Goal: Task Accomplishment & Management: Complete application form

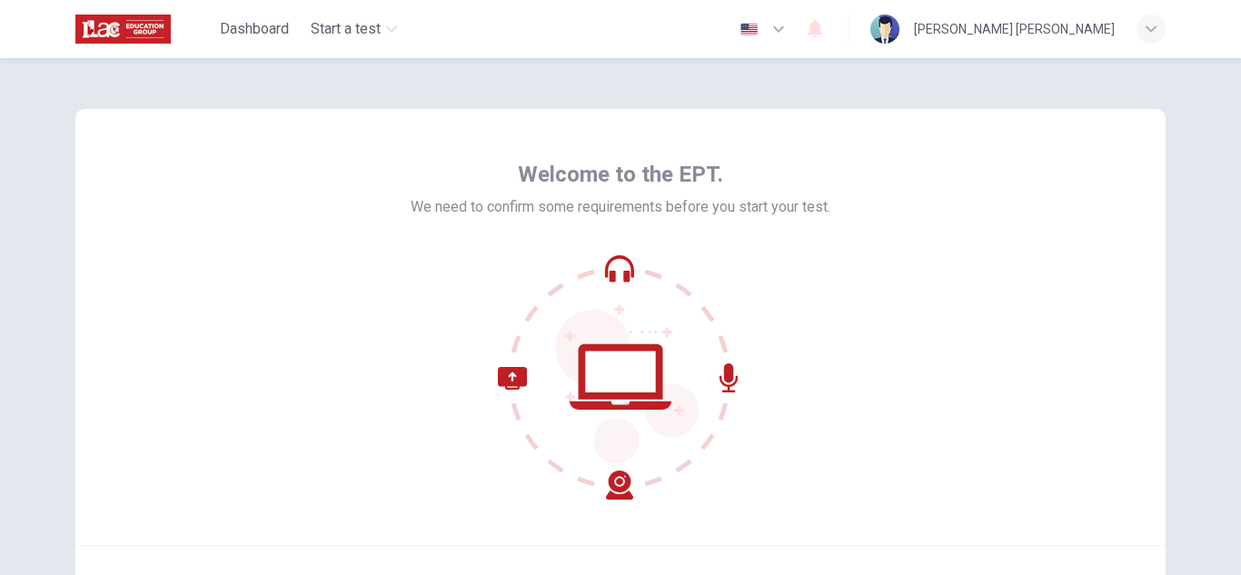
scroll to position [182, 0]
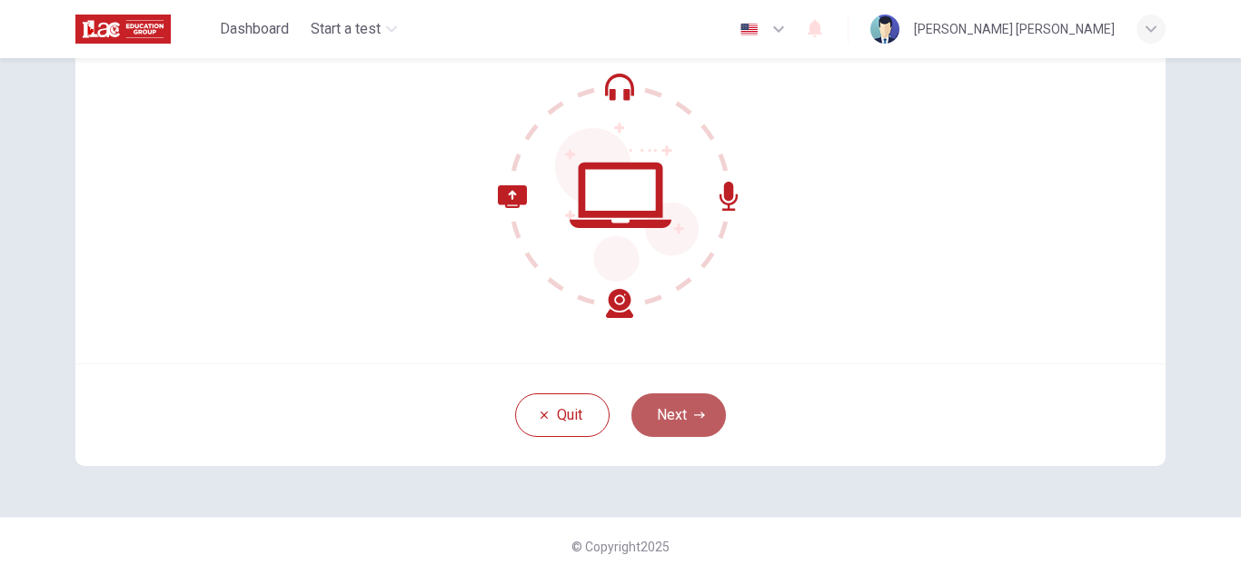
click at [674, 423] on button "Next" at bounding box center [678, 415] width 94 height 44
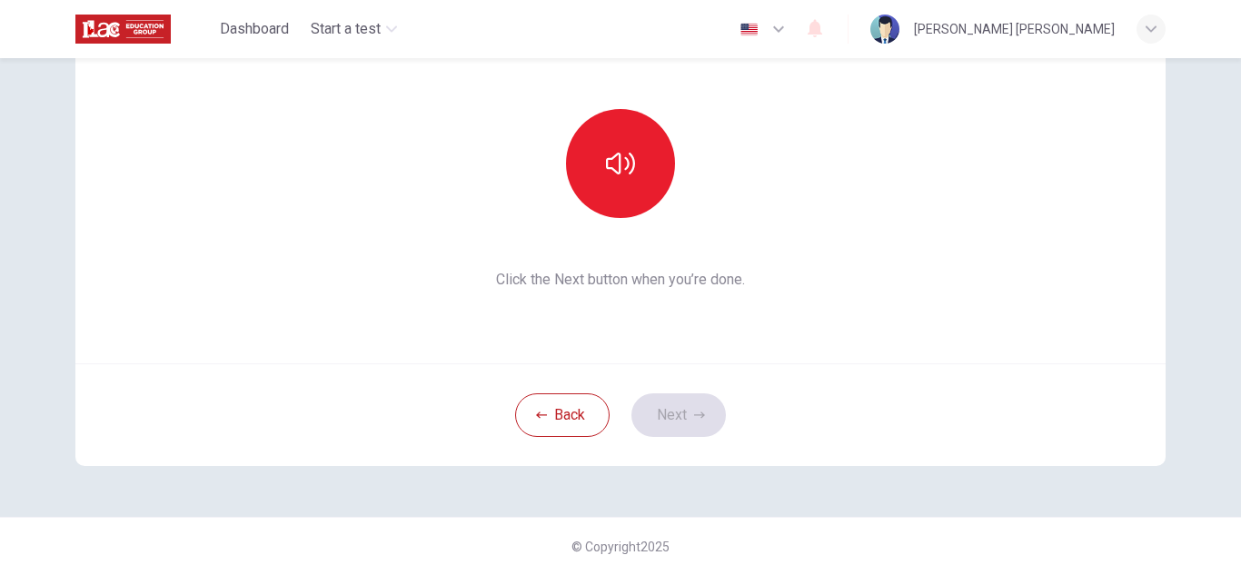
scroll to position [0, 0]
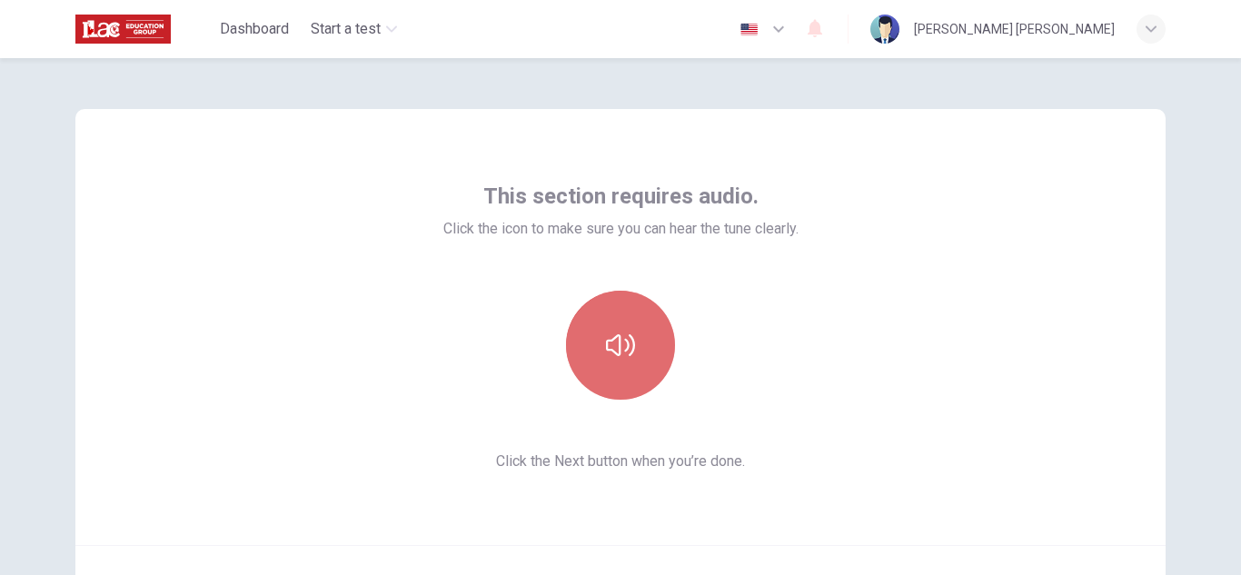
click at [630, 361] on button "button" at bounding box center [620, 345] width 109 height 109
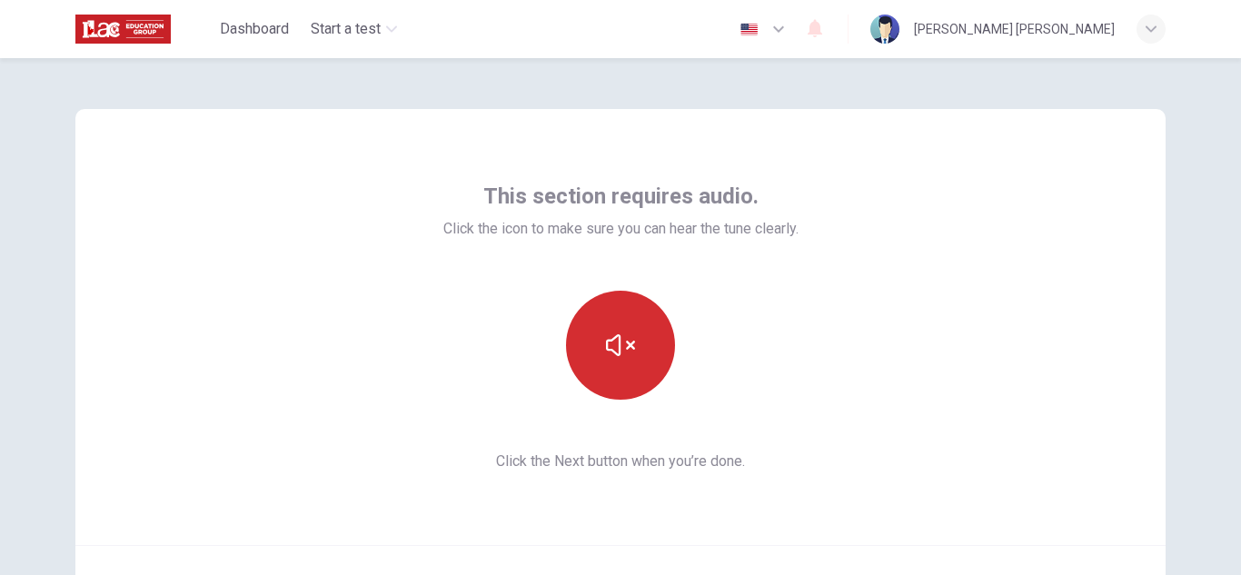
scroll to position [182, 0]
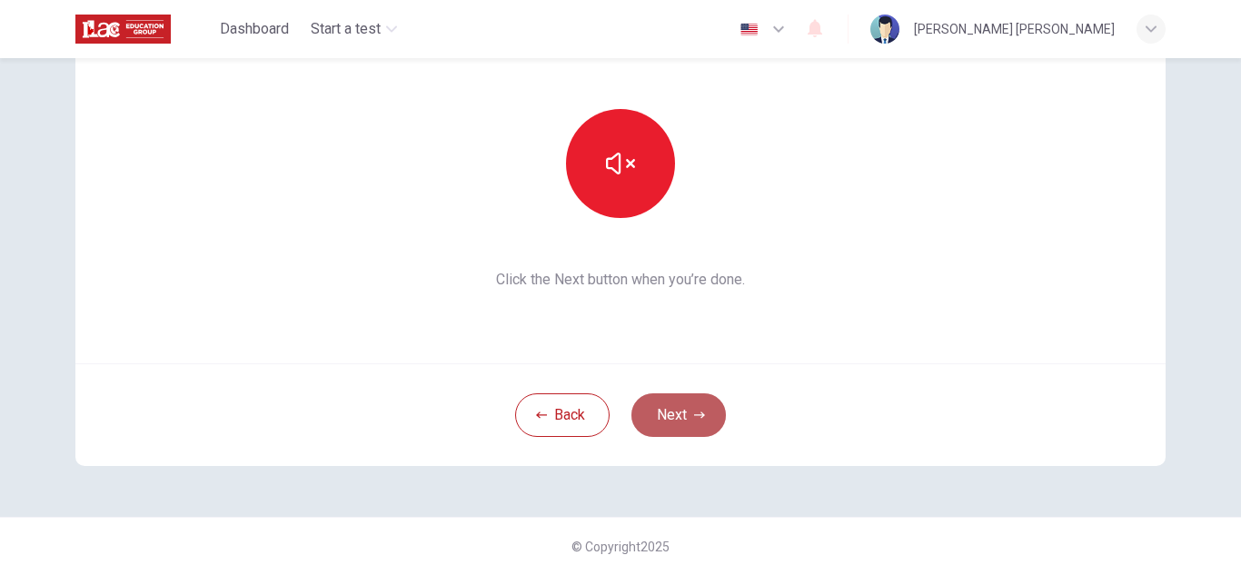
click at [659, 406] on button "Next" at bounding box center [678, 415] width 94 height 44
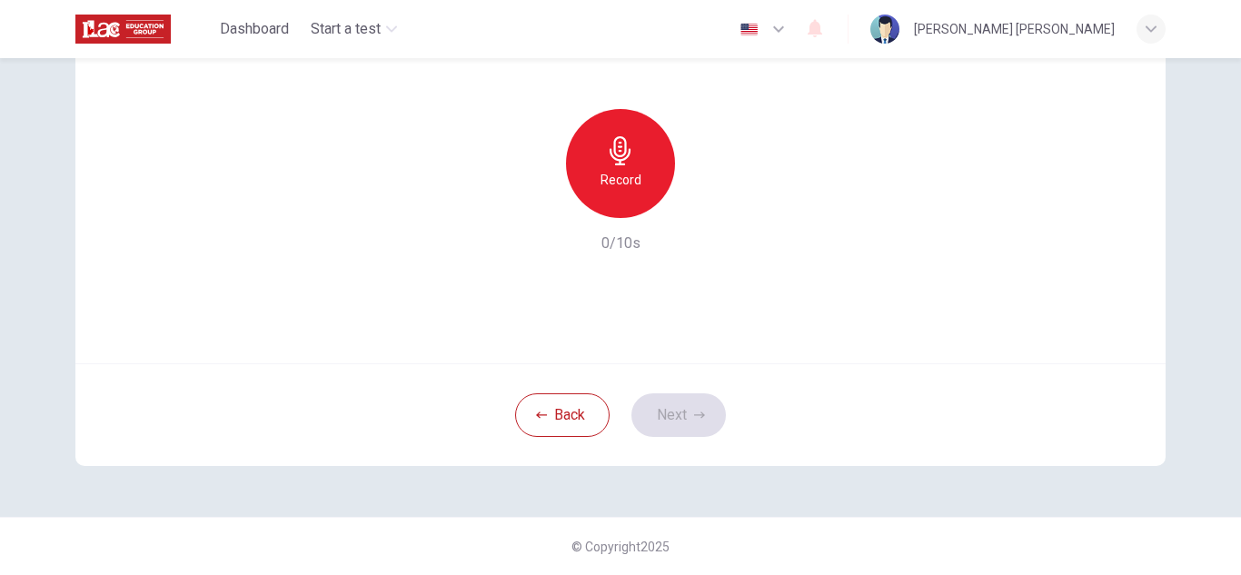
scroll to position [91, 0]
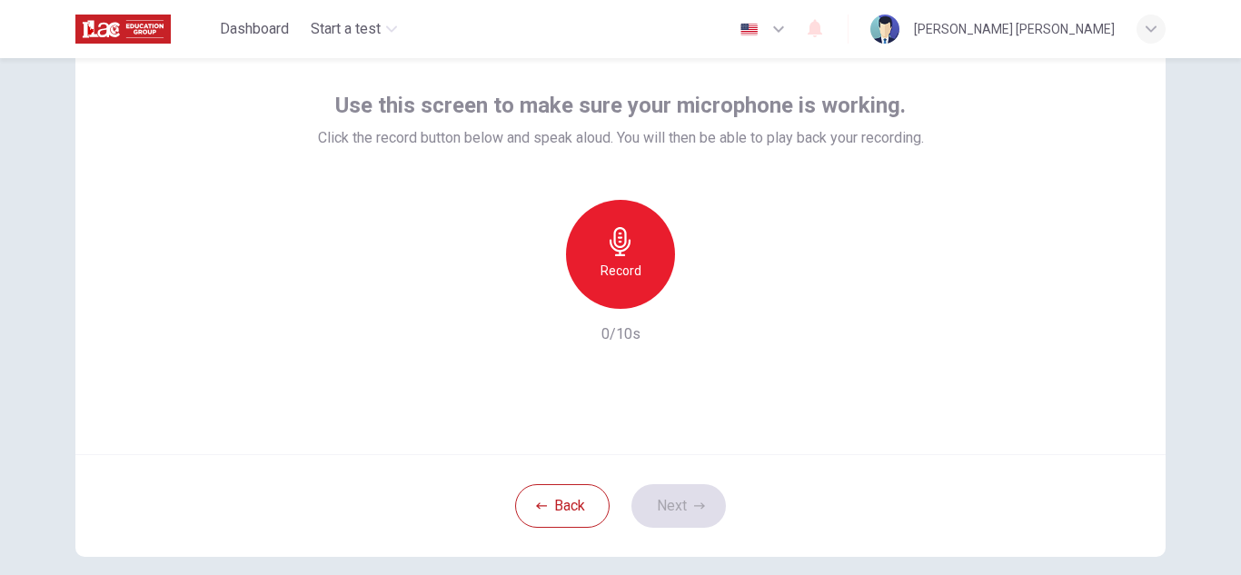
click at [608, 264] on h6 "Record" at bounding box center [620, 271] width 41 height 22
click at [706, 298] on icon "button" at bounding box center [704, 294] width 18 height 18
click at [668, 512] on button "Next" at bounding box center [678, 506] width 94 height 44
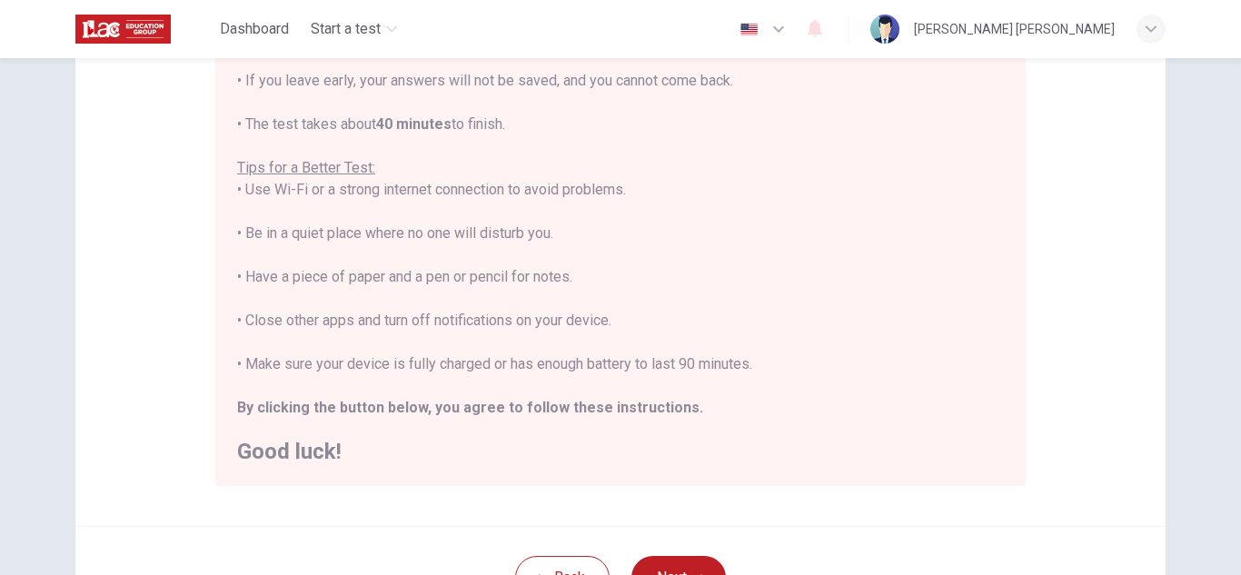
scroll to position [435, 0]
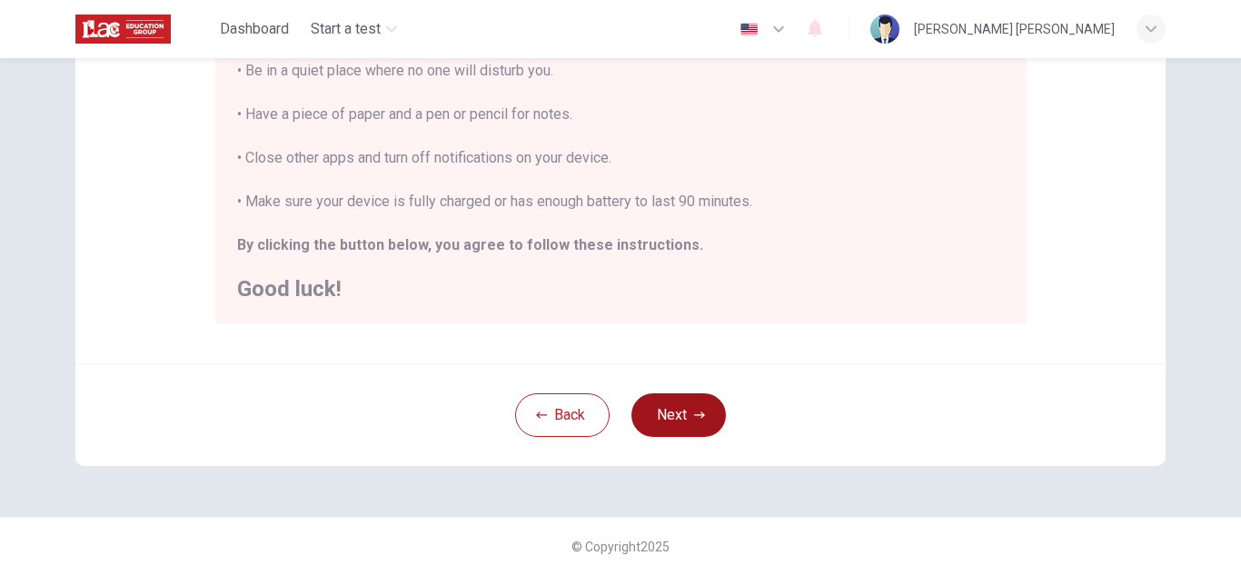
click at [650, 413] on button "Next" at bounding box center [678, 415] width 94 height 44
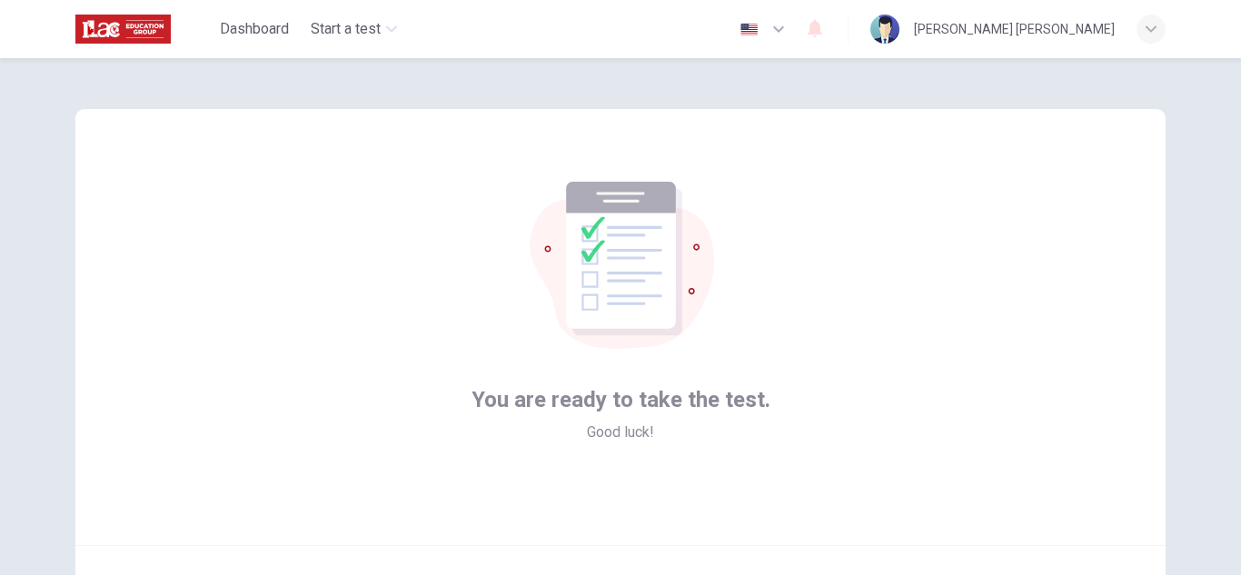
scroll to position [182, 0]
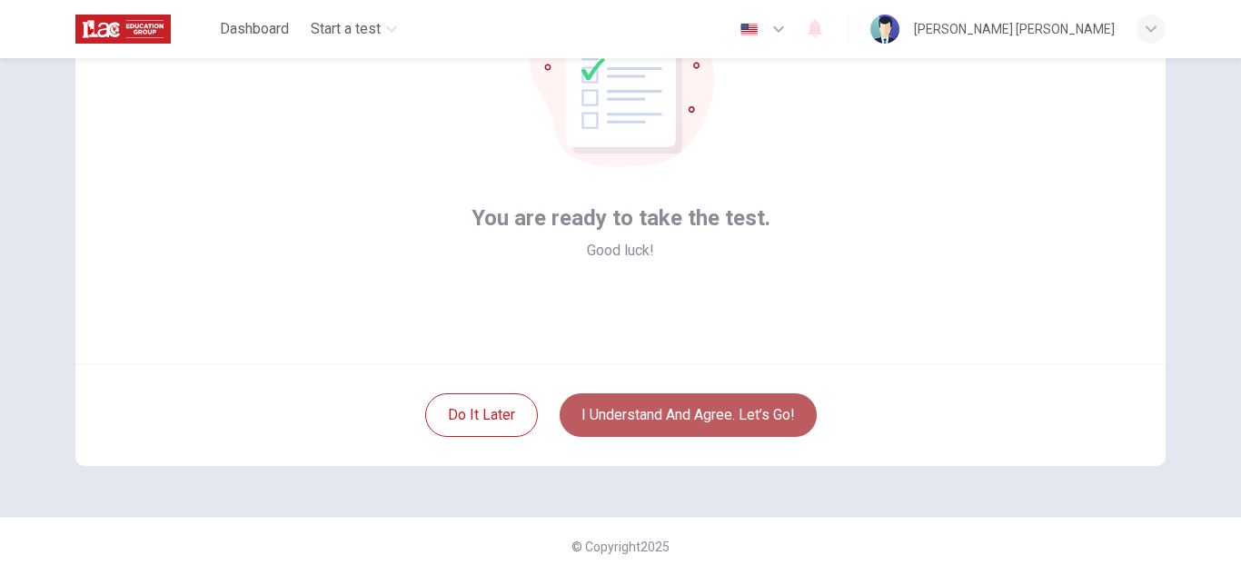
click at [782, 421] on button "I understand and agree. Let’s go!" at bounding box center [687, 415] width 257 height 44
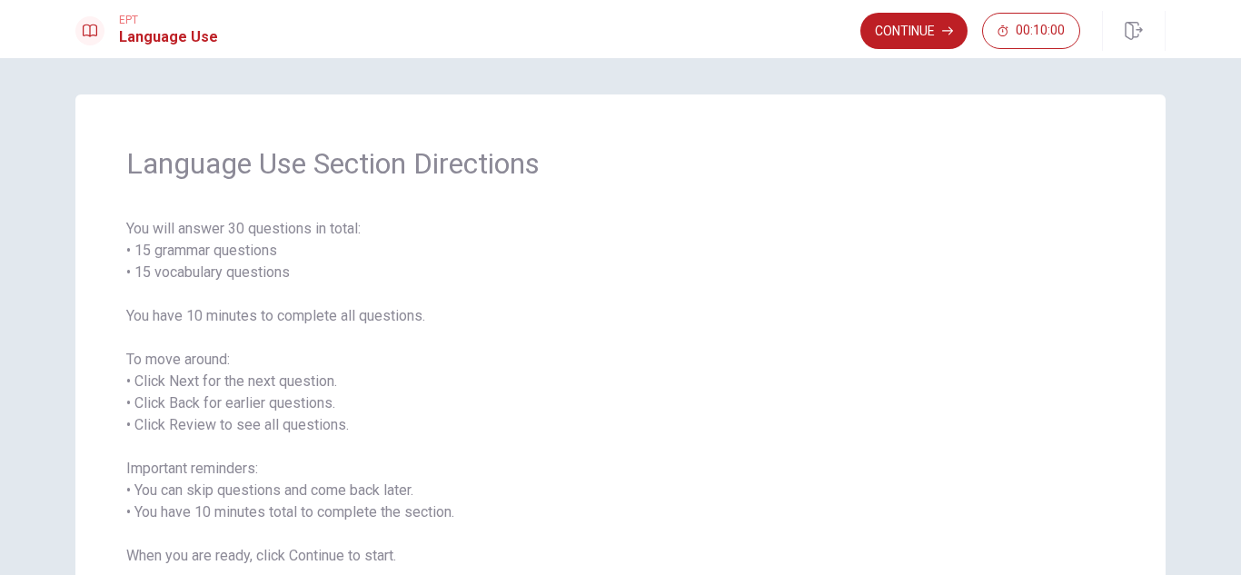
scroll to position [91, 0]
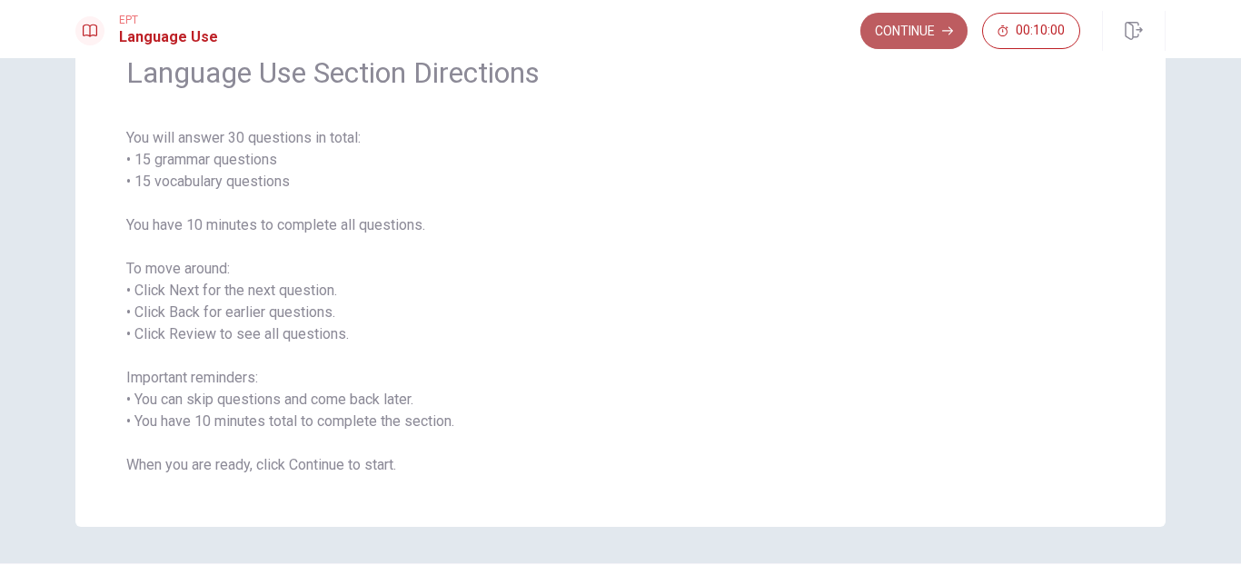
click at [930, 29] on button "Continue" at bounding box center [913, 31] width 107 height 36
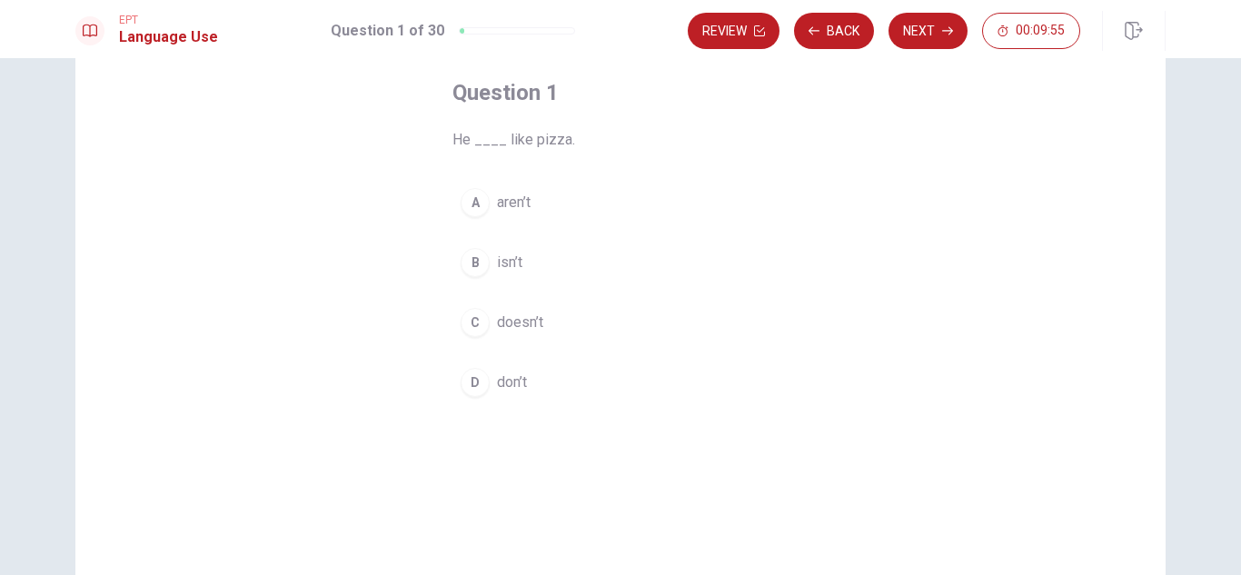
click at [473, 316] on div "C" at bounding box center [474, 322] width 29 height 29
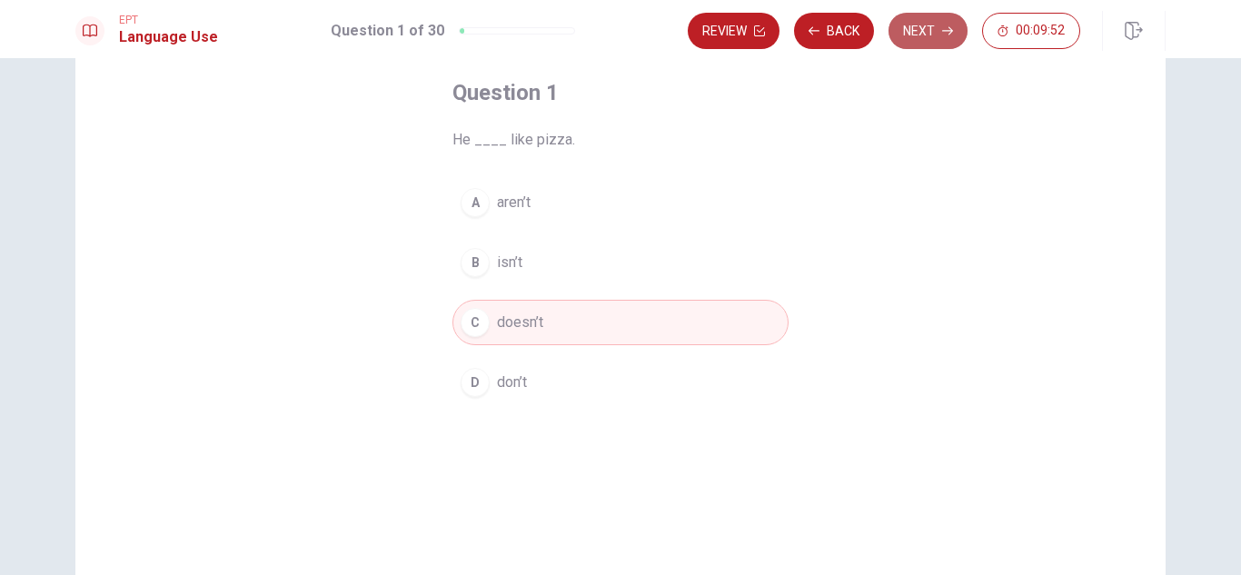
click at [944, 39] on button "Next" at bounding box center [927, 31] width 79 height 36
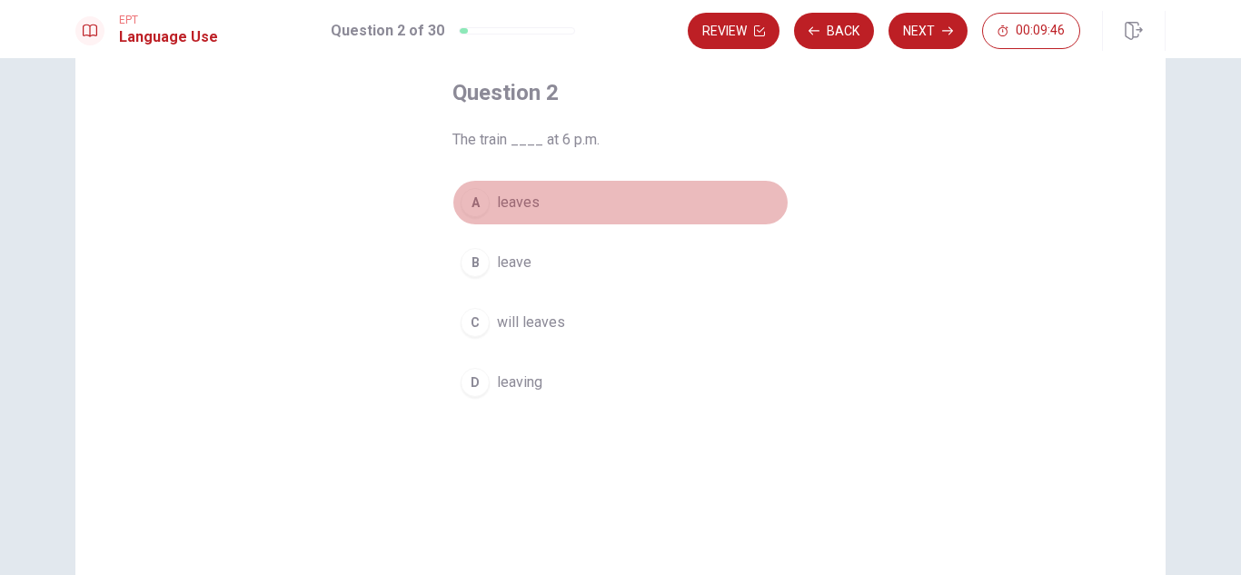
click at [470, 203] on div "A" at bounding box center [474, 202] width 29 height 29
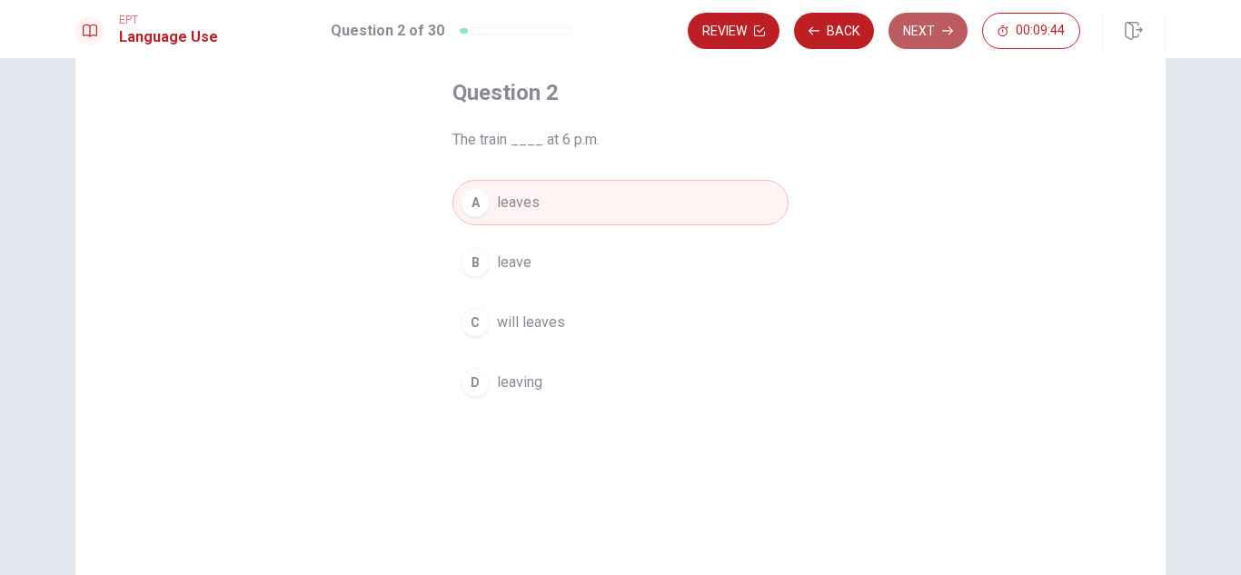
click at [924, 35] on button "Next" at bounding box center [927, 31] width 79 height 36
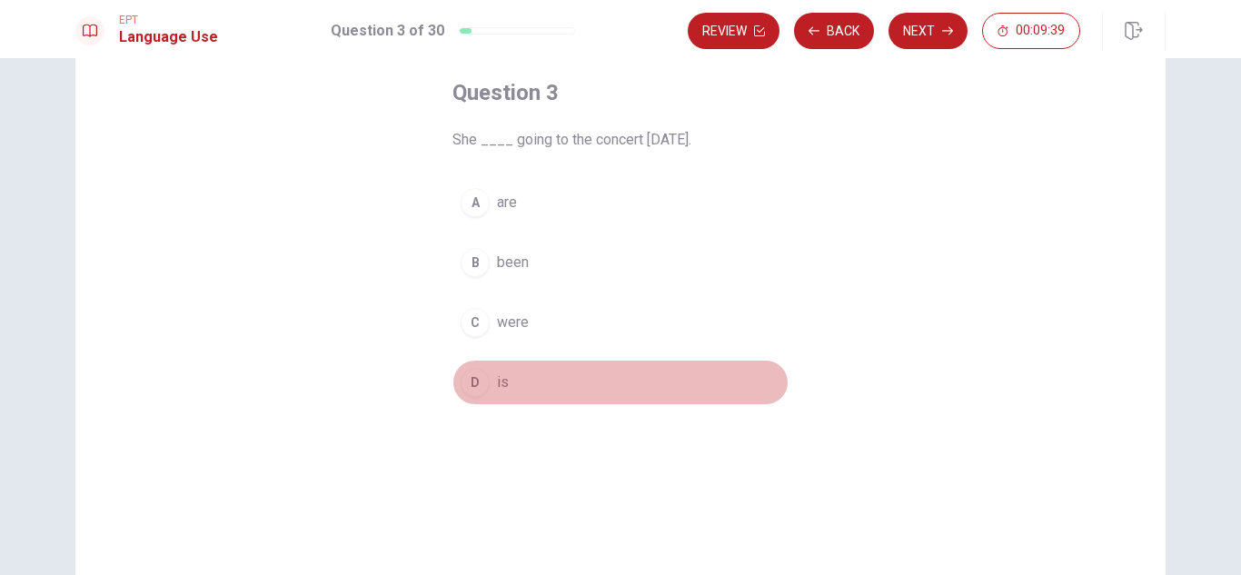
click at [468, 380] on div "D" at bounding box center [474, 382] width 29 height 29
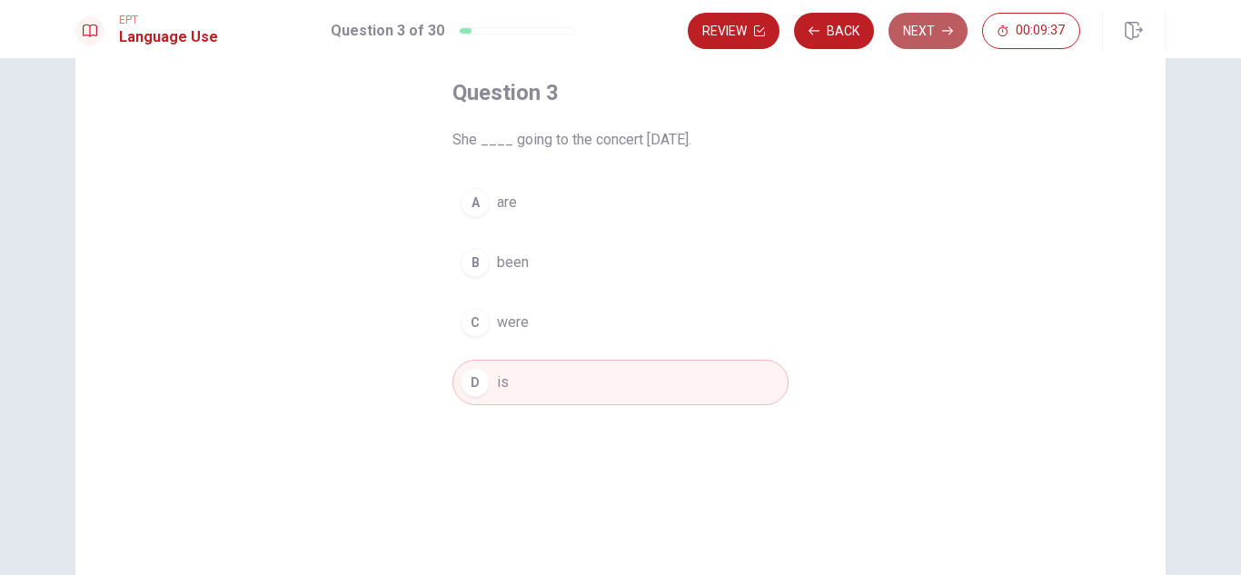
click at [927, 27] on button "Next" at bounding box center [927, 31] width 79 height 36
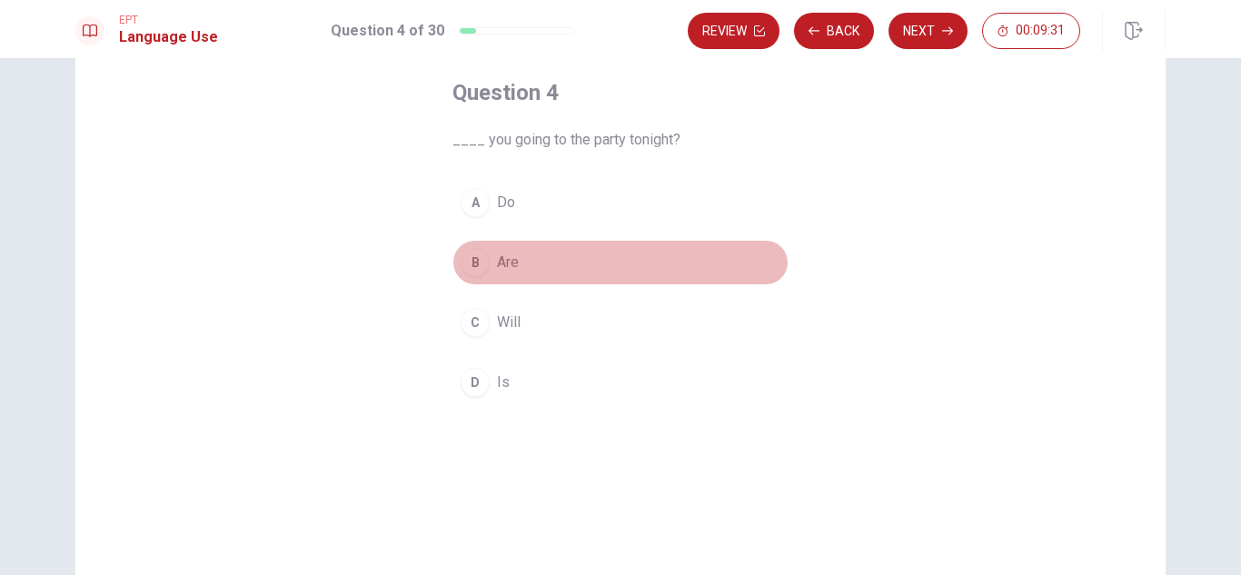
click at [470, 260] on div "B" at bounding box center [474, 262] width 29 height 29
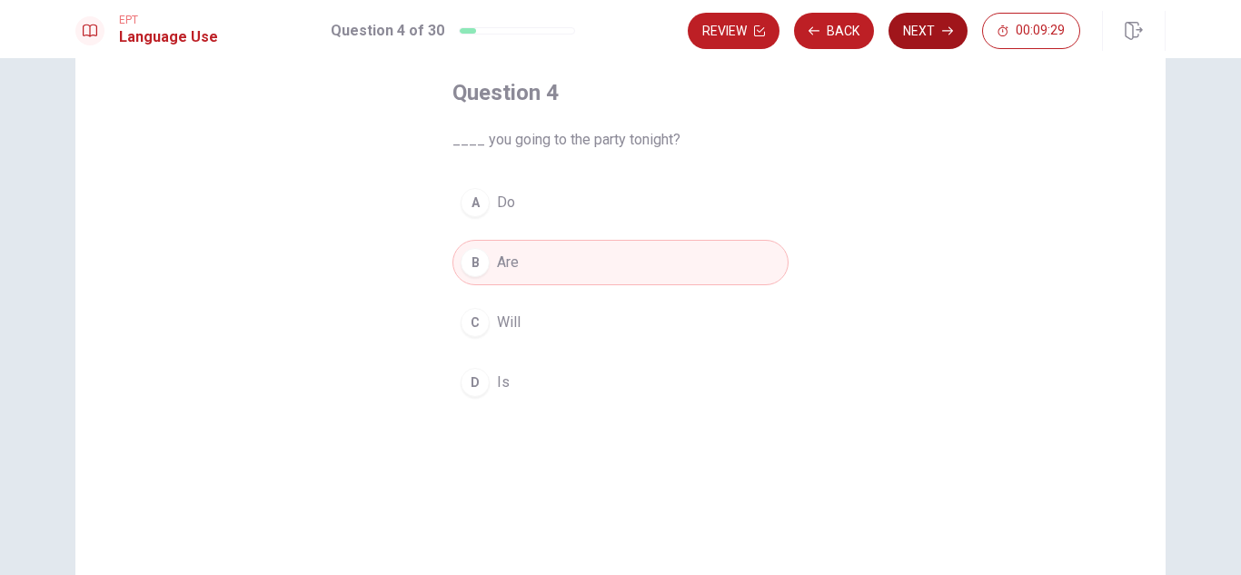
click at [946, 37] on button "Next" at bounding box center [927, 31] width 79 height 36
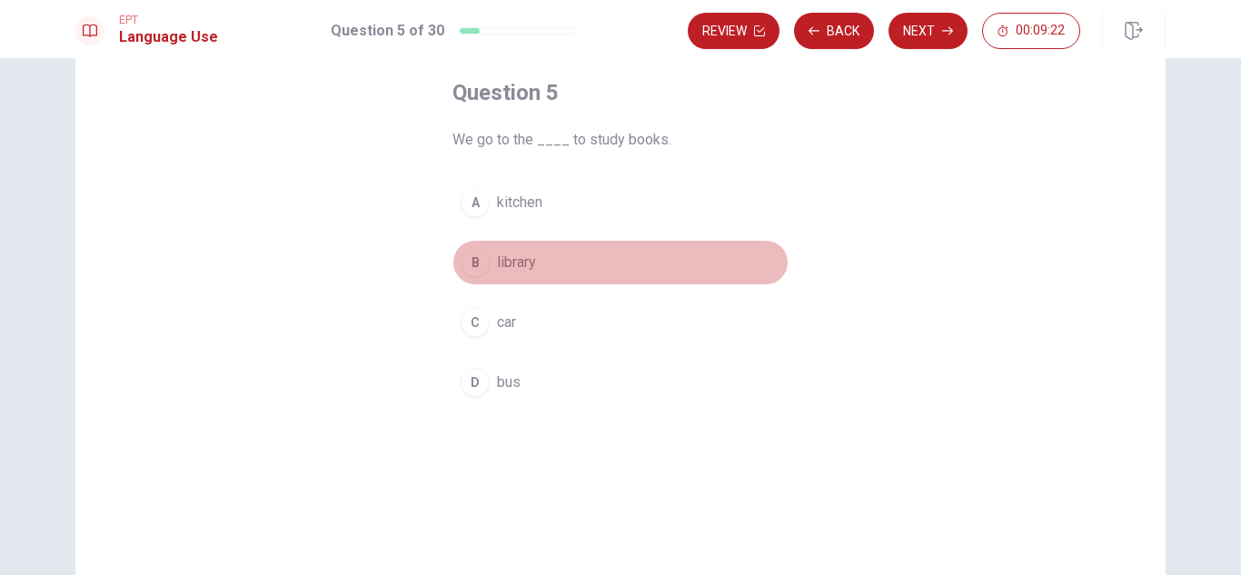
click at [476, 258] on div "B" at bounding box center [474, 262] width 29 height 29
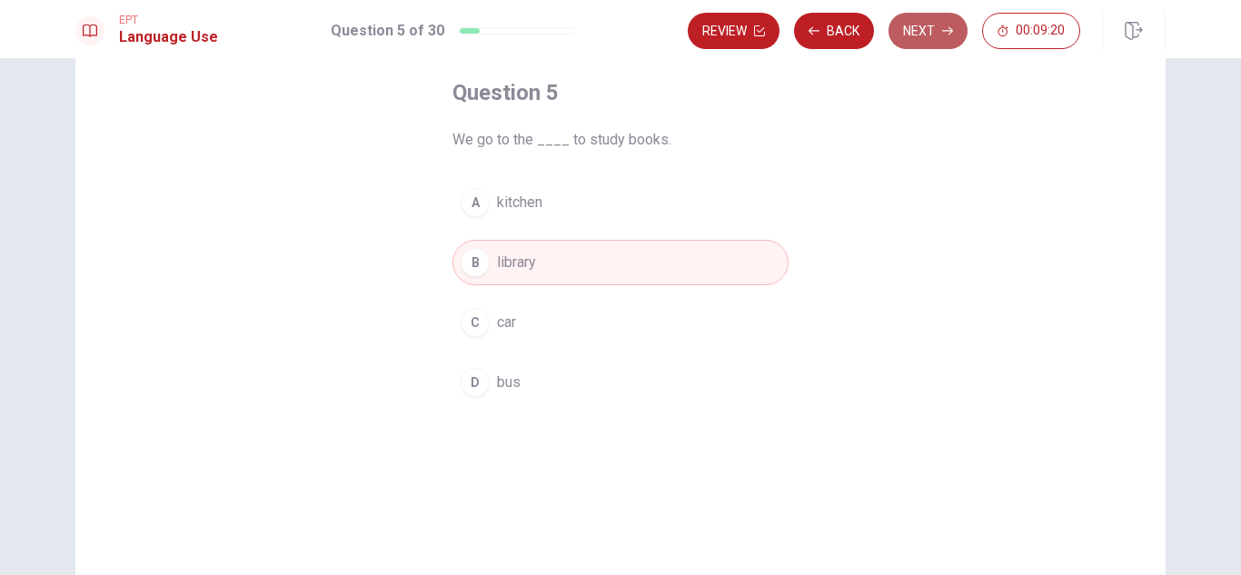
click at [932, 29] on button "Next" at bounding box center [927, 31] width 79 height 36
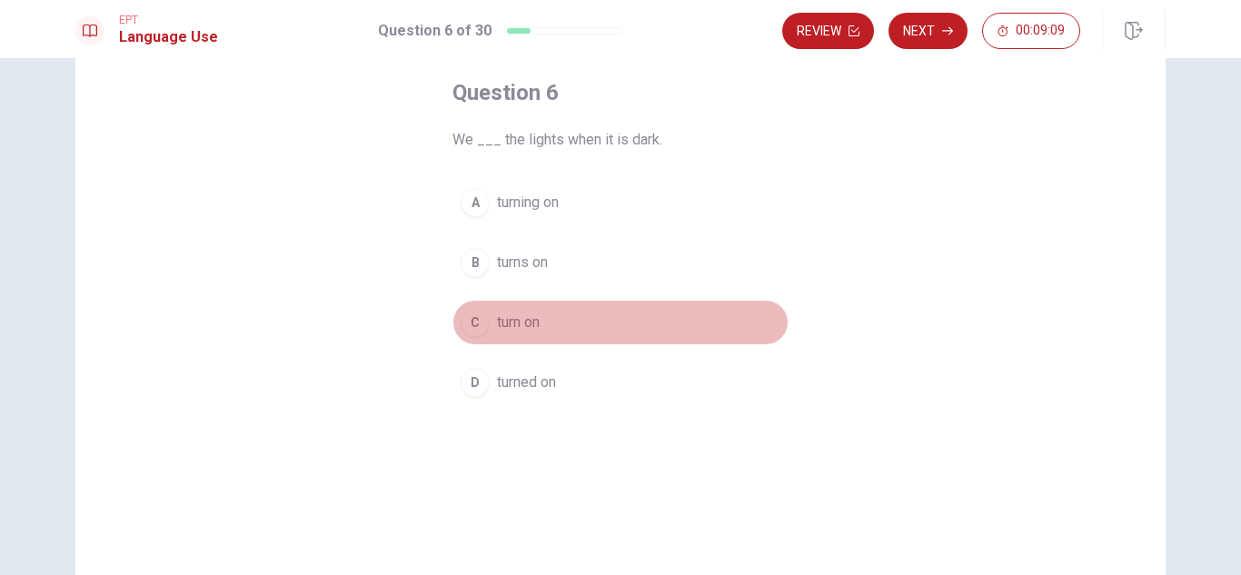
click at [470, 325] on div "C" at bounding box center [474, 322] width 29 height 29
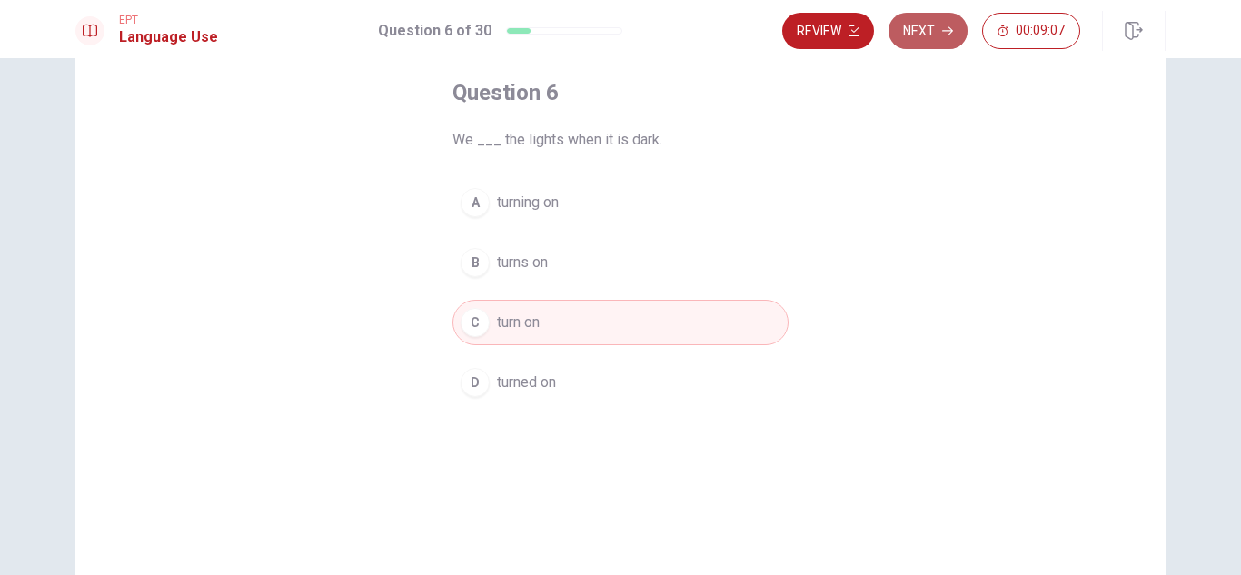
click at [933, 31] on button "Next" at bounding box center [927, 31] width 79 height 36
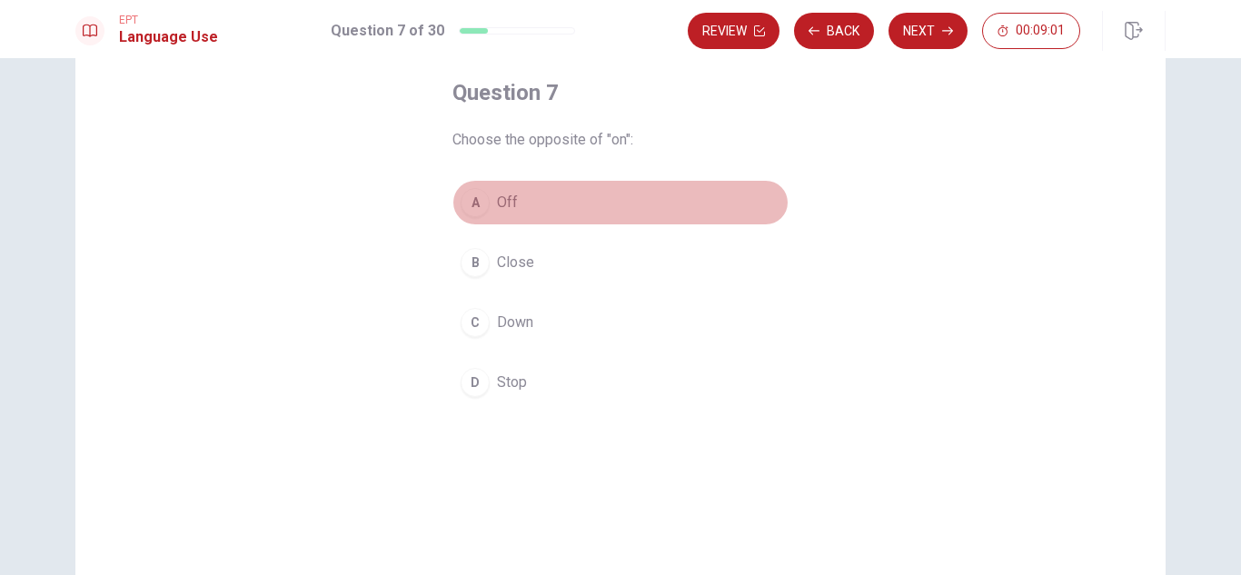
click at [472, 200] on div "A" at bounding box center [474, 202] width 29 height 29
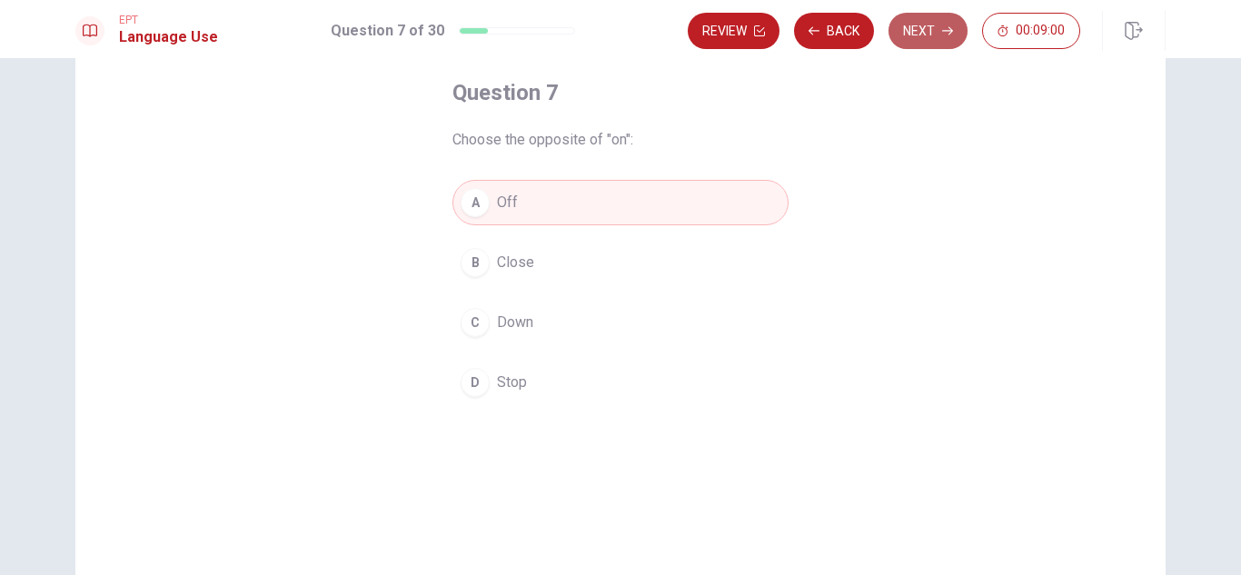
click at [928, 40] on button "Next" at bounding box center [927, 31] width 79 height 36
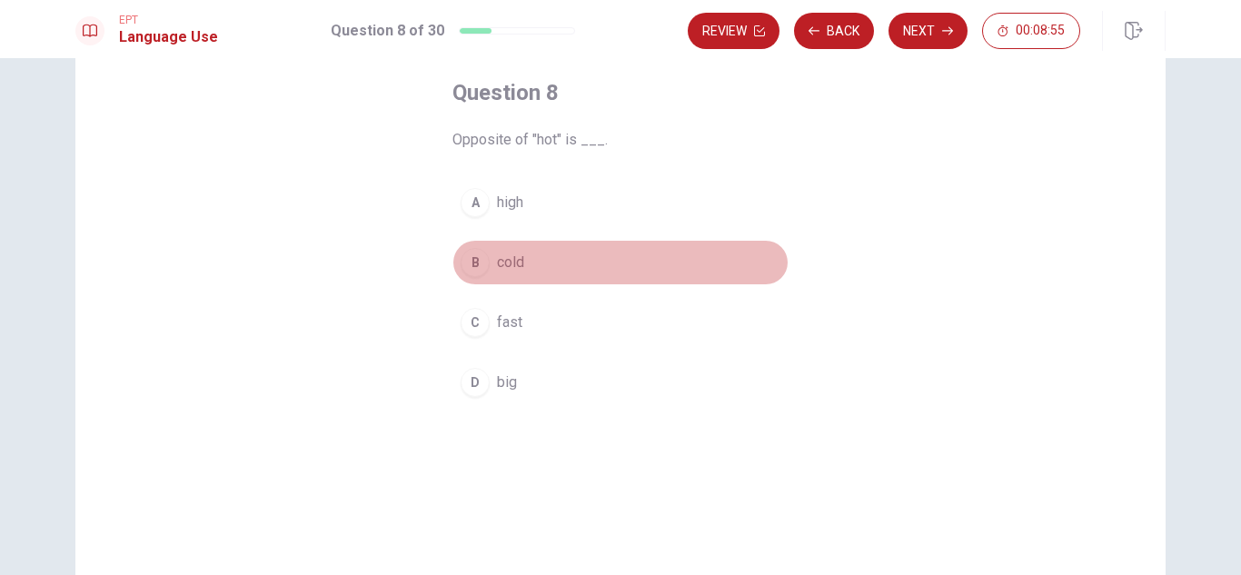
click at [472, 261] on div "B" at bounding box center [474, 262] width 29 height 29
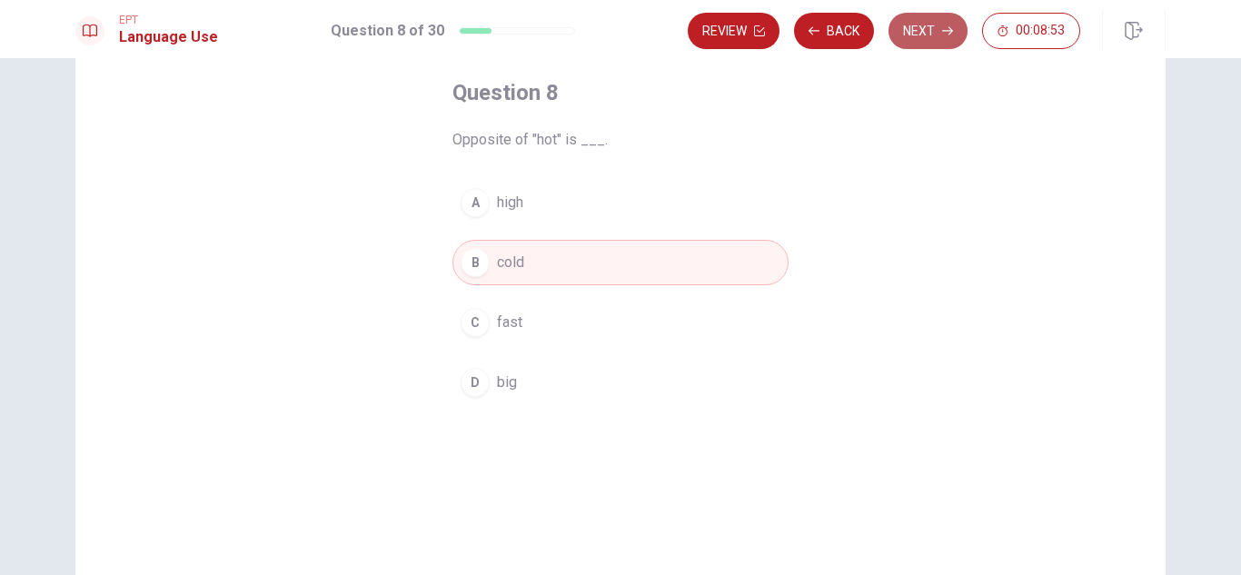
click at [951, 35] on icon "button" at bounding box center [947, 30] width 11 height 11
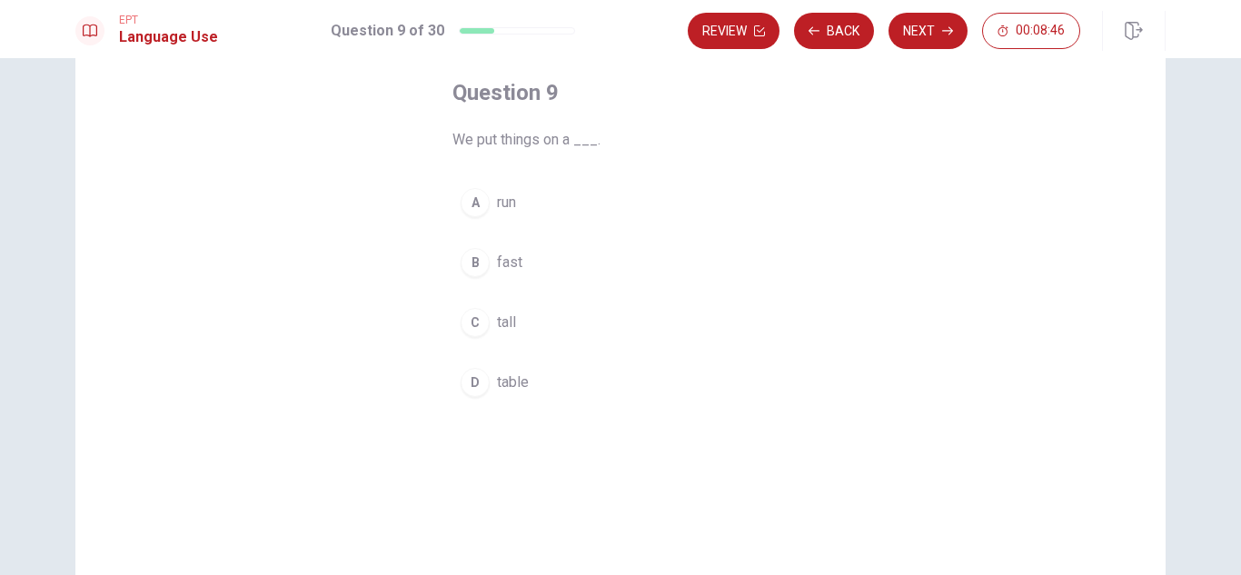
click at [474, 377] on div "D" at bounding box center [474, 382] width 29 height 29
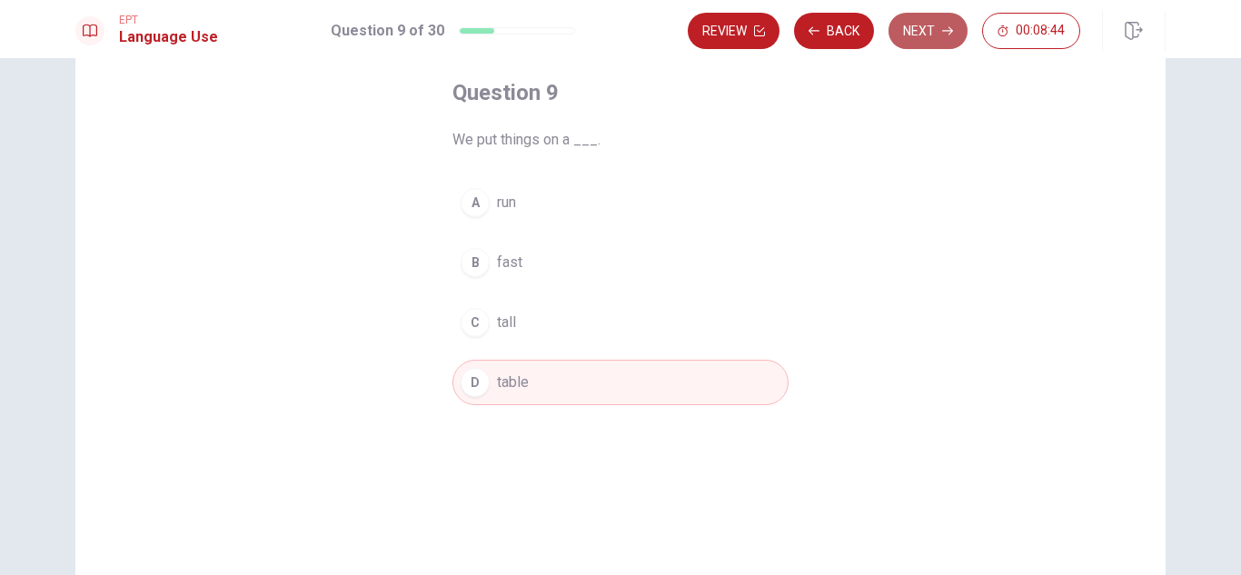
click at [916, 28] on button "Next" at bounding box center [927, 31] width 79 height 36
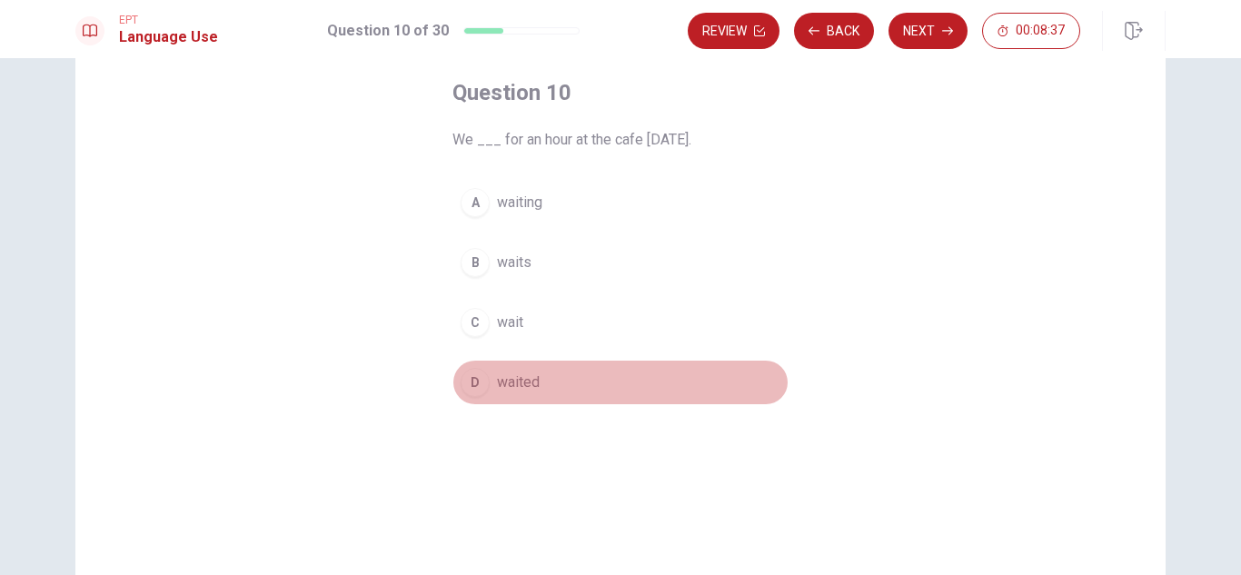
click at [480, 380] on div "D" at bounding box center [474, 382] width 29 height 29
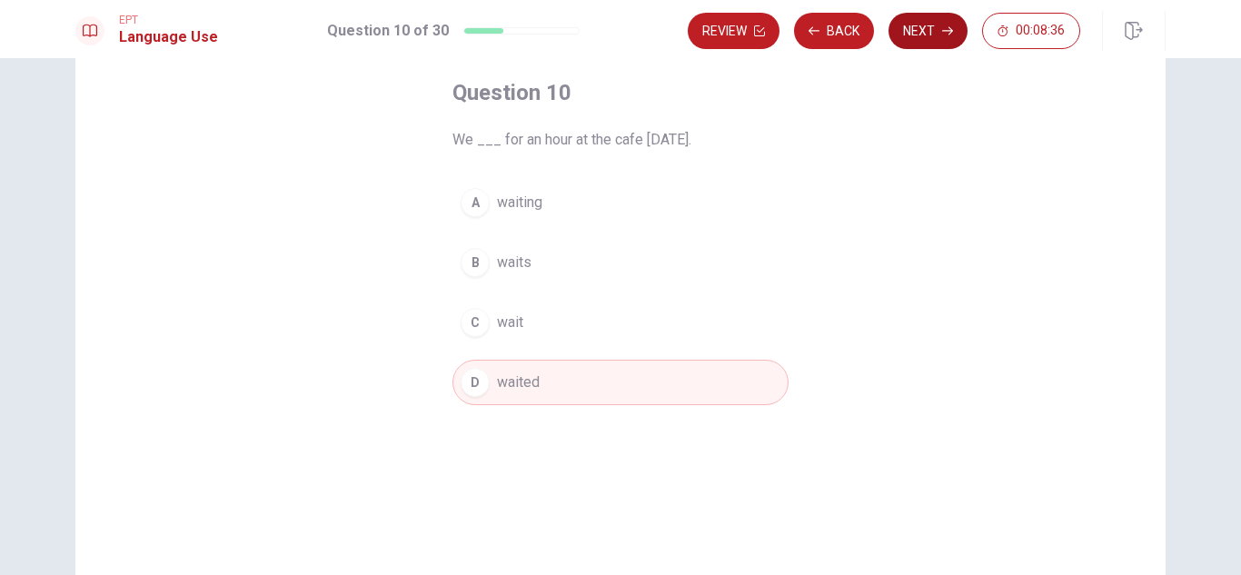
click at [920, 27] on button "Next" at bounding box center [927, 31] width 79 height 36
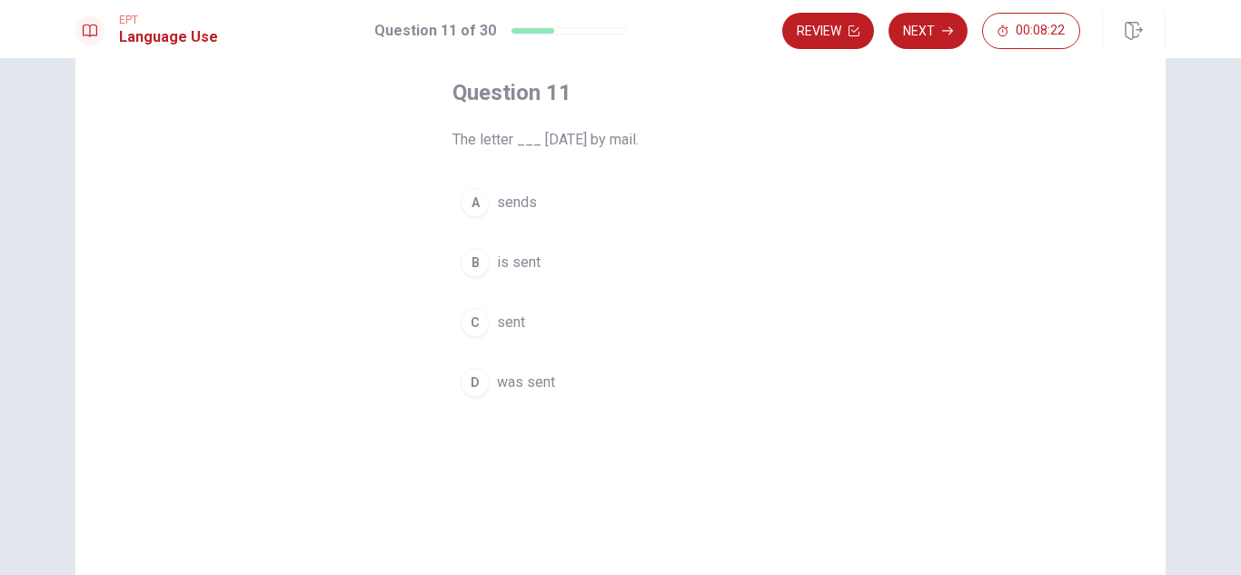
click at [469, 379] on div "D" at bounding box center [474, 382] width 29 height 29
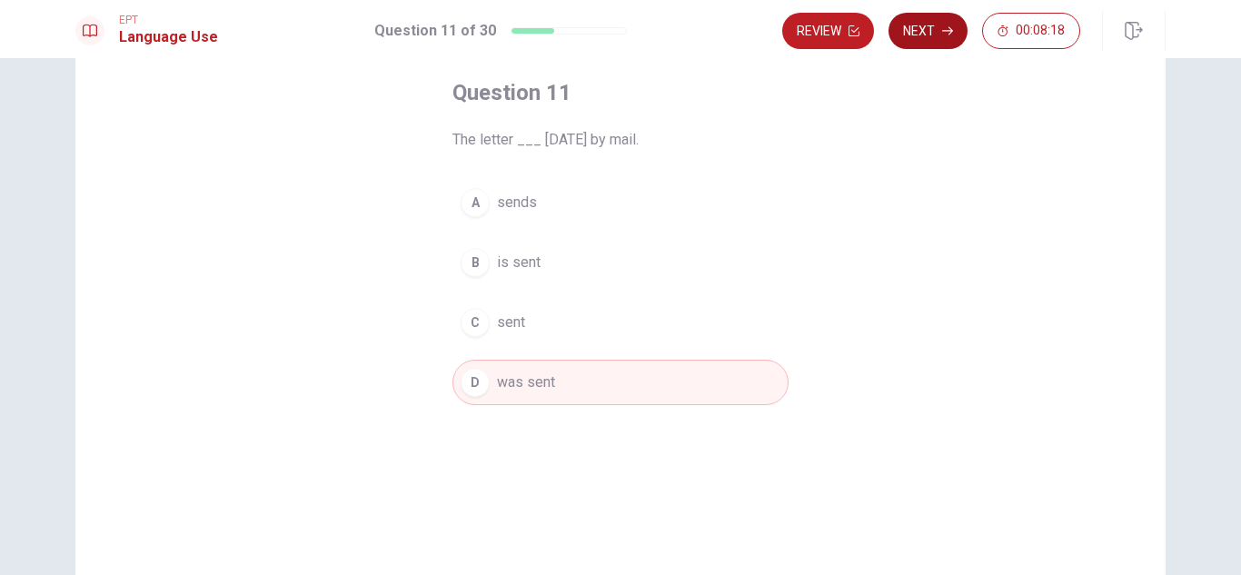
click at [924, 33] on button "Next" at bounding box center [927, 31] width 79 height 36
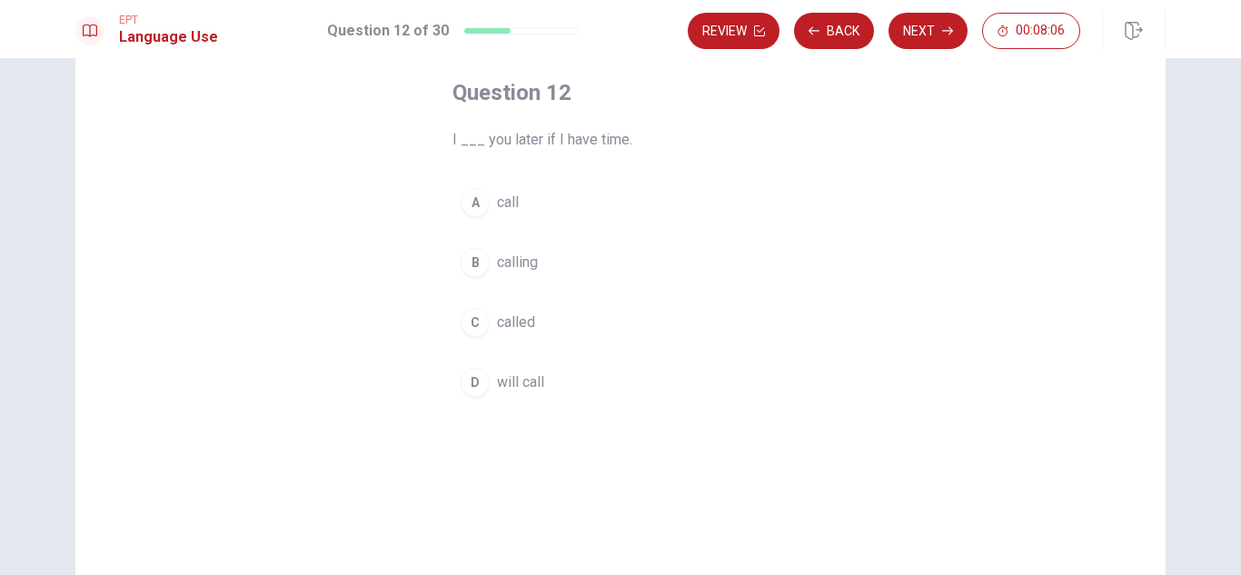
click at [482, 381] on div "D" at bounding box center [474, 382] width 29 height 29
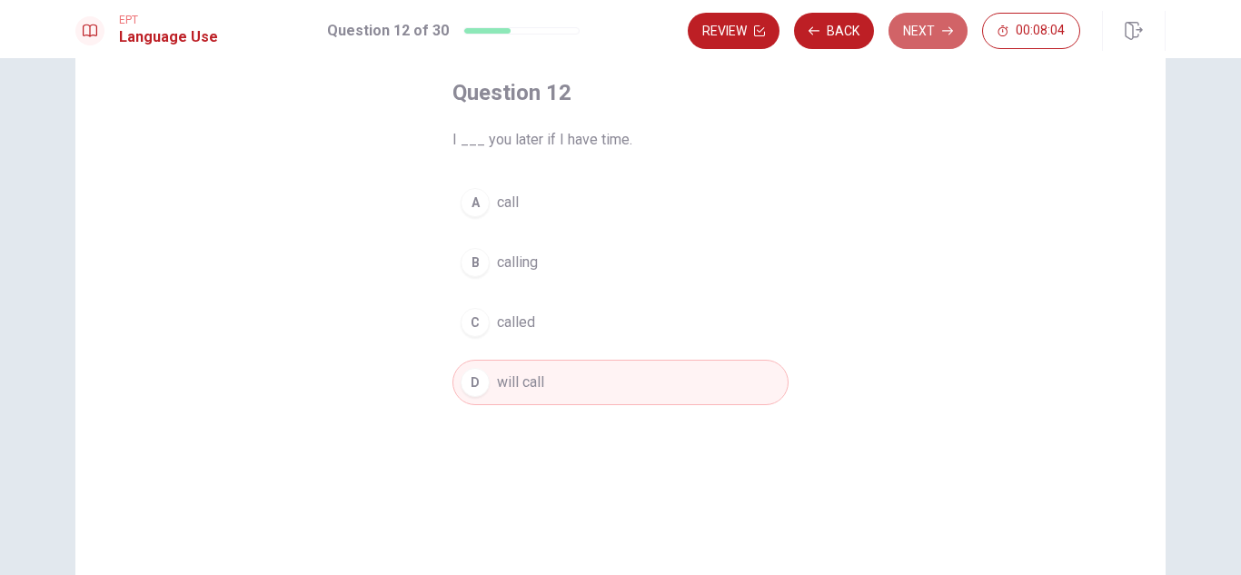
click at [935, 36] on button "Next" at bounding box center [927, 31] width 79 height 36
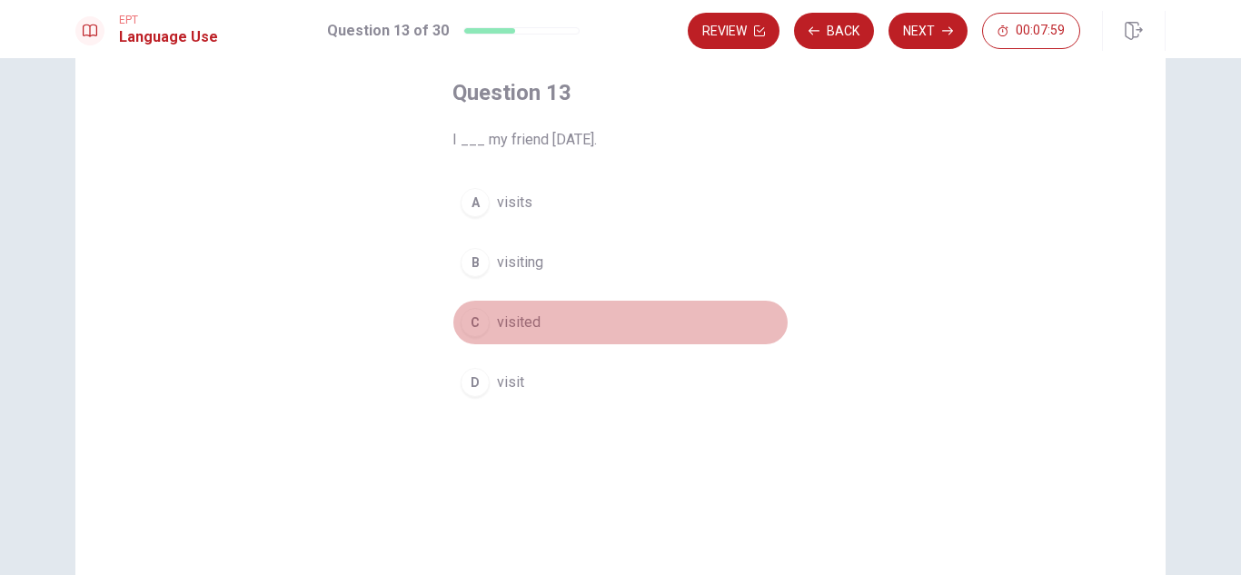
click at [536, 320] on button "C visited" at bounding box center [620, 322] width 336 height 45
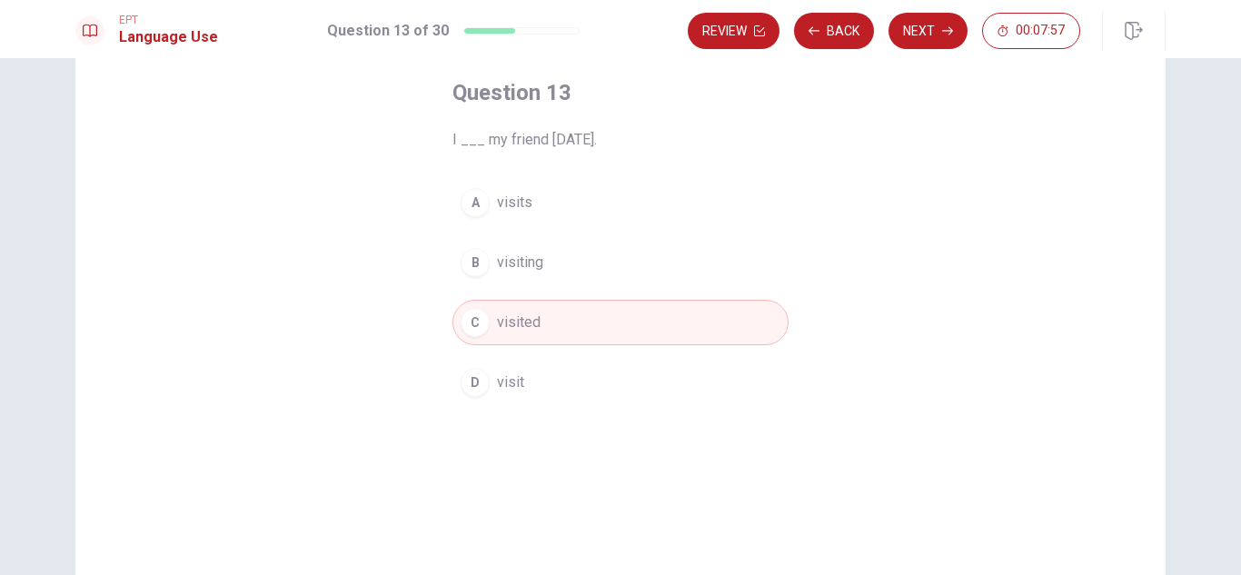
click at [931, 28] on button "Next" at bounding box center [927, 31] width 79 height 36
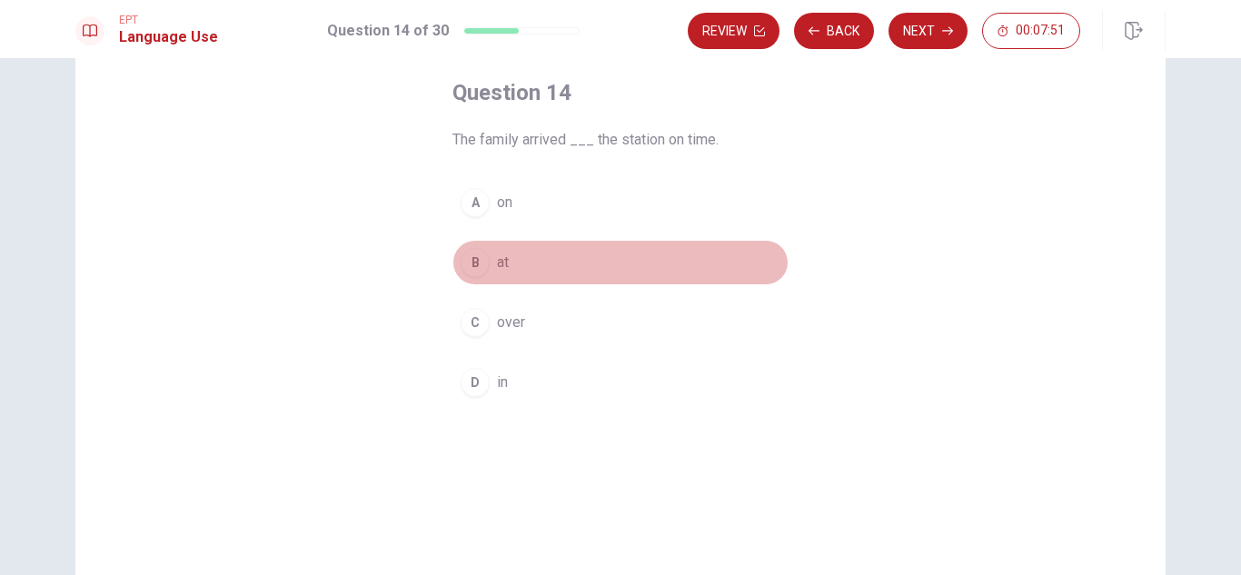
click at [477, 258] on div "B" at bounding box center [474, 262] width 29 height 29
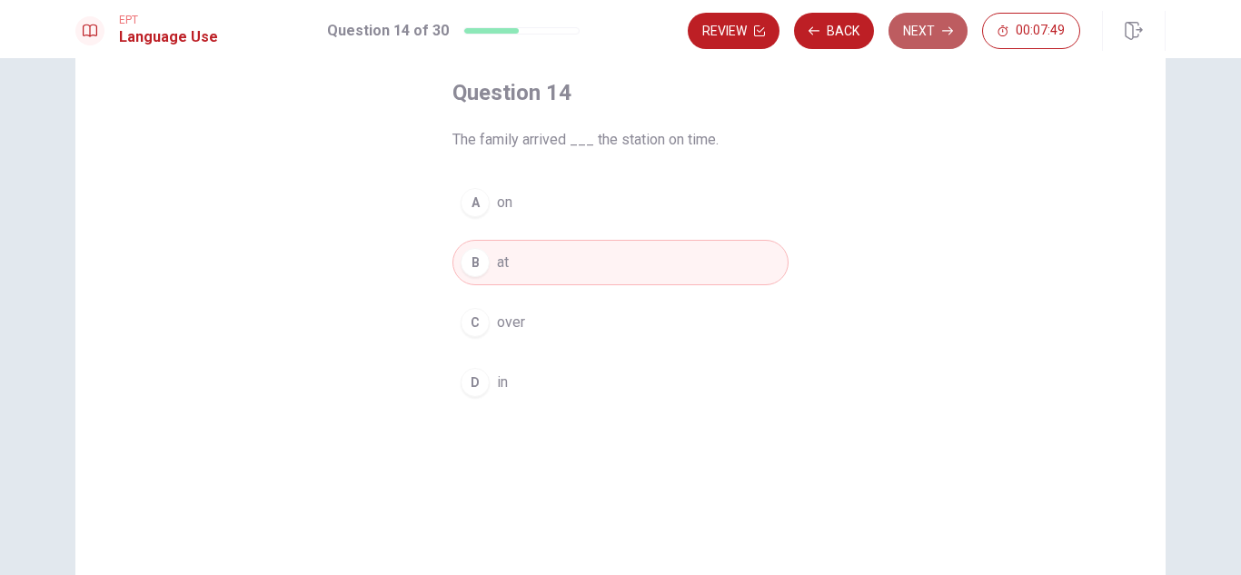
click at [906, 33] on button "Next" at bounding box center [927, 31] width 79 height 36
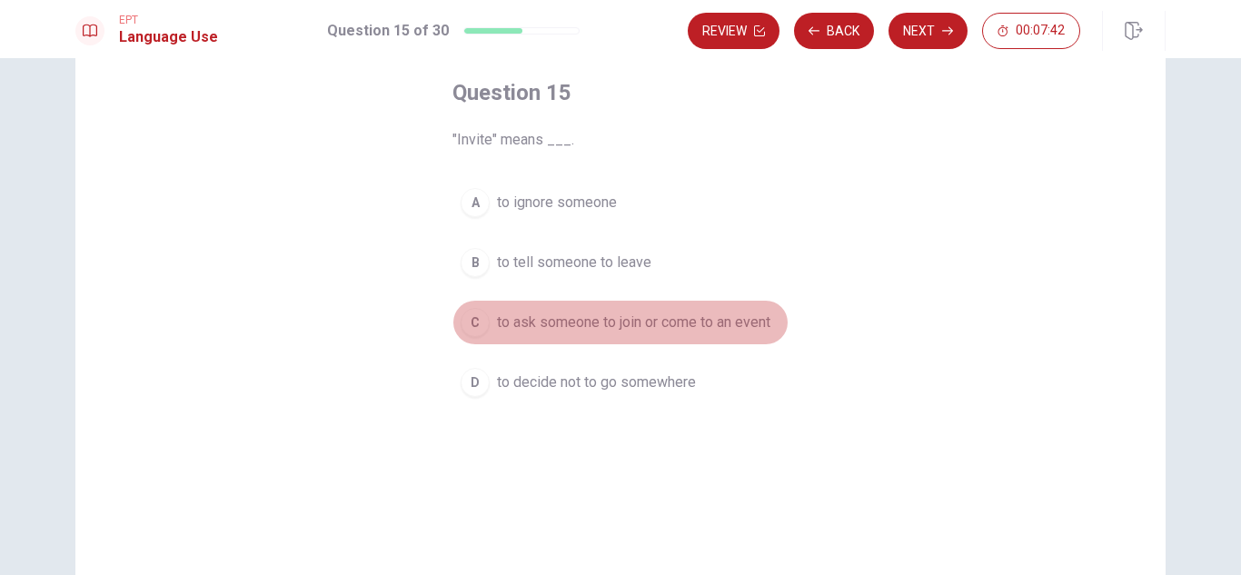
click at [602, 318] on span "to ask someone to join or come to an event" at bounding box center [633, 323] width 273 height 22
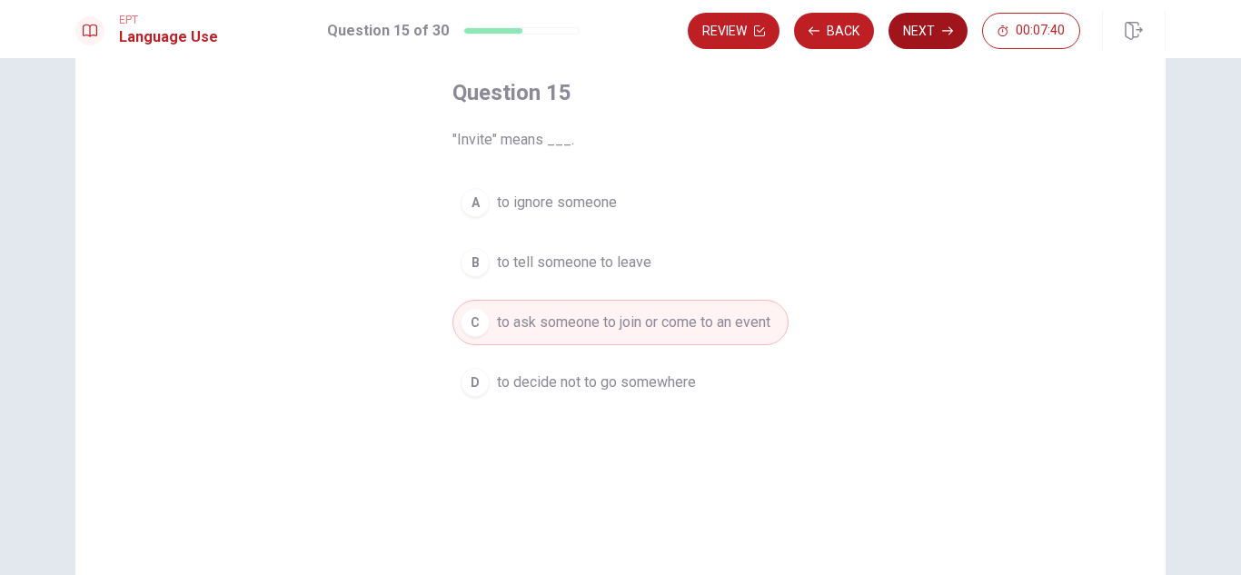
click at [908, 30] on button "Next" at bounding box center [927, 31] width 79 height 36
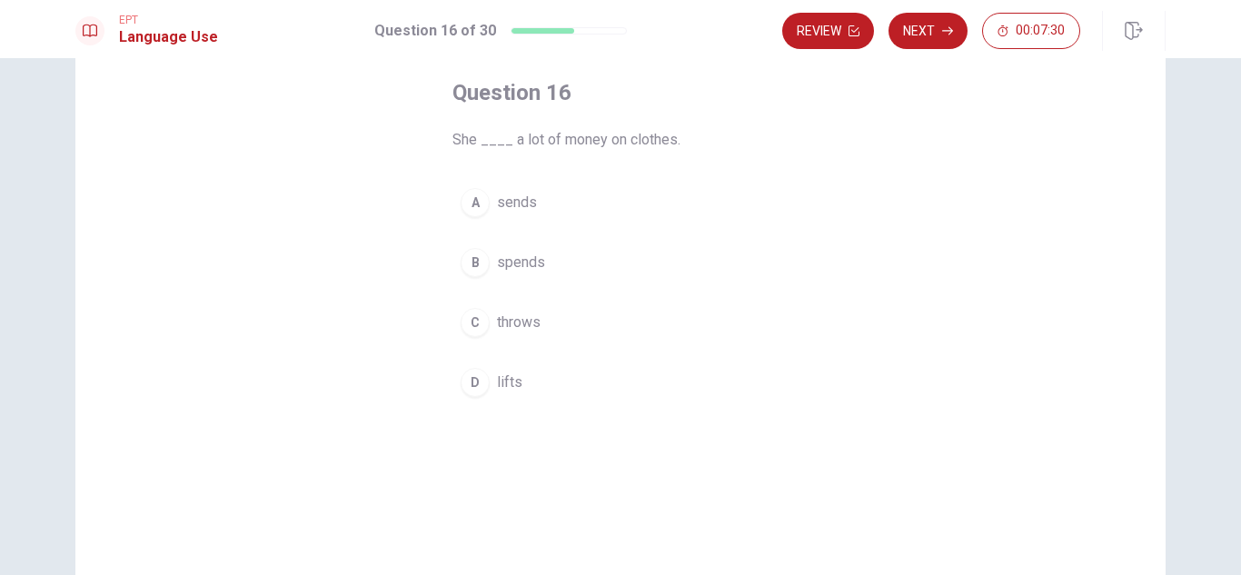
click at [524, 262] on span "spends" at bounding box center [521, 263] width 48 height 22
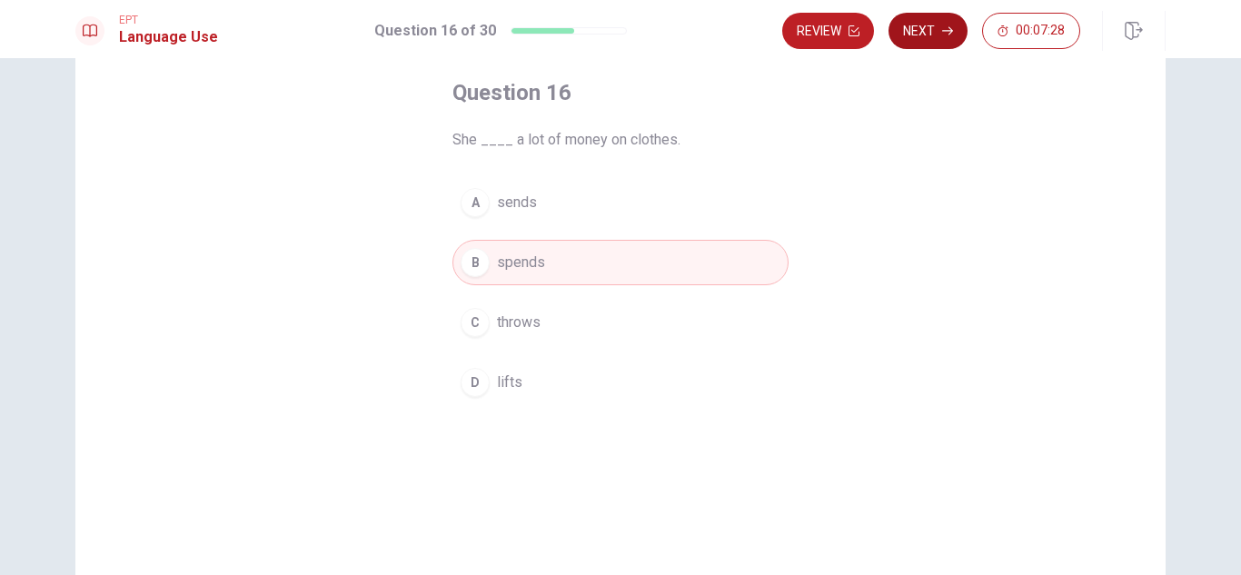
click at [921, 43] on button "Next" at bounding box center [927, 31] width 79 height 36
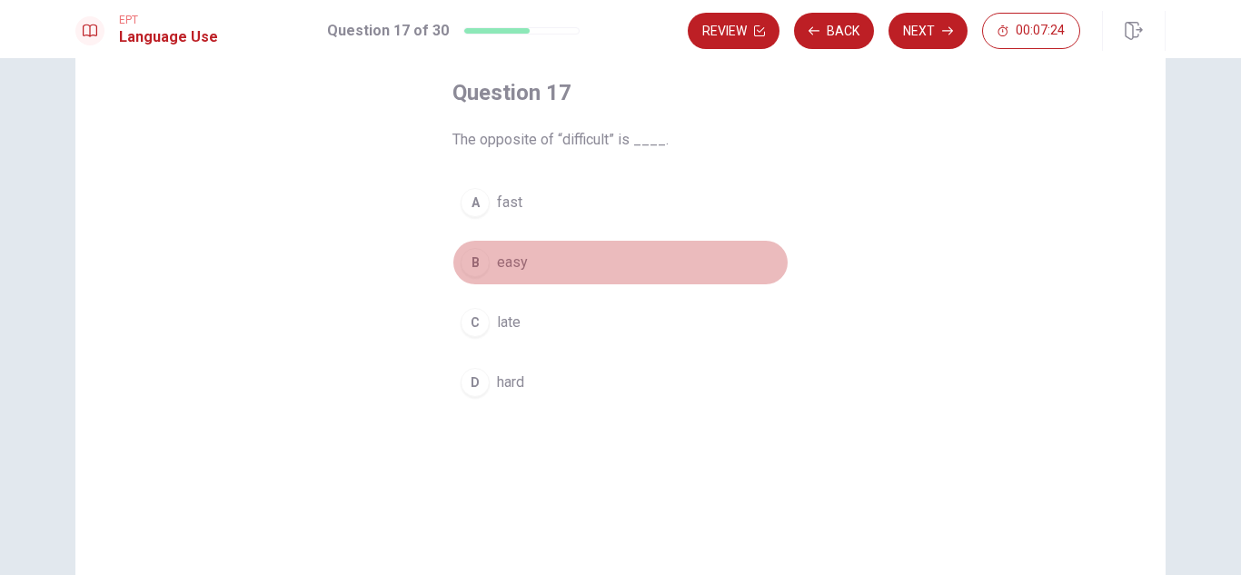
click at [512, 260] on span "easy" at bounding box center [512, 263] width 31 height 22
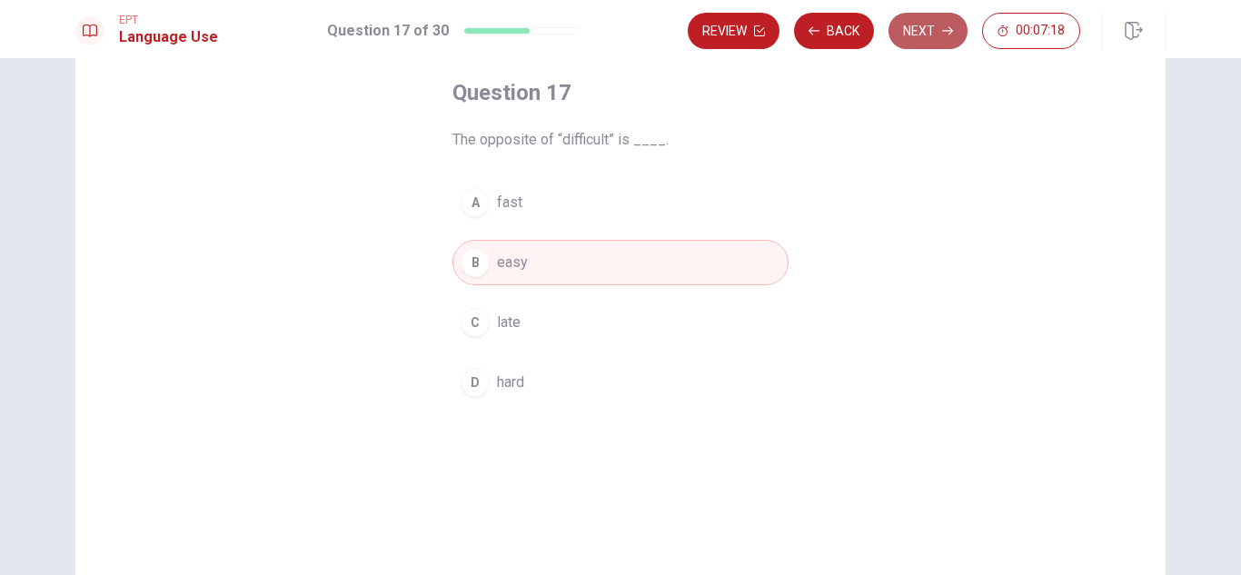
click at [937, 32] on button "Next" at bounding box center [927, 31] width 79 height 36
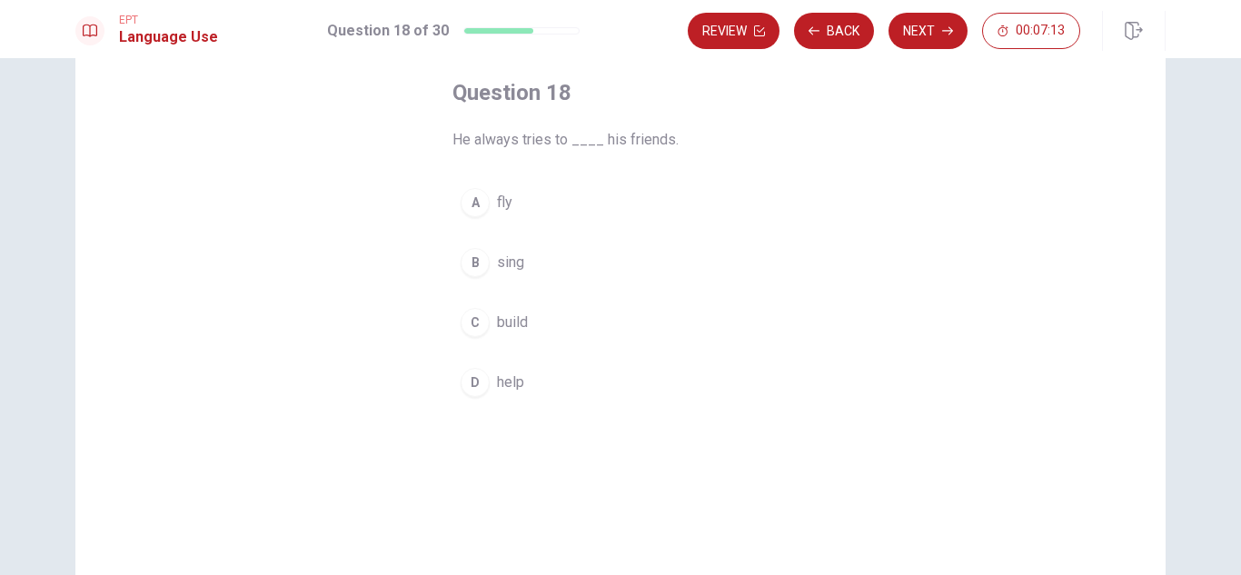
click at [510, 376] on span "help" at bounding box center [510, 382] width 27 height 22
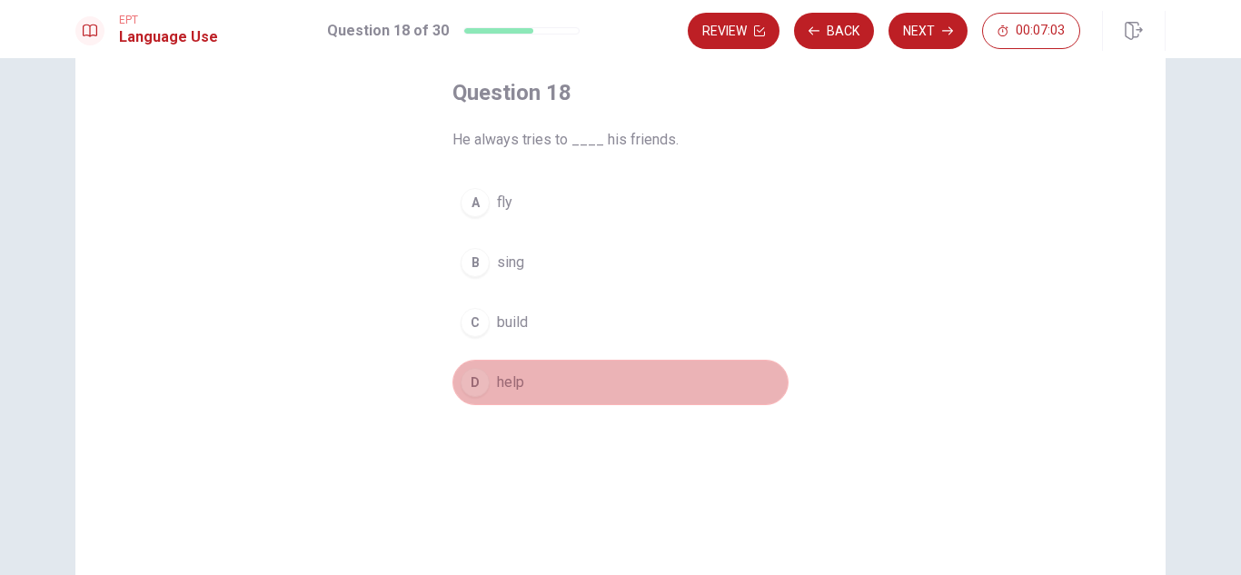
click at [696, 381] on button "D help" at bounding box center [620, 382] width 336 height 45
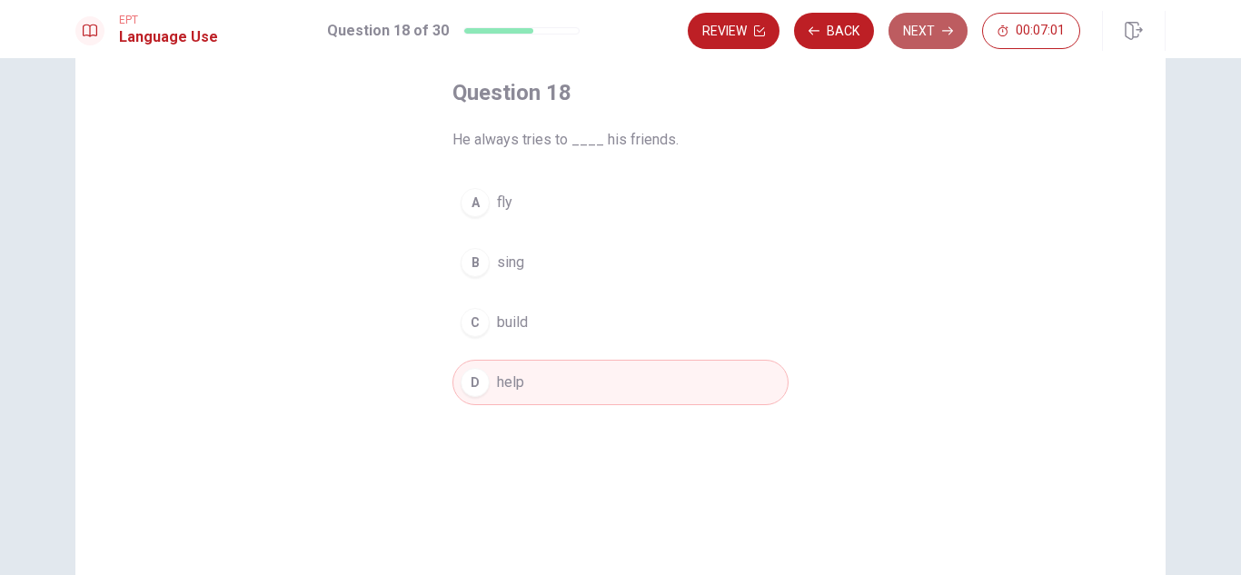
click at [901, 33] on button "Next" at bounding box center [927, 31] width 79 height 36
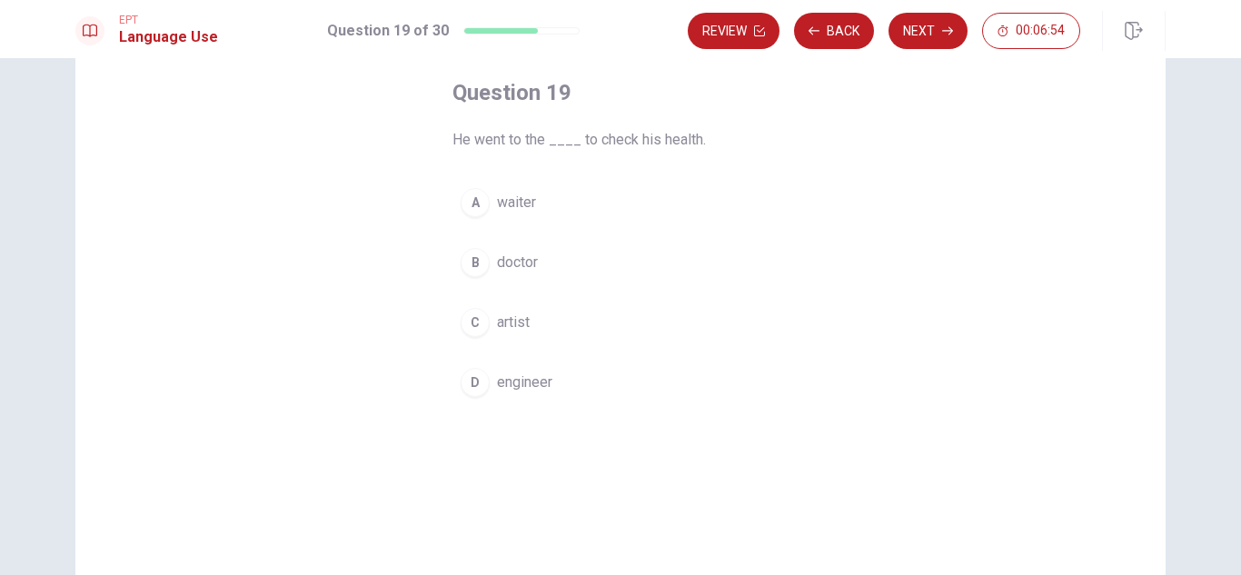
click at [530, 261] on span "doctor" at bounding box center [517, 263] width 41 height 22
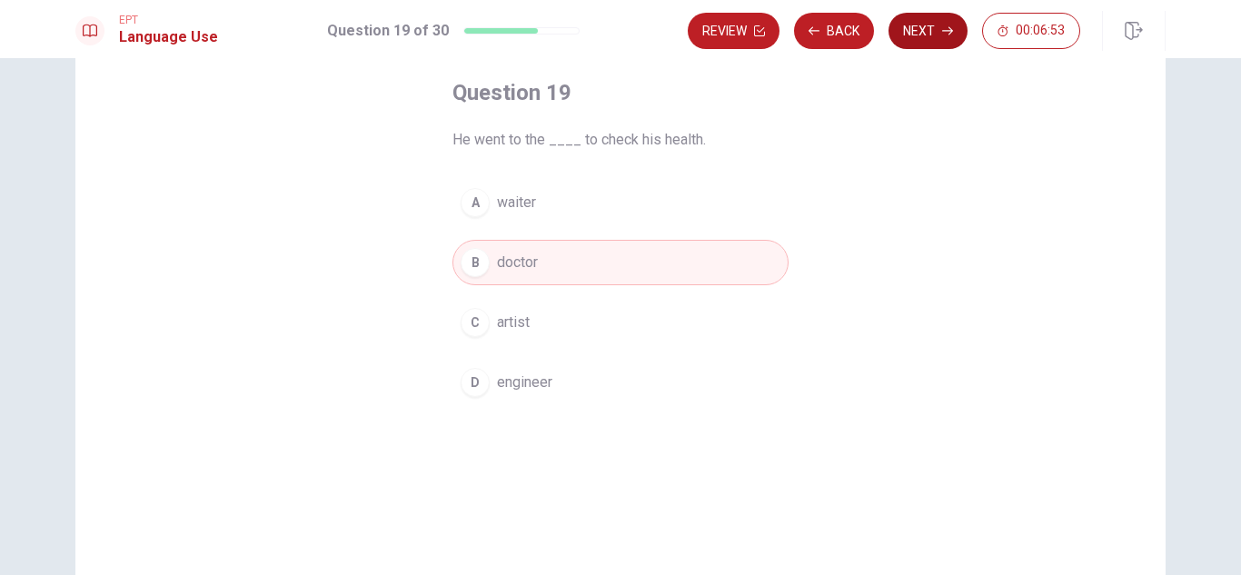
click at [930, 27] on button "Next" at bounding box center [927, 31] width 79 height 36
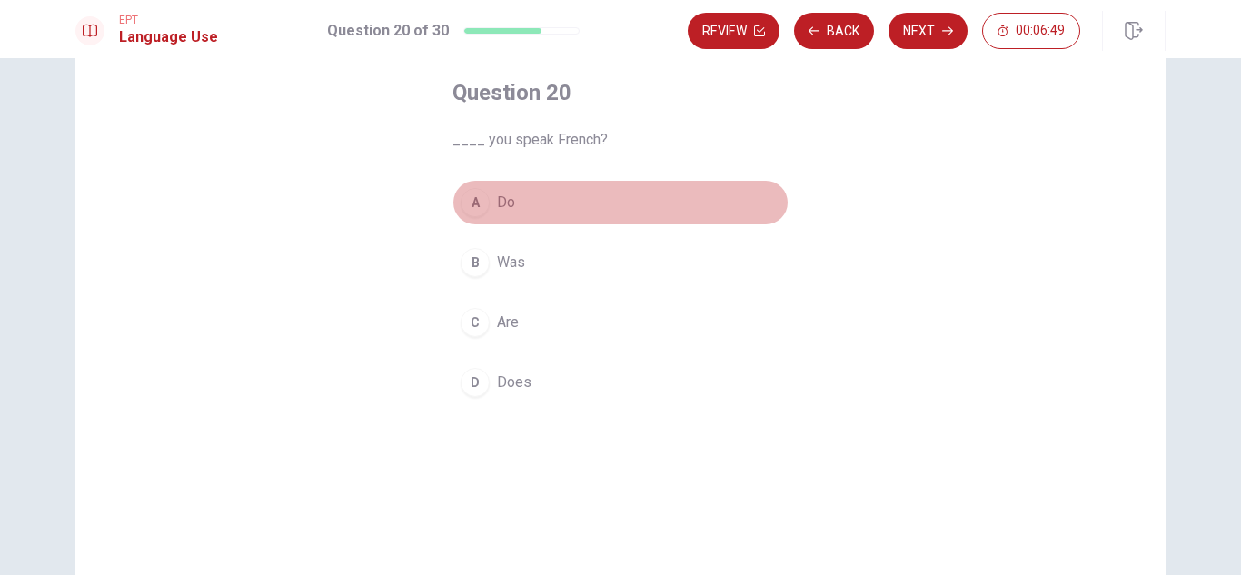
click at [527, 203] on button "A Do" at bounding box center [620, 202] width 336 height 45
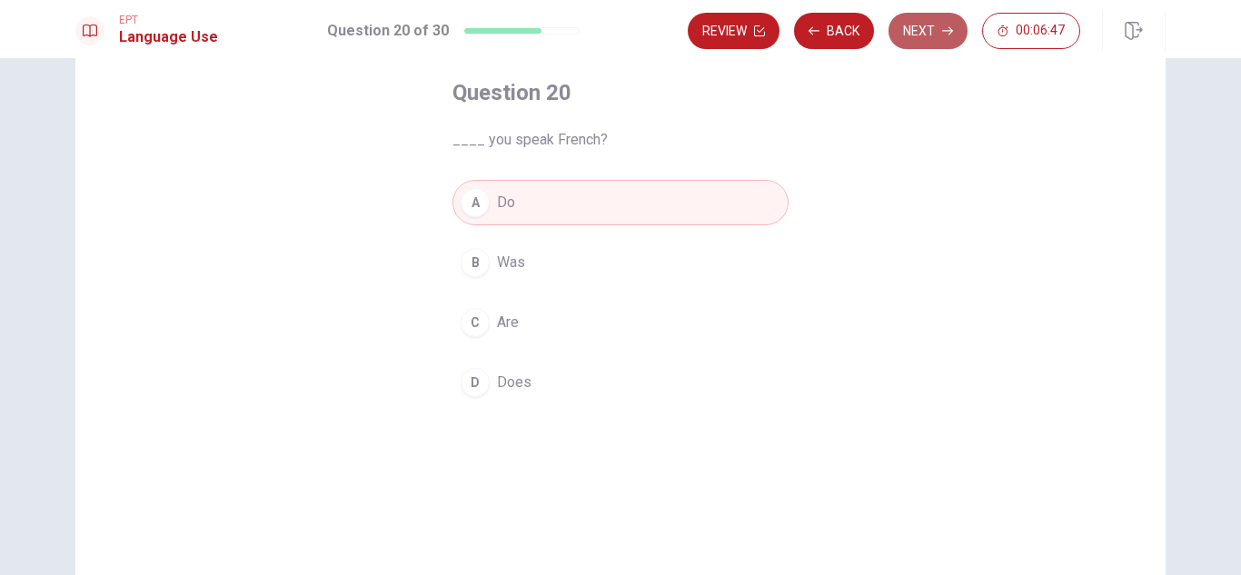
click at [912, 36] on button "Next" at bounding box center [927, 31] width 79 height 36
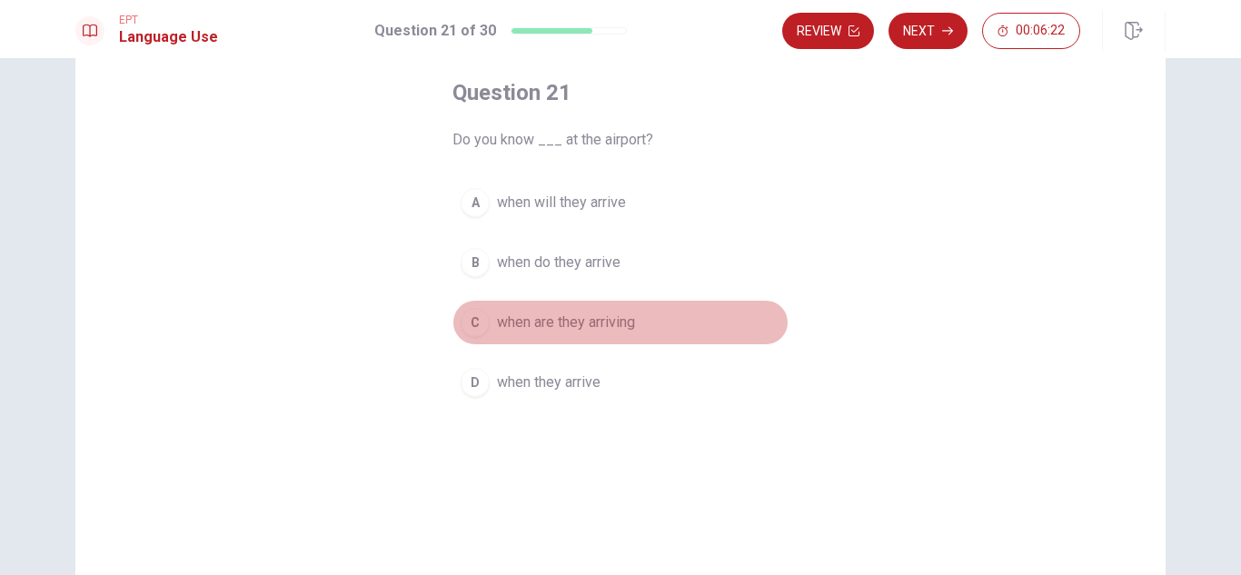
click at [628, 322] on span "when are they arriving" at bounding box center [566, 323] width 138 height 22
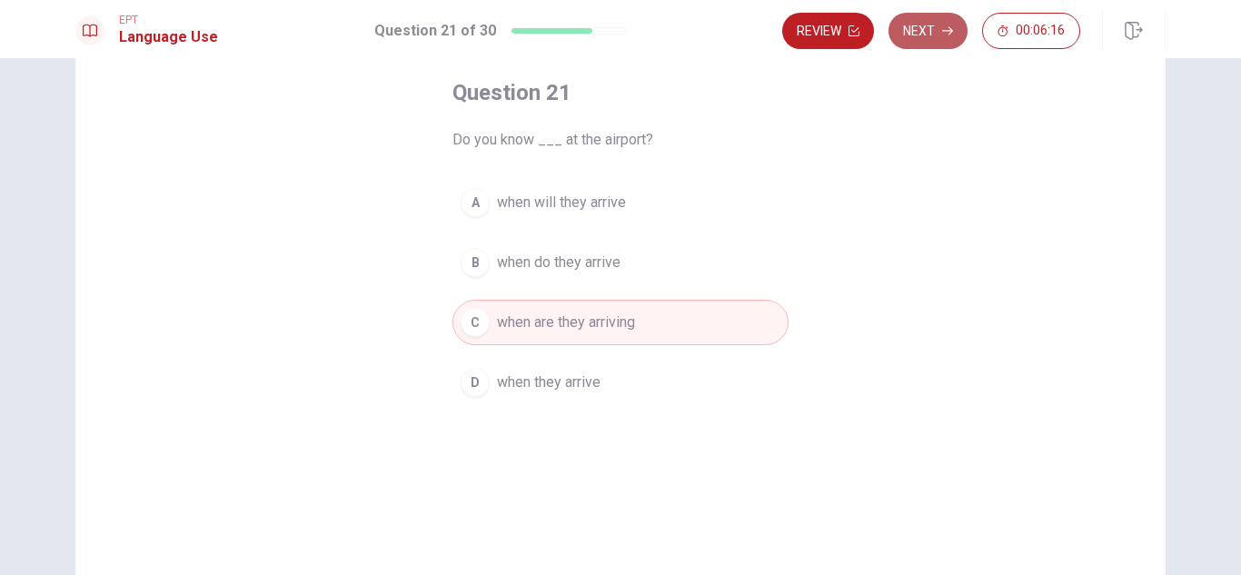
click at [921, 27] on button "Next" at bounding box center [927, 31] width 79 height 36
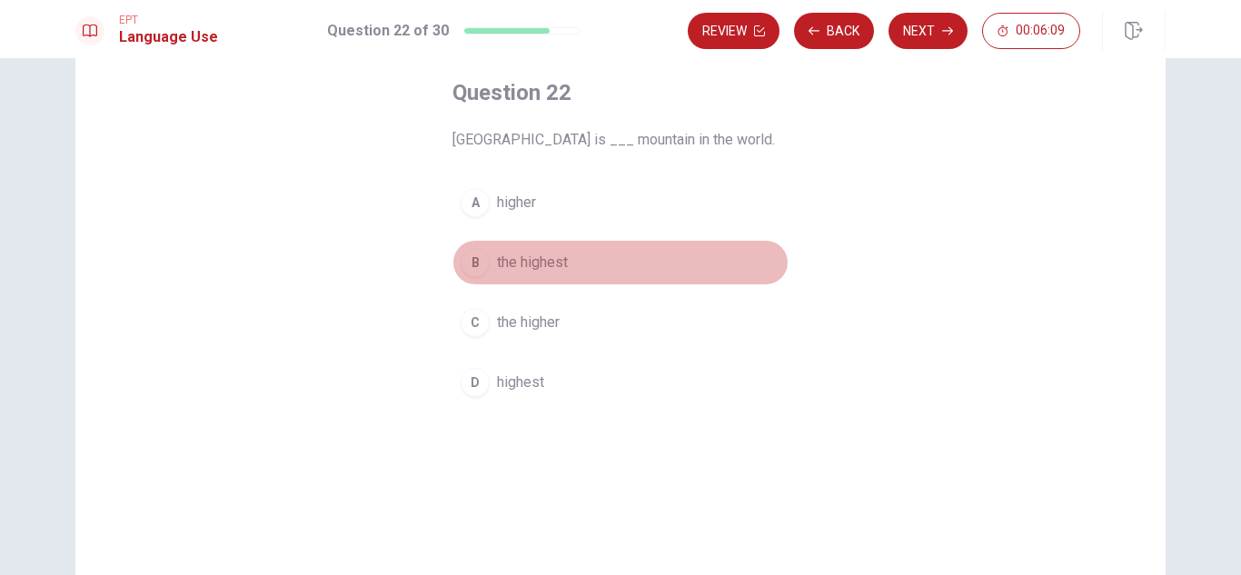
click at [584, 262] on button "B the highest" at bounding box center [620, 262] width 336 height 45
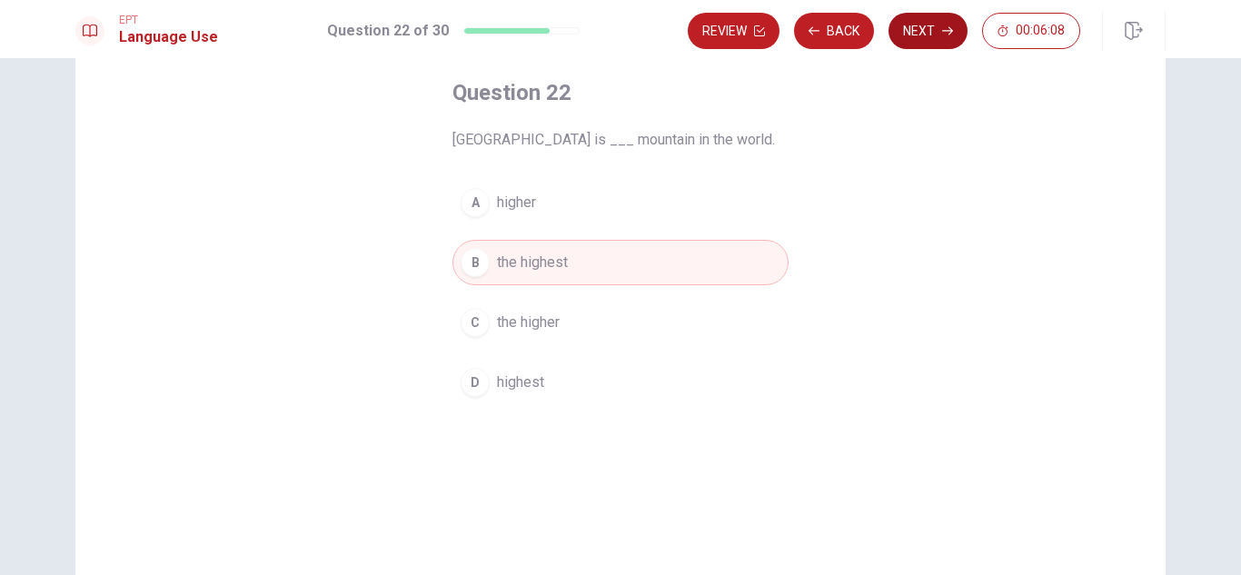
click at [918, 22] on button "Next" at bounding box center [927, 31] width 79 height 36
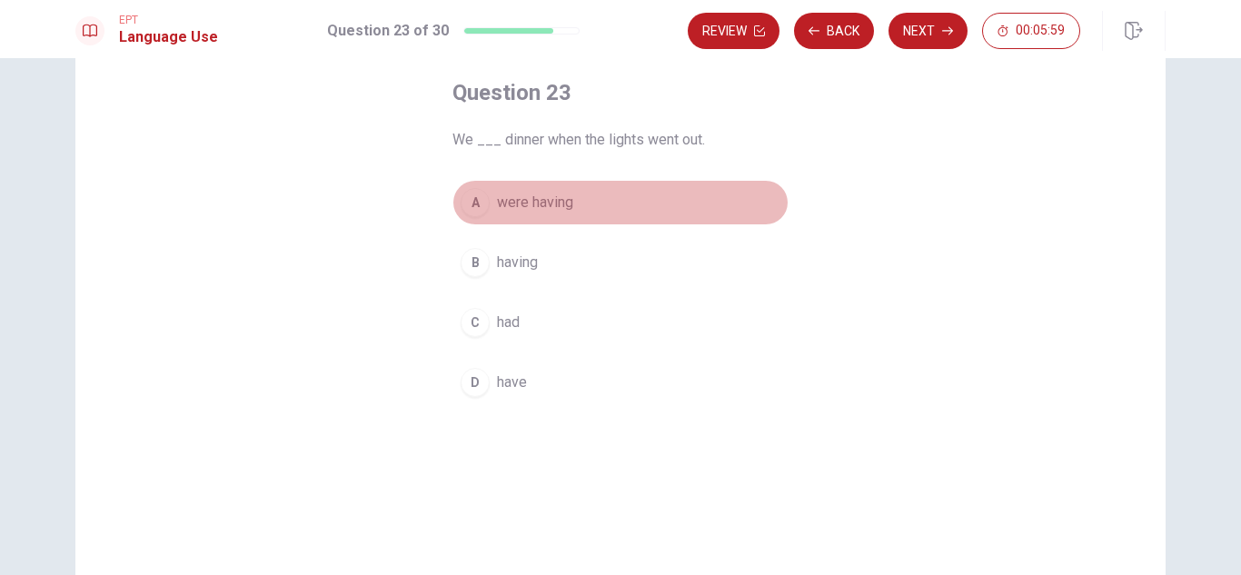
click at [548, 201] on span "were having" at bounding box center [535, 203] width 76 height 22
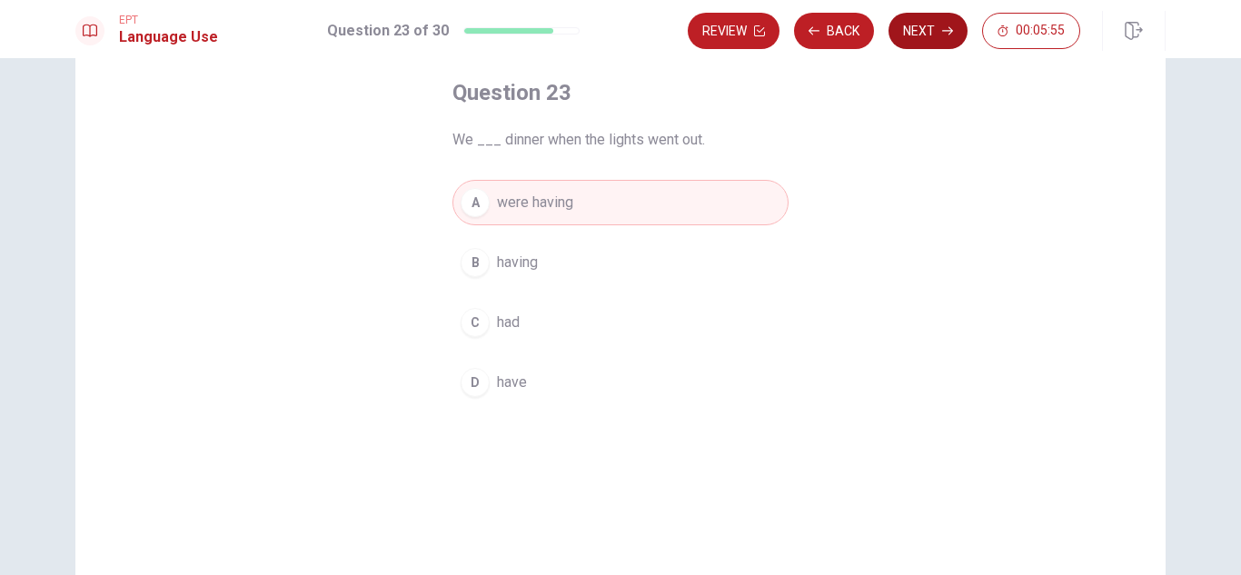
click at [928, 26] on button "Next" at bounding box center [927, 31] width 79 height 36
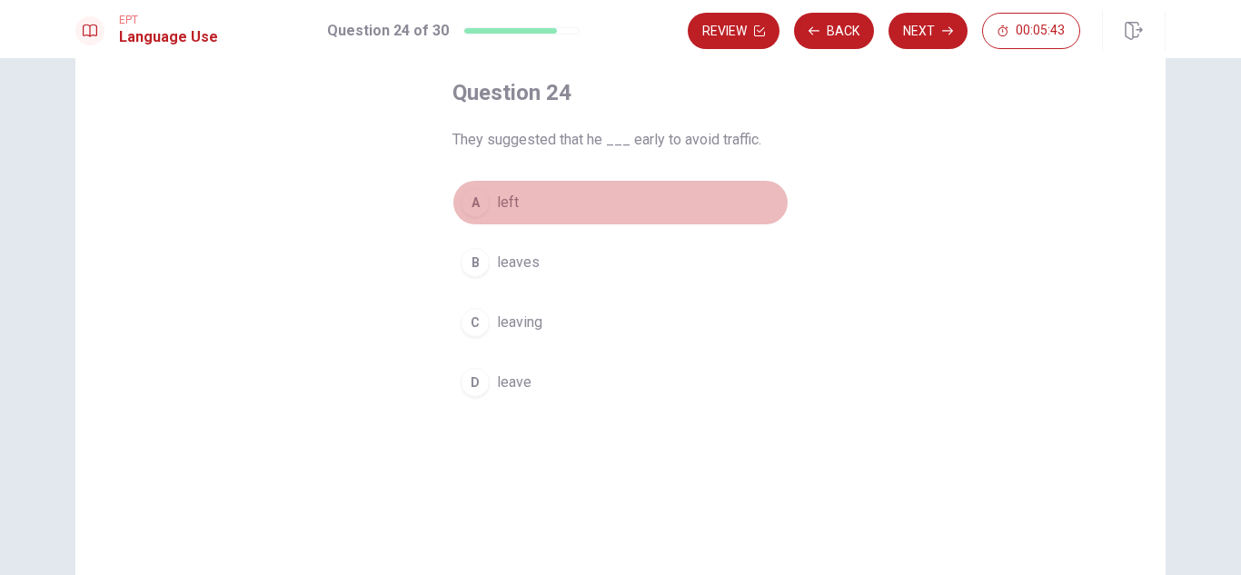
click at [518, 201] on button "A left" at bounding box center [620, 202] width 336 height 45
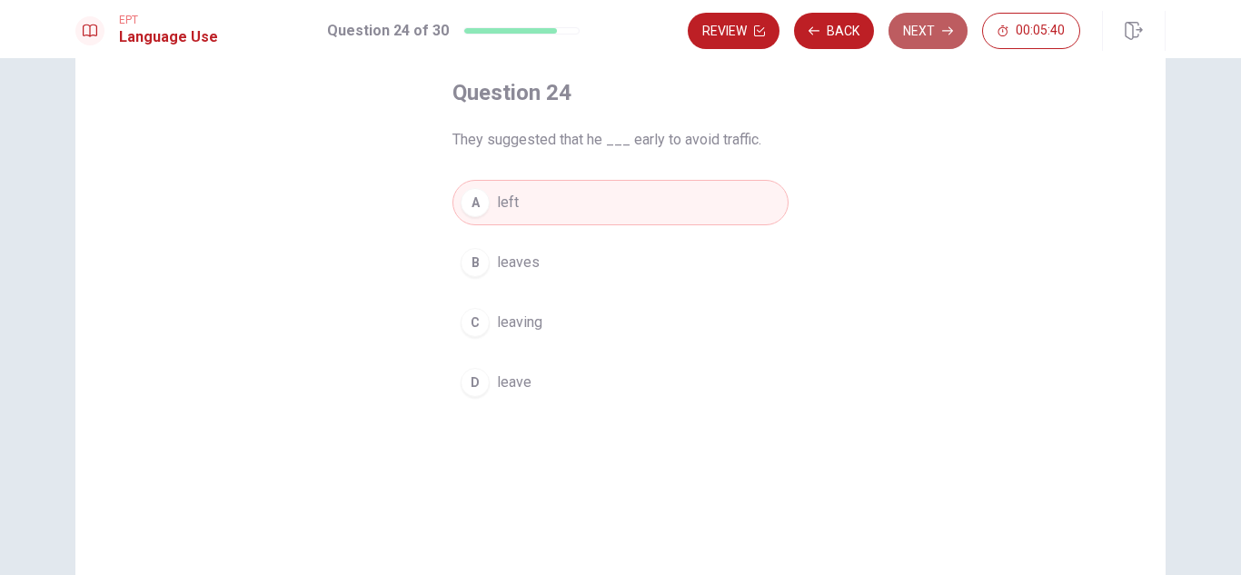
click at [929, 33] on button "Next" at bounding box center [927, 31] width 79 height 36
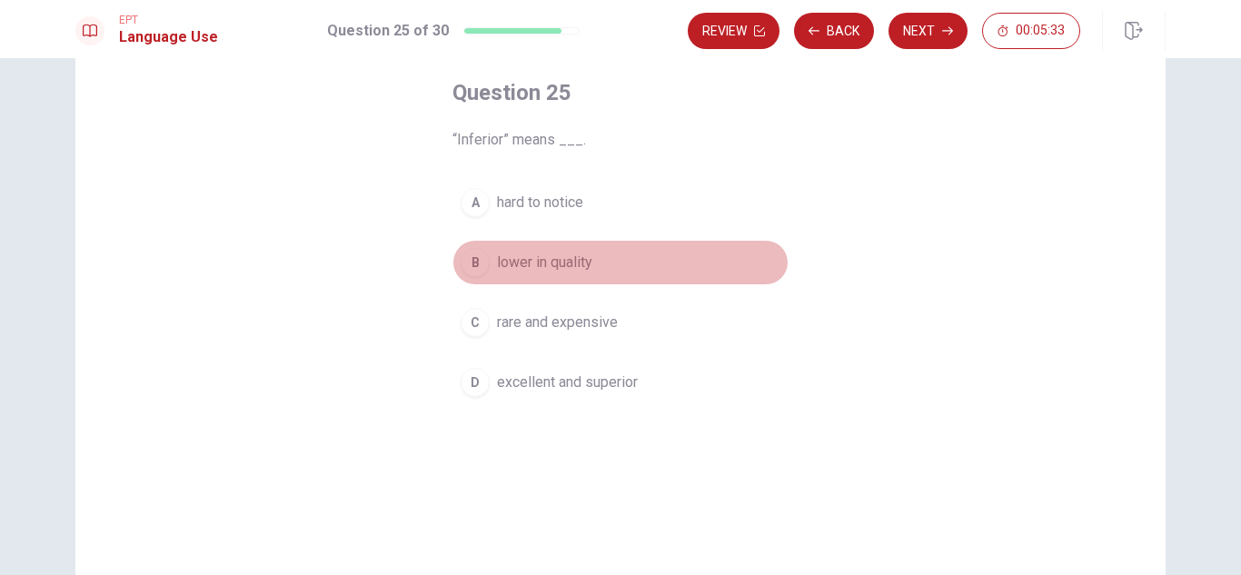
click at [620, 257] on button "B lower in quality" at bounding box center [620, 262] width 336 height 45
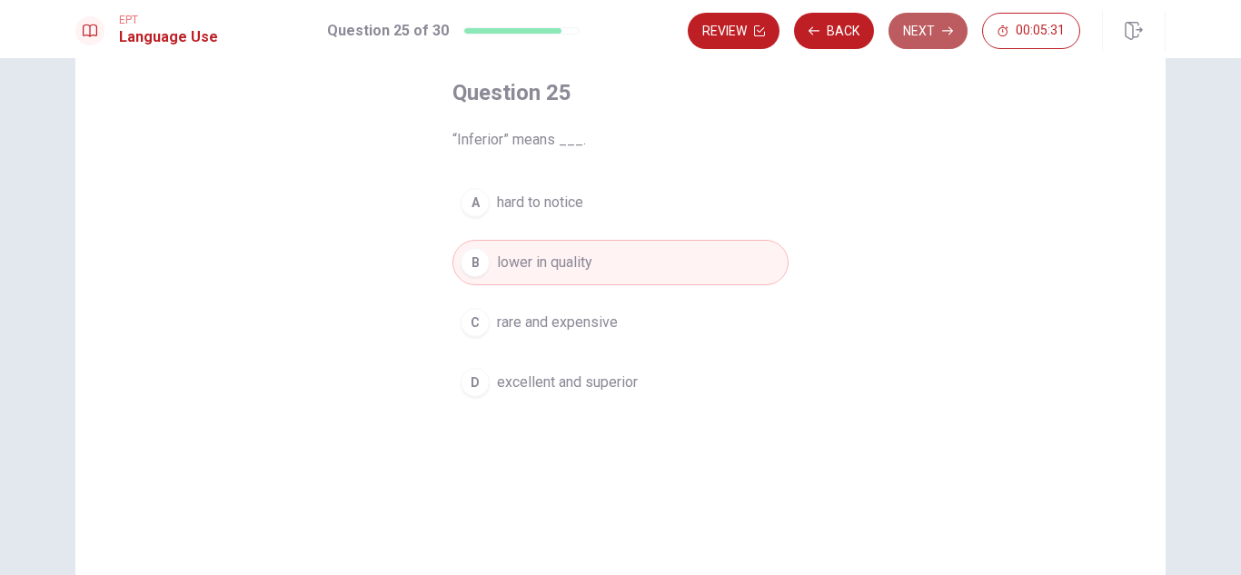
click at [928, 34] on button "Next" at bounding box center [927, 31] width 79 height 36
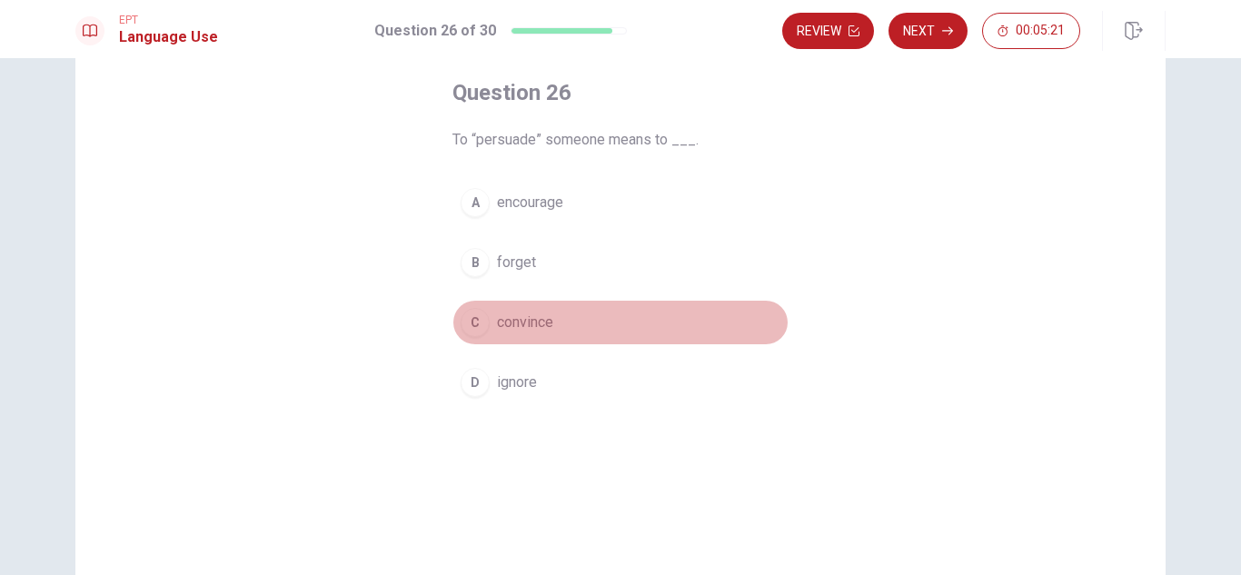
click at [591, 323] on button "C convince" at bounding box center [620, 322] width 336 height 45
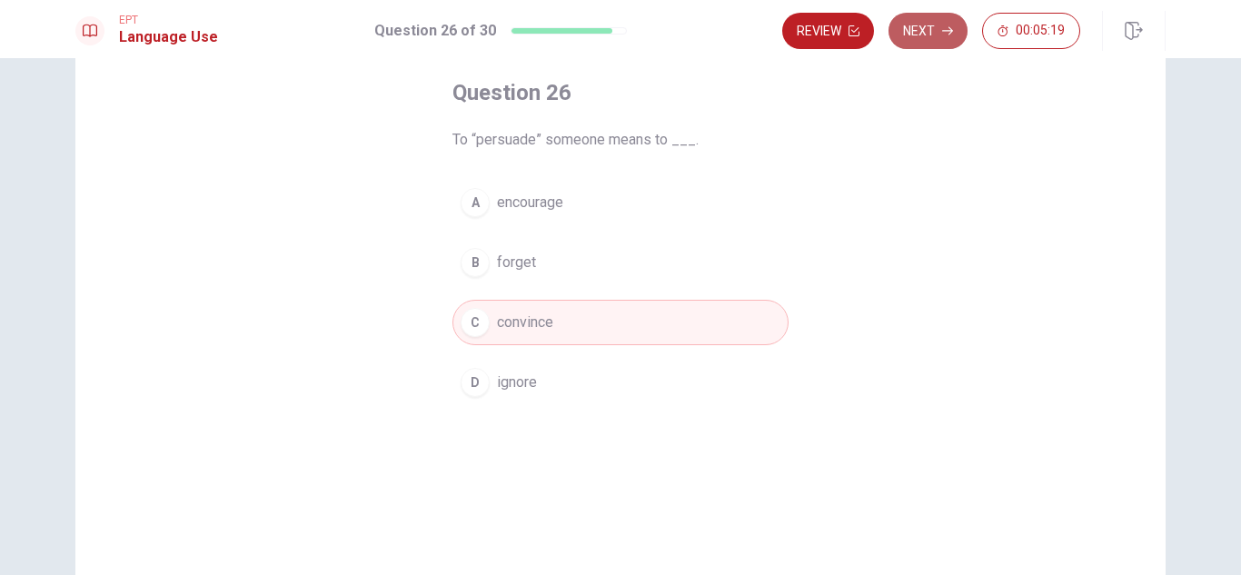
click at [931, 26] on button "Next" at bounding box center [927, 31] width 79 height 36
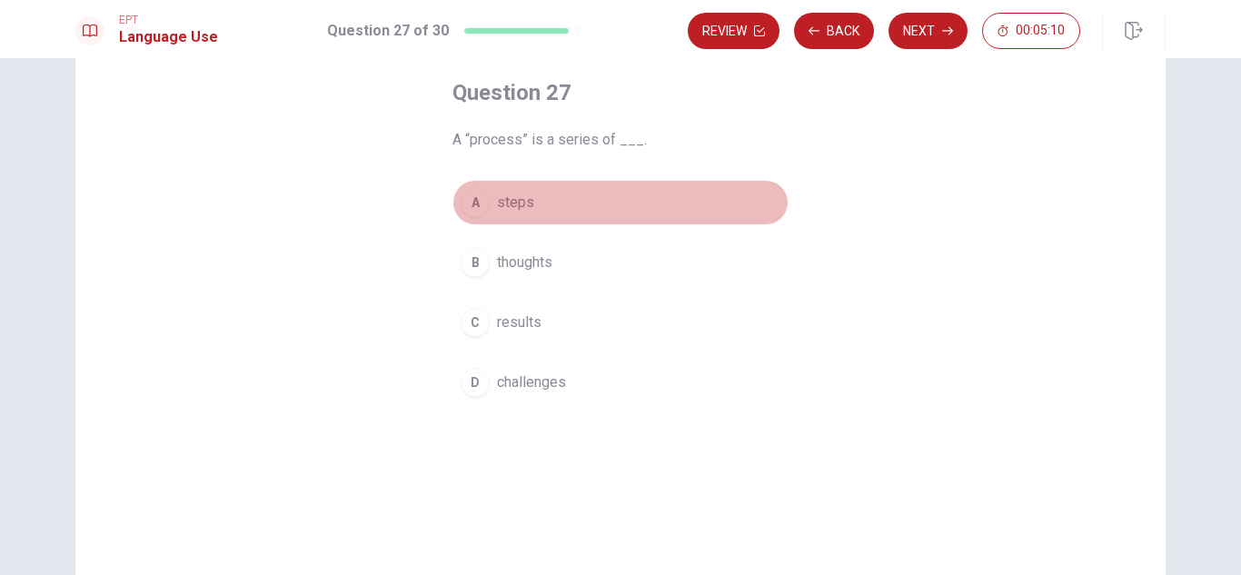
click at [505, 202] on span "steps" at bounding box center [515, 203] width 37 height 22
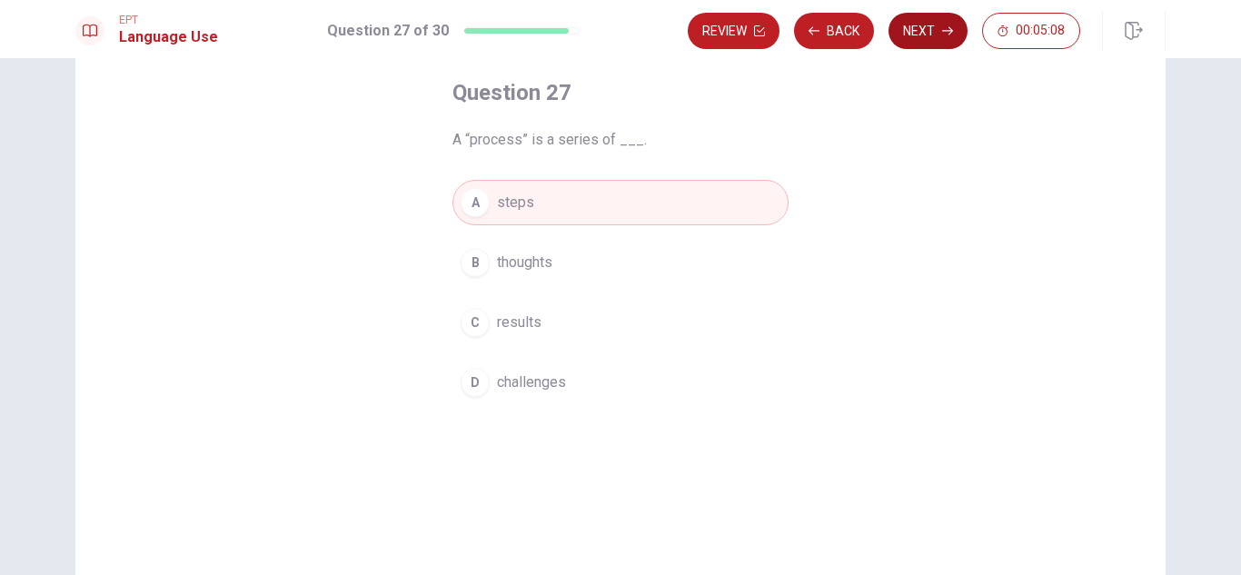
click at [939, 35] on button "Next" at bounding box center [927, 31] width 79 height 36
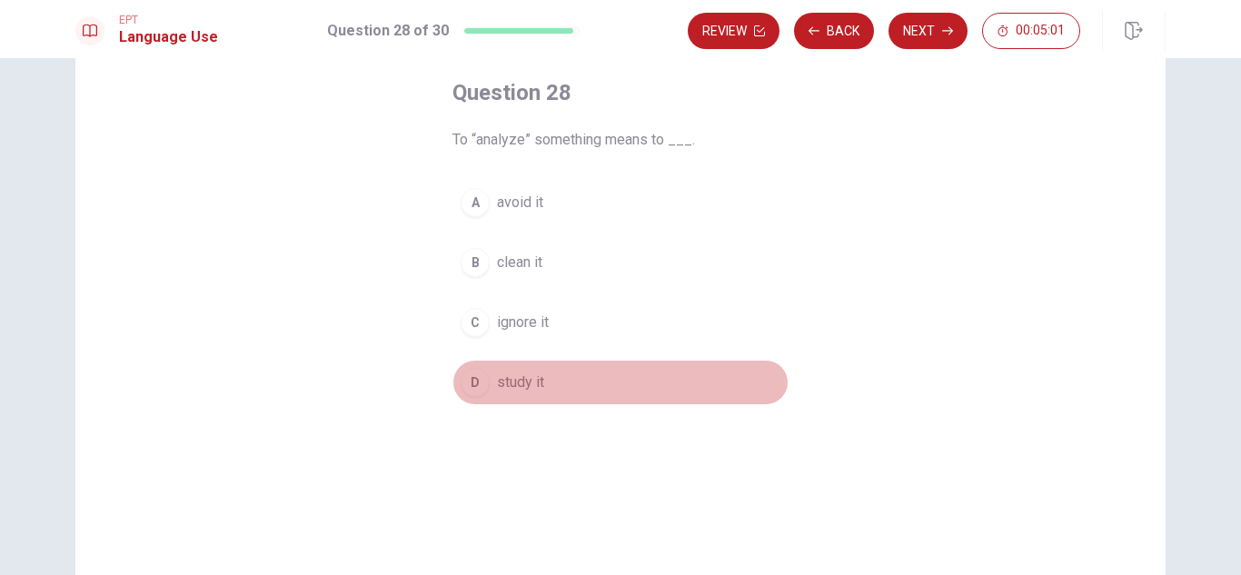
click at [534, 388] on span "study it" at bounding box center [520, 382] width 47 height 22
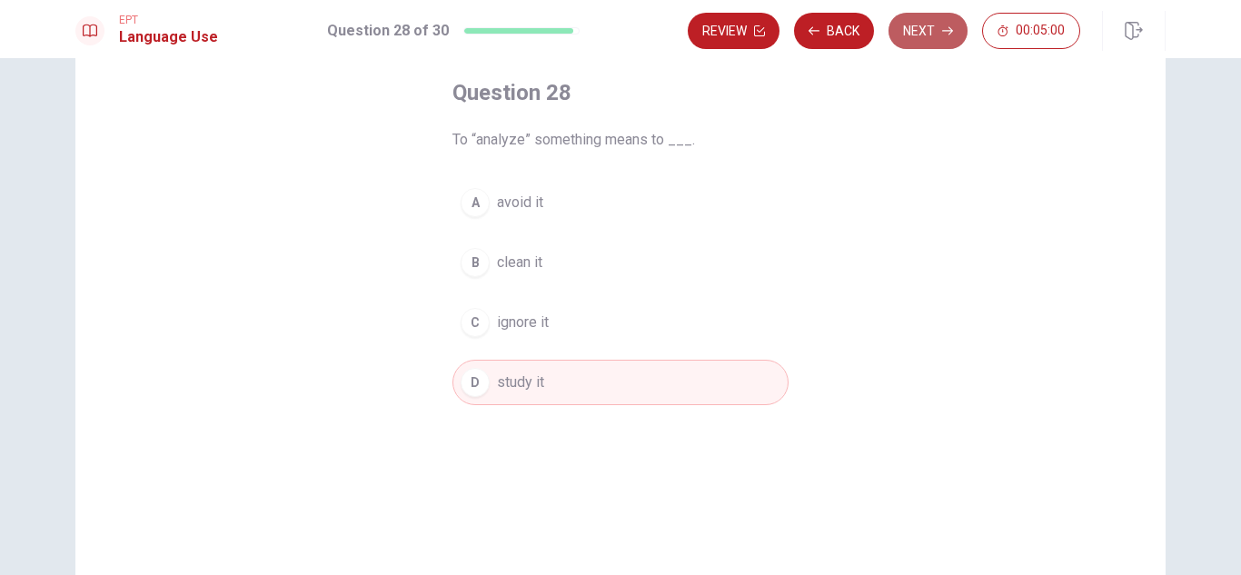
click at [920, 26] on button "Next" at bounding box center [927, 31] width 79 height 36
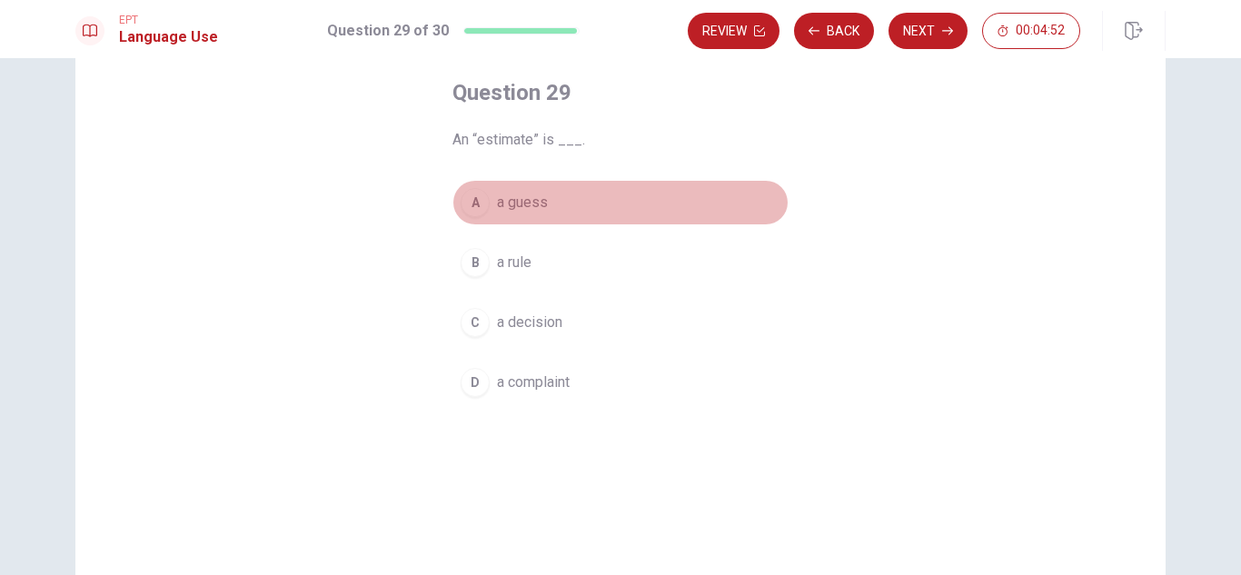
click at [540, 202] on span "a guess" at bounding box center [522, 203] width 51 height 22
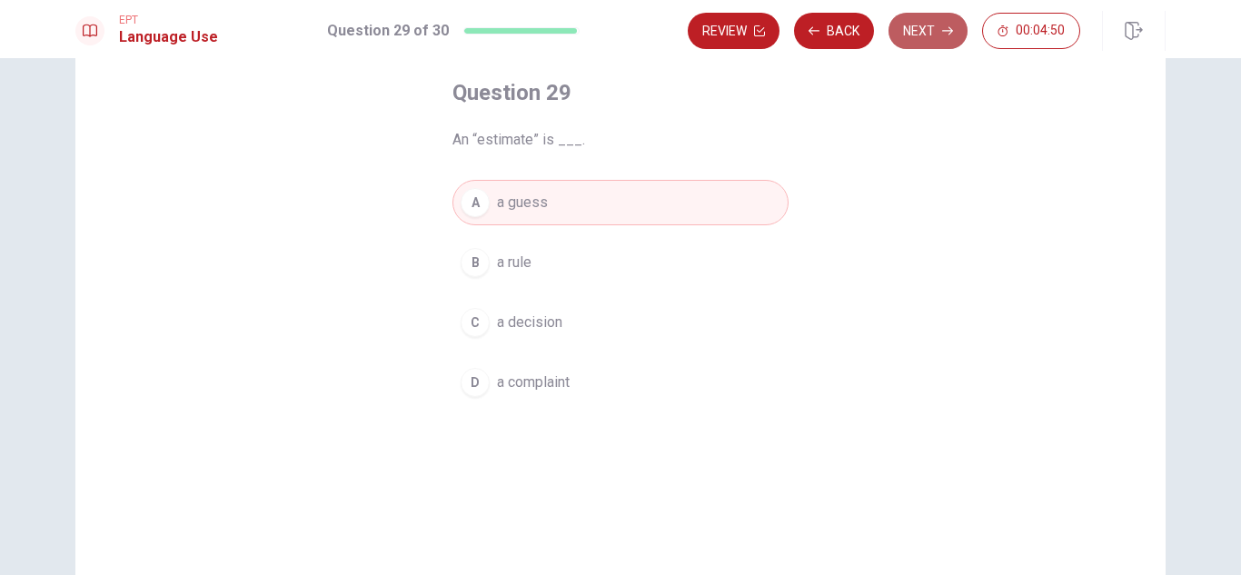
click at [940, 38] on button "Next" at bounding box center [927, 31] width 79 height 36
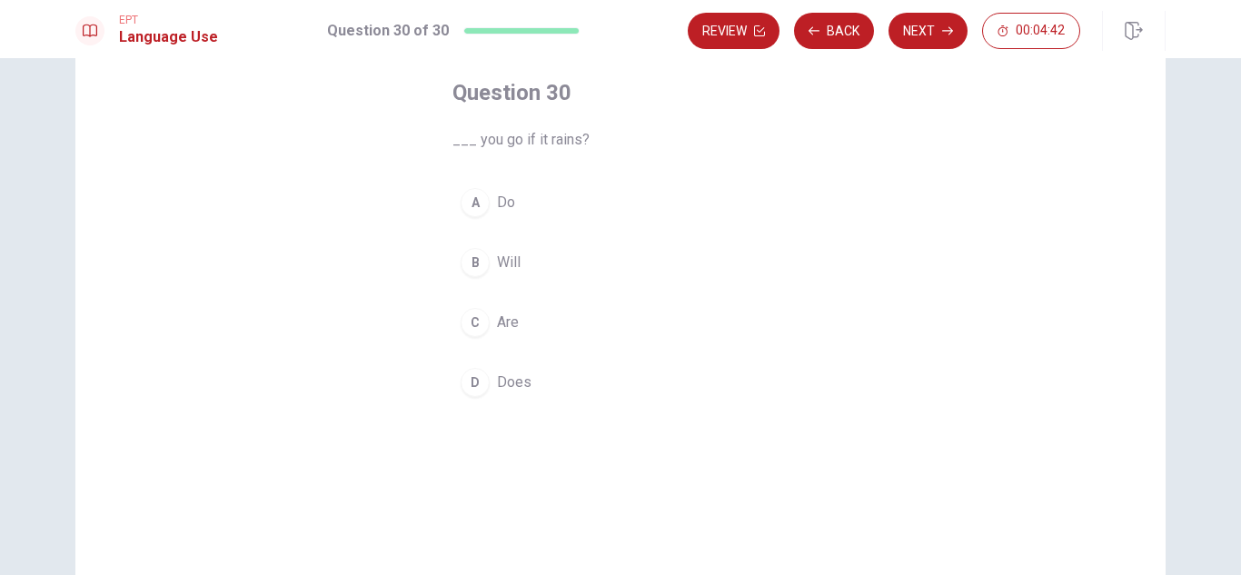
click at [605, 249] on button "B Will" at bounding box center [620, 262] width 336 height 45
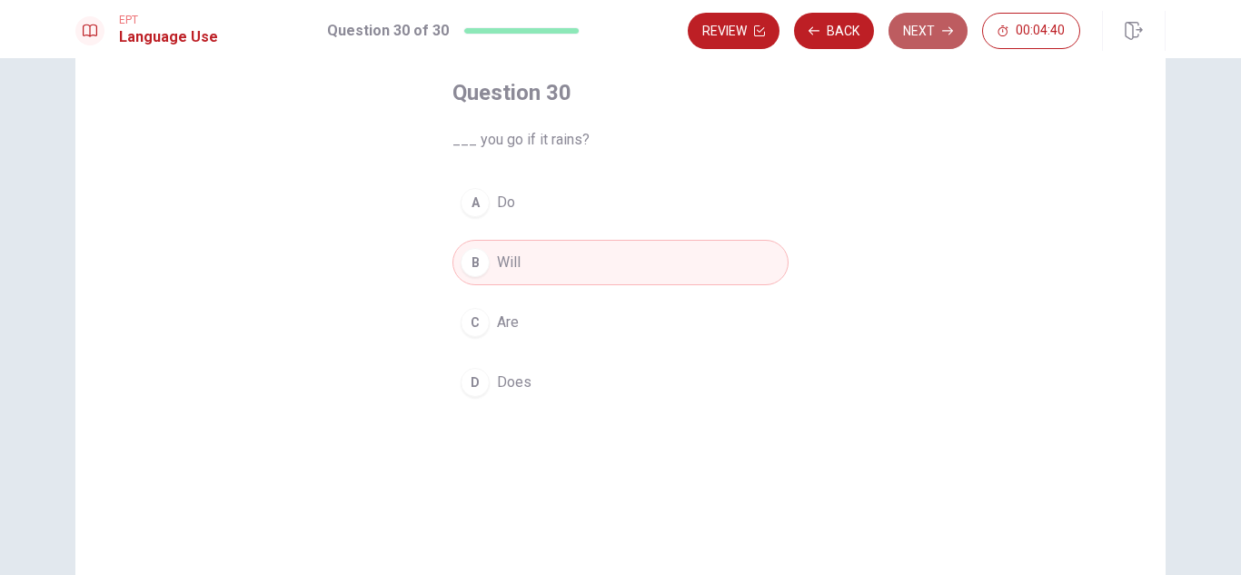
click at [940, 35] on button "Next" at bounding box center [927, 31] width 79 height 36
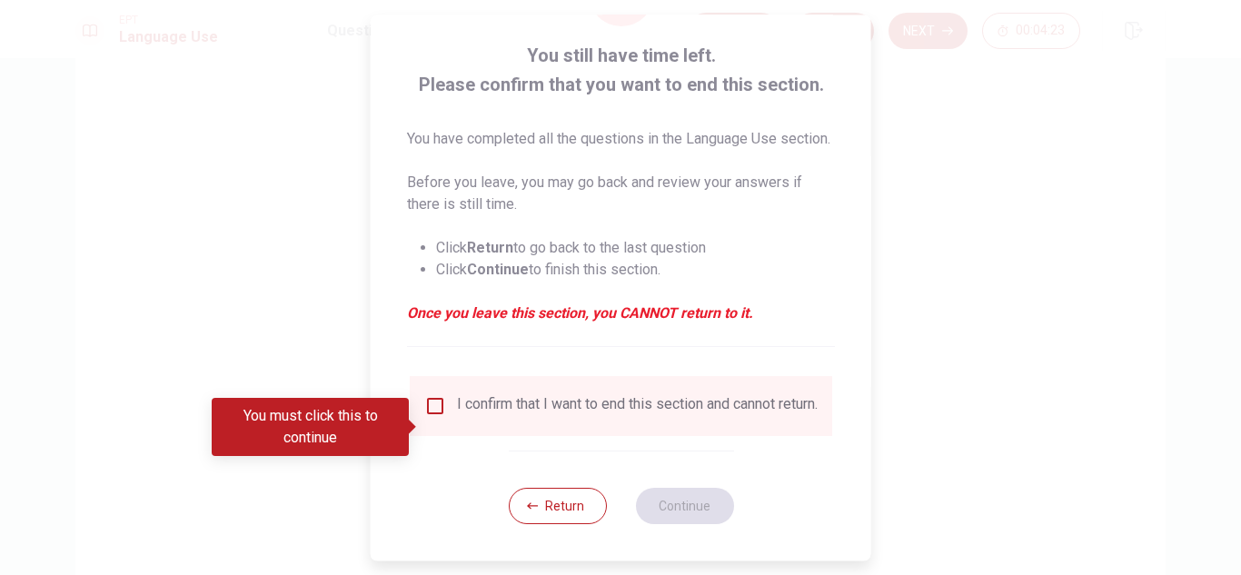
scroll to position [124, 0]
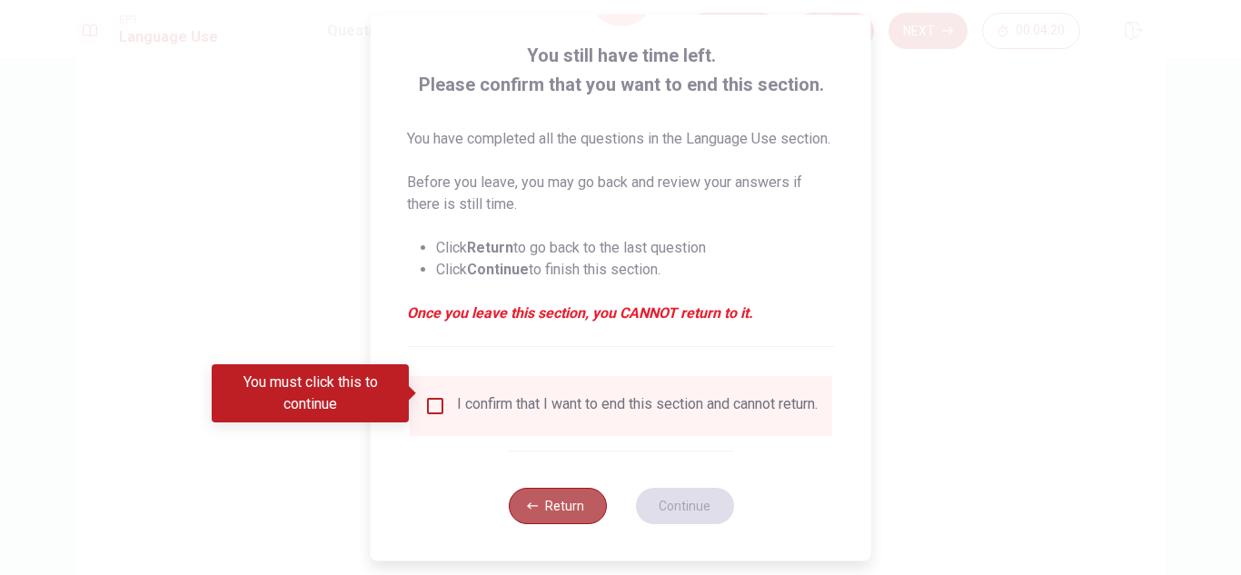
click at [550, 500] on button "Return" at bounding box center [557, 506] width 98 height 36
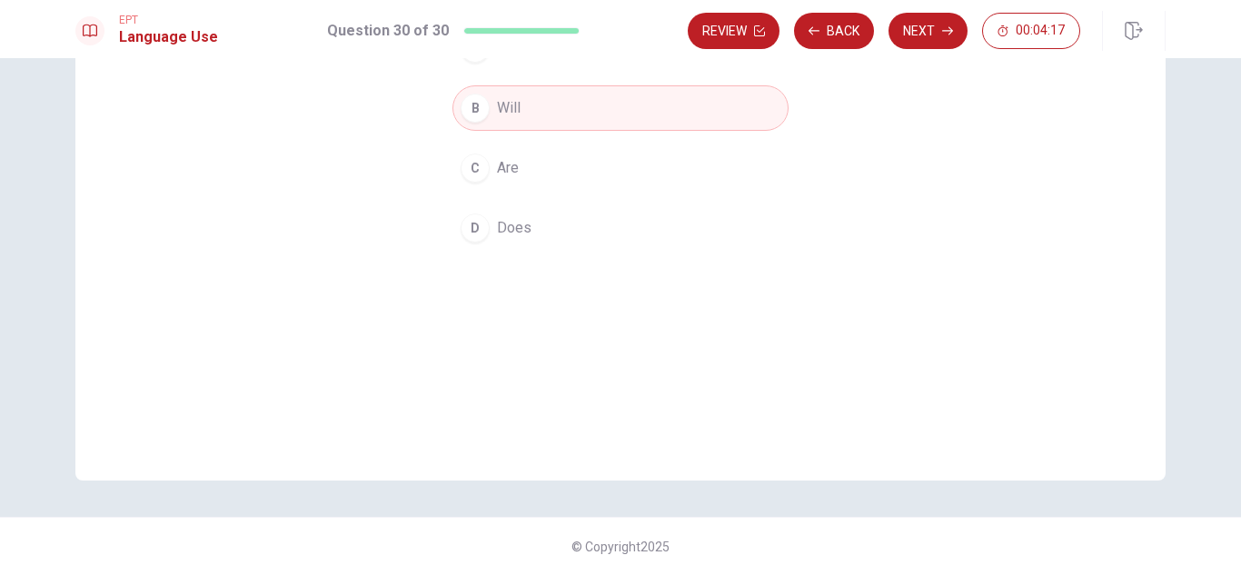
scroll to position [0, 0]
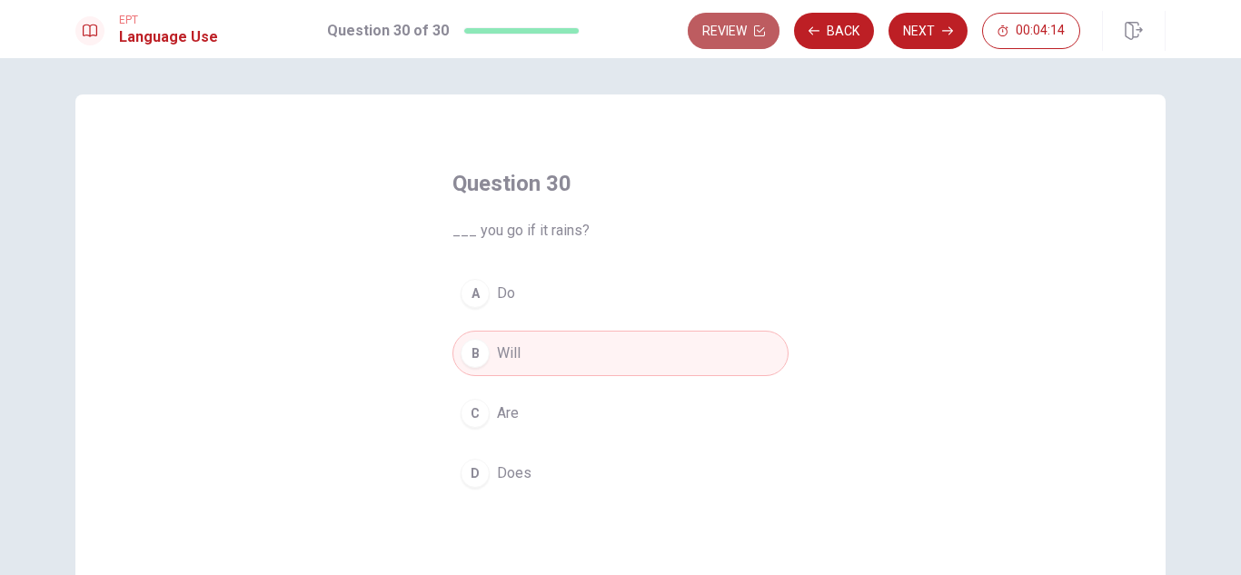
click at [715, 35] on button "Review" at bounding box center [734, 31] width 92 height 36
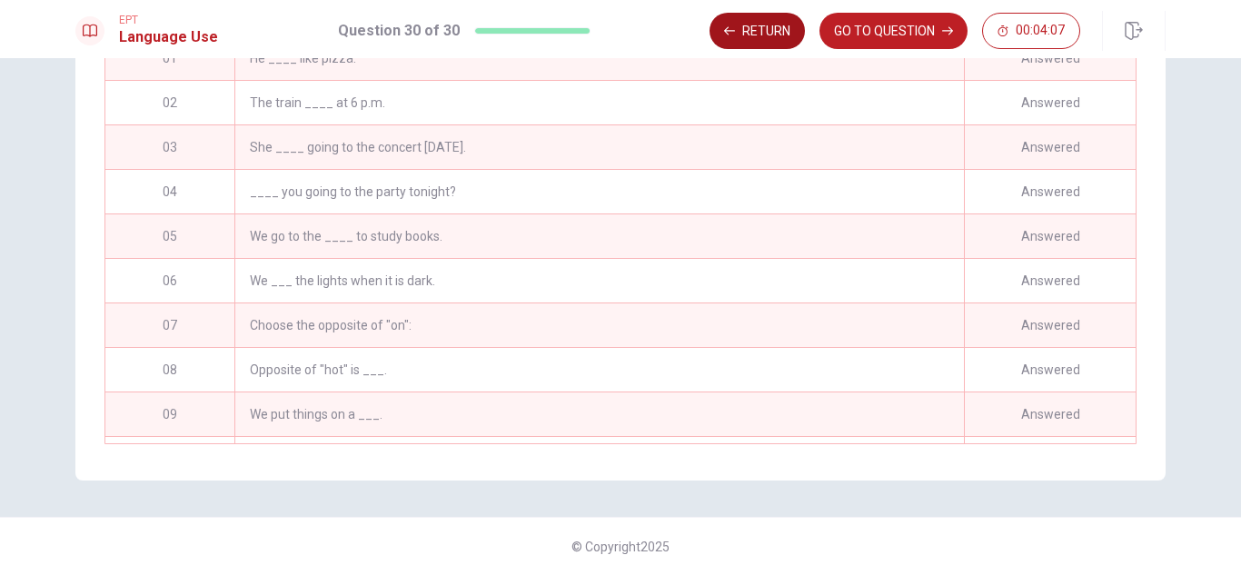
click at [736, 32] on button "Return" at bounding box center [756, 31] width 95 height 36
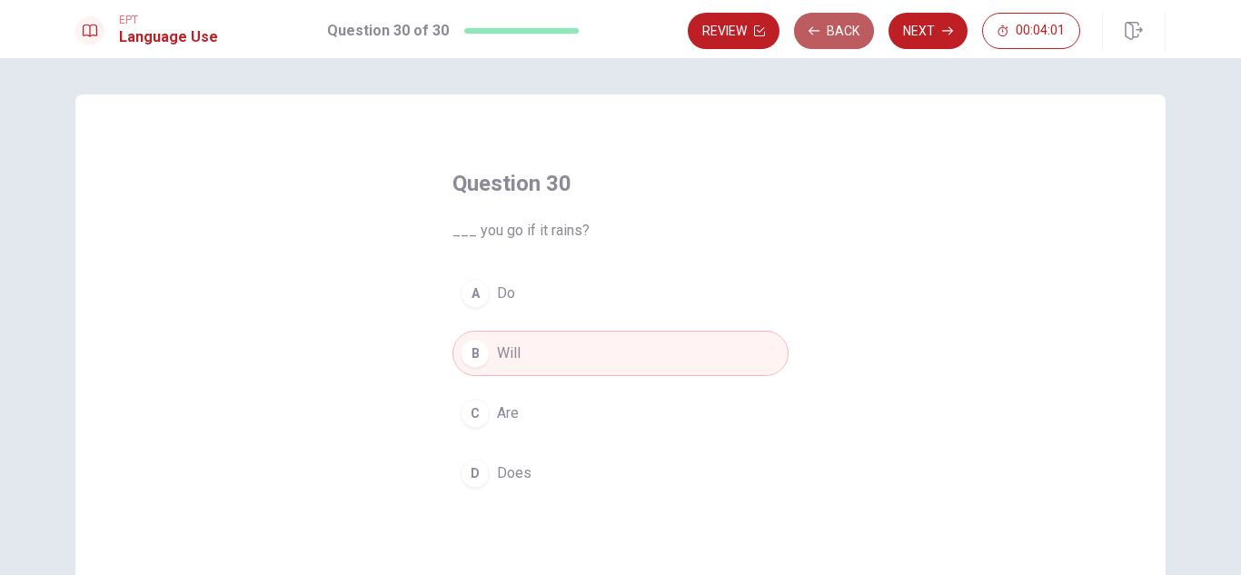
click at [855, 28] on button "Back" at bounding box center [834, 31] width 80 height 36
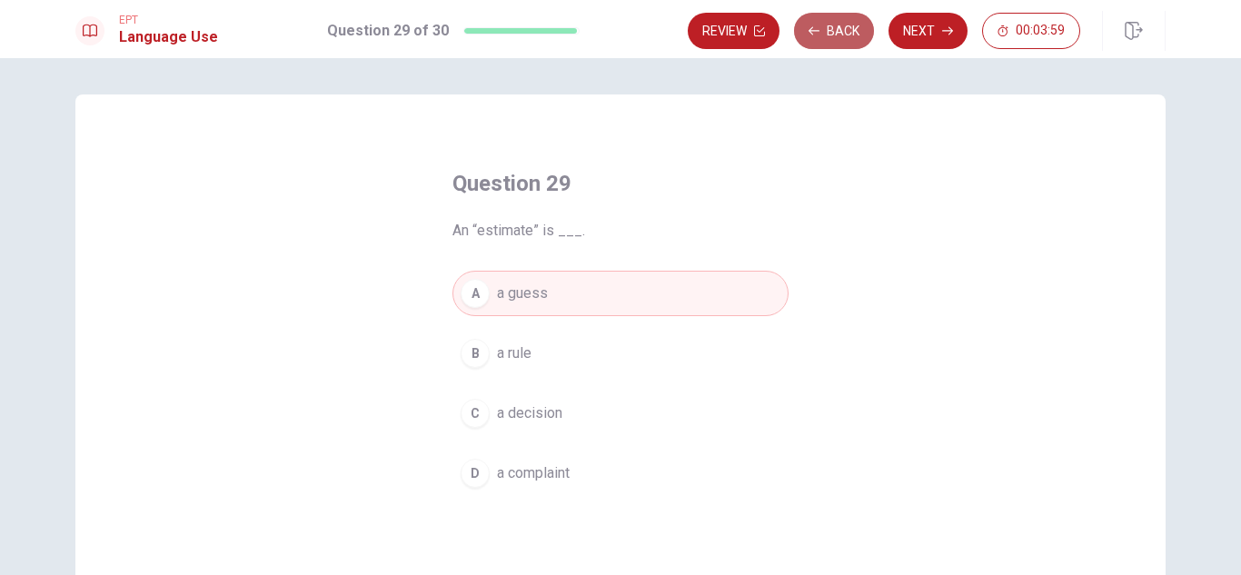
click at [855, 28] on button "Back" at bounding box center [834, 31] width 80 height 36
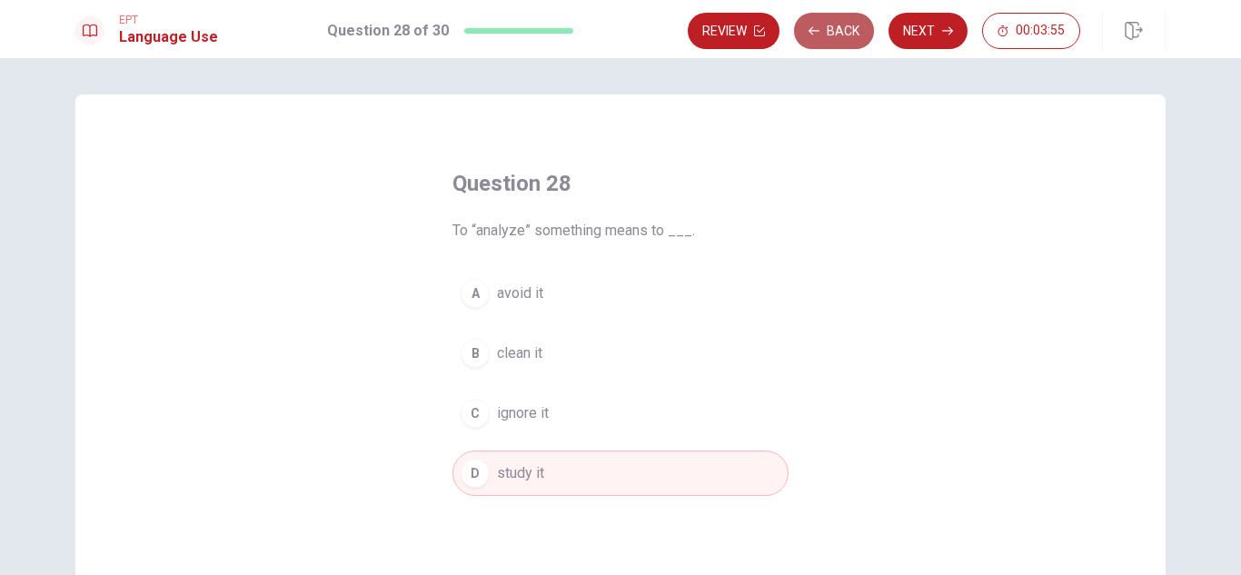
click at [855, 29] on button "Back" at bounding box center [834, 31] width 80 height 36
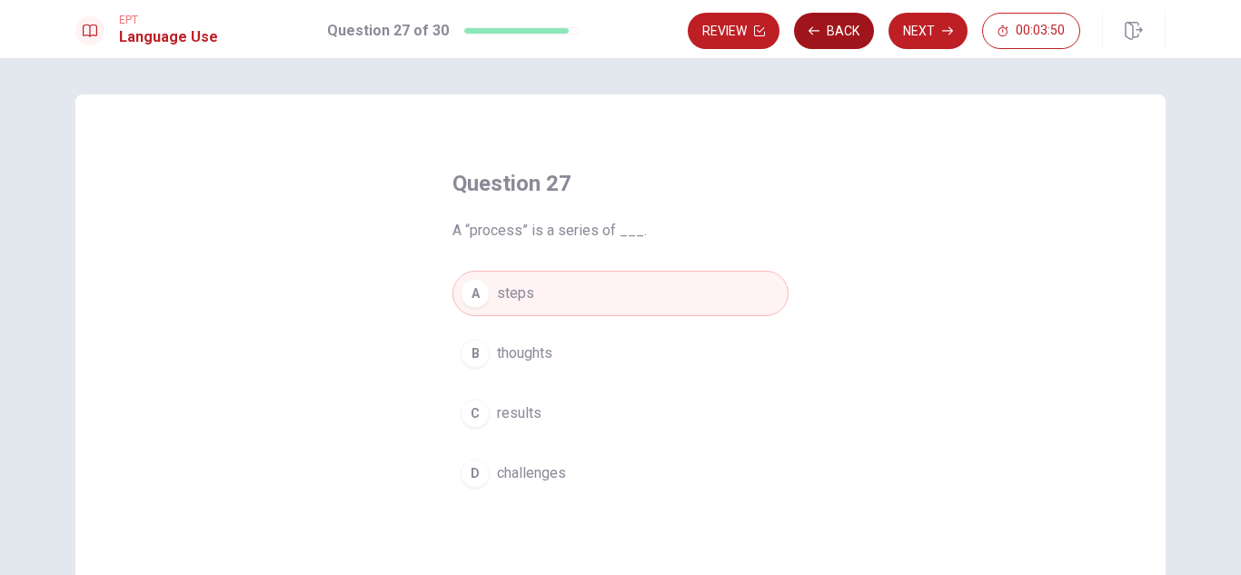
click at [855, 29] on button "Back" at bounding box center [834, 31] width 80 height 36
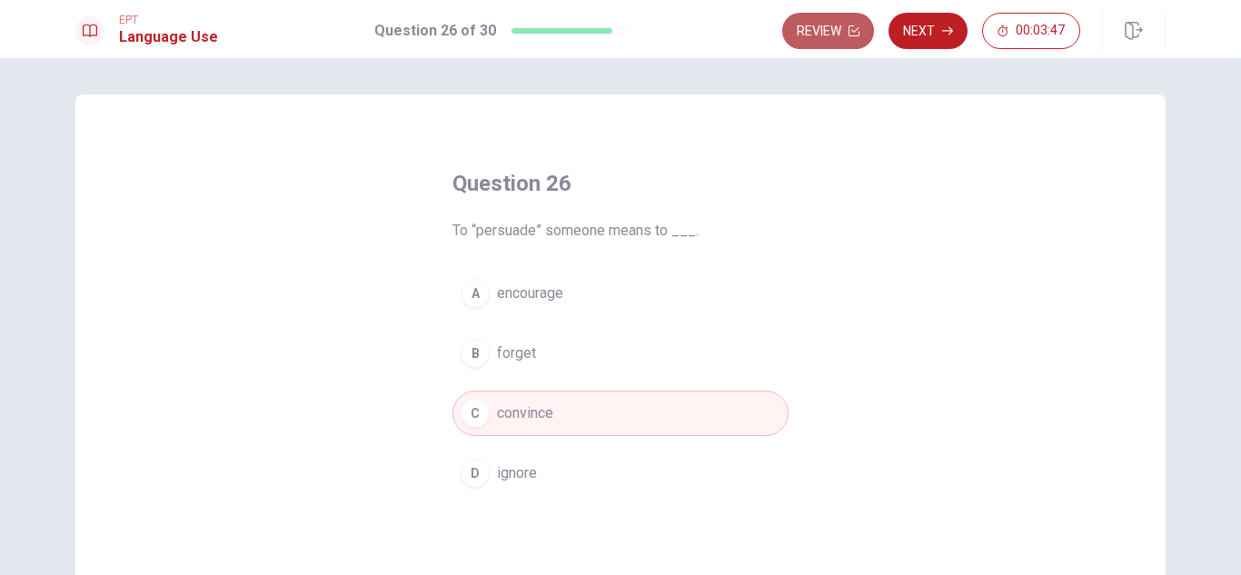
click at [855, 30] on icon "button" at bounding box center [853, 30] width 11 height 11
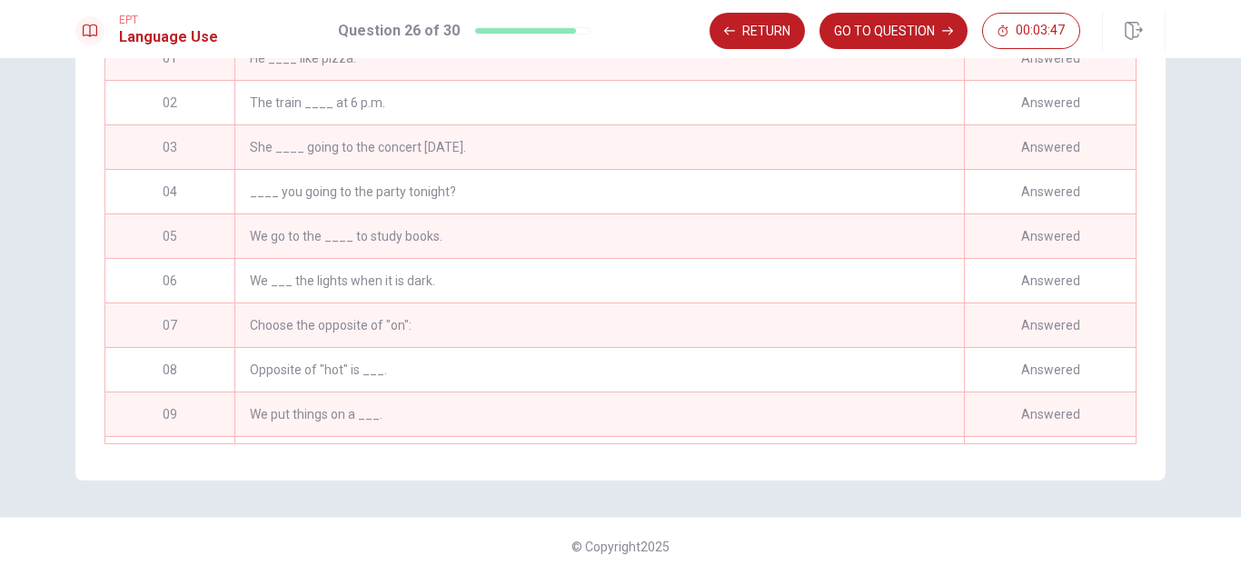
scroll to position [936, 0]
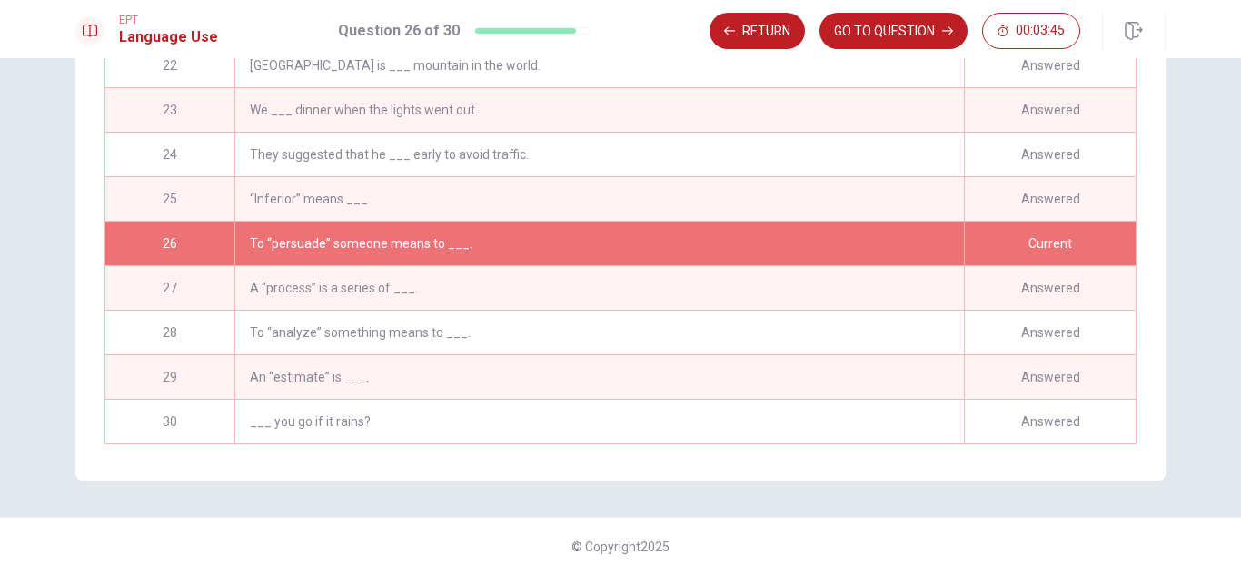
click at [754, 33] on button "Return" at bounding box center [756, 31] width 95 height 36
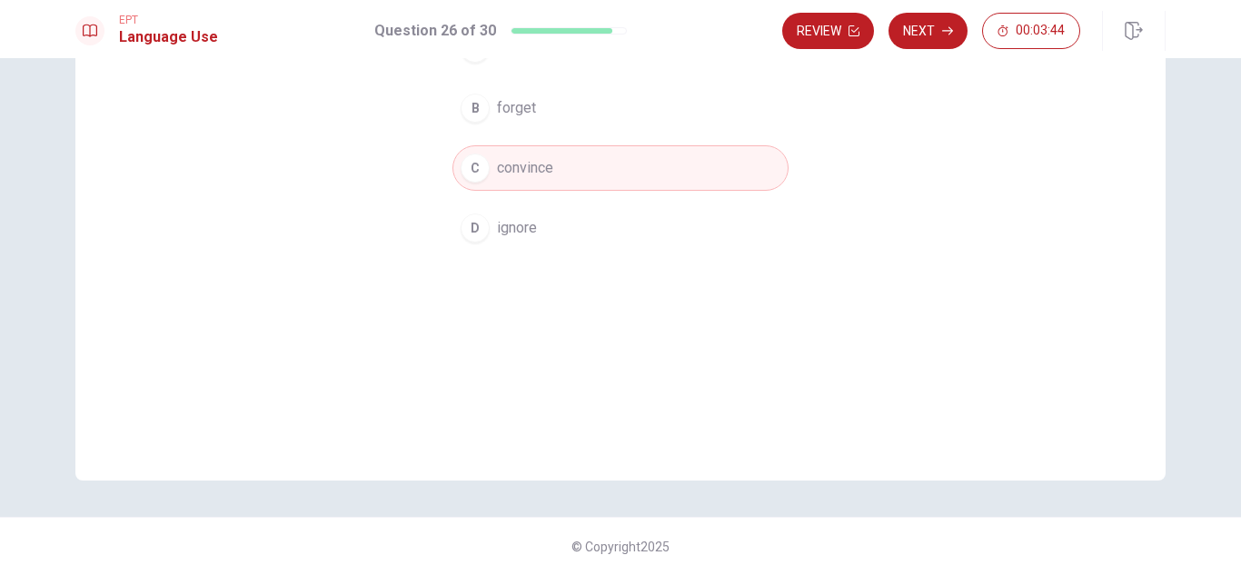
scroll to position [245, 0]
click at [753, 33] on div "EPT Language Use Question 26 of 30 Review Next 00:03:43" at bounding box center [620, 31] width 1148 height 40
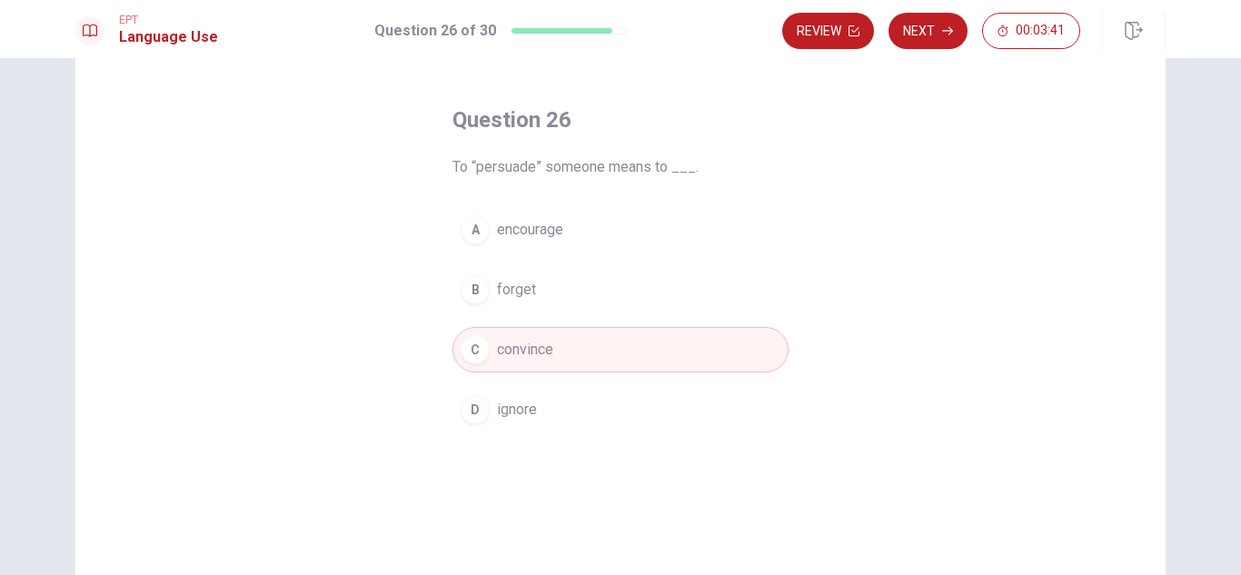
scroll to position [0, 0]
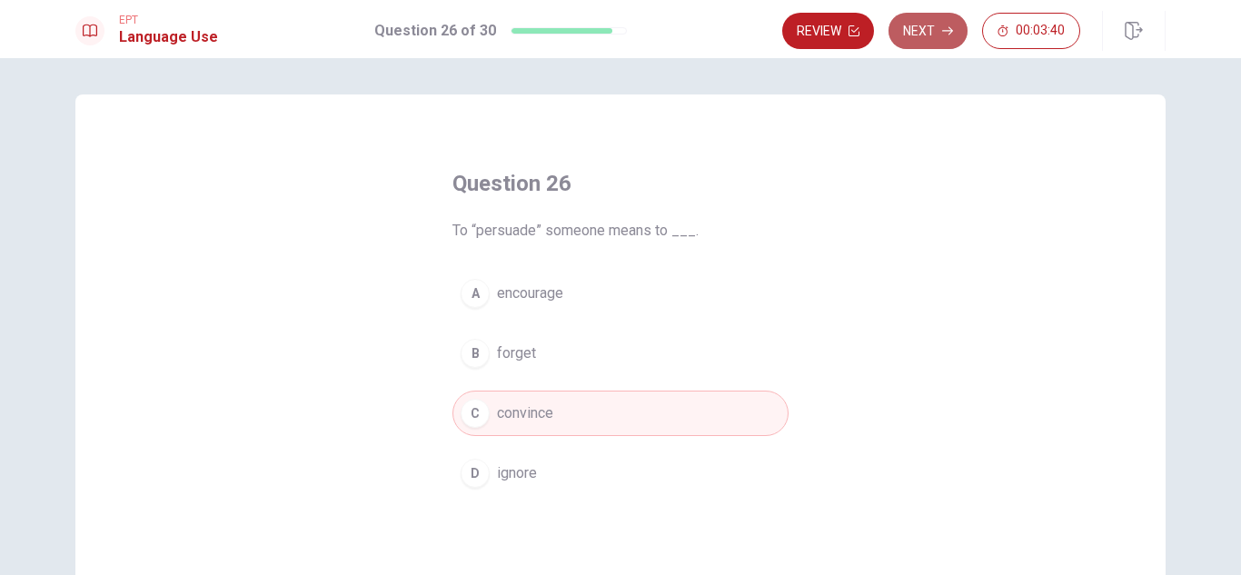
click at [951, 28] on icon "button" at bounding box center [947, 30] width 11 height 11
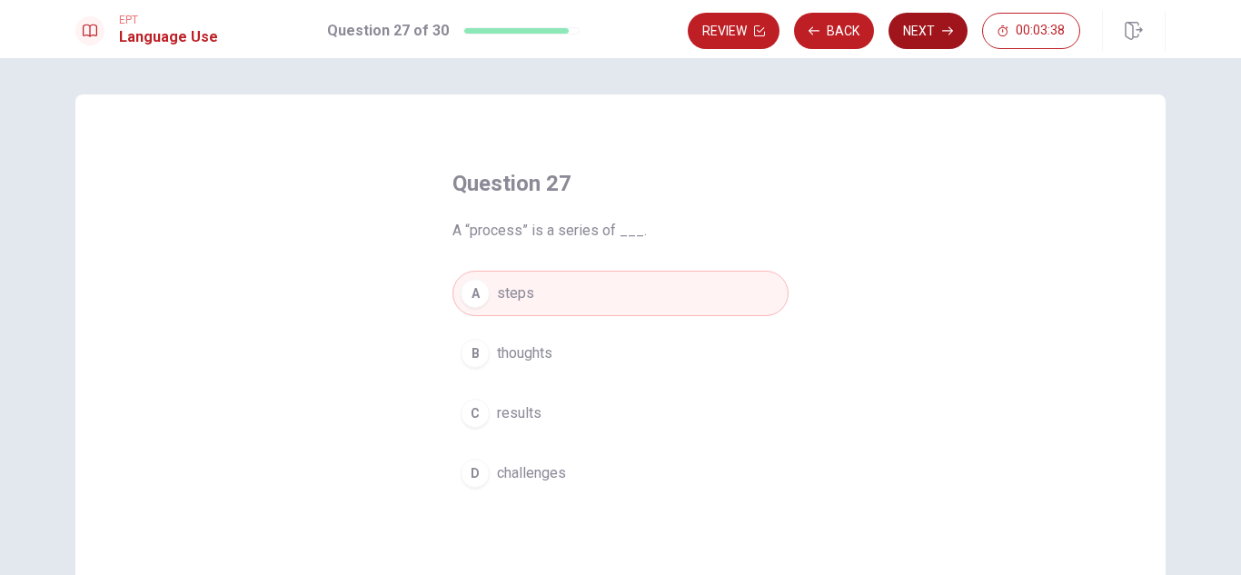
click at [946, 27] on icon "button" at bounding box center [947, 30] width 11 height 11
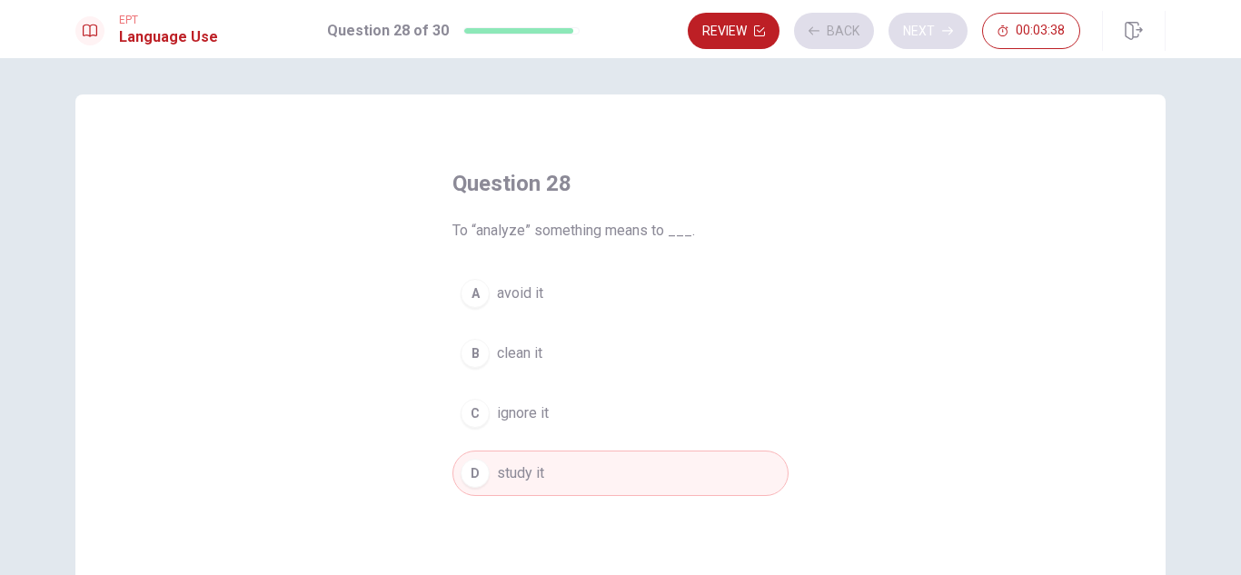
click at [946, 27] on div "Review Back Next 00:03:38" at bounding box center [884, 31] width 392 height 36
click at [946, 26] on icon "button" at bounding box center [947, 30] width 11 height 11
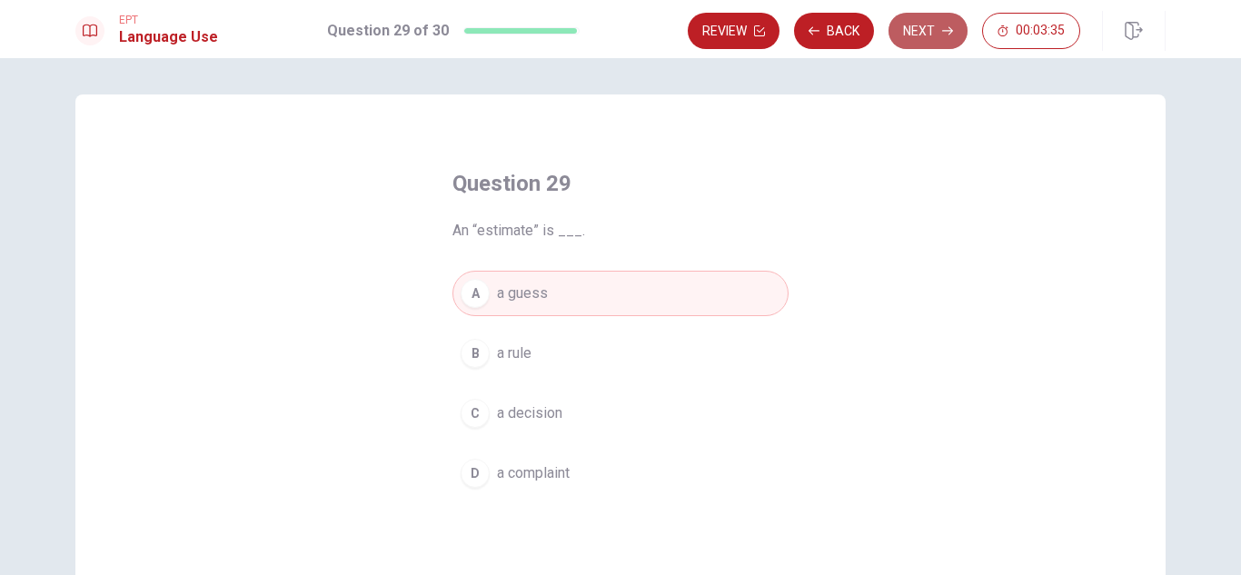
click at [934, 39] on button "Next" at bounding box center [927, 31] width 79 height 36
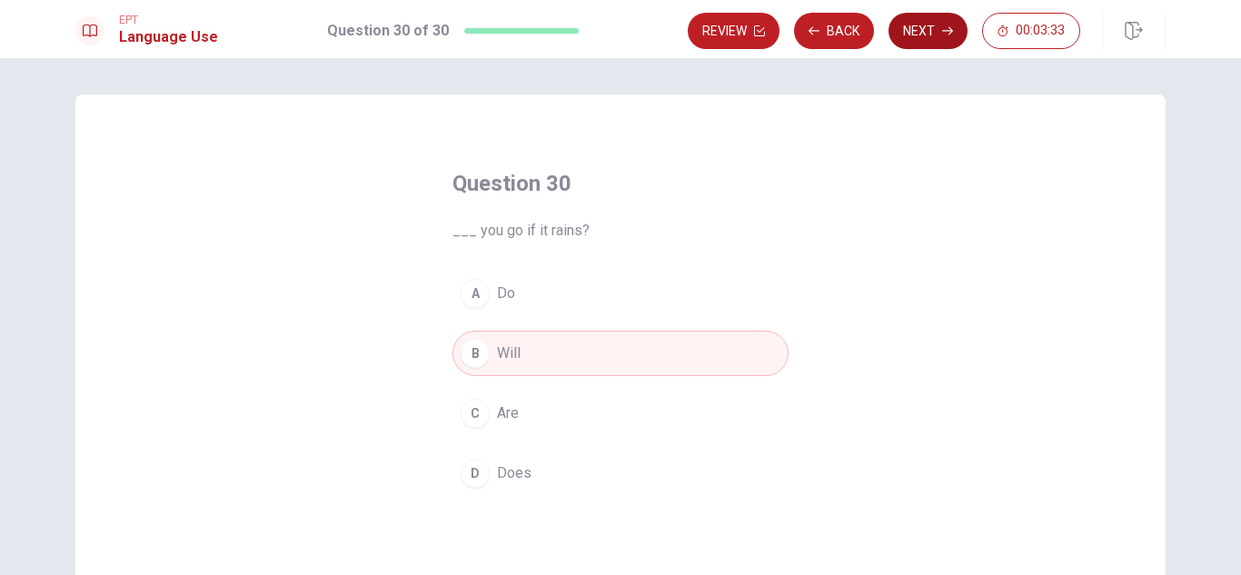
click at [940, 30] on button "Next" at bounding box center [927, 31] width 79 height 36
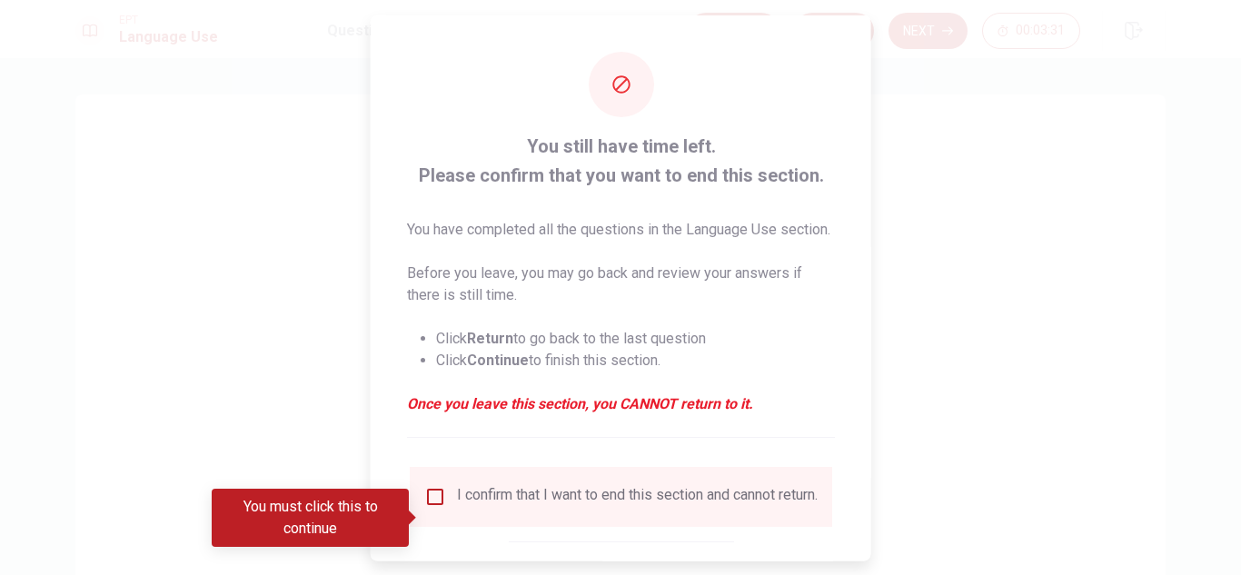
scroll to position [124, 0]
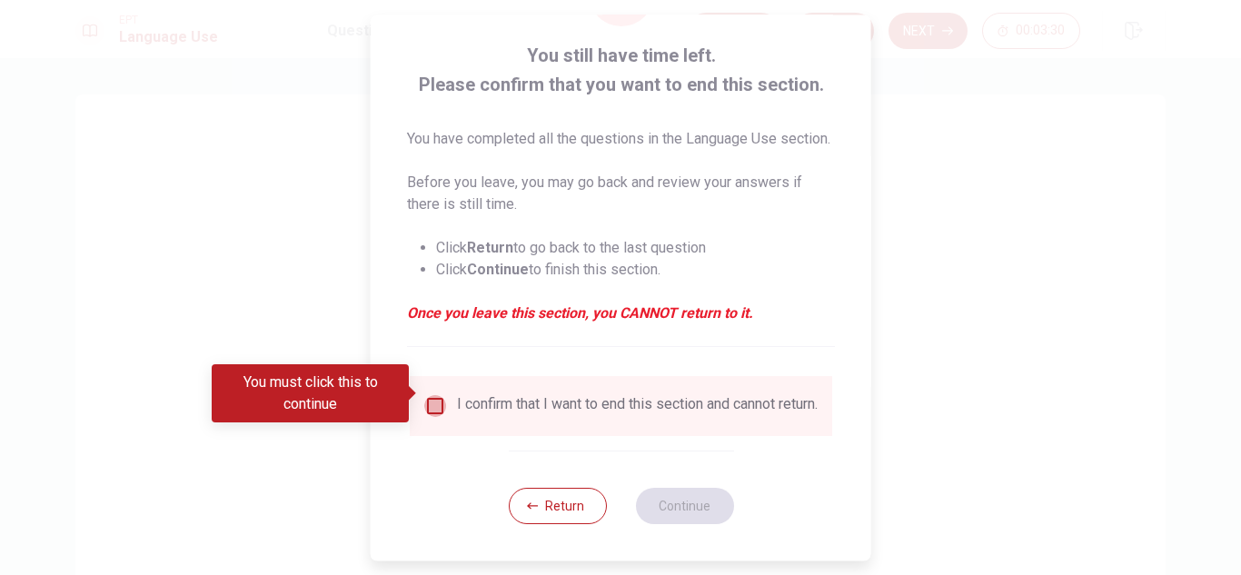
click at [435, 395] on input "You must click this to continue" at bounding box center [435, 406] width 22 height 22
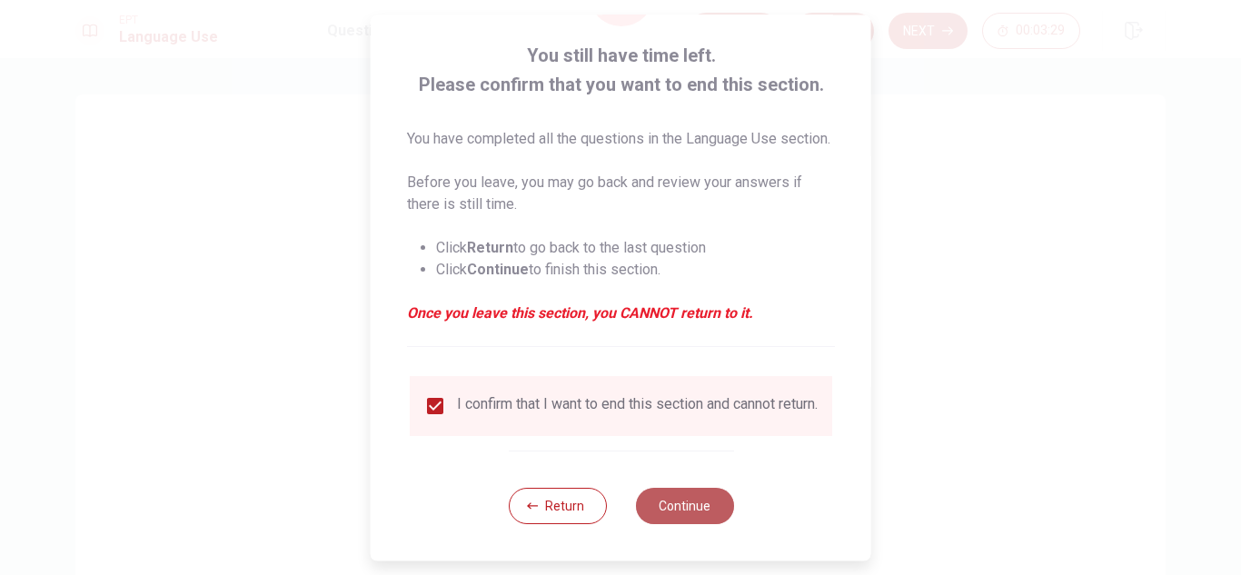
click at [649, 505] on button "Continue" at bounding box center [684, 506] width 98 height 36
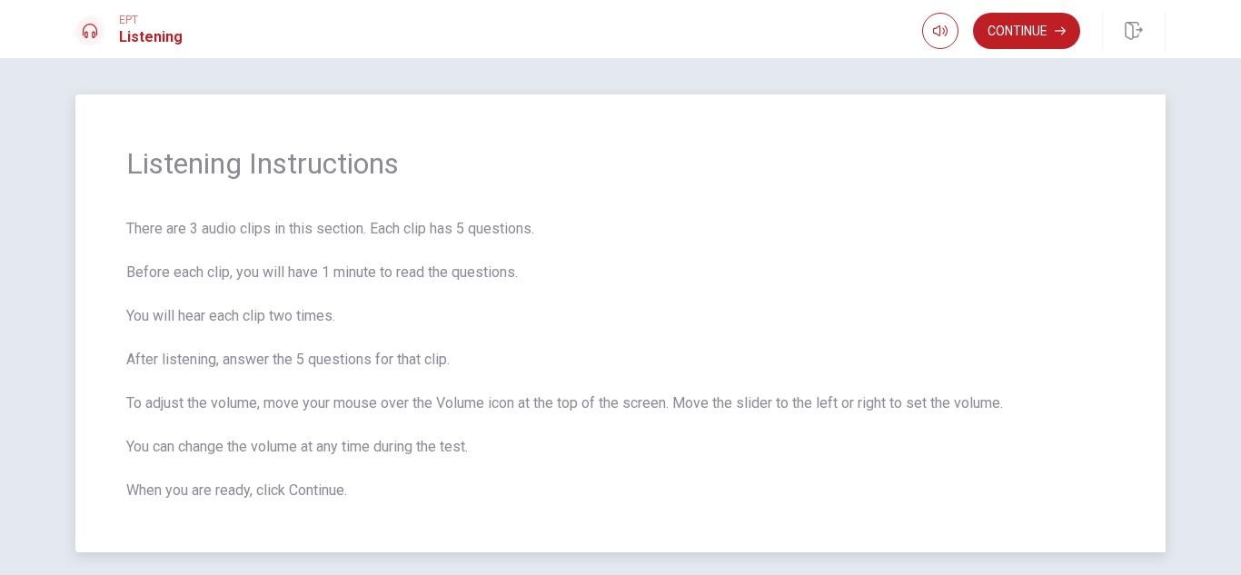
scroll to position [72, 0]
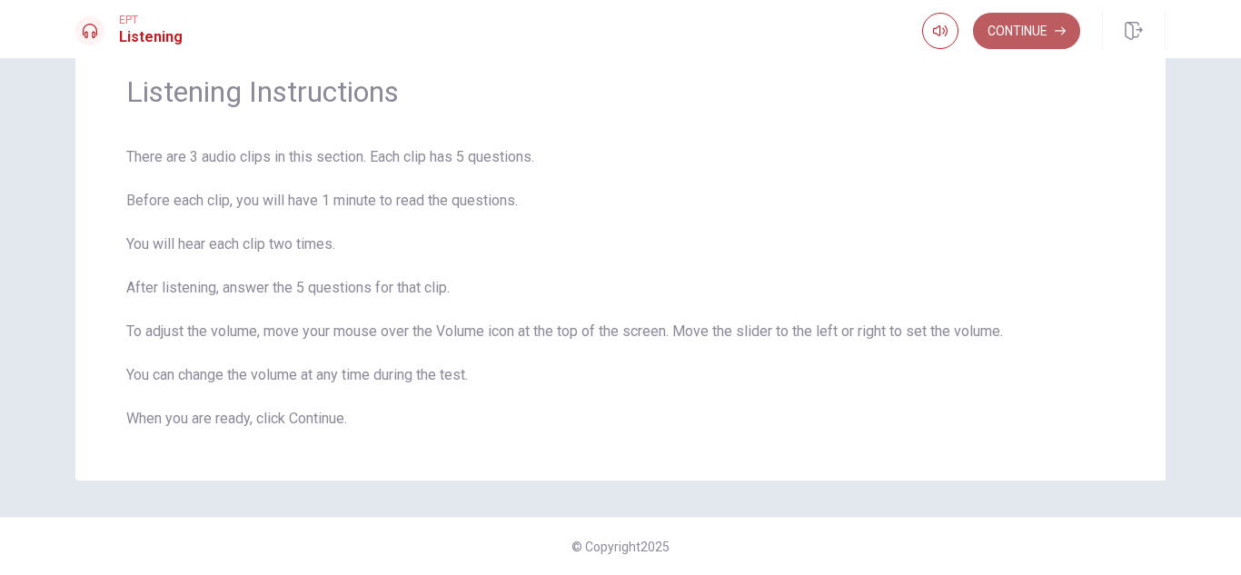
click at [998, 40] on button "Continue" at bounding box center [1026, 31] width 107 height 36
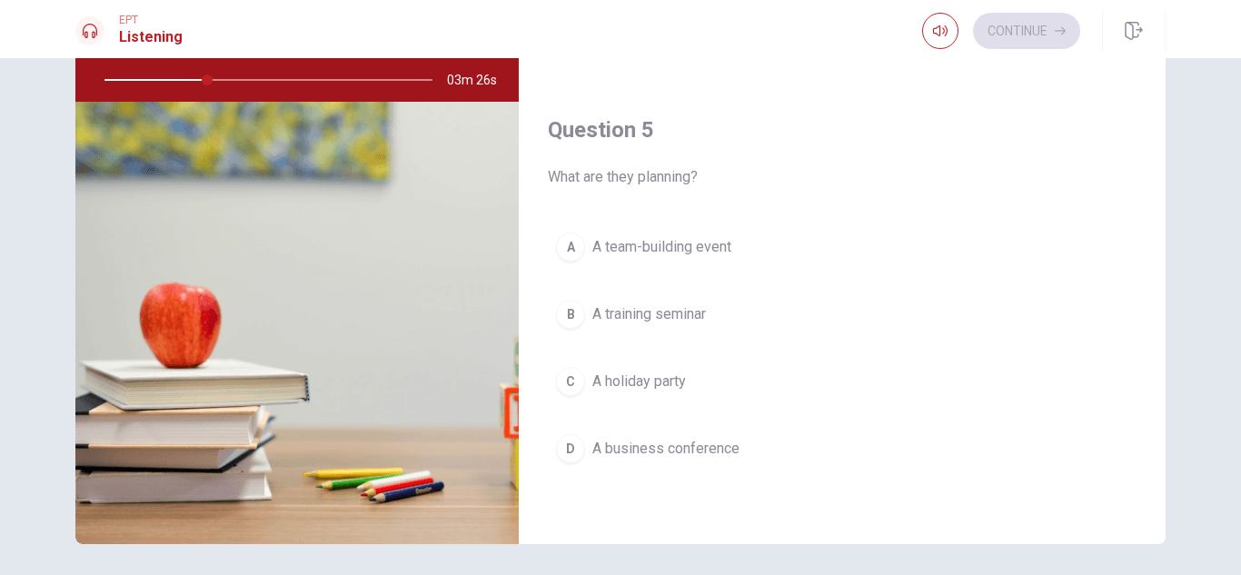
scroll to position [245, 0]
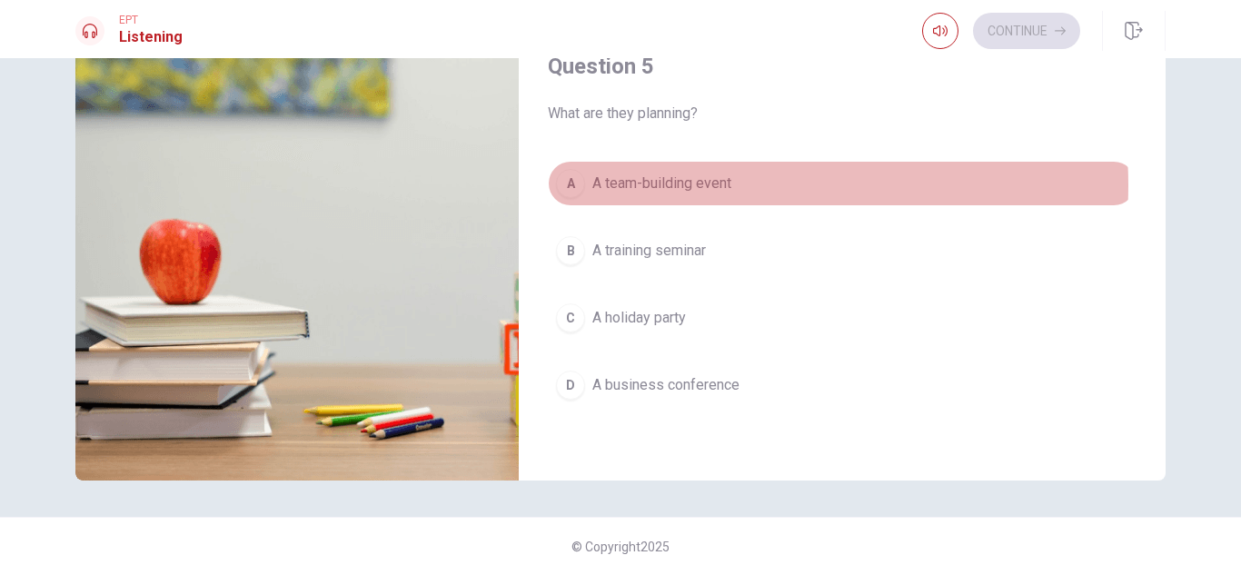
click at [704, 185] on span "A team-building event" at bounding box center [661, 184] width 139 height 22
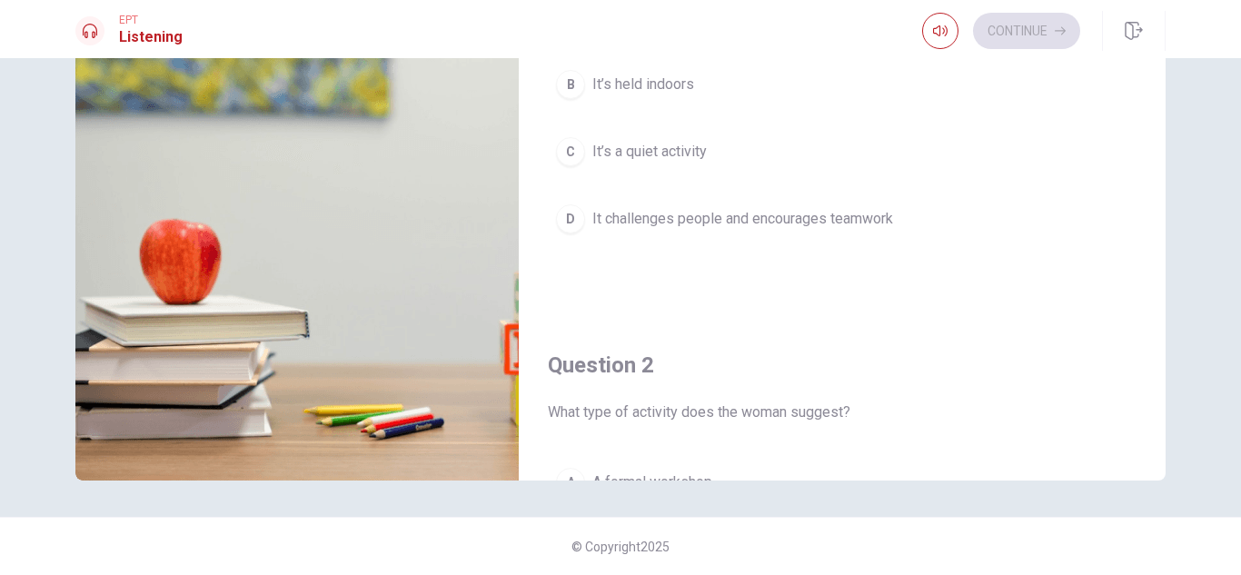
scroll to position [0, 0]
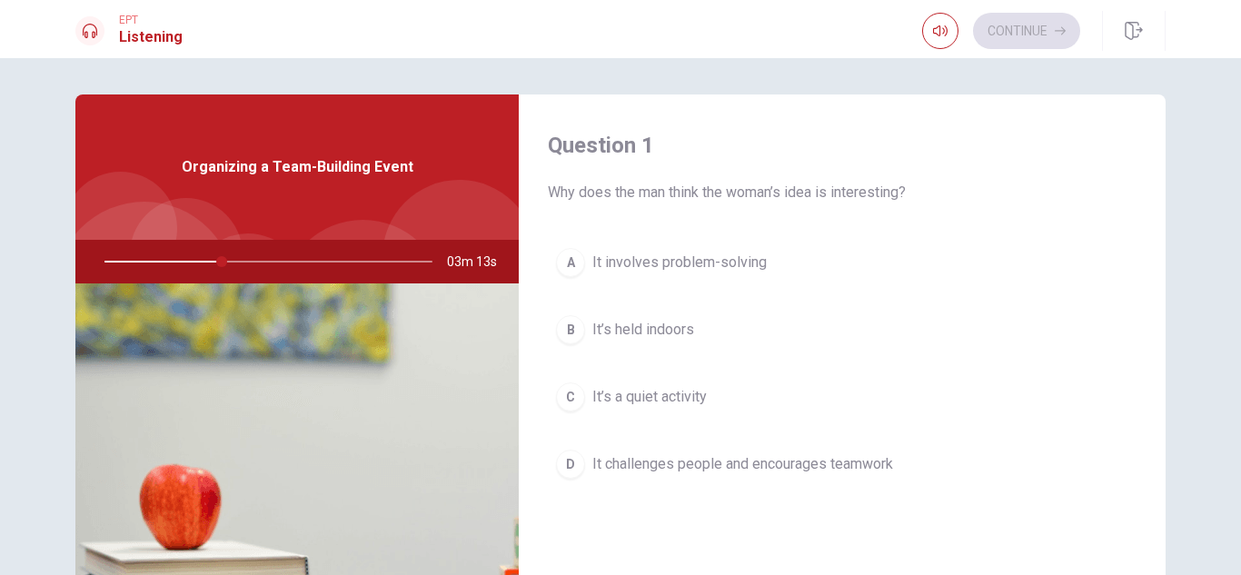
click at [769, 454] on span "It challenges people and encourages teamwork" at bounding box center [742, 464] width 301 height 22
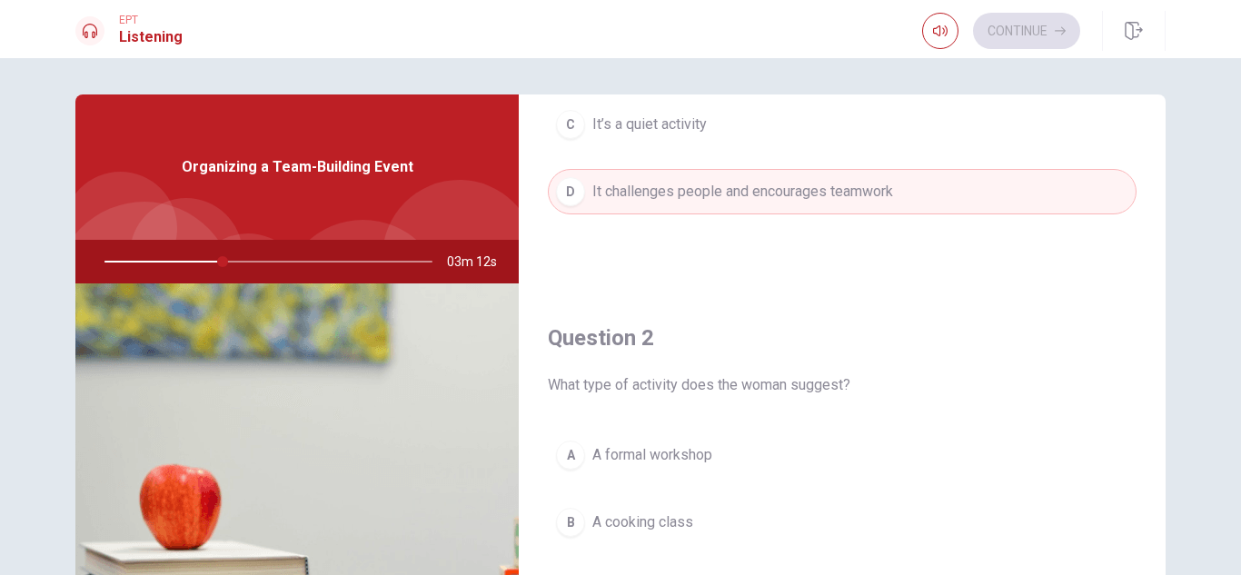
scroll to position [363, 0]
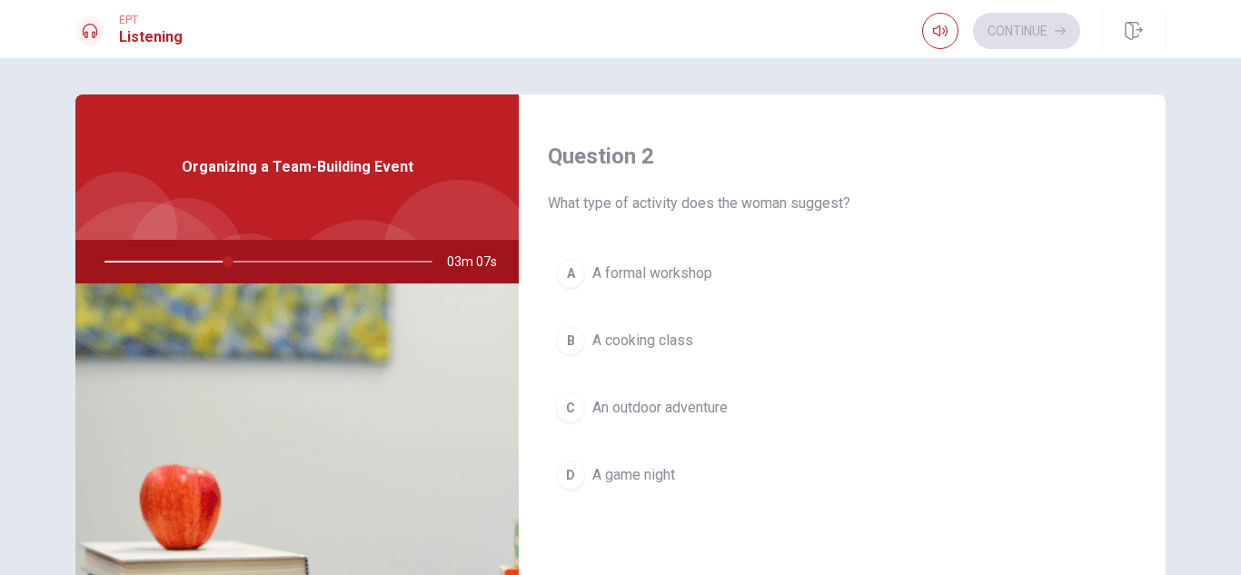
click at [699, 413] on span "An outdoor adventure" at bounding box center [659, 408] width 135 height 22
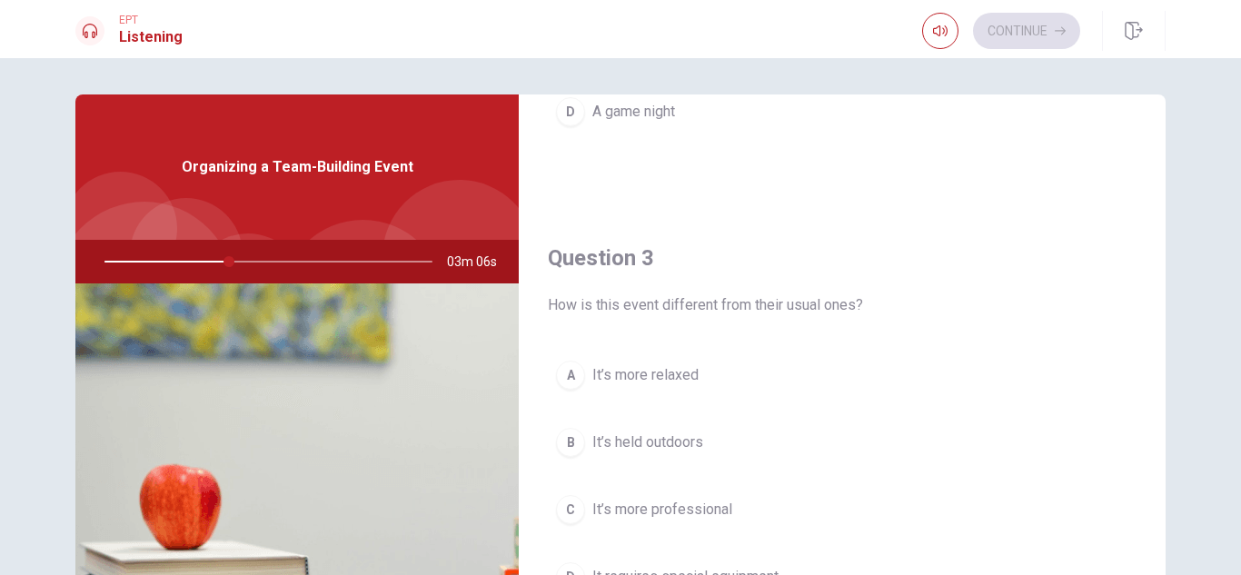
scroll to position [908, 0]
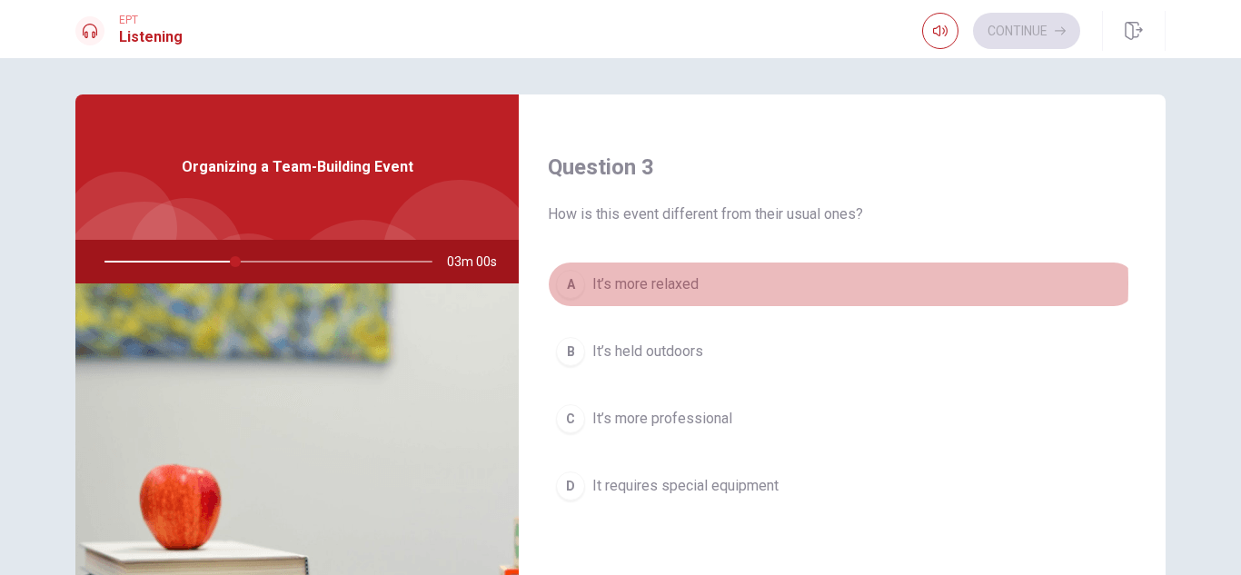
click at [696, 283] on button "A It’s more relaxed" at bounding box center [842, 284] width 589 height 45
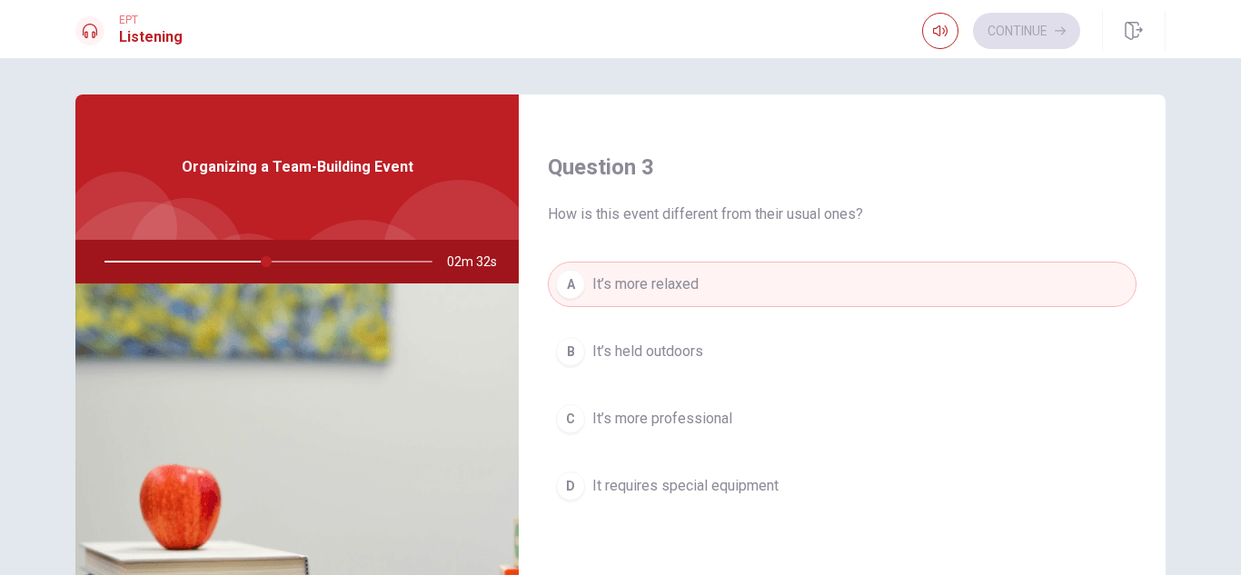
click at [725, 346] on button "B It’s held outdoors" at bounding box center [842, 351] width 589 height 45
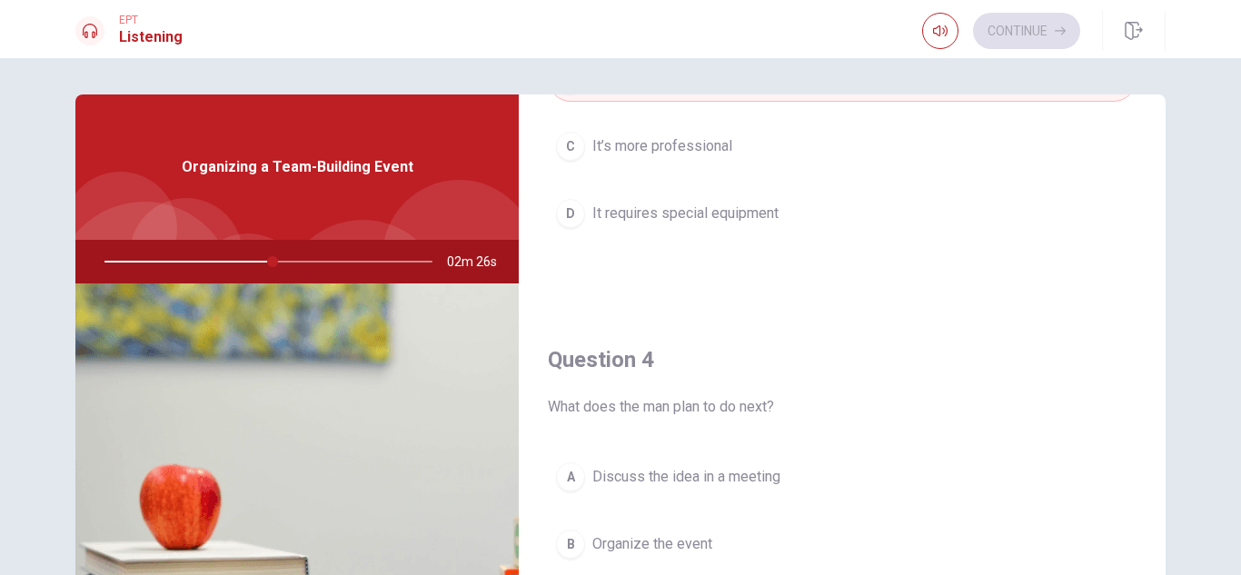
scroll to position [1362, 0]
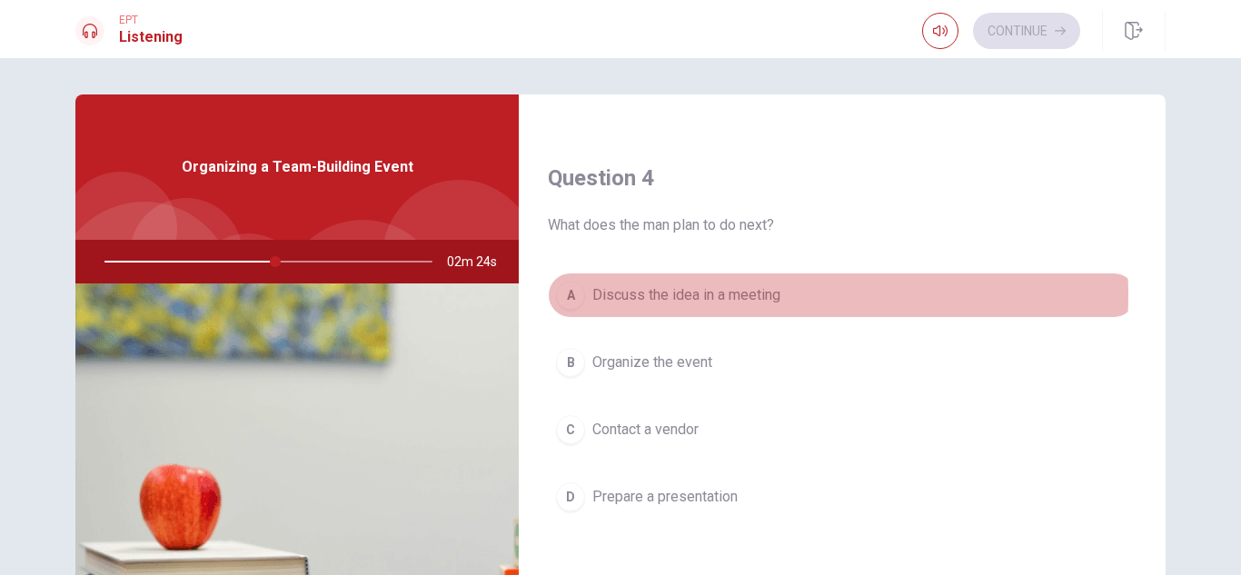
click at [737, 295] on span "Discuss the idea in a meeting" at bounding box center [686, 295] width 188 height 22
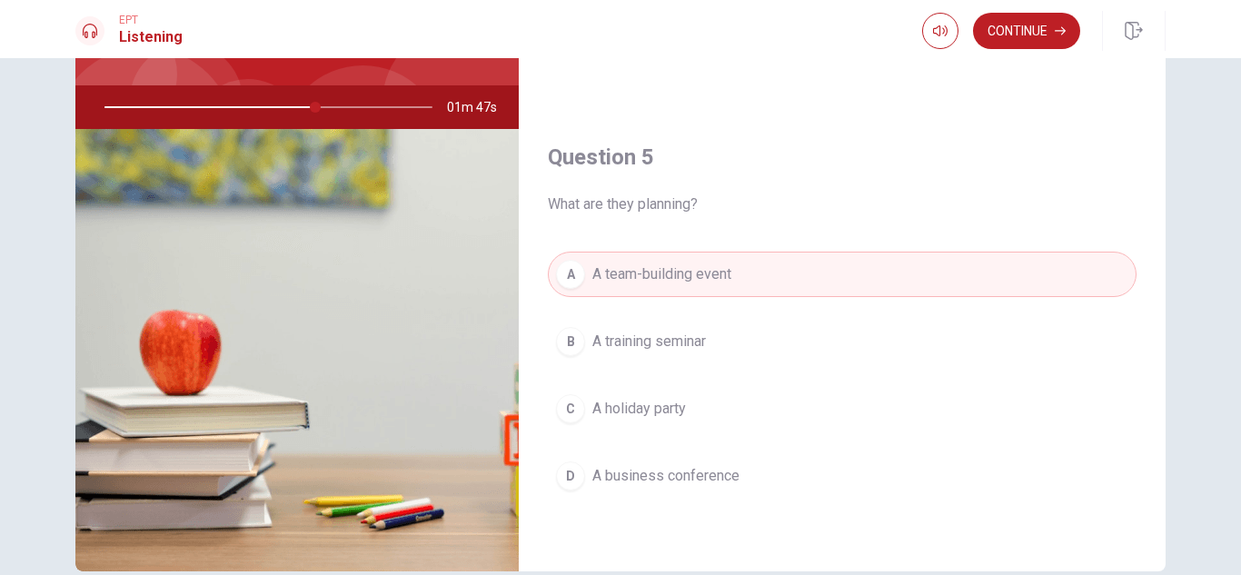
scroll to position [245, 0]
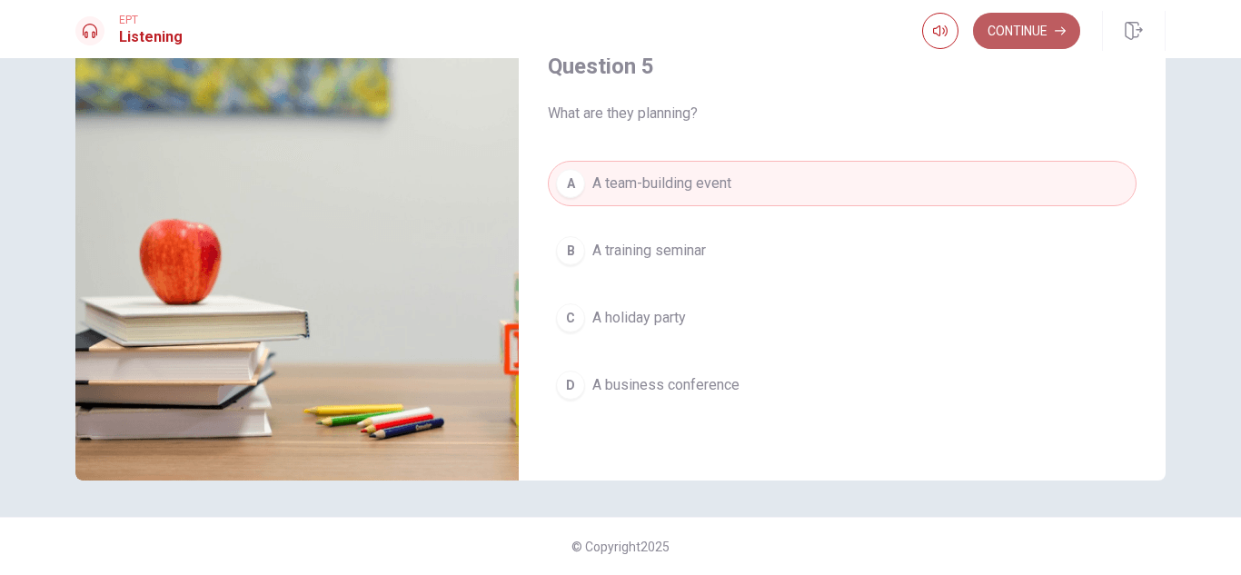
click at [1047, 29] on button "Continue" at bounding box center [1026, 31] width 107 height 36
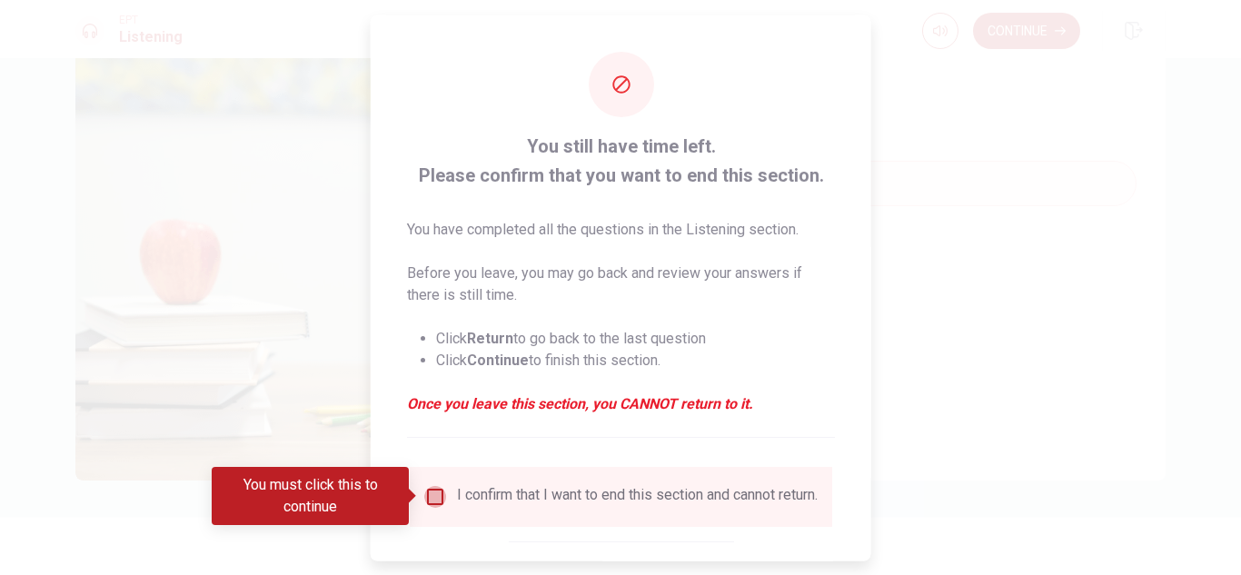
click at [435, 493] on input "You must click this to continue" at bounding box center [435, 496] width 22 height 22
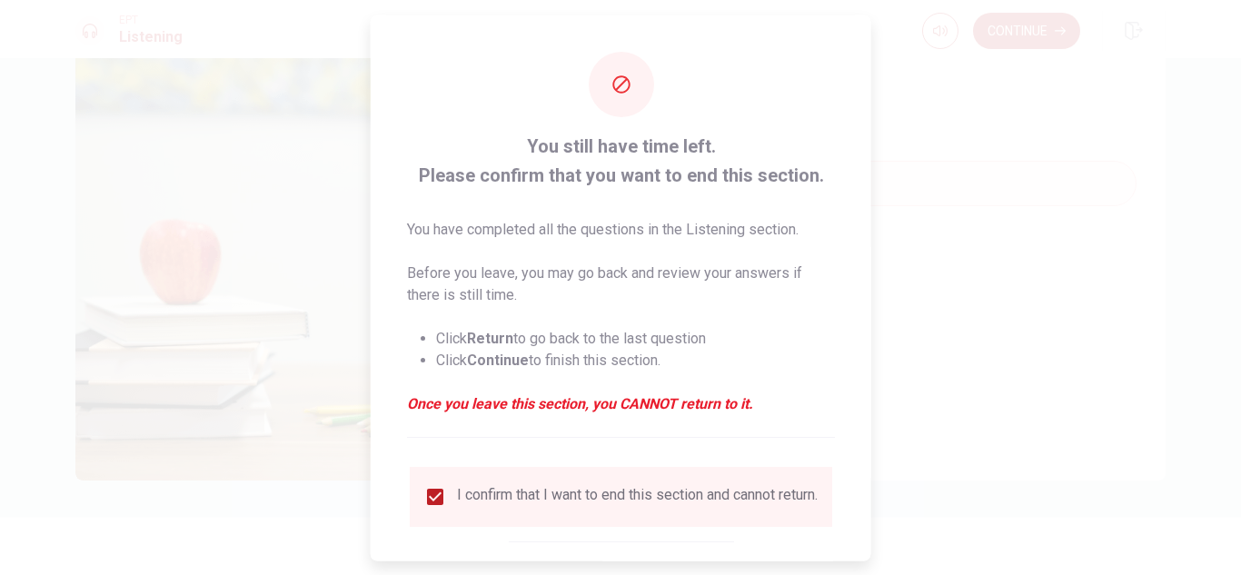
scroll to position [103, 0]
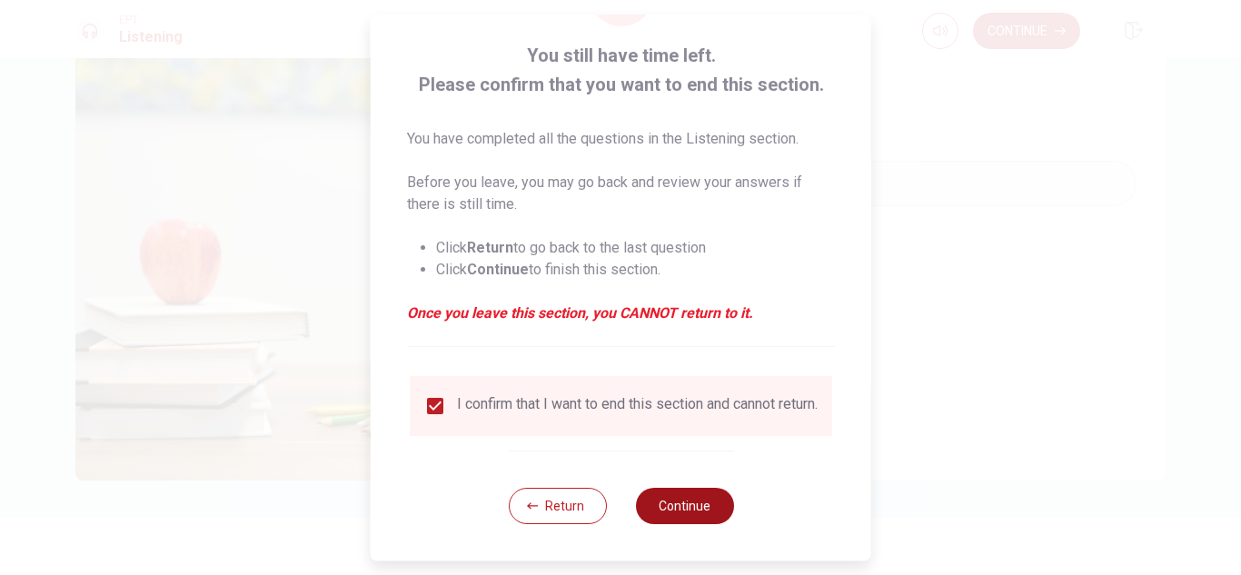
click at [668, 502] on button "Continue" at bounding box center [684, 506] width 98 height 36
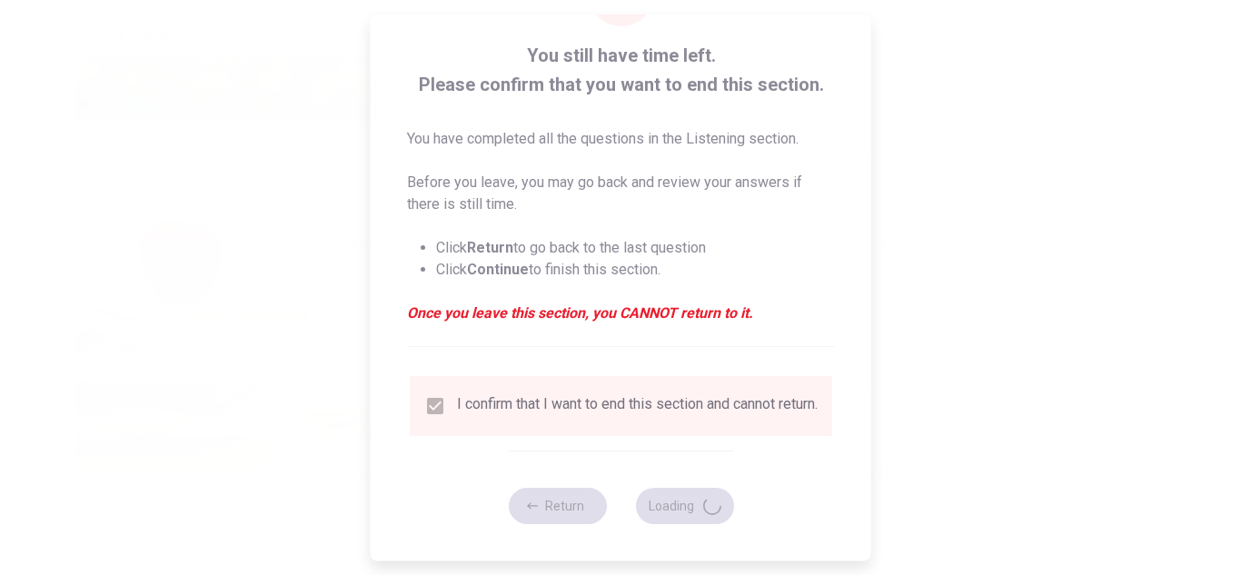
type input "67"
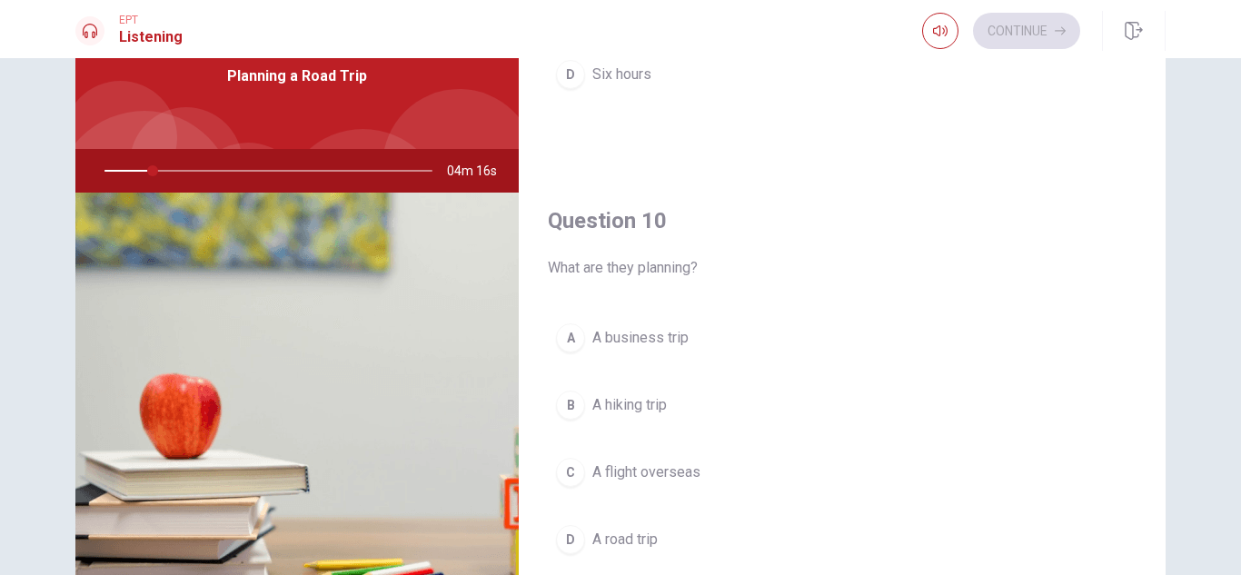
scroll to position [182, 0]
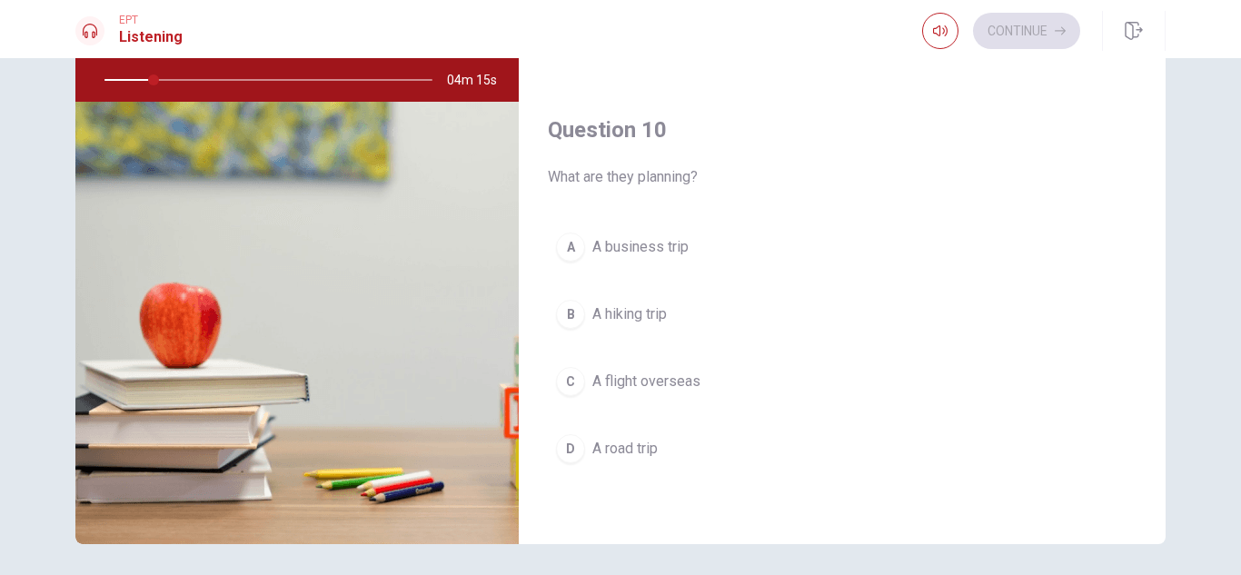
click at [714, 452] on button "D A road trip" at bounding box center [842, 448] width 589 height 45
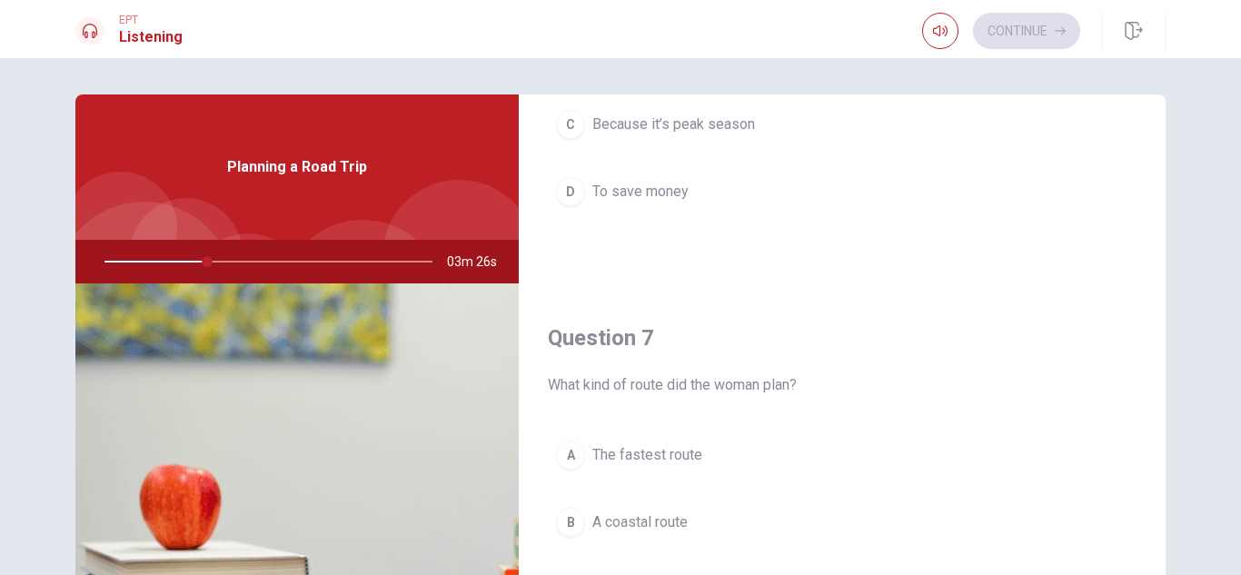
scroll to position [454, 0]
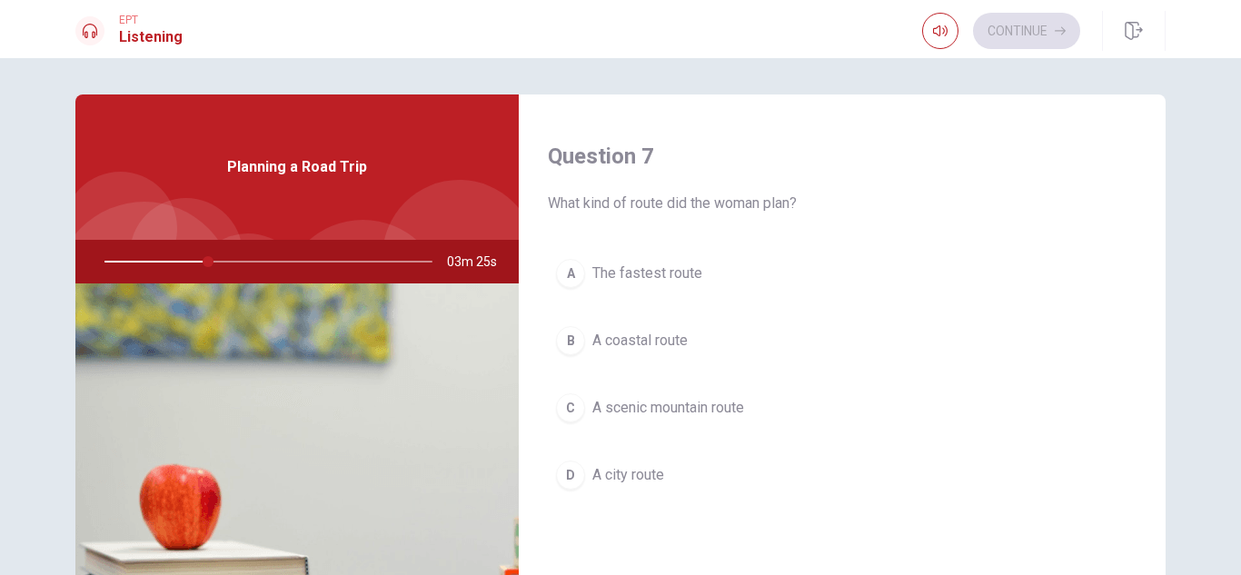
click at [681, 406] on span "A scenic mountain route" at bounding box center [668, 408] width 152 height 22
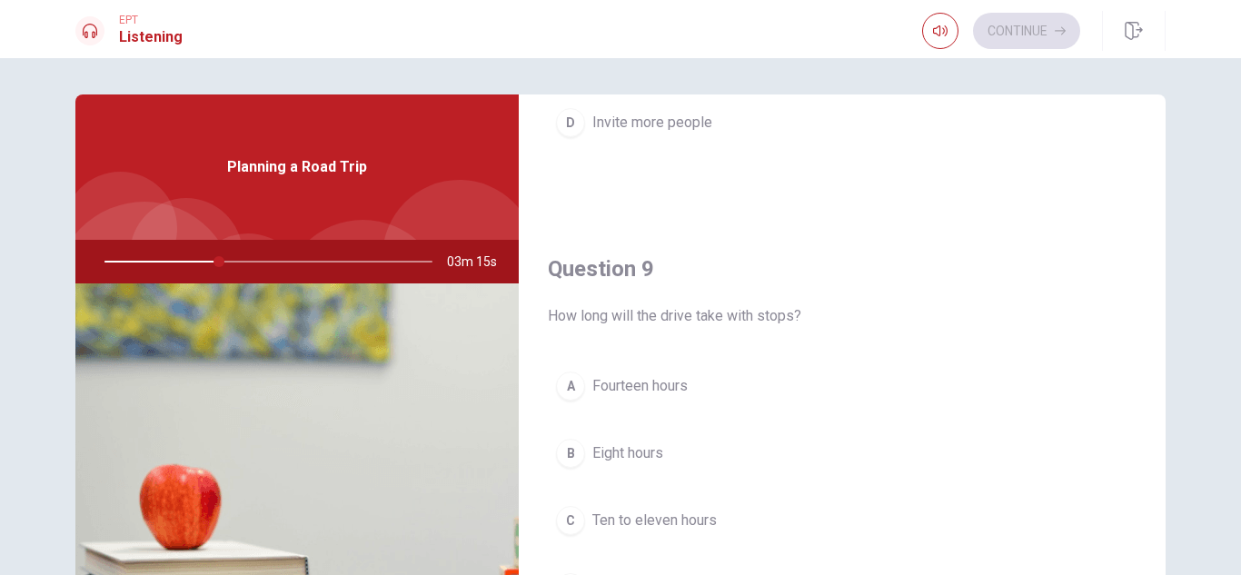
scroll to position [1362, 0]
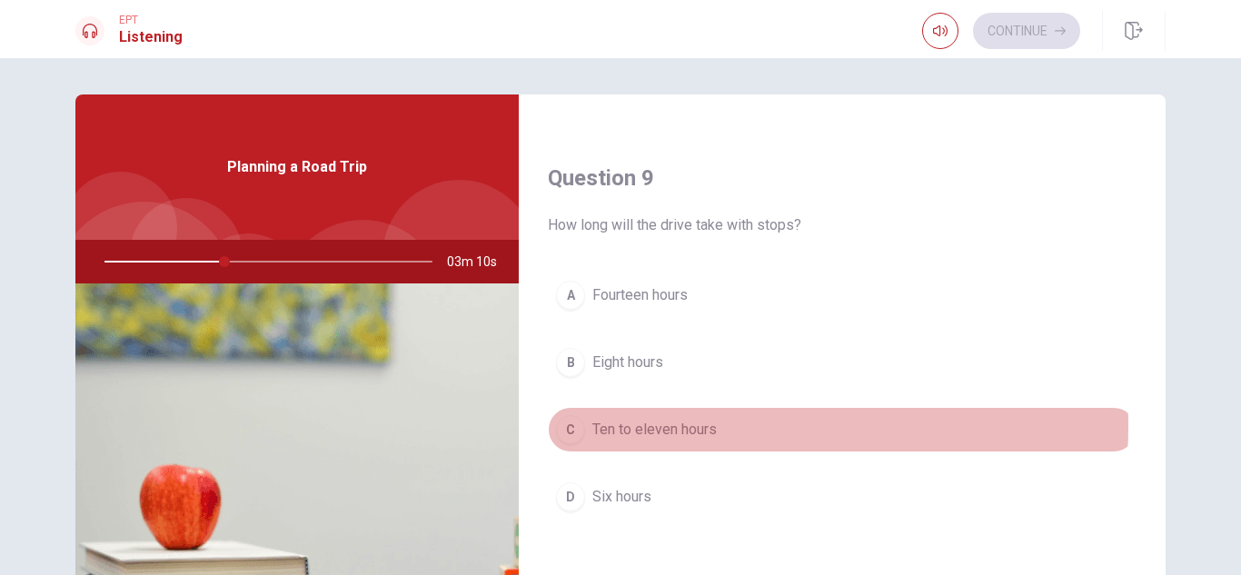
click at [694, 426] on span "Ten to eleven hours" at bounding box center [654, 430] width 124 height 22
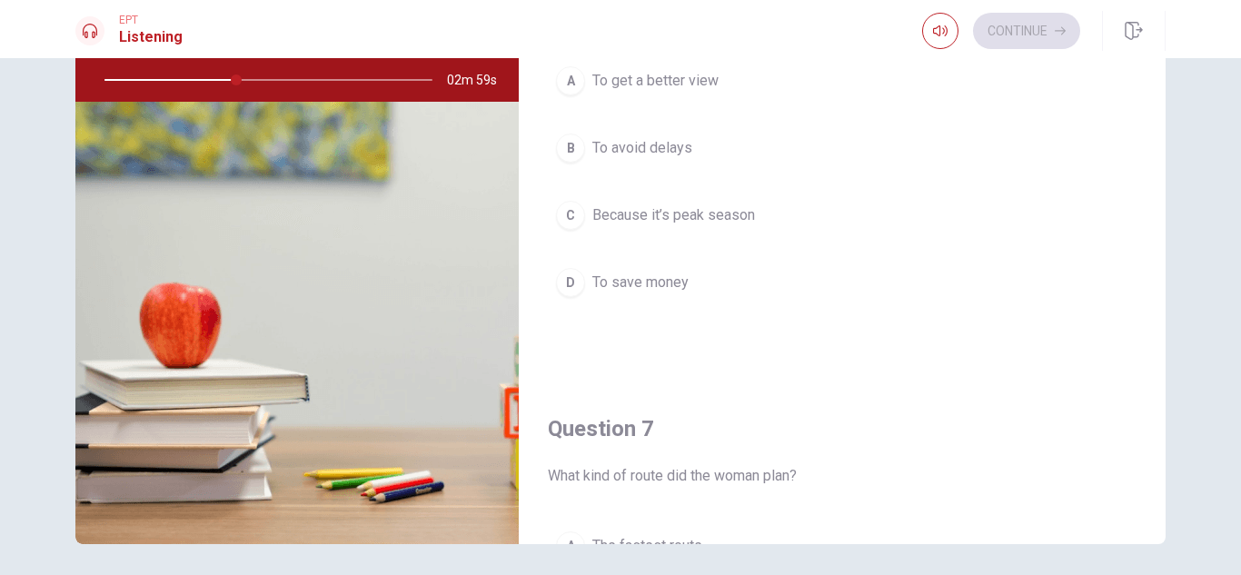
scroll to position [0, 0]
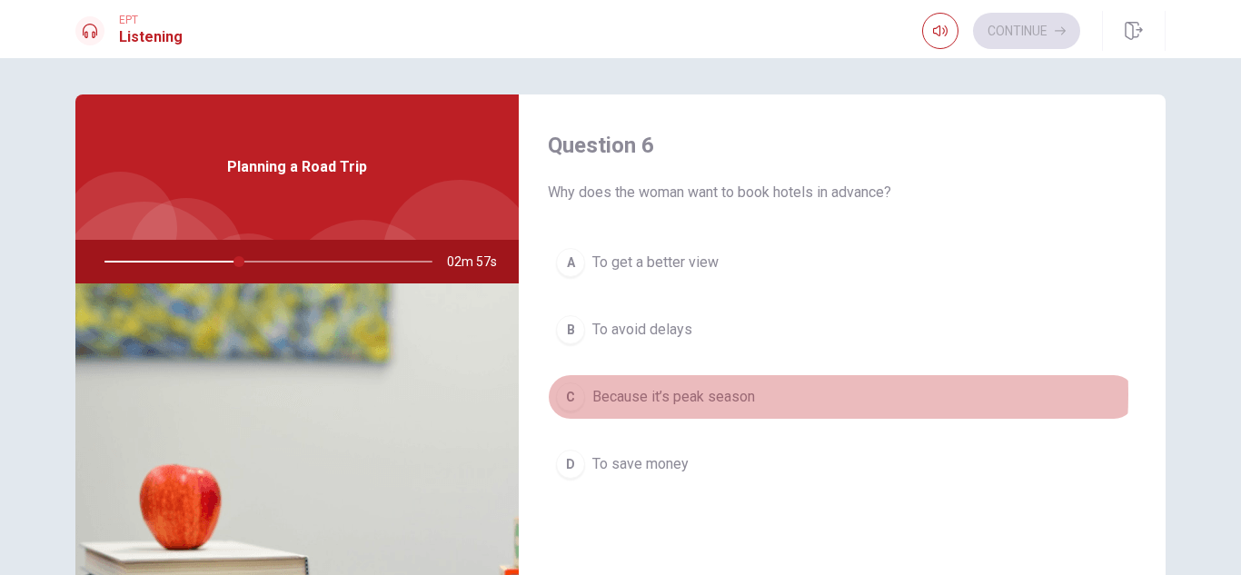
click at [718, 394] on span "Because it’s peak season" at bounding box center [673, 397] width 163 height 22
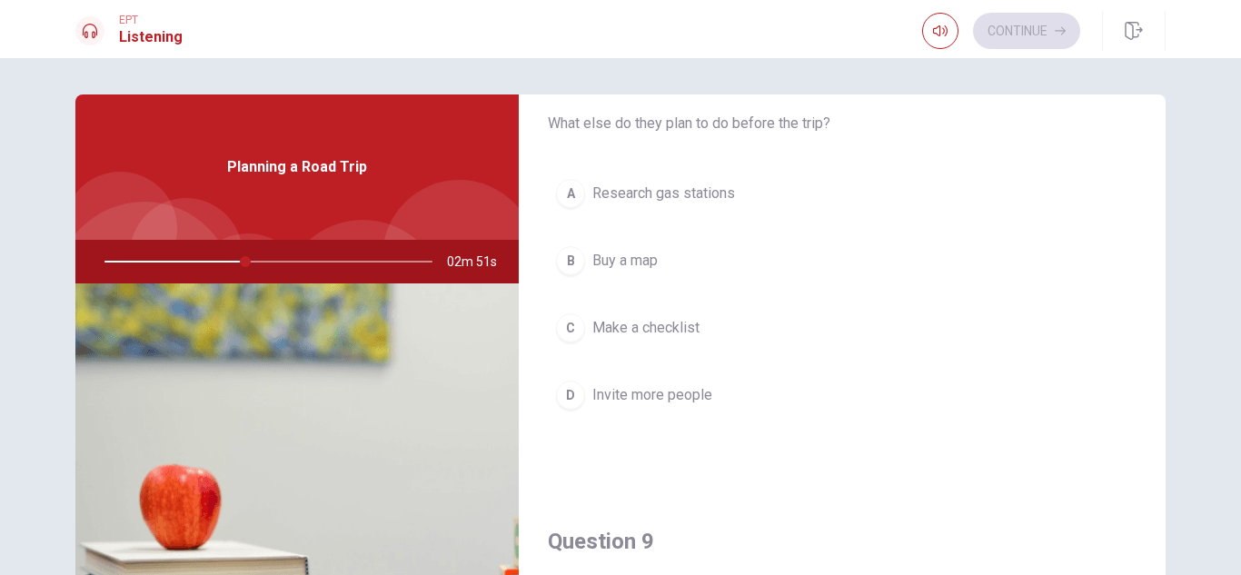
scroll to position [908, 0]
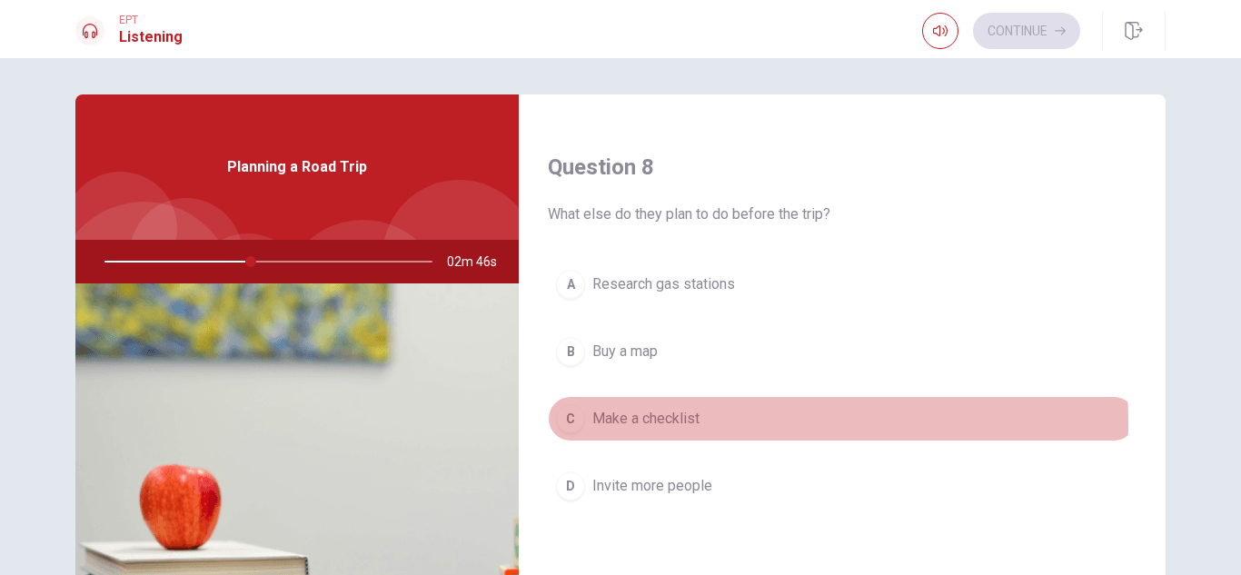
click at [617, 423] on span "Make a checklist" at bounding box center [645, 419] width 107 height 22
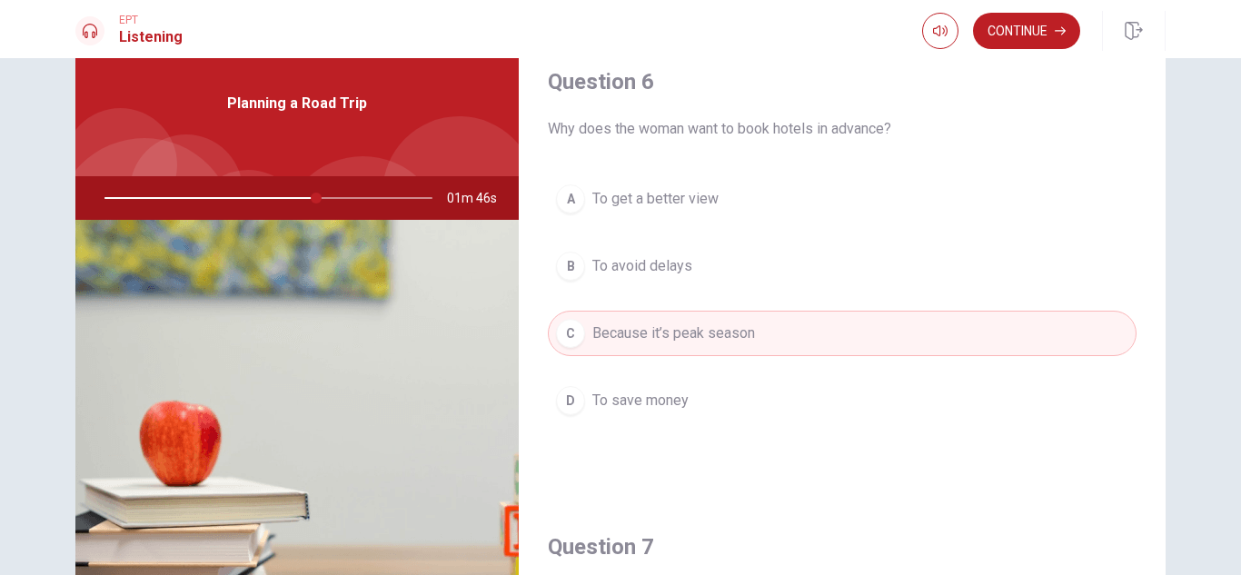
scroll to position [0, 0]
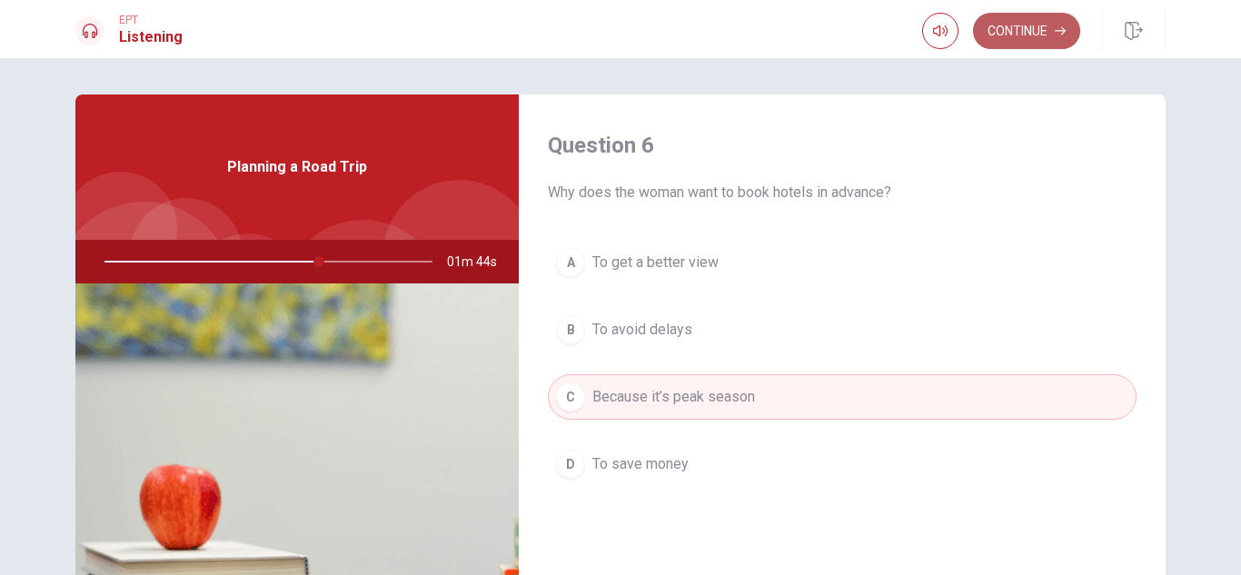
click at [1035, 36] on button "Continue" at bounding box center [1026, 31] width 107 height 36
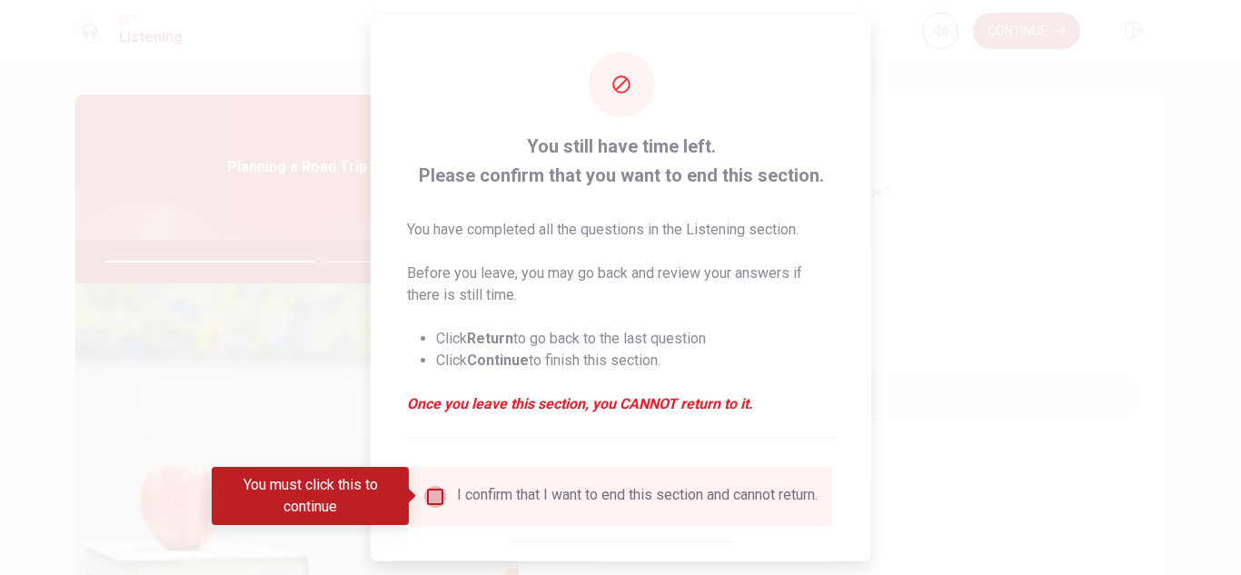
click at [437, 500] on input "You must click this to continue" at bounding box center [435, 496] width 22 height 22
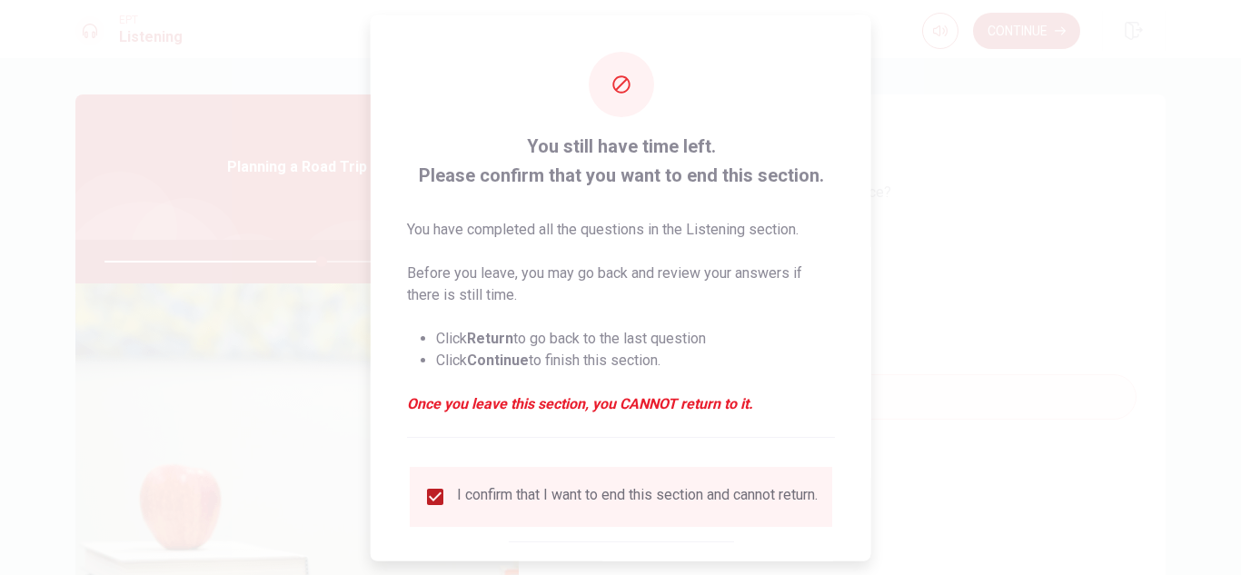
scroll to position [103, 0]
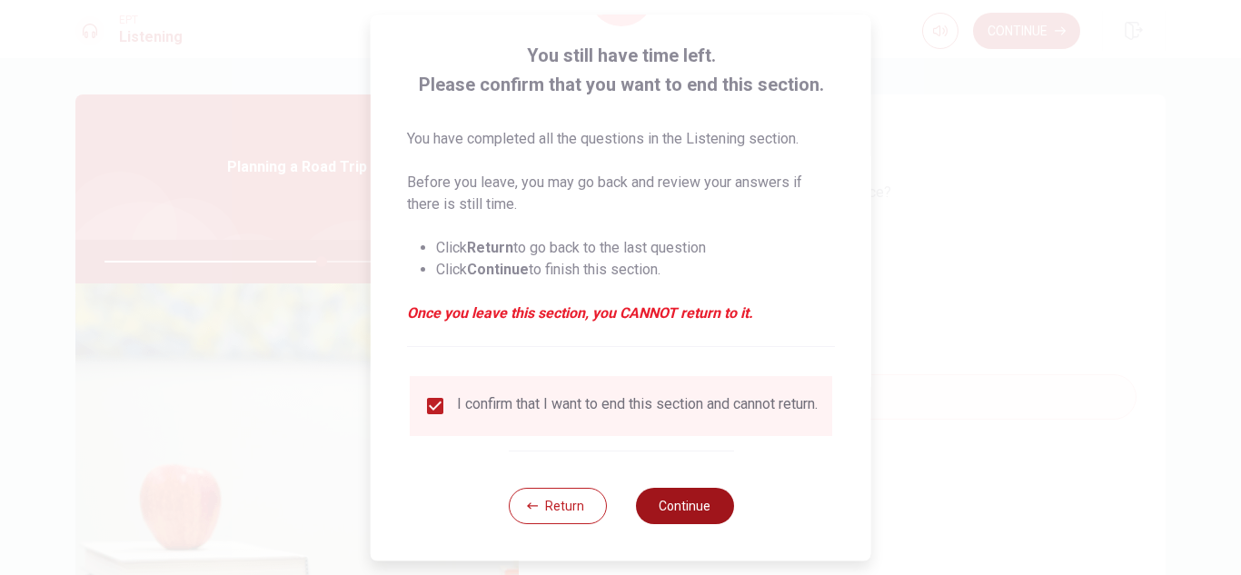
click at [686, 501] on button "Continue" at bounding box center [684, 506] width 98 height 36
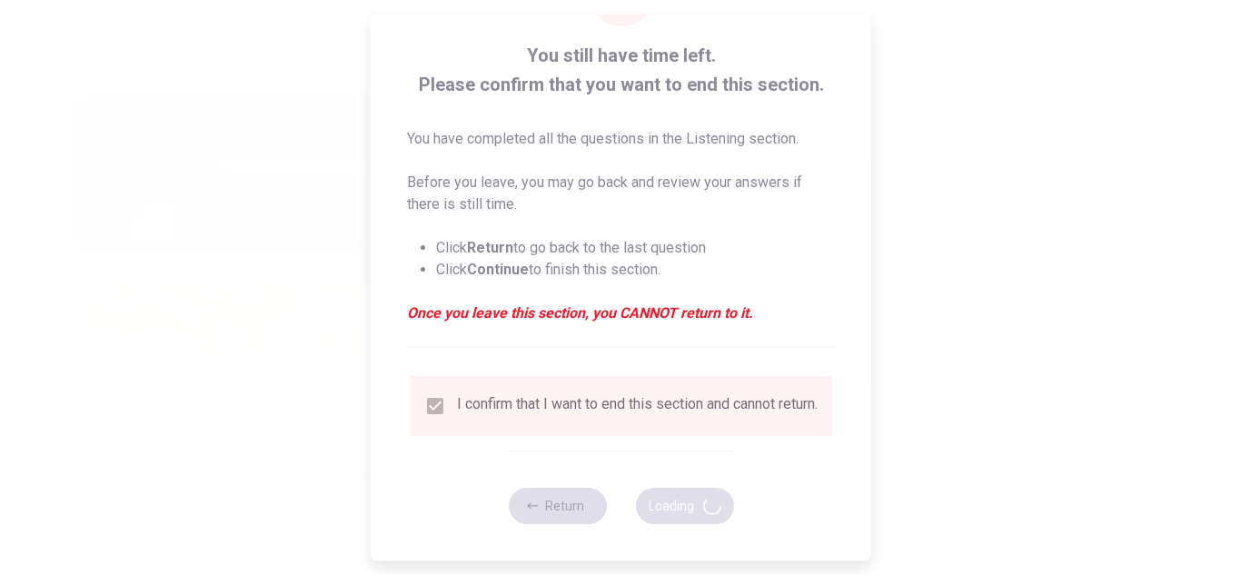
type input "67"
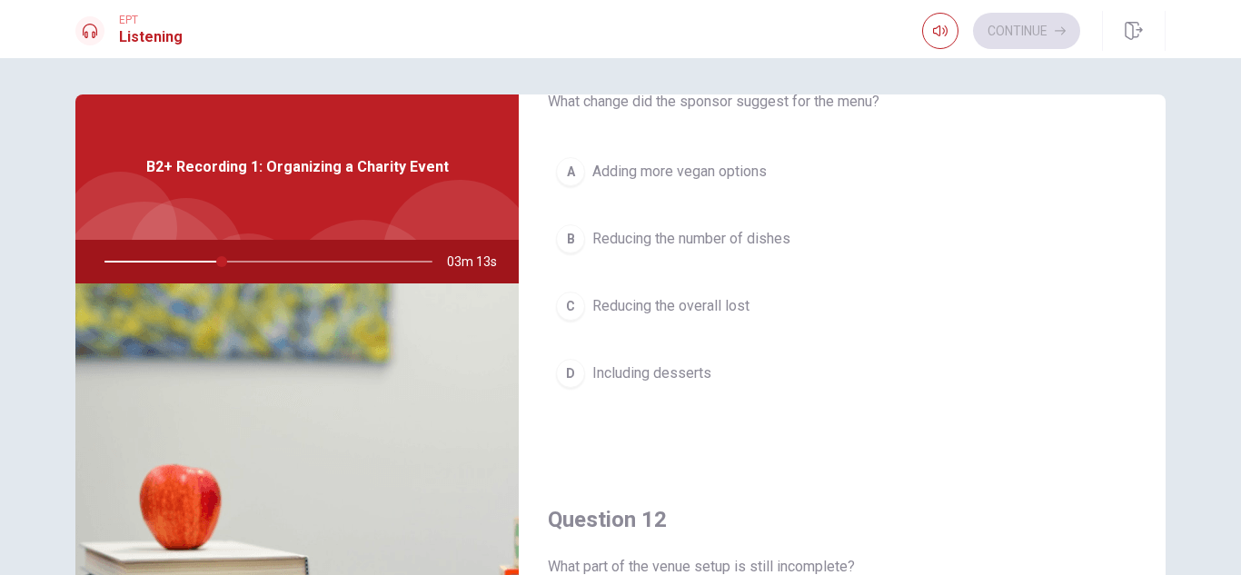
scroll to position [0, 0]
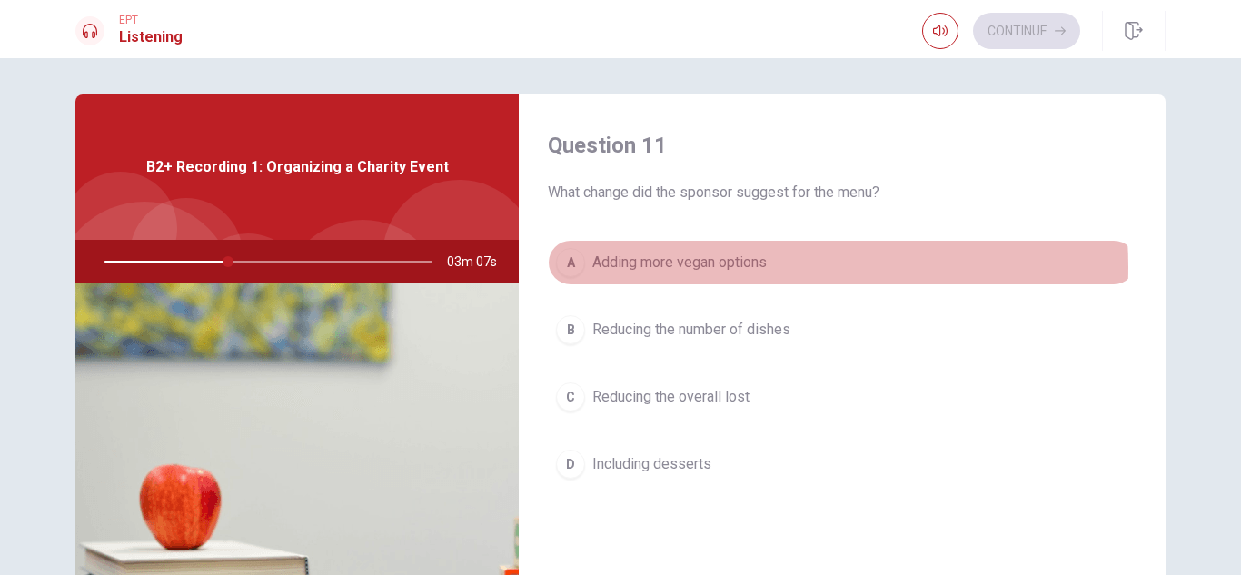
click at [728, 267] on span "Adding more vegan options" at bounding box center [679, 263] width 174 height 22
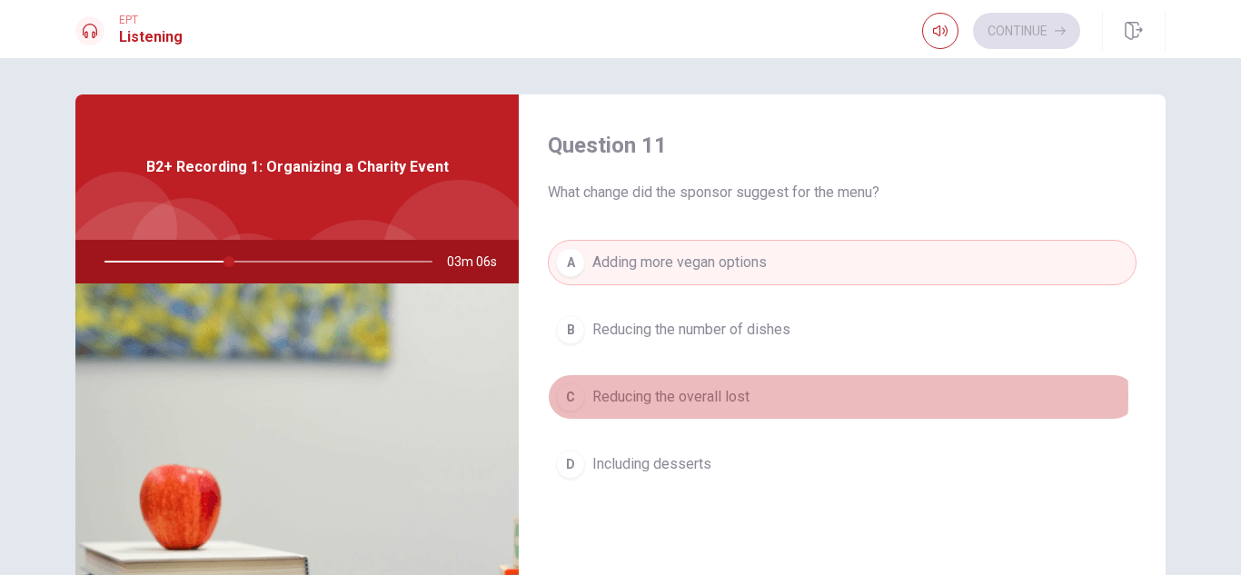
click at [738, 397] on span "Reducing the overall lost" at bounding box center [670, 397] width 157 height 22
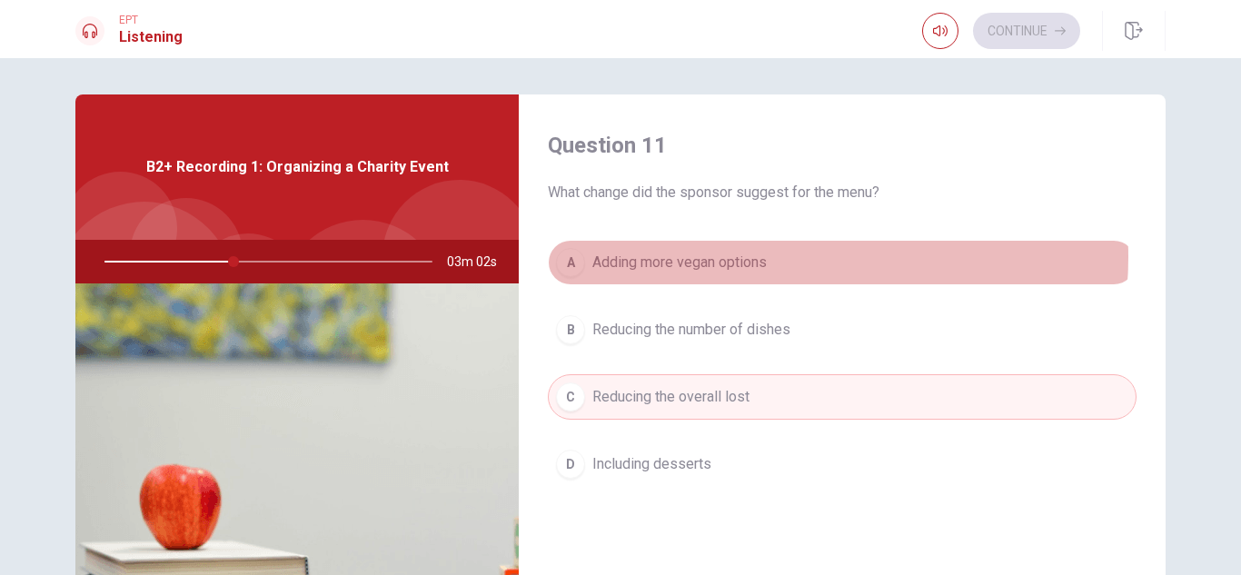
click at [767, 257] on button "A Adding more vegan options" at bounding box center [842, 262] width 589 height 45
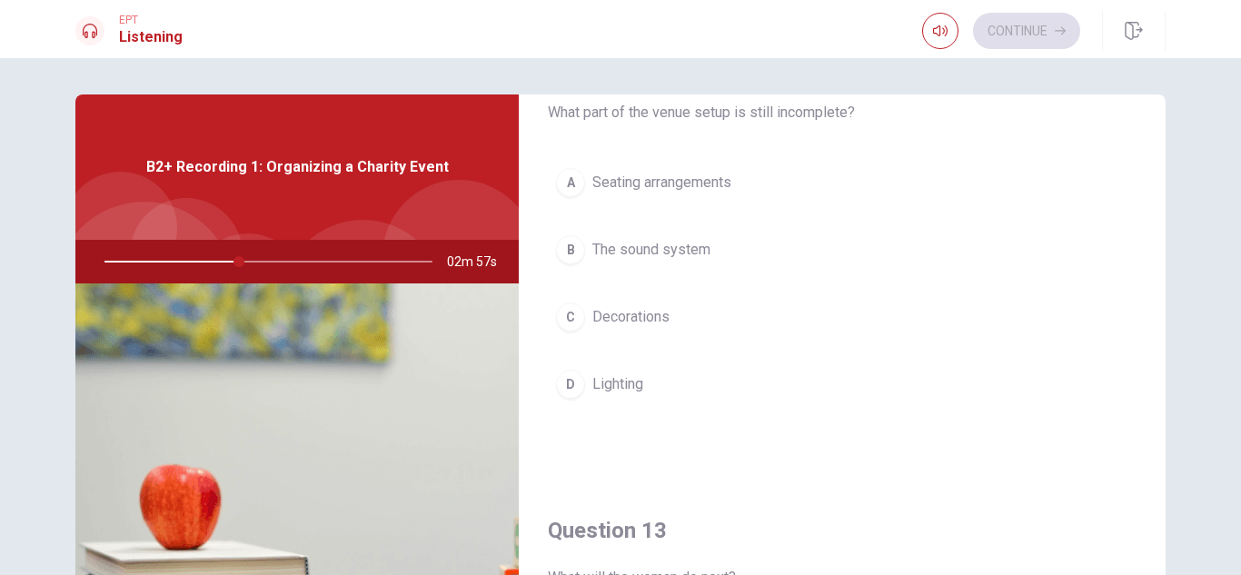
scroll to position [454, 0]
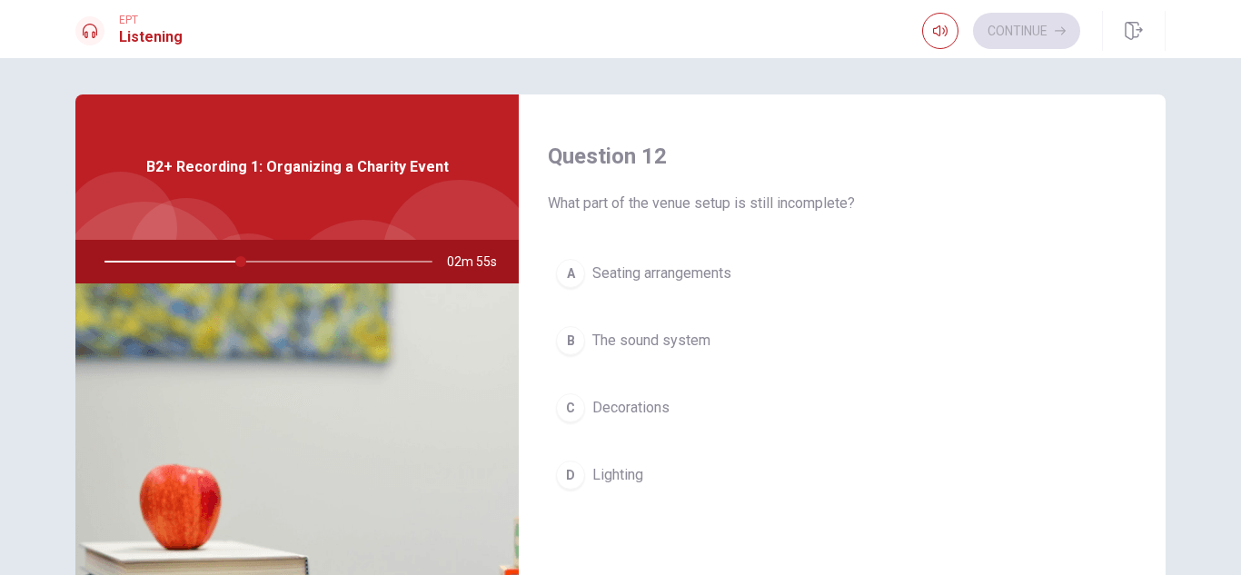
click at [677, 335] on span "The sound system" at bounding box center [651, 341] width 118 height 22
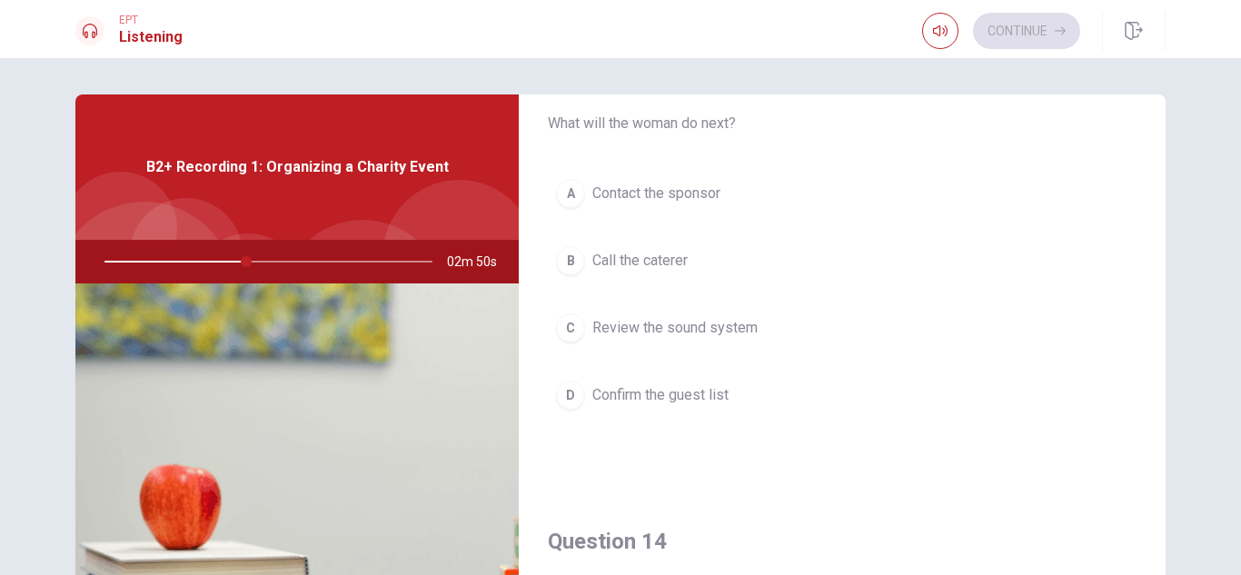
scroll to position [1090, 0]
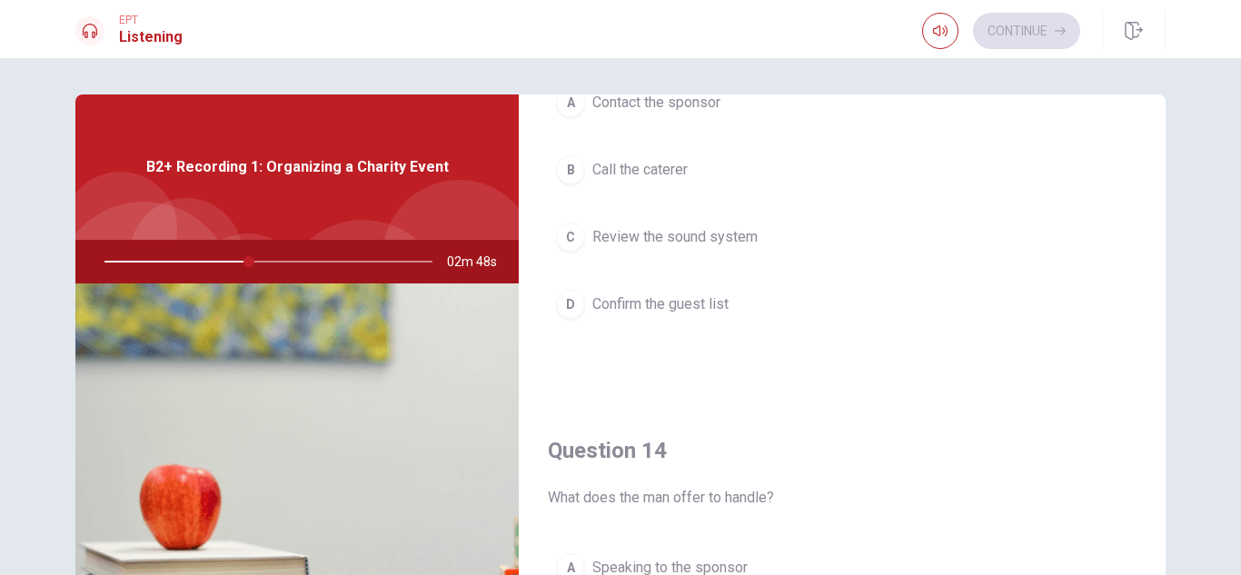
click at [666, 175] on span "Call the caterer" at bounding box center [639, 170] width 95 height 22
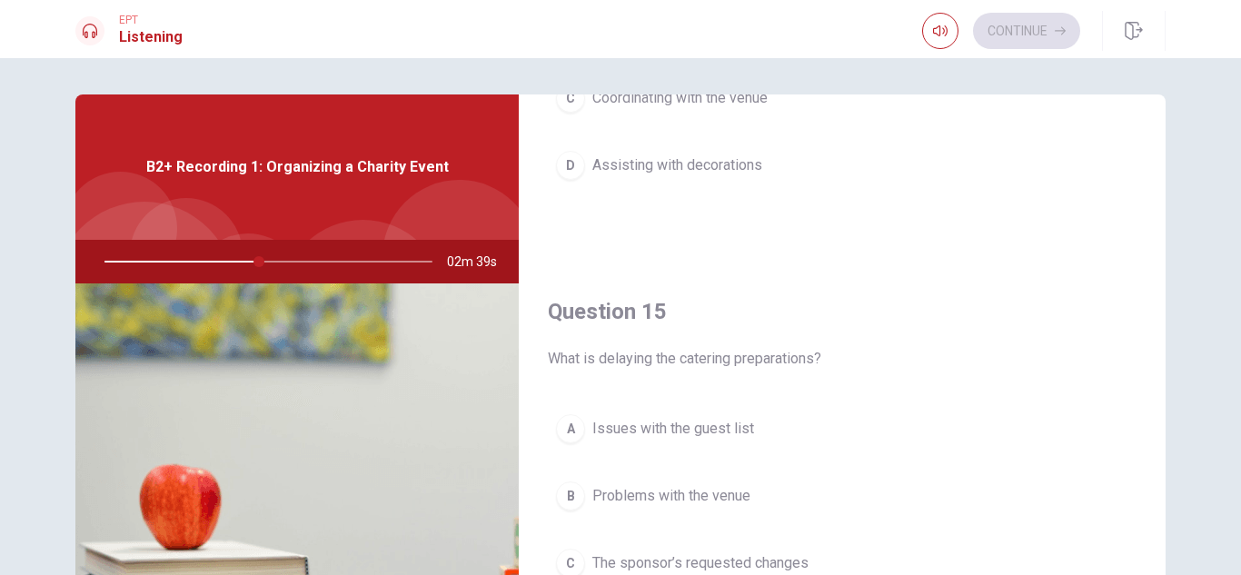
scroll to position [182, 0]
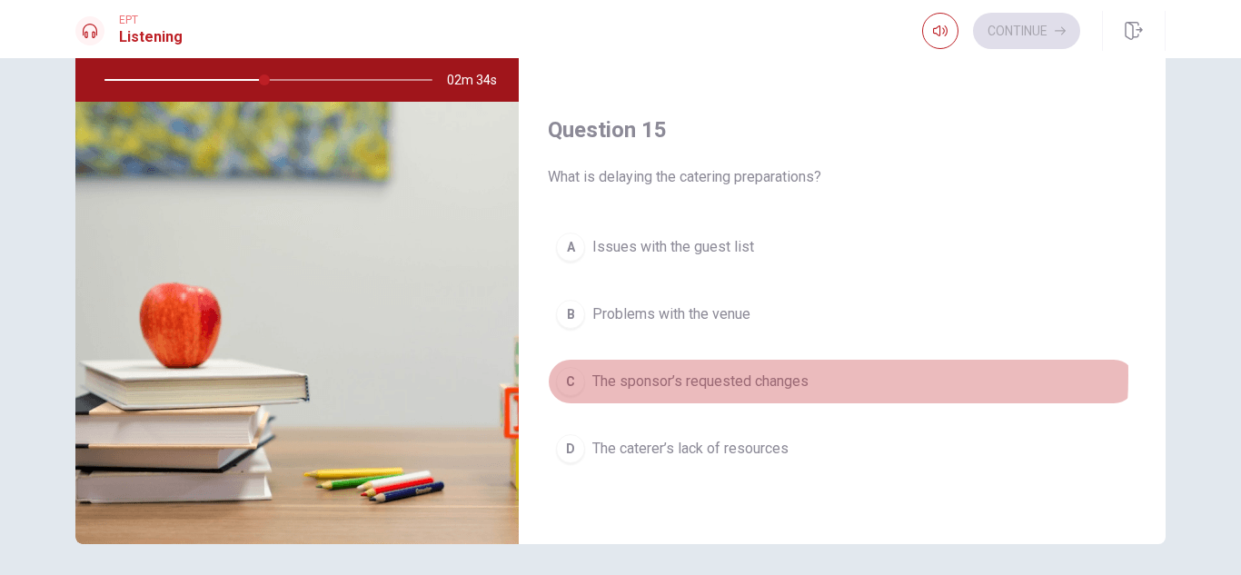
click at [708, 375] on span "The sponsor’s requested changes" at bounding box center [700, 382] width 216 height 22
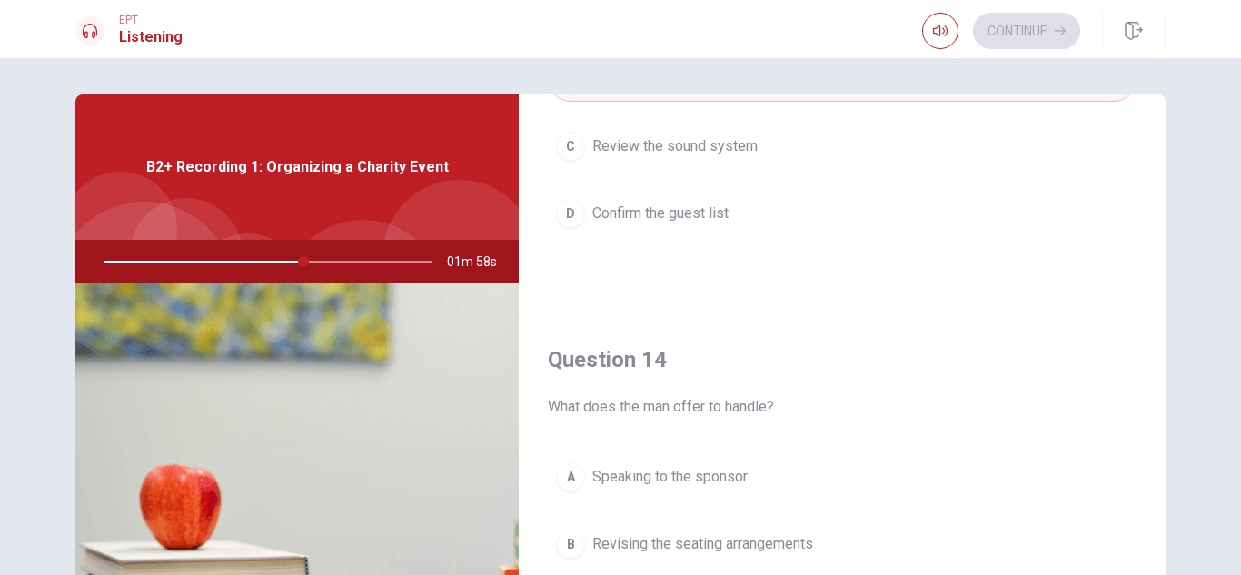
scroll to position [1362, 0]
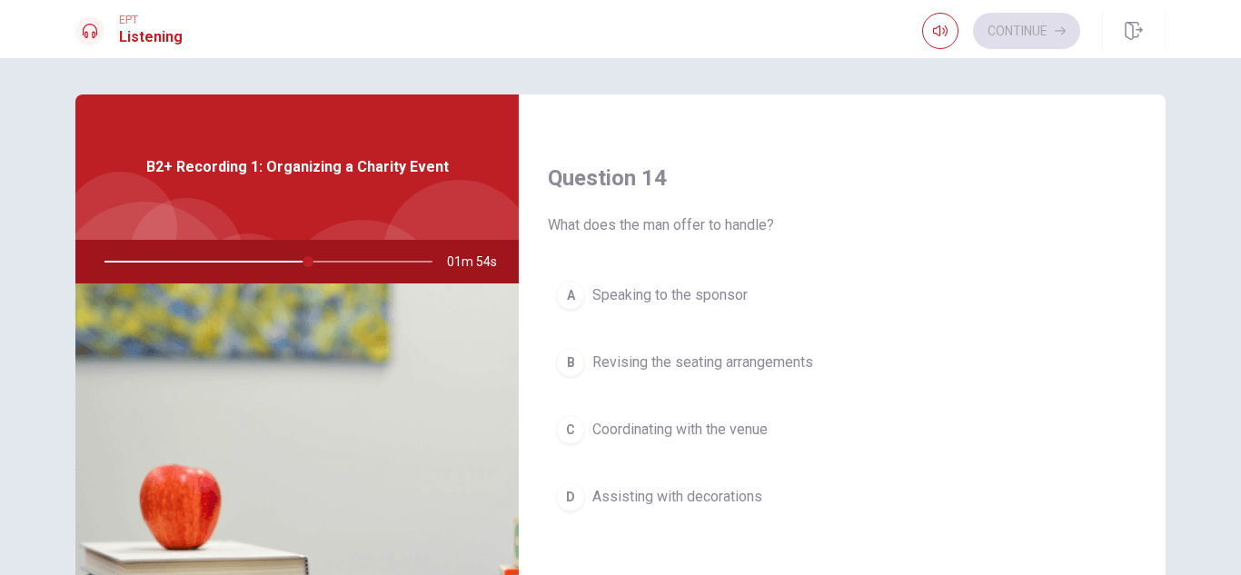
click at [762, 428] on span "Coordinating with the venue" at bounding box center [679, 430] width 175 height 22
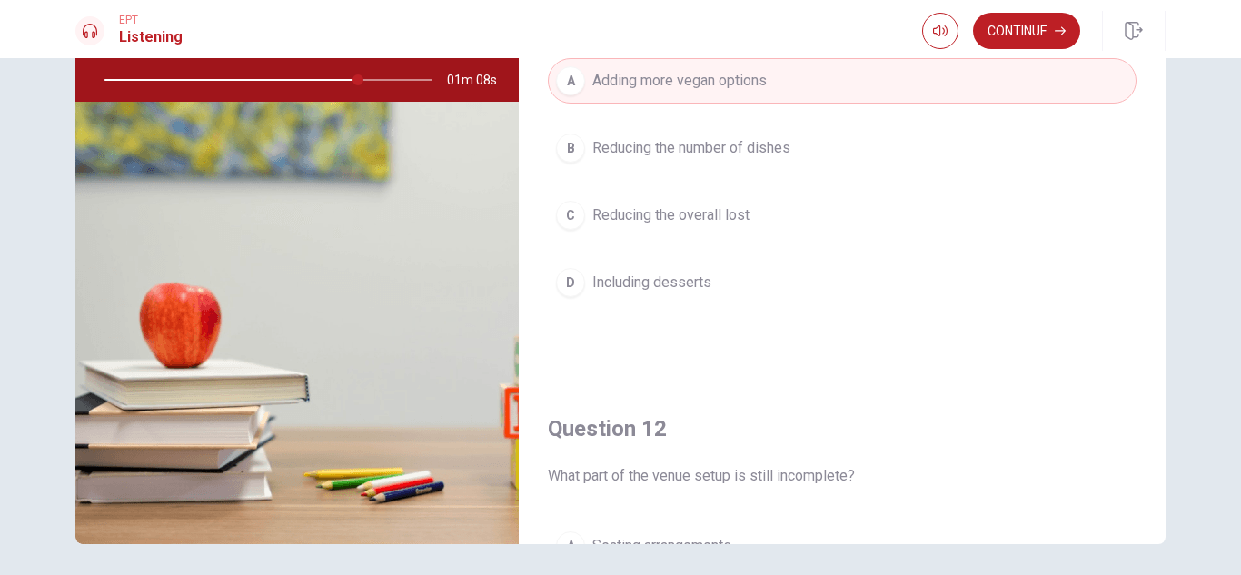
scroll to position [0, 0]
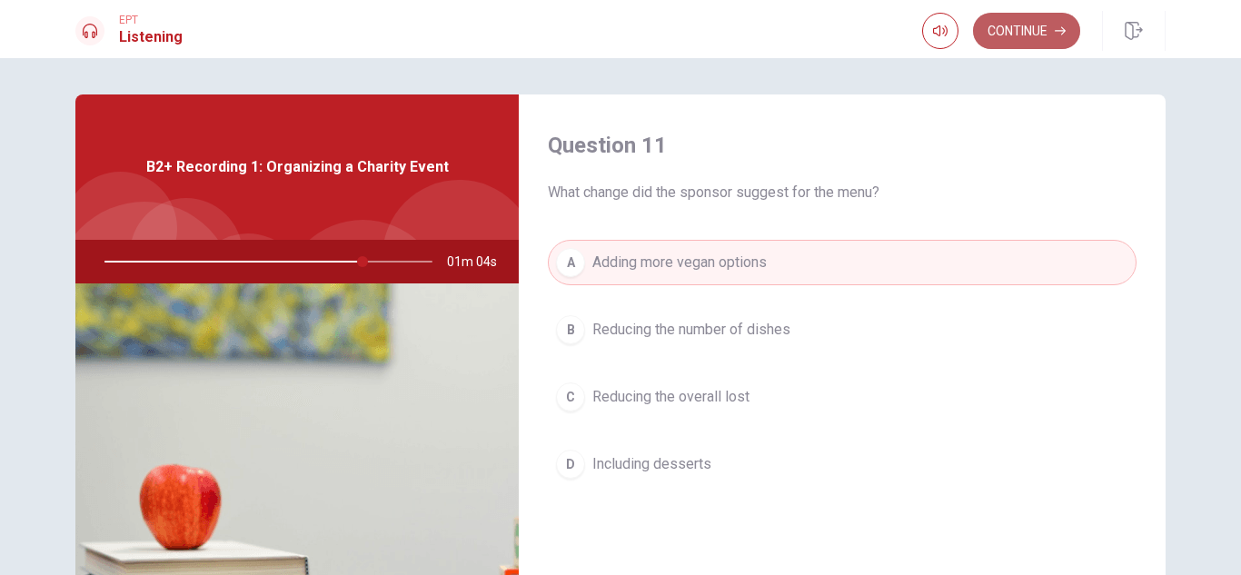
click at [1044, 31] on button "Continue" at bounding box center [1026, 31] width 107 height 36
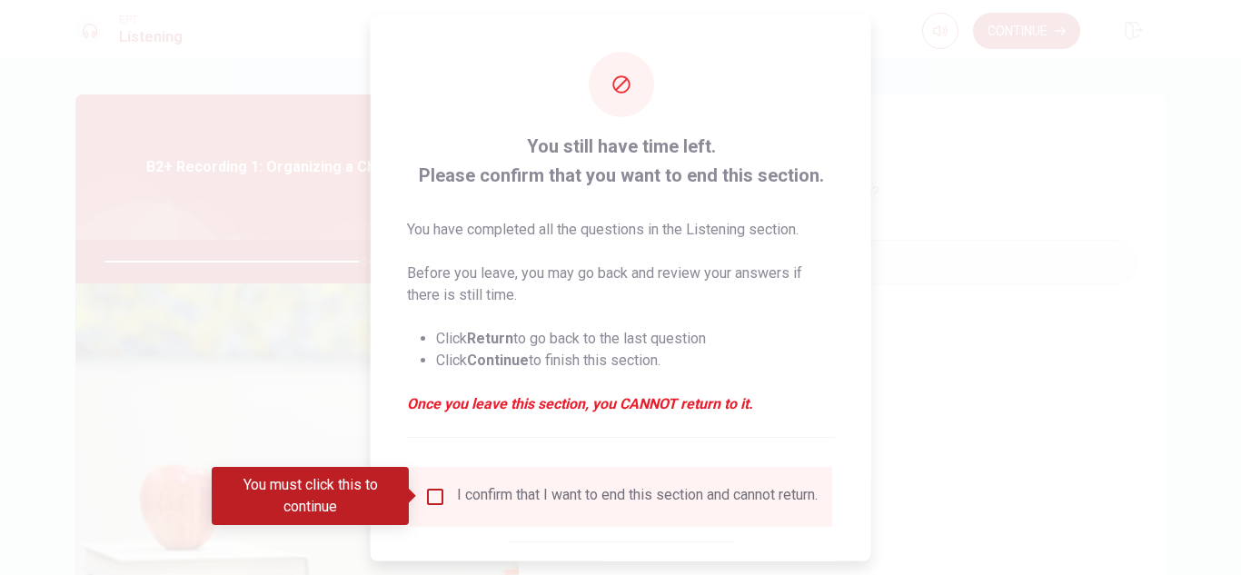
click at [429, 498] on input "You must click this to continue" at bounding box center [435, 496] width 22 height 22
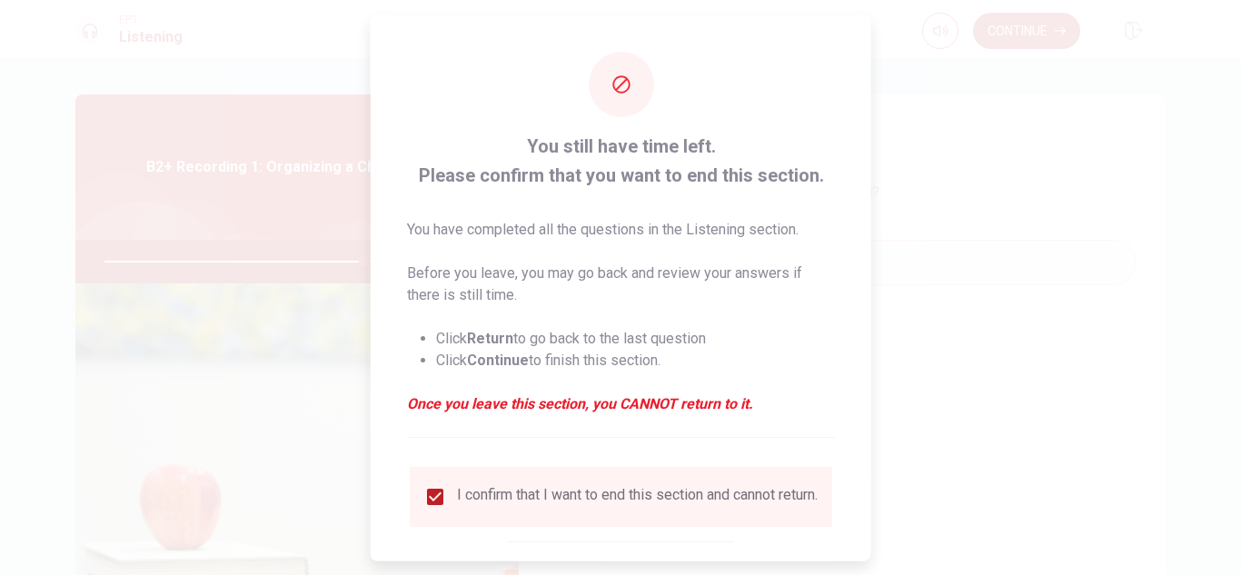
scroll to position [103, 0]
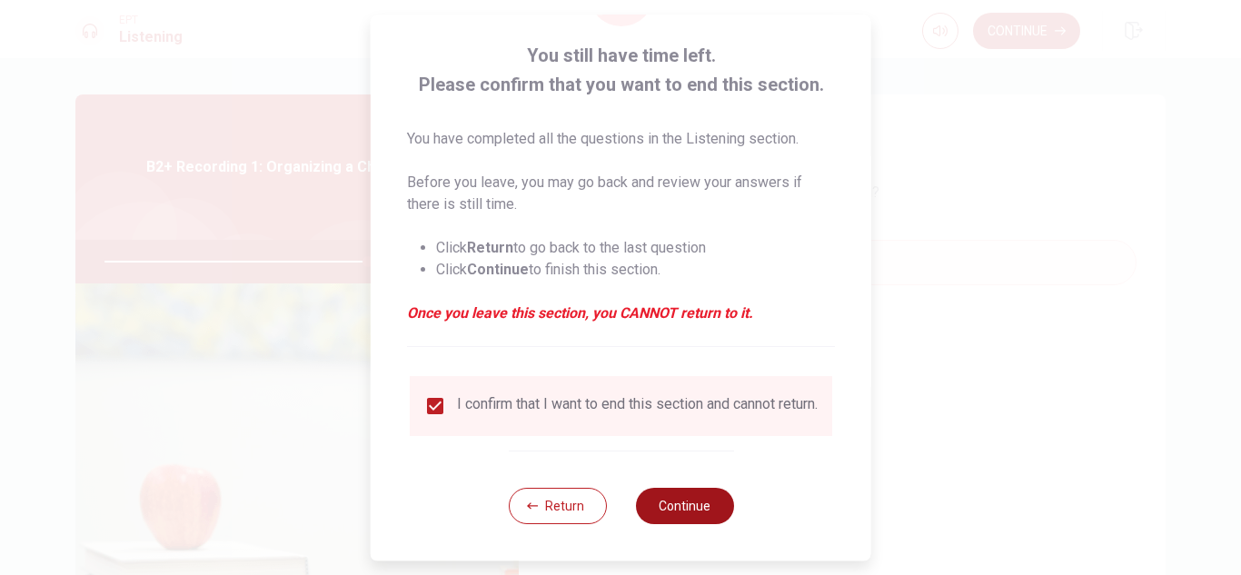
click at [675, 509] on button "Continue" at bounding box center [684, 506] width 98 height 36
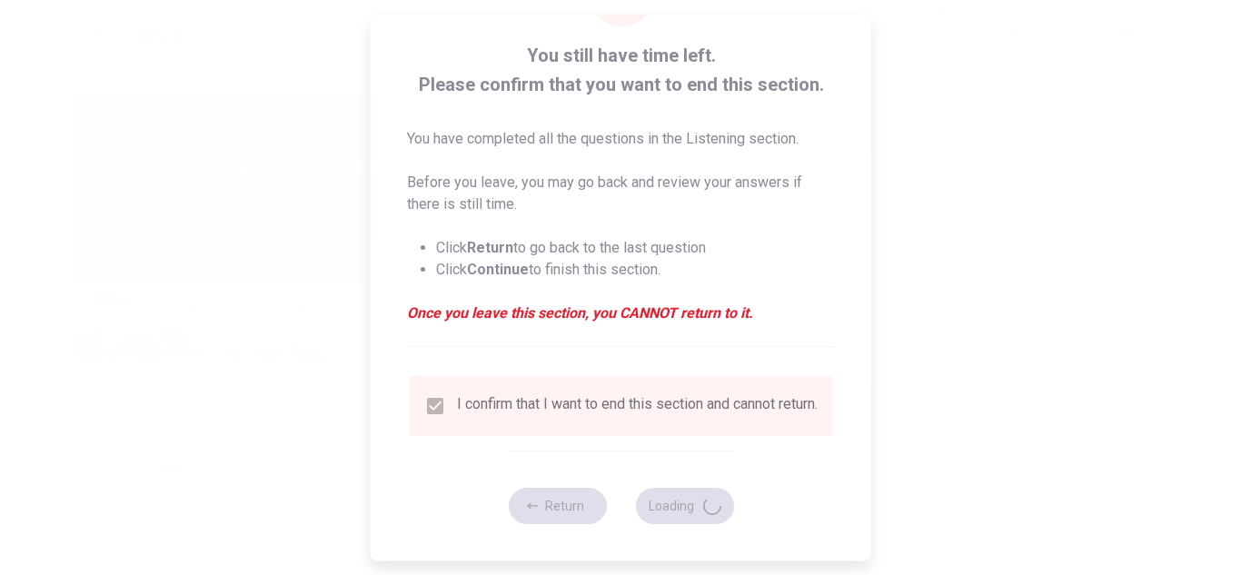
type input "81"
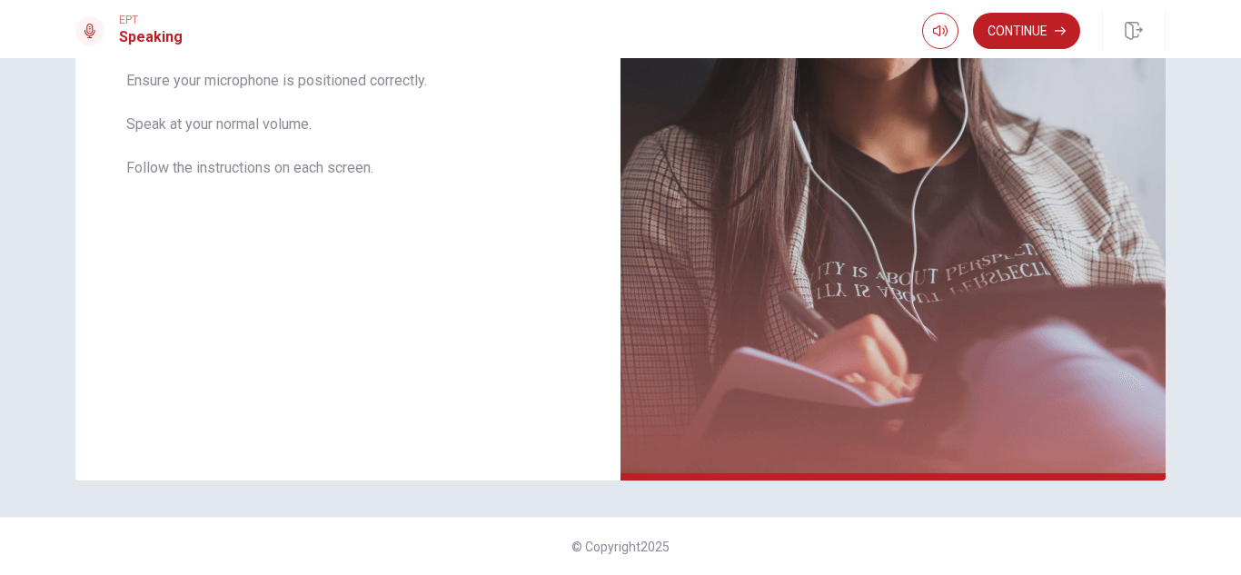
scroll to position [134, 0]
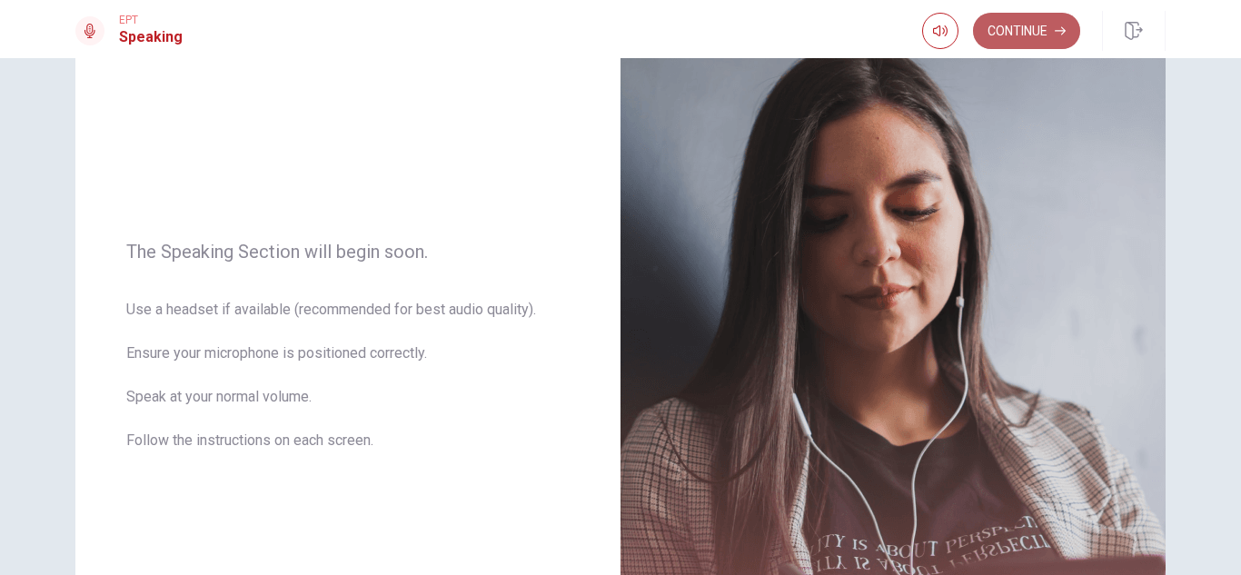
click at [1007, 28] on button "Continue" at bounding box center [1026, 31] width 107 height 36
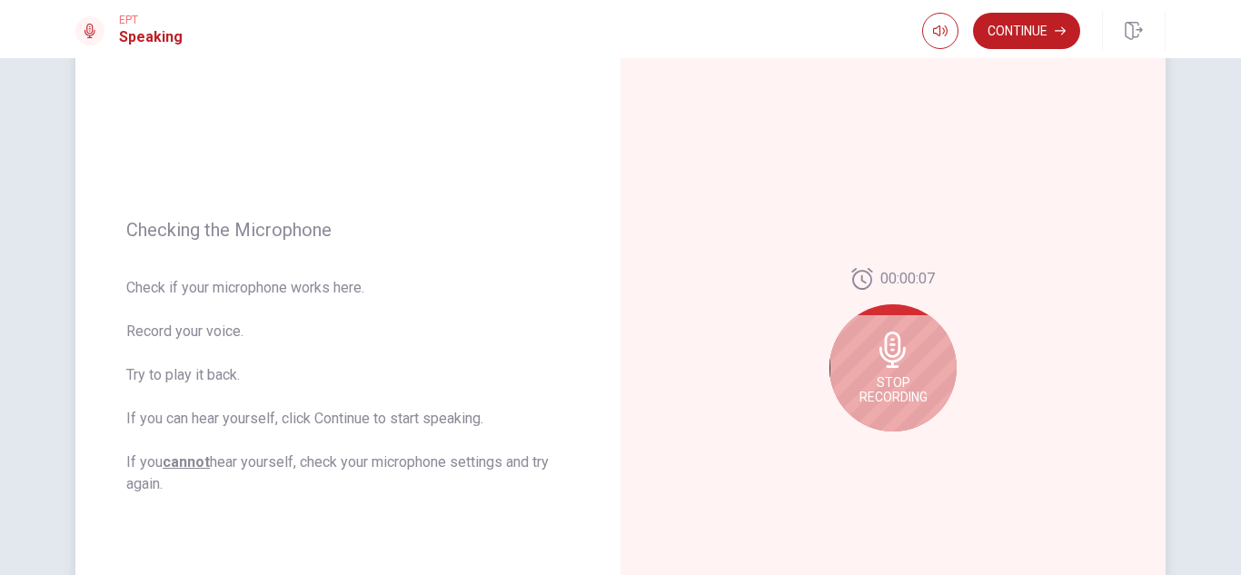
scroll to position [224, 0]
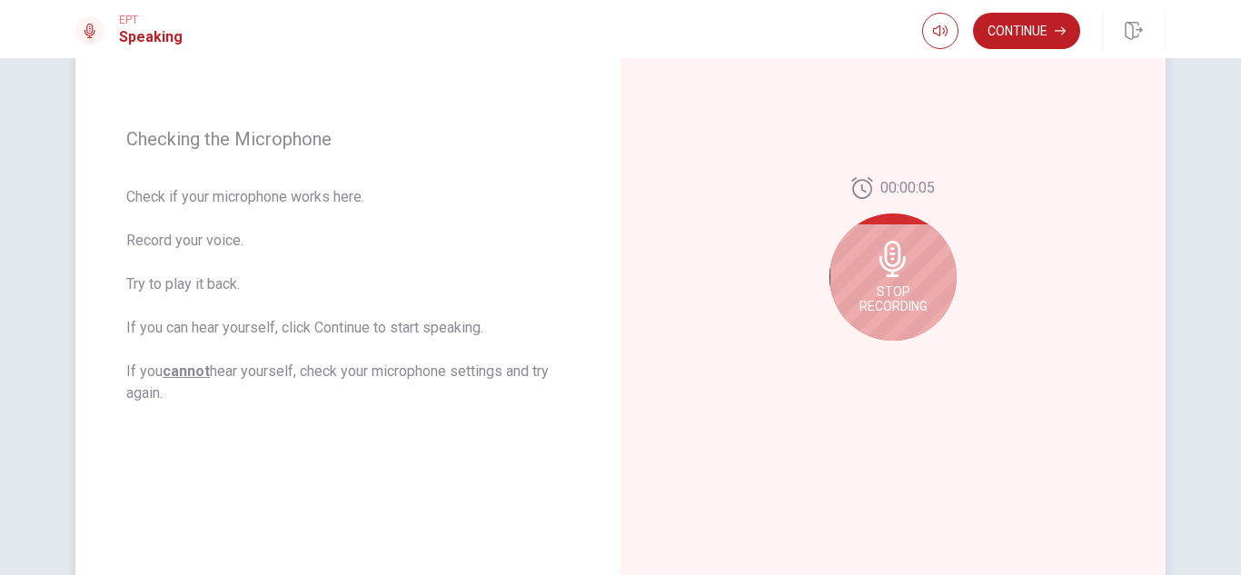
click at [931, 288] on div "Stop Recording" at bounding box center [892, 276] width 127 height 127
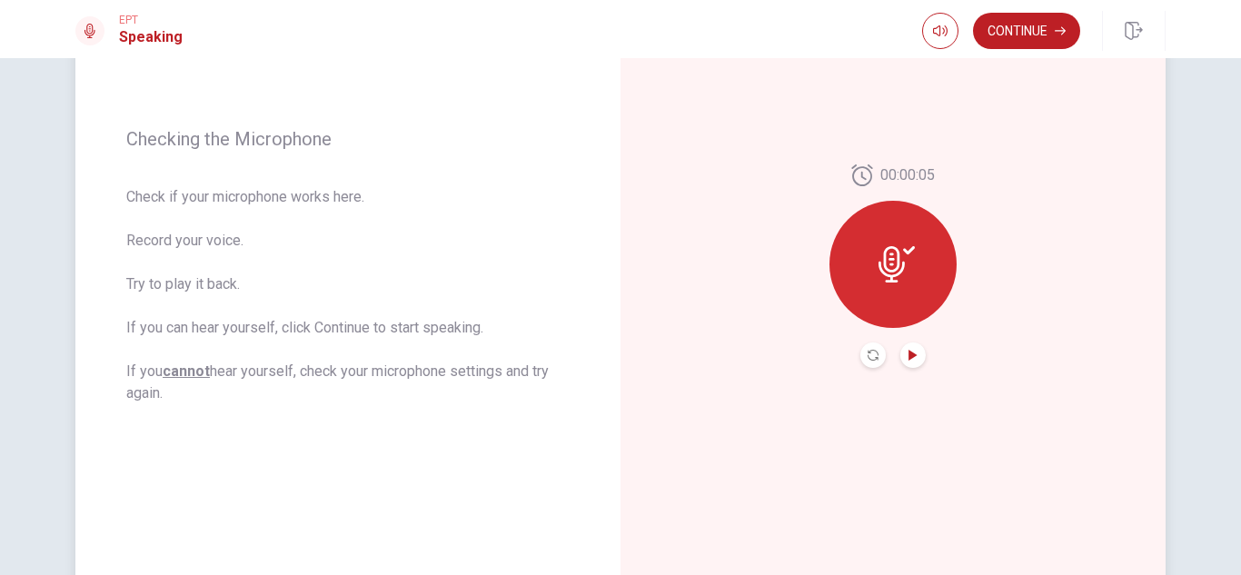
click at [911, 350] on icon "Play Audio" at bounding box center [912, 355] width 11 height 11
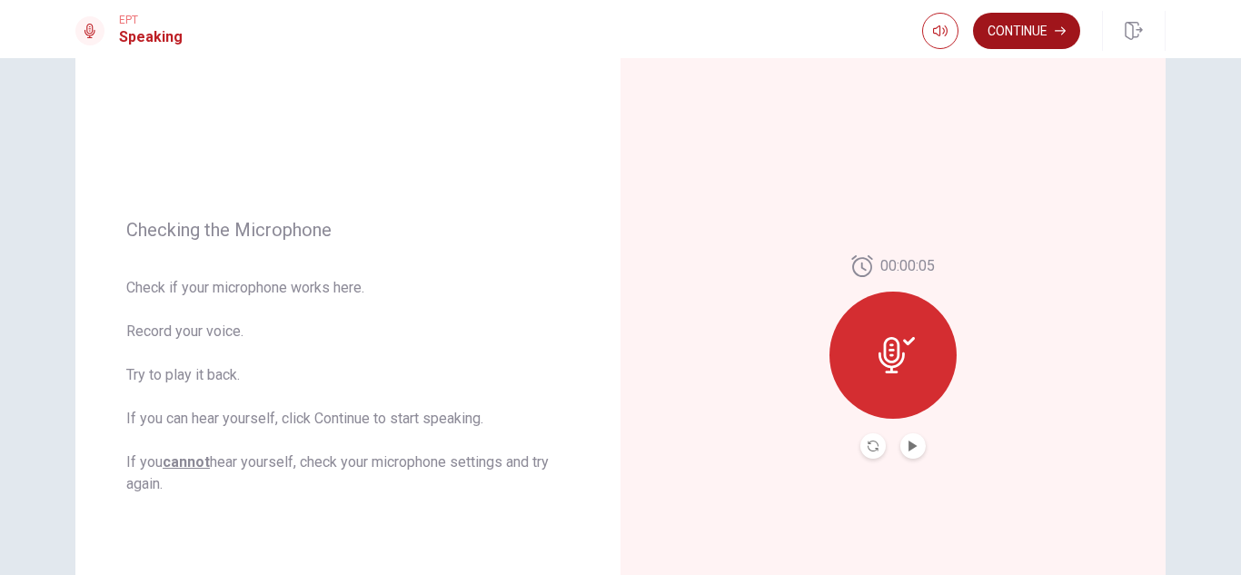
click at [1054, 28] on button "Continue" at bounding box center [1026, 31] width 107 height 36
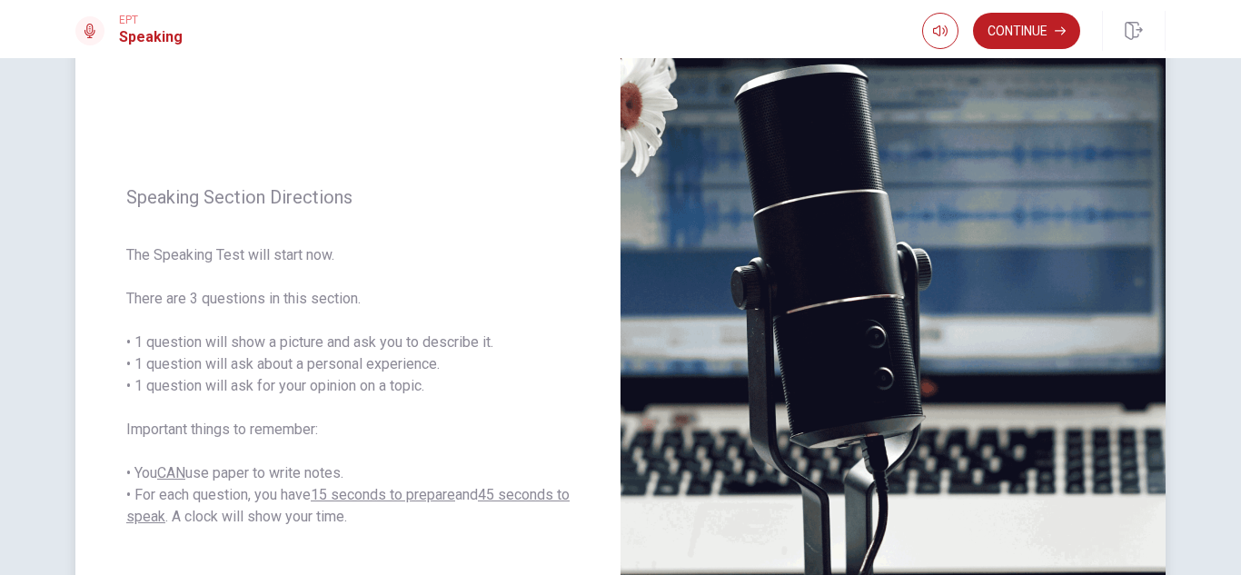
scroll to position [0, 0]
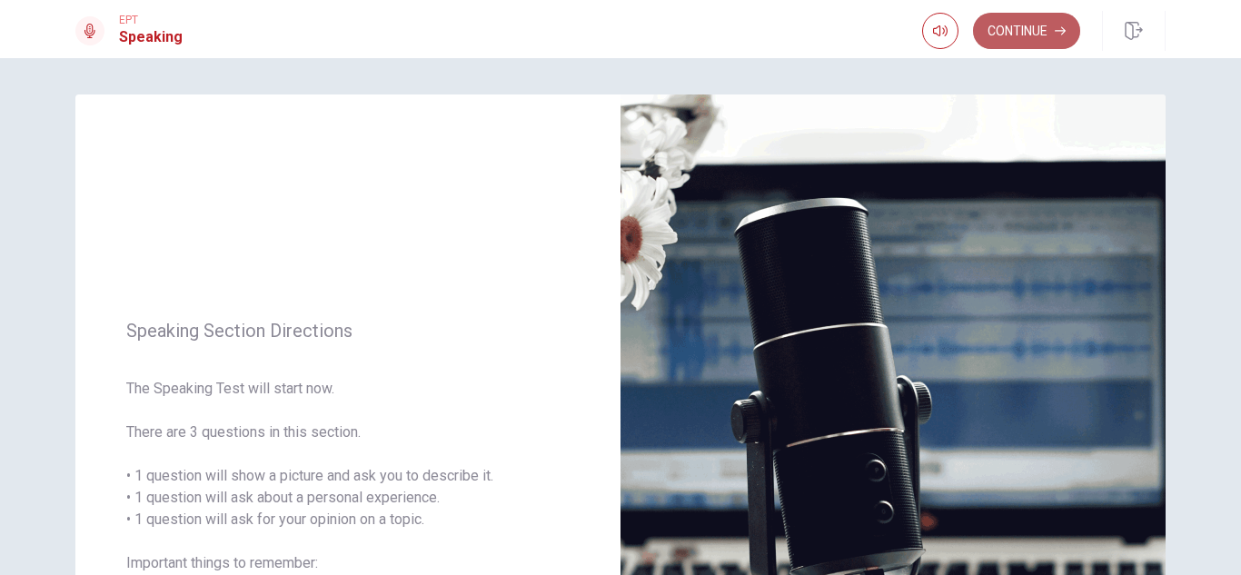
click at [1038, 39] on button "Continue" at bounding box center [1026, 31] width 107 height 36
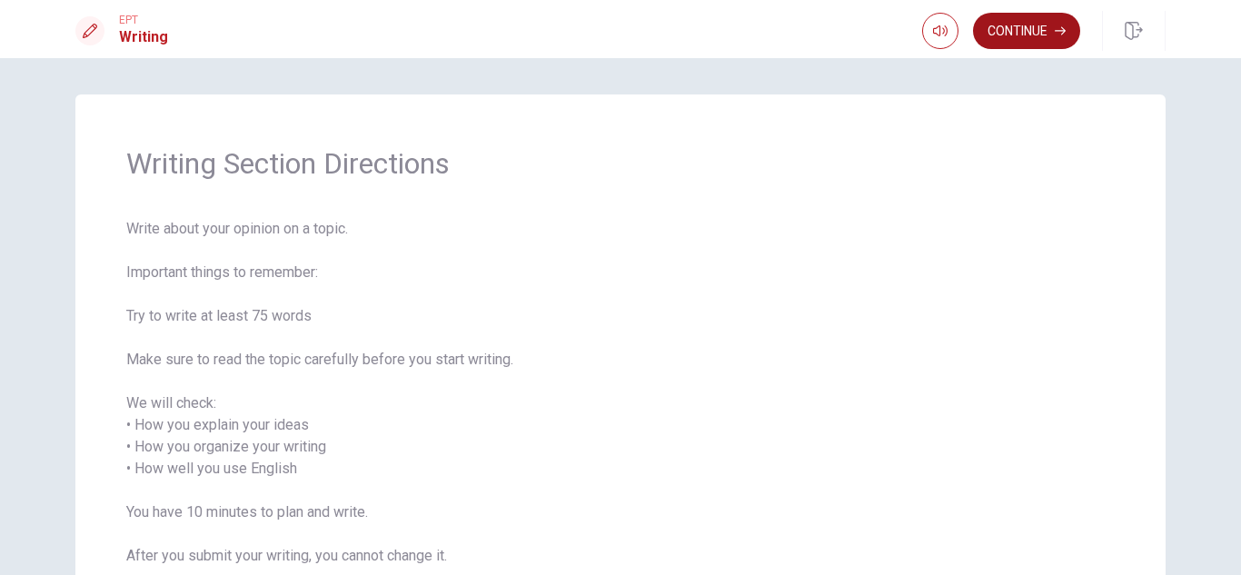
click at [1002, 35] on button "Continue" at bounding box center [1026, 31] width 107 height 36
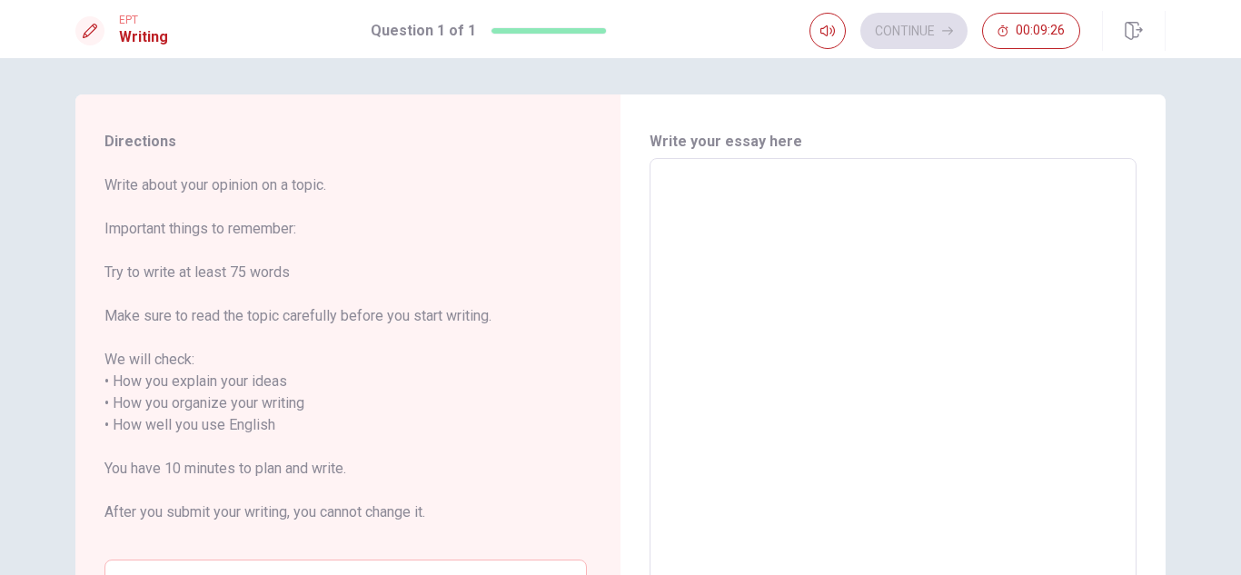
click at [726, 207] on textarea at bounding box center [892, 414] width 461 height 482
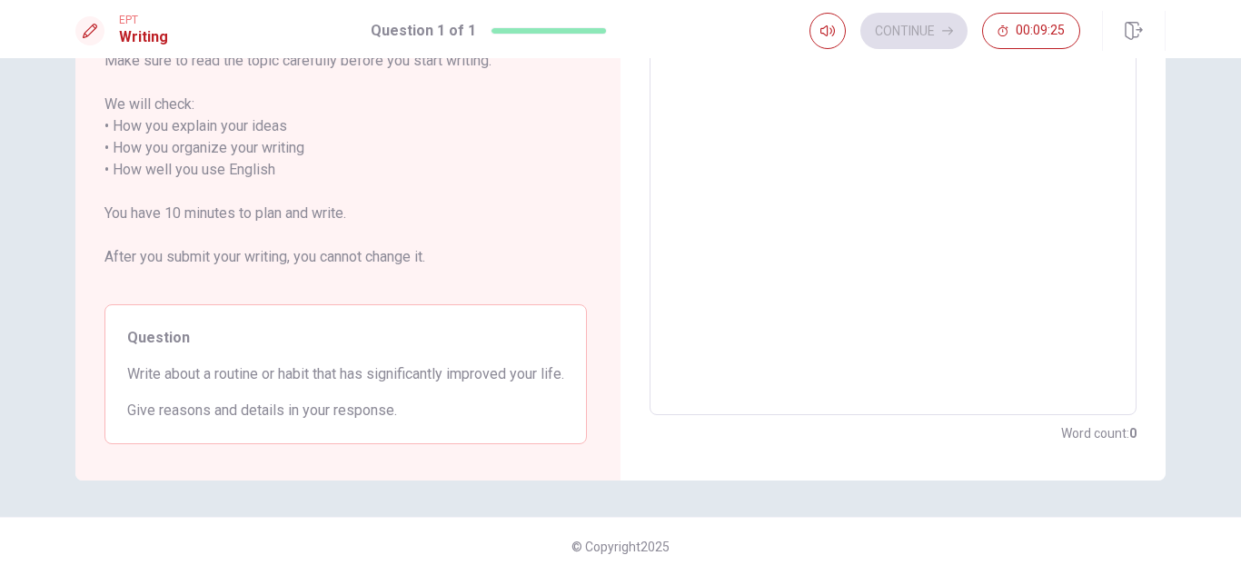
scroll to position [182, 0]
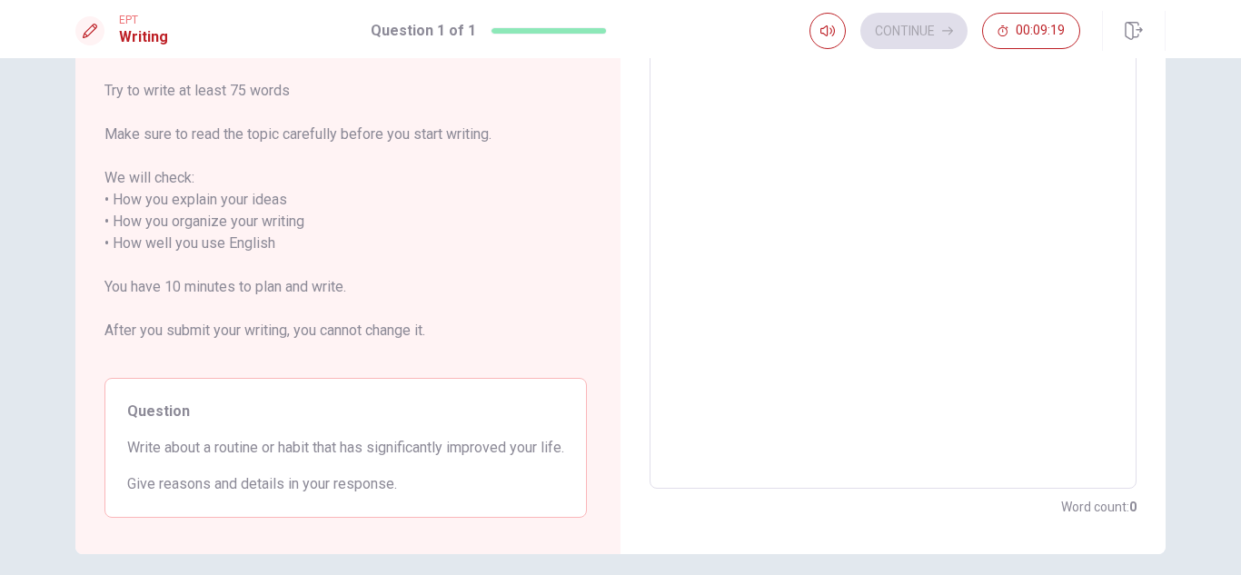
type textarea "A"
type textarea "x"
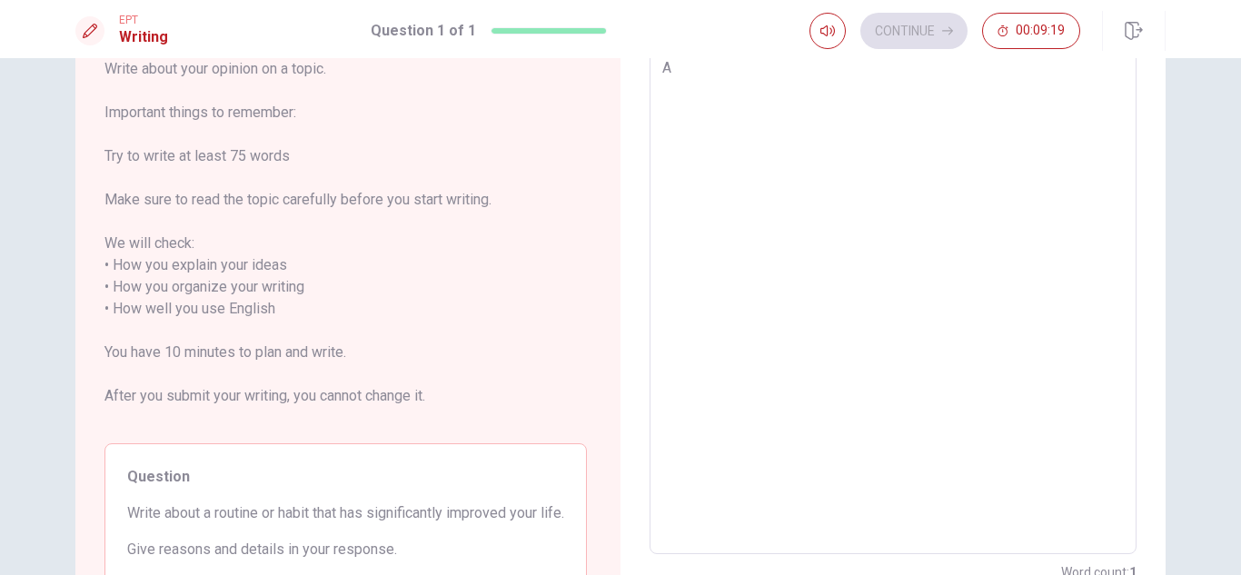
type textarea "A"
type textarea "x"
type textarea "A r"
type textarea "x"
type textarea "A ro"
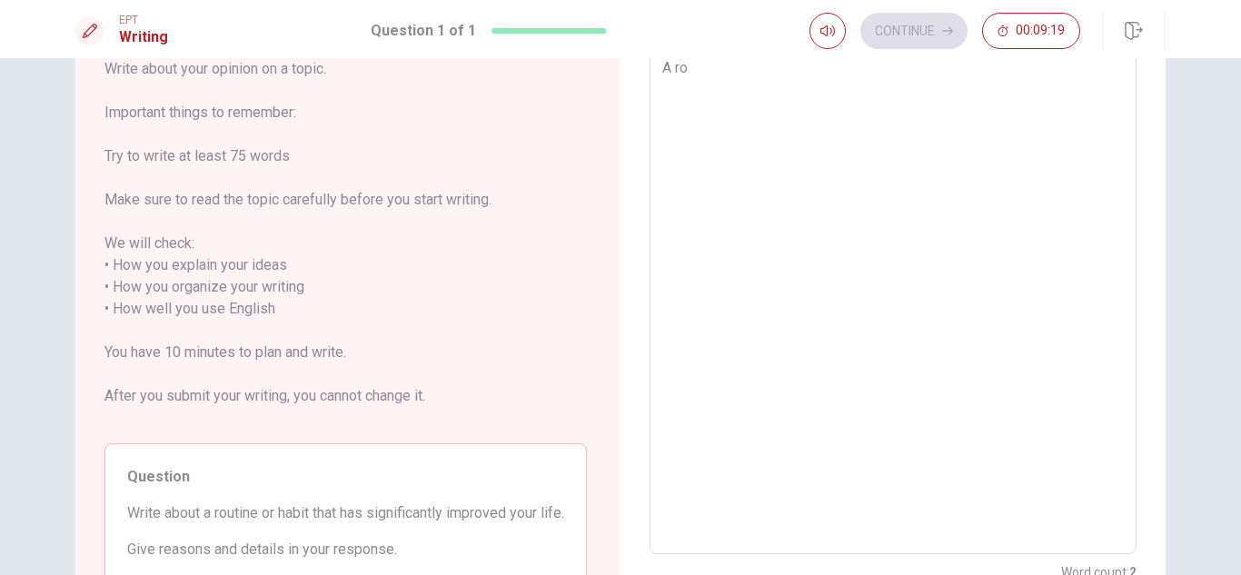
type textarea "x"
type textarea "A rou"
type textarea "x"
type textarea "A rout"
type textarea "x"
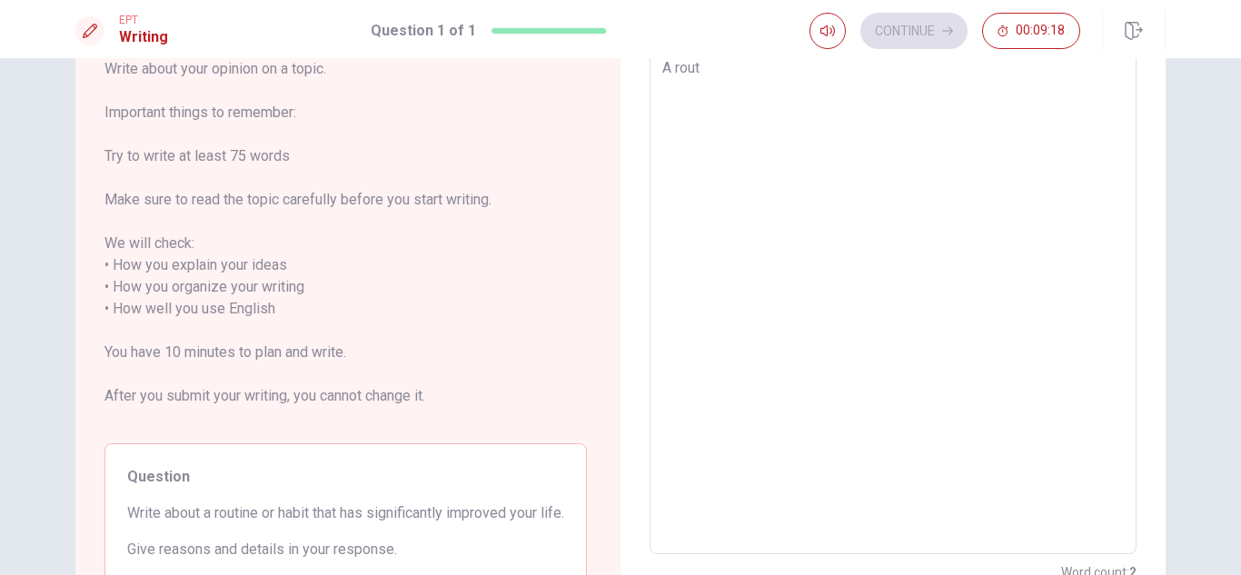
type textarea "A routi"
type textarea "x"
type textarea "A routin"
type textarea "x"
type textarea "A routine"
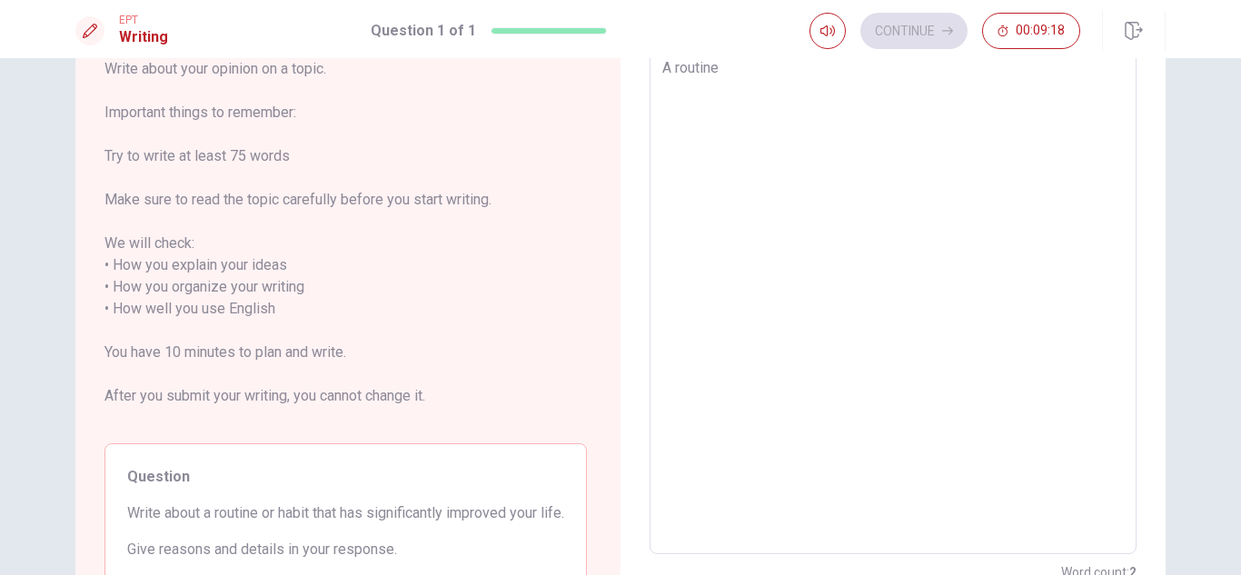
type textarea "x"
type textarea "A routine"
type textarea "x"
type textarea "A routine t"
type textarea "x"
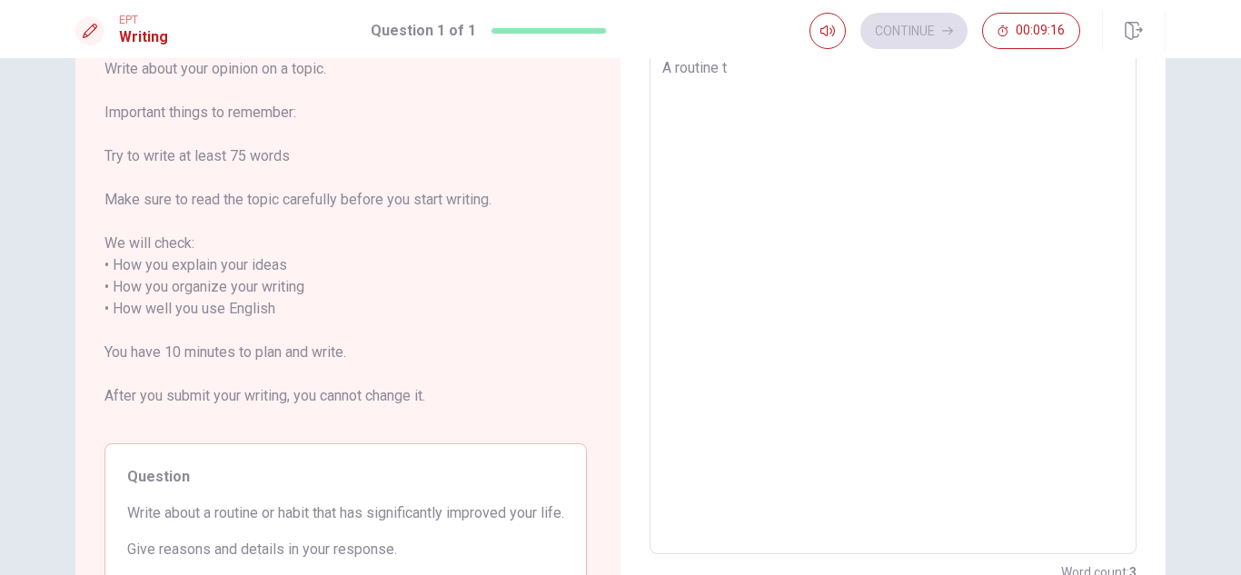
type textarea "A routine th"
type textarea "x"
type textarea "A routine tha"
type textarea "x"
type textarea "A routine that"
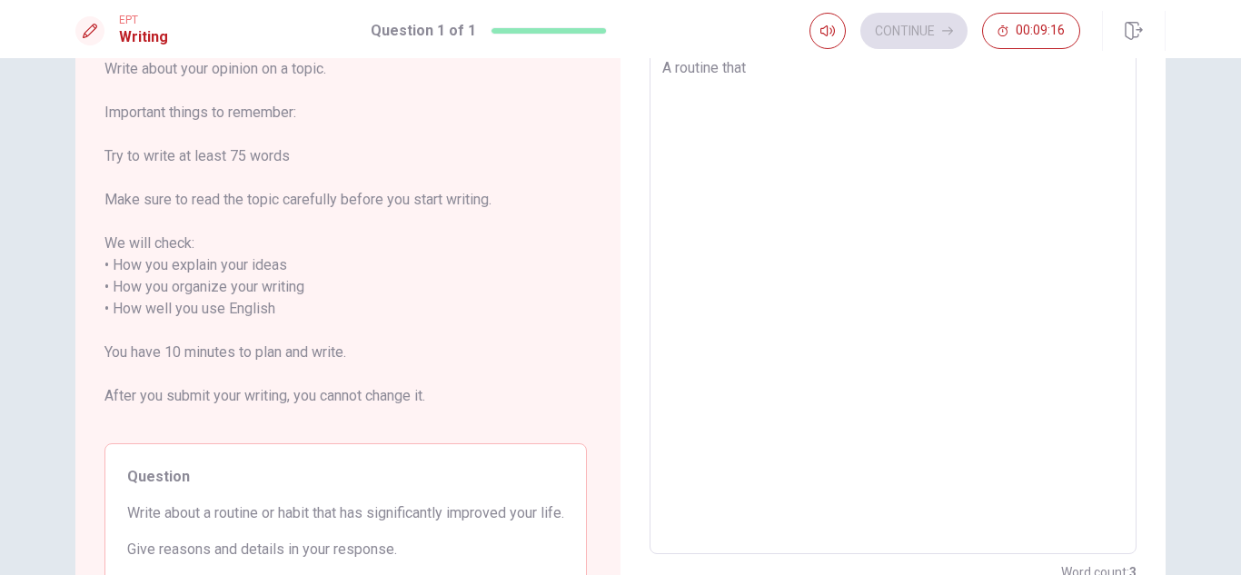
type textarea "x"
type textarea "A routine that"
type textarea "x"
type textarea "A routine that h"
type textarea "x"
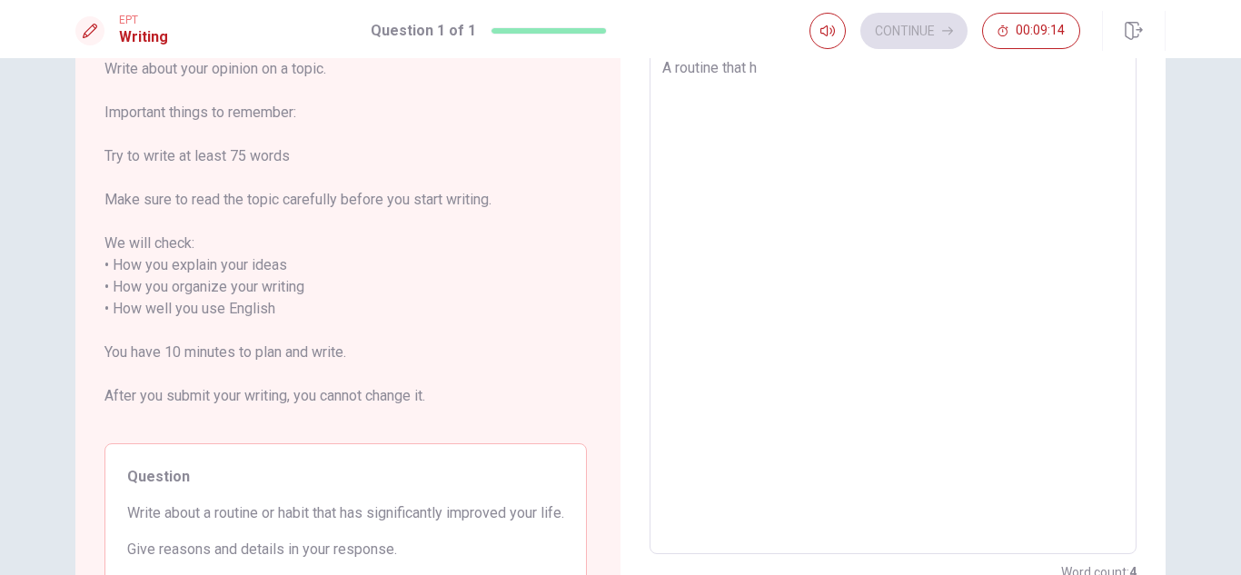
type textarea "A routine that ha"
type textarea "x"
type textarea "A routine that has"
type textarea "x"
type textarea "A routine that has"
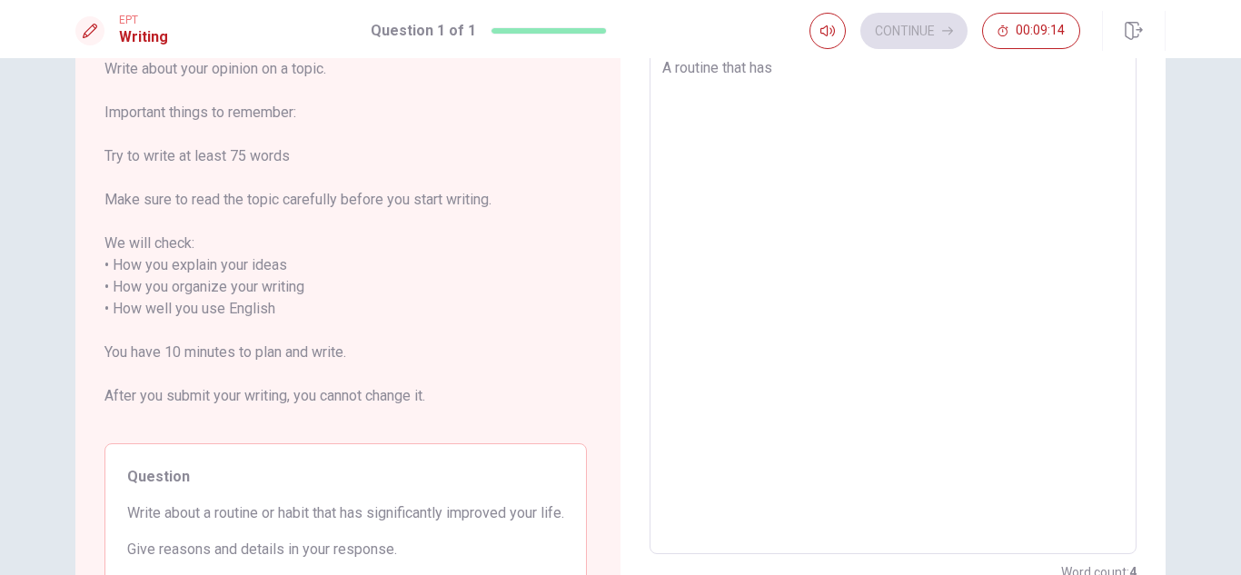
type textarea "x"
type textarea "A routine that has s"
type textarea "x"
type textarea "A routine that has si"
type textarea "x"
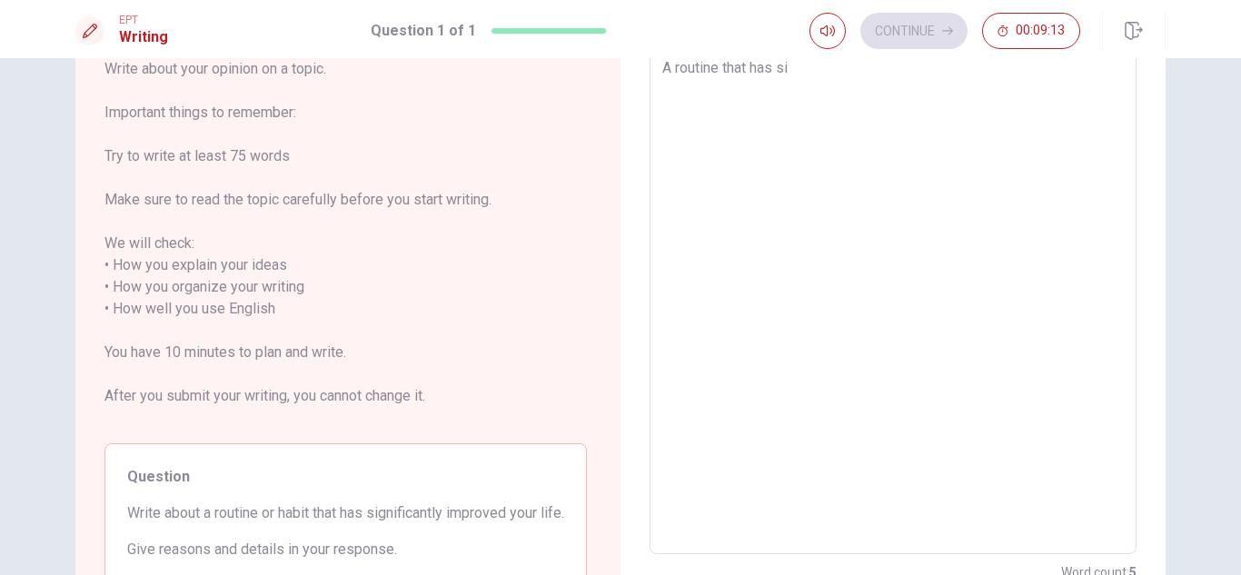
type textarea "A routine that has sig"
type textarea "x"
type textarea "A routine that has sign"
type textarea "x"
type textarea "A routine that has signi"
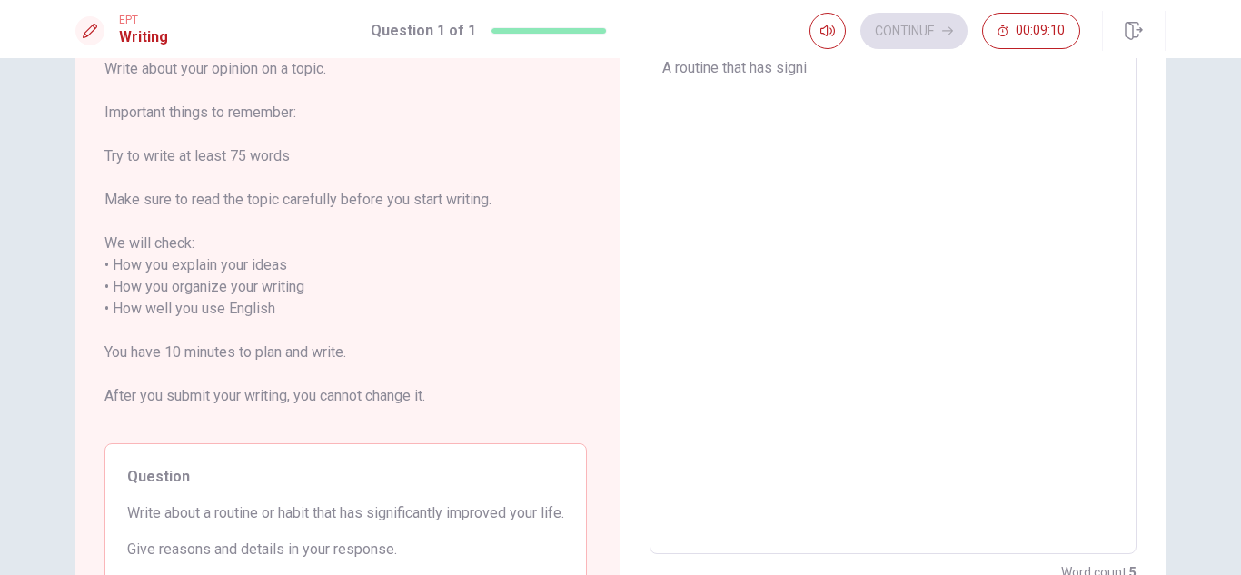
type textarea "x"
type textarea "A routine that has signif"
type textarea "x"
type textarea "A routine that has signifi"
type textarea "x"
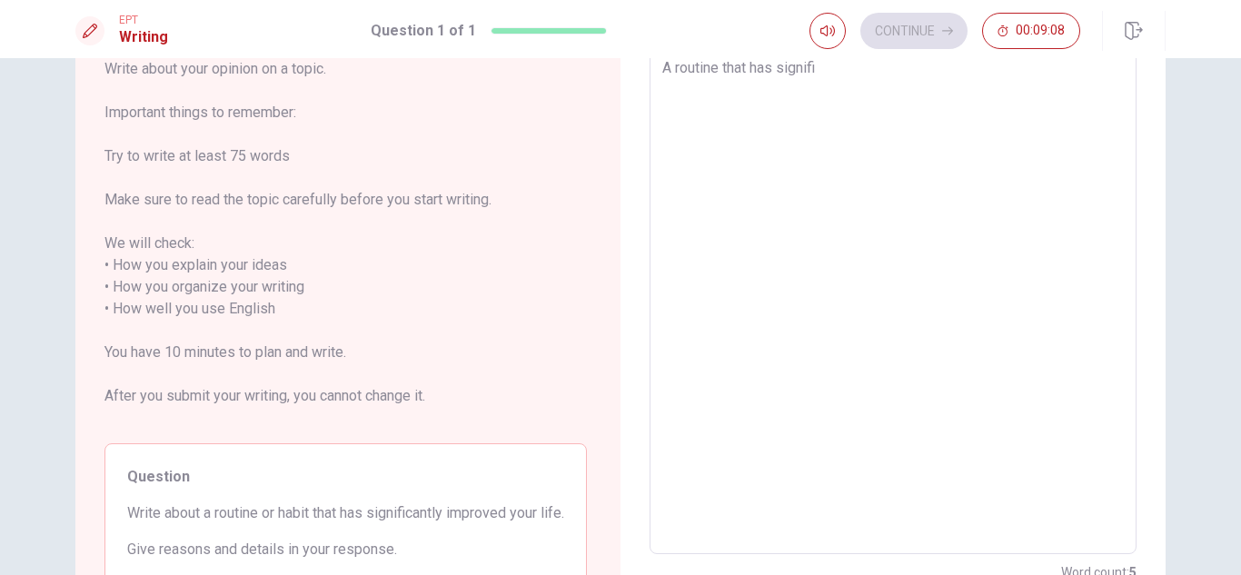
type textarea "A routine that has signific"
type textarea "x"
type textarea "A routine that has significa"
type textarea "x"
type textarea "A routine that has significan"
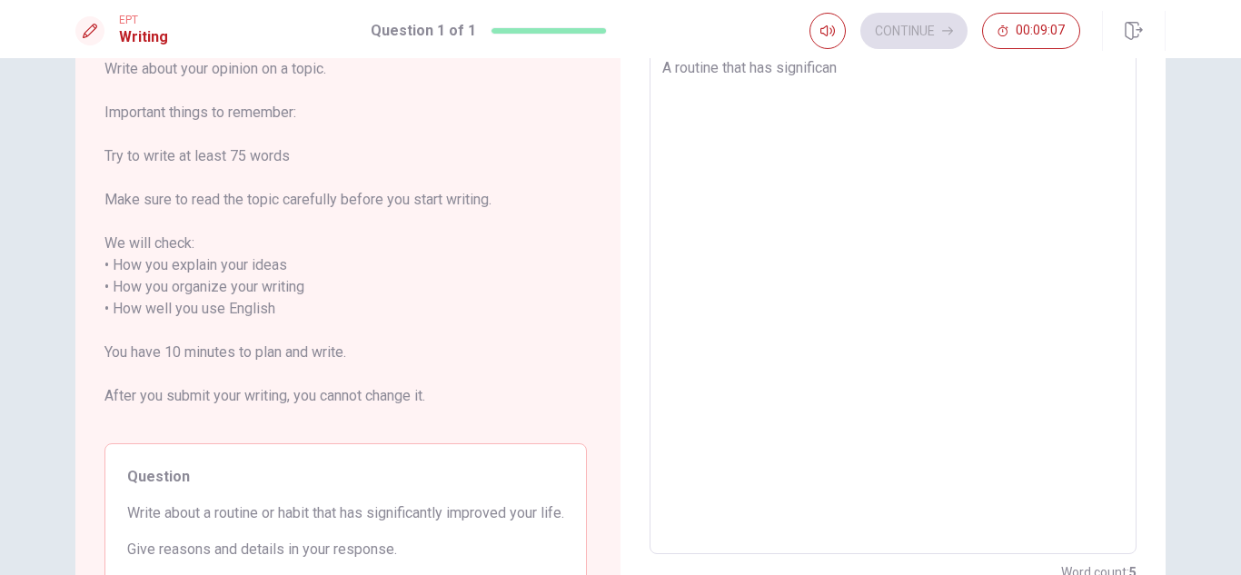
type textarea "x"
type textarea "A routine that has significant"
type textarea "x"
type textarea "A routine that has significantl"
type textarea "x"
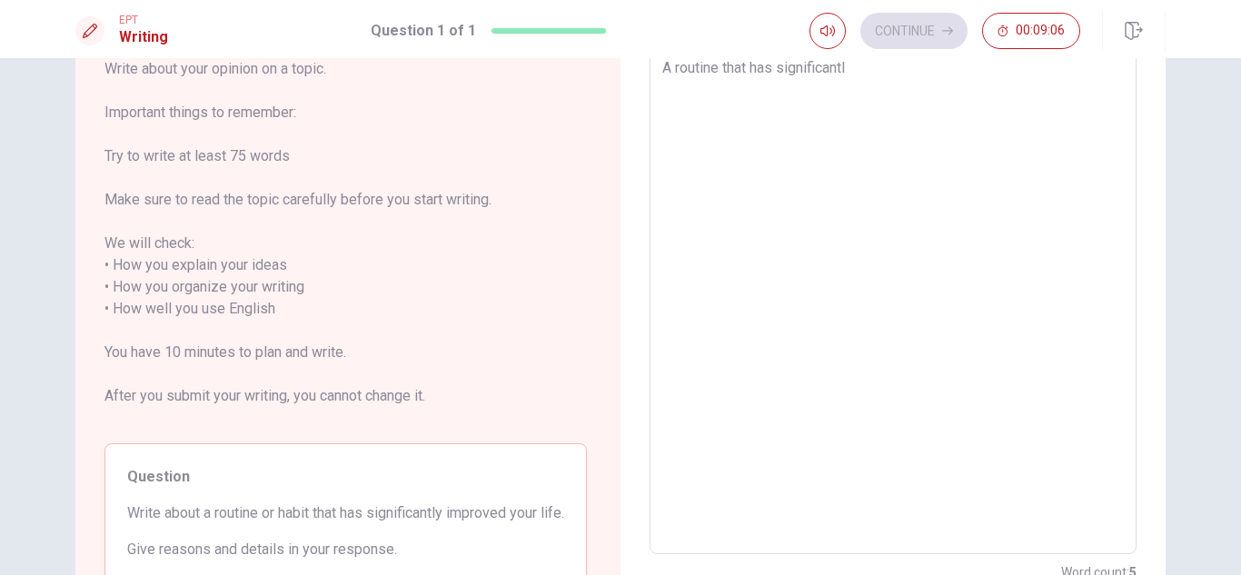
type textarea "A routine that has significantly"
type textarea "x"
type textarea "A routine that has significantly"
type textarea "x"
type textarea "A routine that has significantly i"
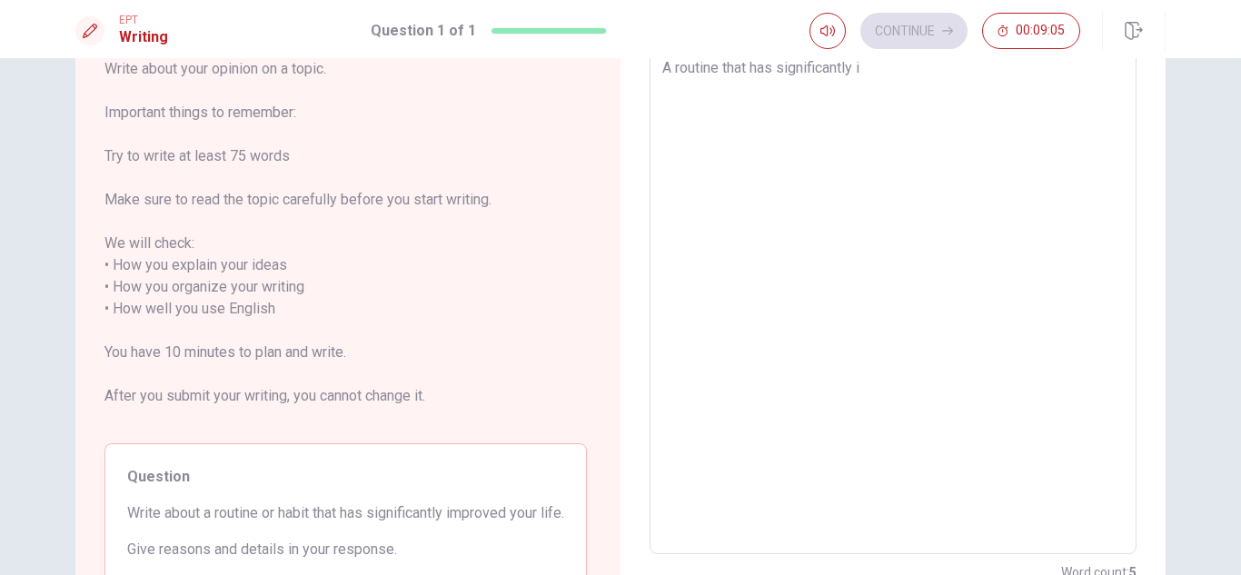
type textarea "x"
type textarea "A routine that has significantly im"
type textarea "x"
type textarea "A routine that has significantly imp"
type textarea "x"
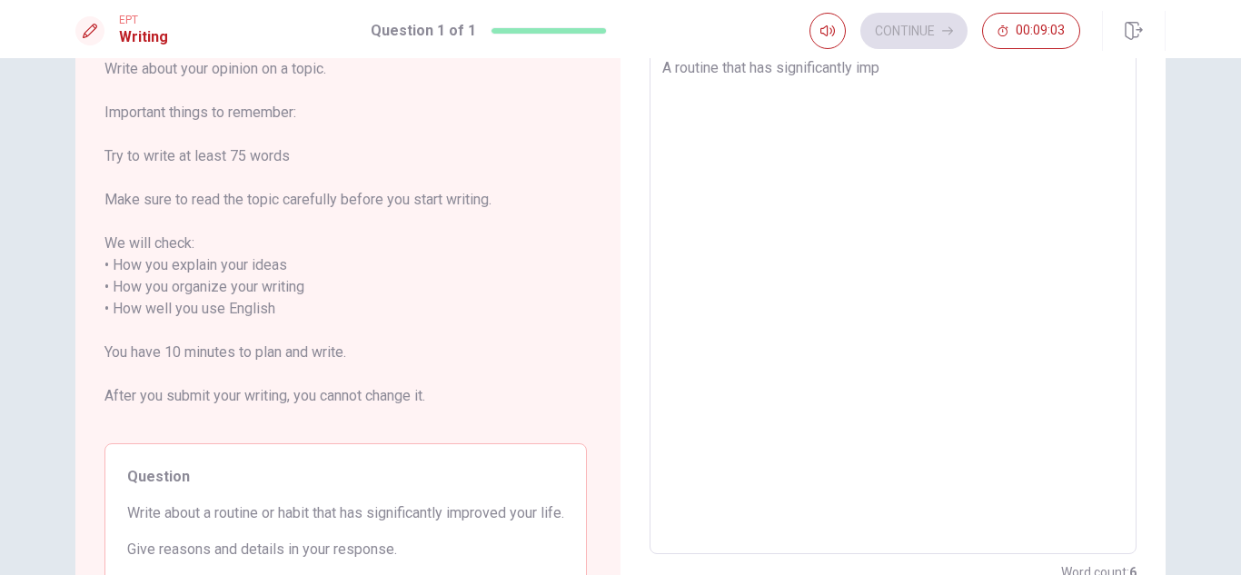
type textarea "A routine that has significantly impr"
type textarea "x"
type textarea "A routine that has significantly impro"
type textarea "x"
type textarea "A routine that has significantly improv"
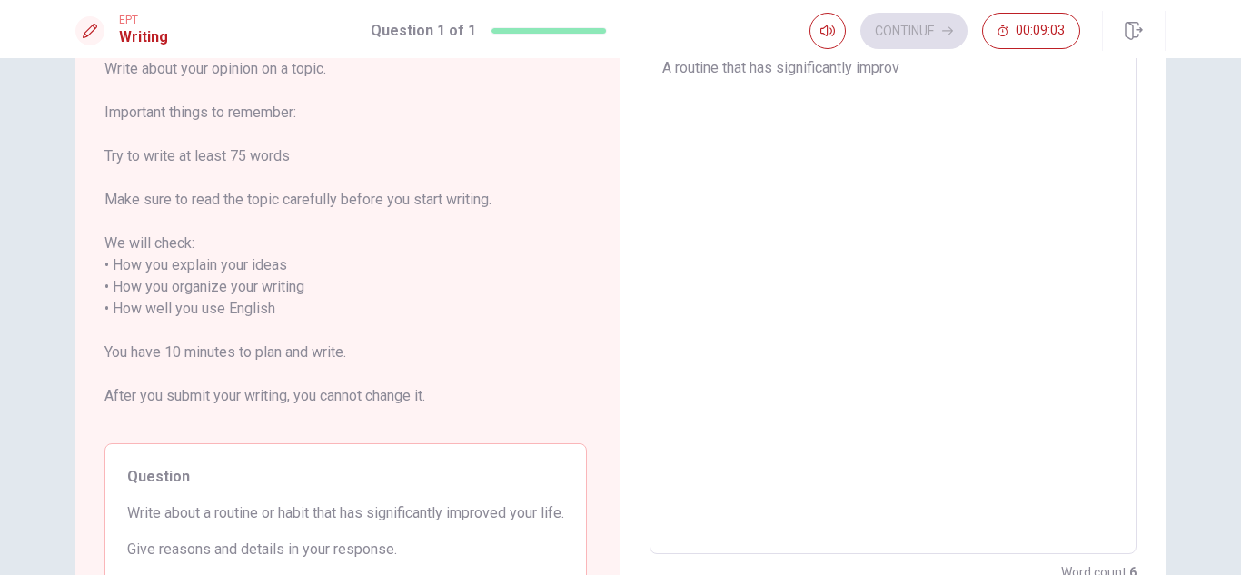
type textarea "x"
type textarea "A routine that has significantly improve"
type textarea "x"
type textarea "A routine that has significantly improved"
type textarea "x"
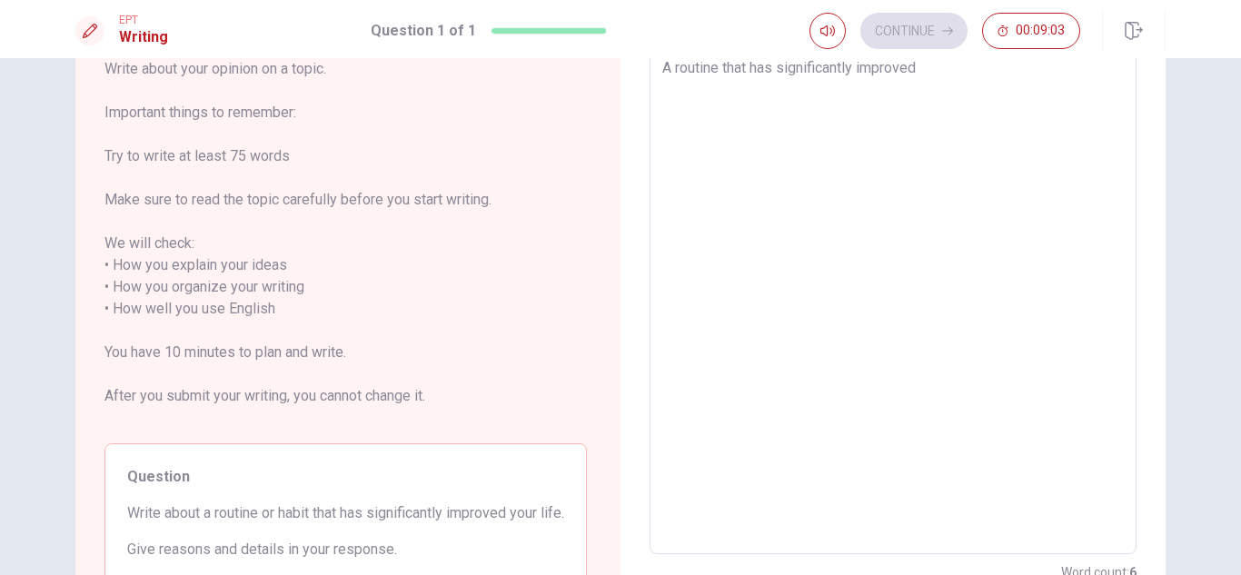
type textarea "A routine that has significantly improved"
type textarea "x"
type textarea "A routine that has significantly improved m"
type textarea "x"
type textarea "A routine that has significantly improved my"
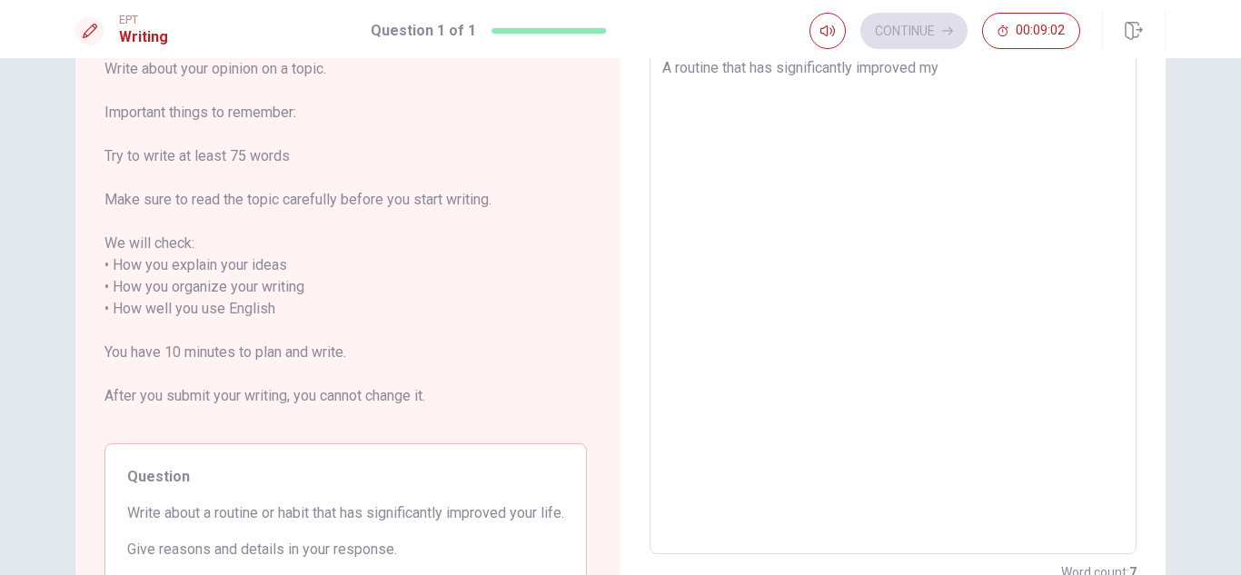
type textarea "x"
type textarea "A routine that has significantly improved my"
type textarea "x"
type textarea "A routine that has significantly improved my l"
type textarea "x"
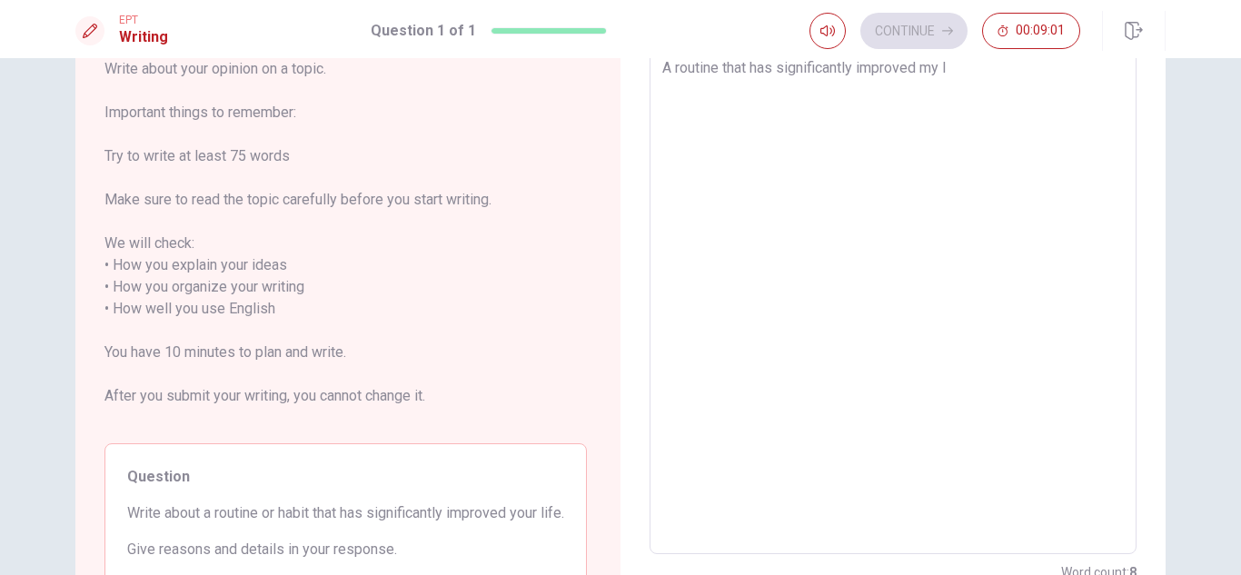
type textarea "A routine that has significantly improved my li"
type textarea "x"
type textarea "A routine that has significantly improved my lif"
type textarea "x"
type textarea "A routine that has significantly improved my life"
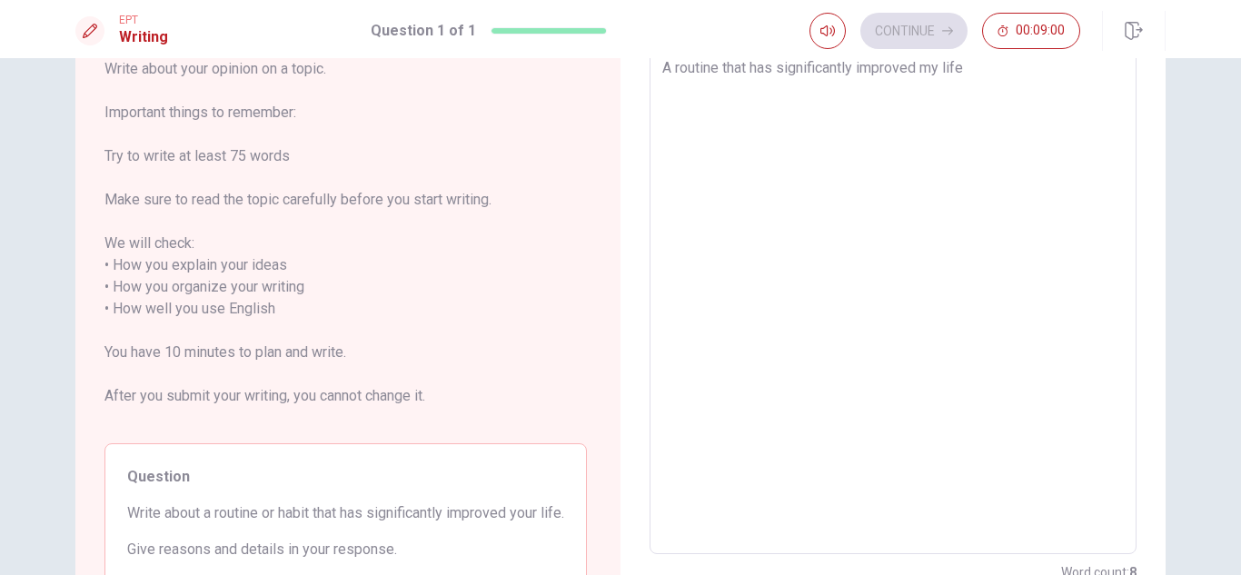
type textarea "x"
type textarea "A routine that has significantly improved my life"
type textarea "x"
type textarea "A routine that has significantly improved my life i"
type textarea "x"
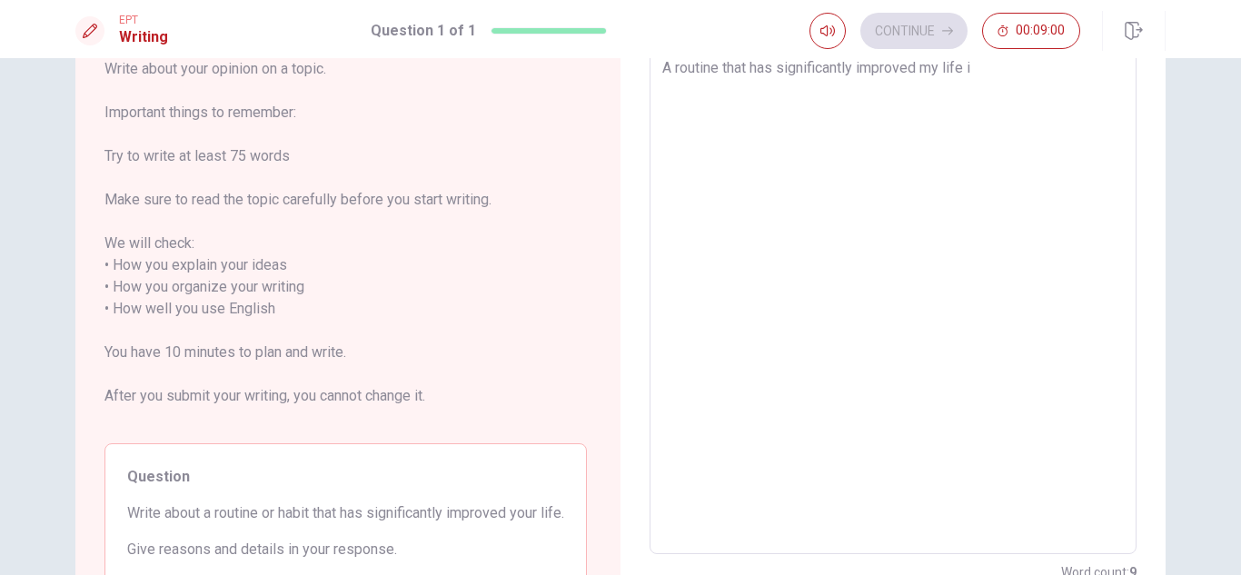
type textarea "A routine that has significantly improved my life is"
type textarea "x"
type textarea "A routine that has significantly improved my life is"
type textarea "x"
type textarea "A routine that has significantly improved my life is t"
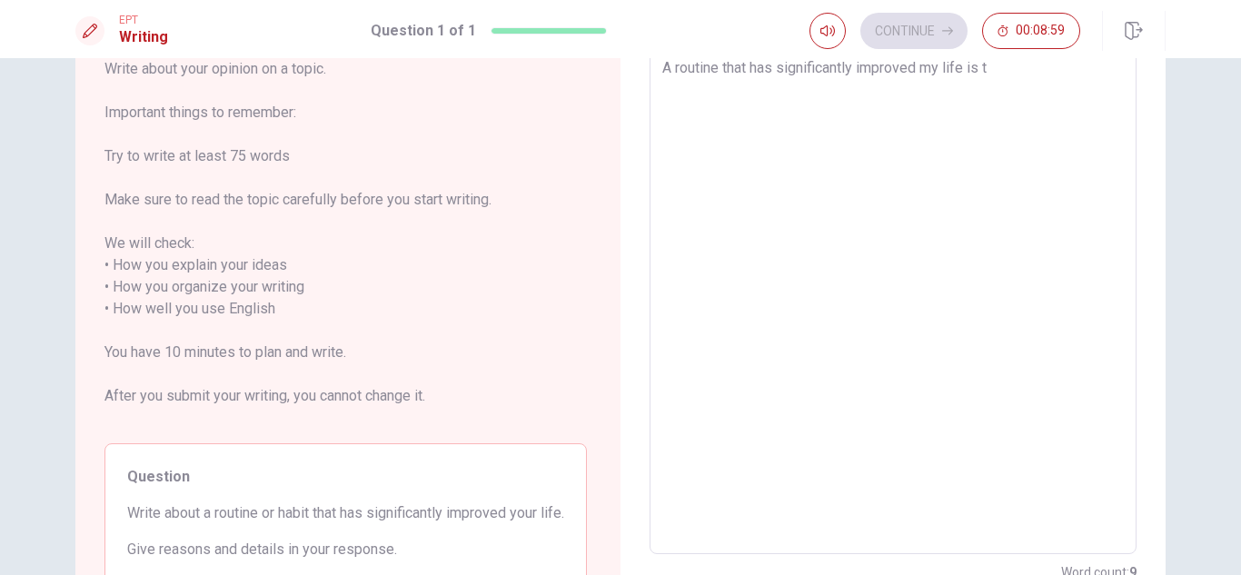
type textarea "x"
type textarea "A routine that has significantly improved my life is to"
type textarea "x"
type textarea "A routine that has significantly improved my life is to"
type textarea "x"
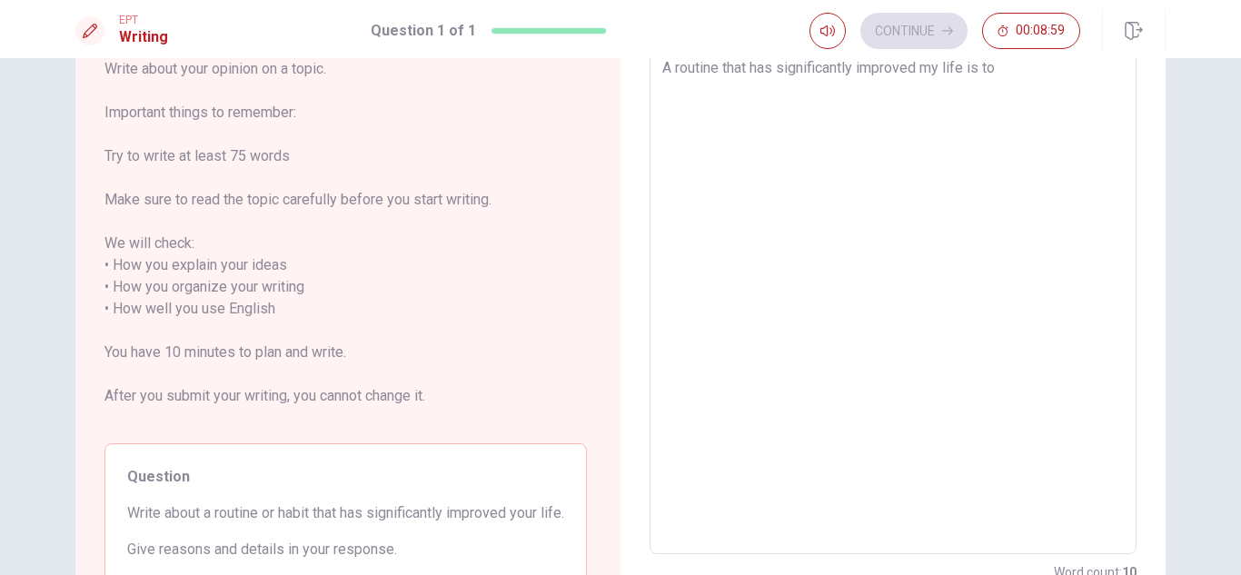
type textarea "A routine that has significantly improved my life is to p"
type textarea "x"
type textarea "A routine that has significantly improved my life is to pr"
type textarea "x"
type textarea "A routine that has significantly improved my life is to pre"
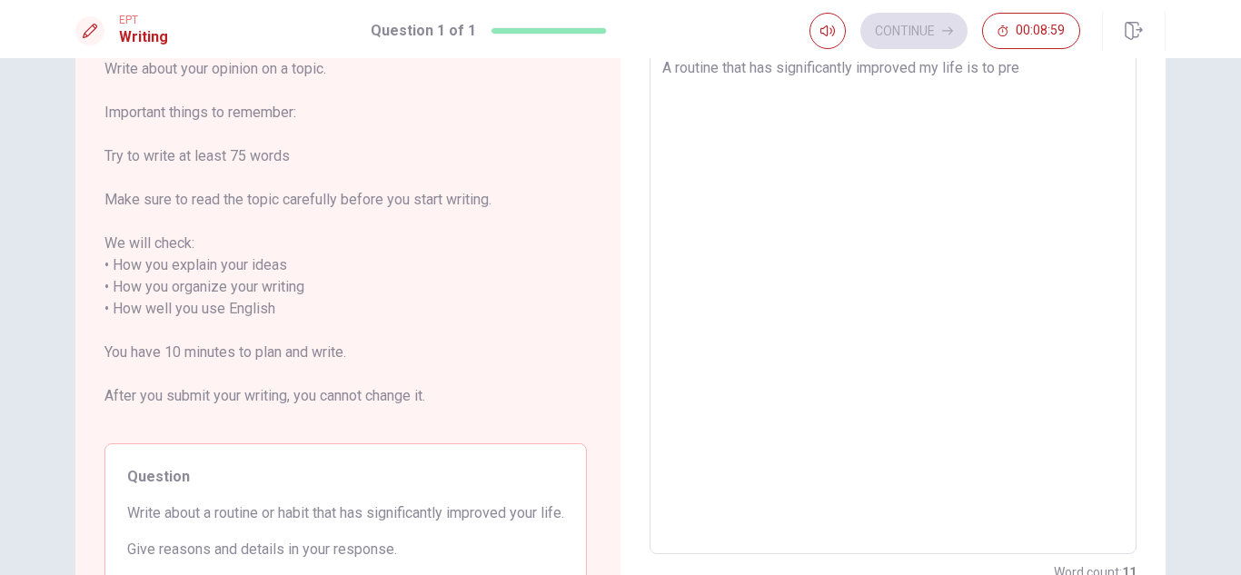
type textarea "x"
type textarea "A routine that has significantly improved my life is to prep"
type textarea "x"
type textarea "A routine that has significantly improved my life is to prepa"
type textarea "x"
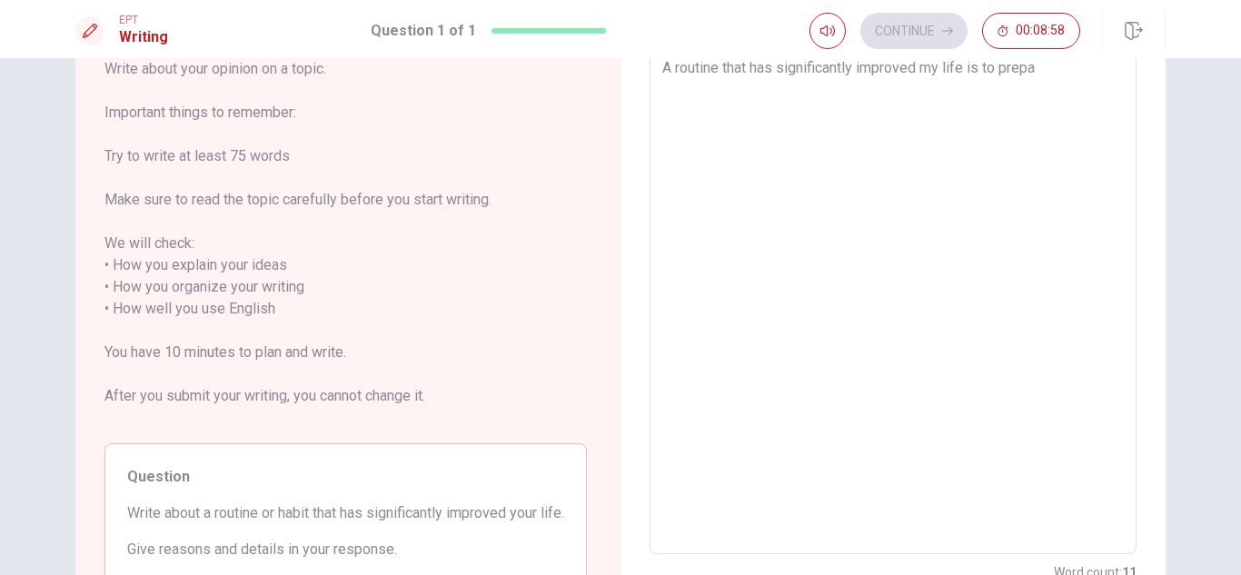
type textarea "A routine that has significantly improved my life is to prepar"
type textarea "x"
type textarea "A routine that has significantly improved my life is to prepare"
type textarea "x"
type textarea "A routine that has significantly improved my life is to prepare"
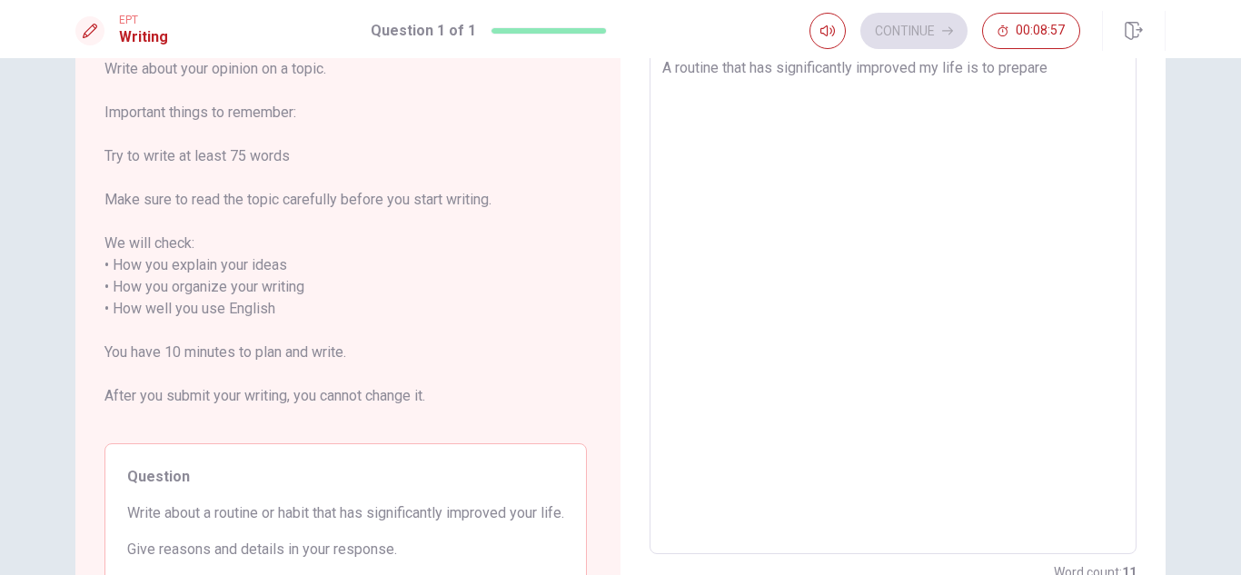
type textarea "x"
type textarea "A routine that has significantly improved my life is to prepare"
type textarea "x"
type textarea "A routine that has significantly improved my life is to prepar"
type textarea "x"
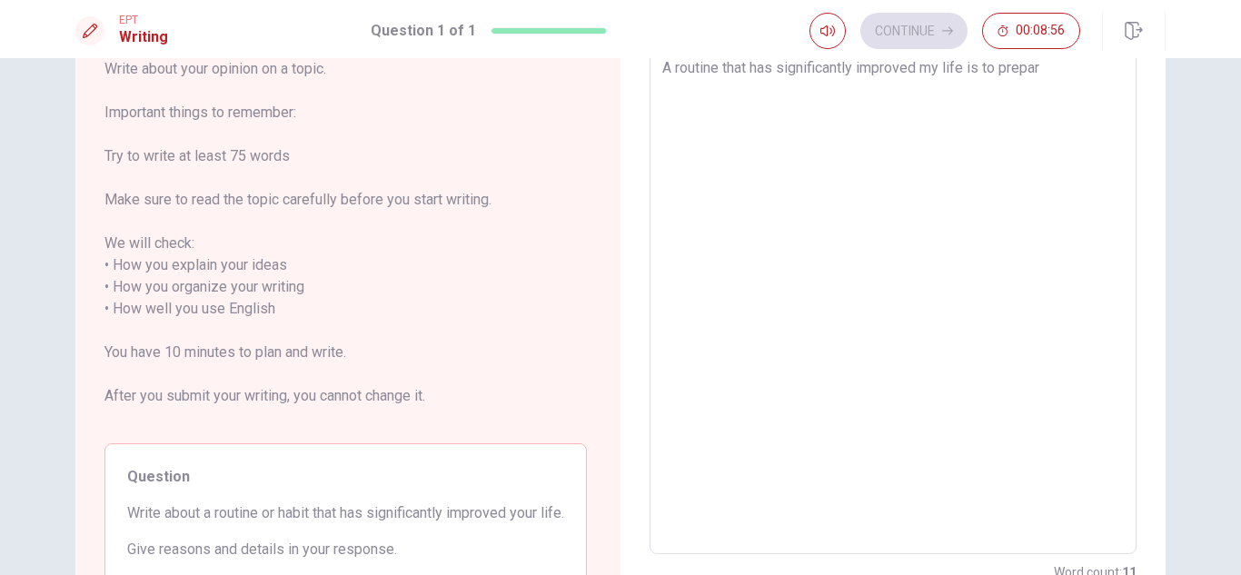
type textarea "A routine that has significantly improved my life is to prepa"
type textarea "x"
type textarea "A routine that has significantly improved my life is to prep"
type textarea "x"
type textarea "A routine that has significantly improved my life is to pre"
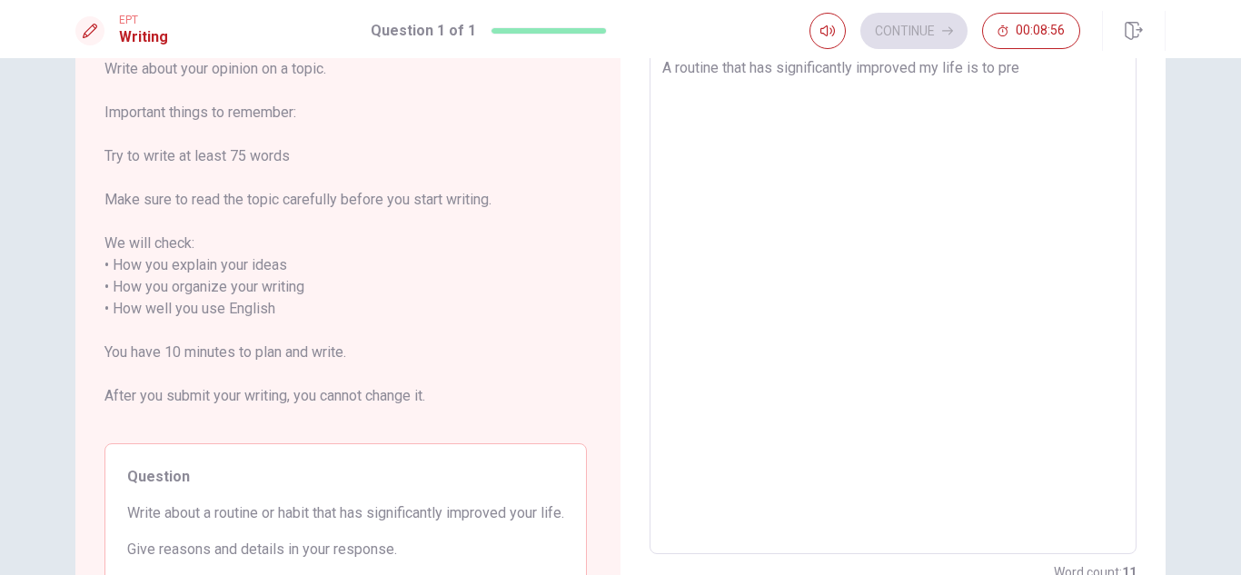
type textarea "x"
type textarea "A routine that has significantly improved my life is to pr"
type textarea "x"
type textarea "A routine that has significantly improved my life is to p"
type textarea "x"
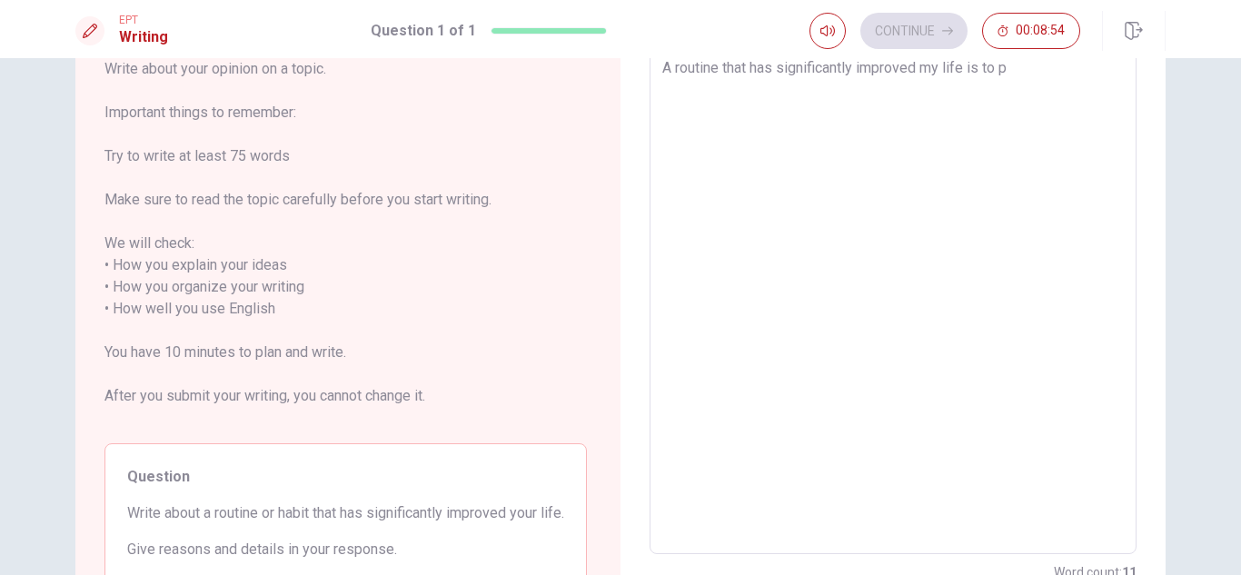
type textarea "A routine that has significantly improved my life is to pl"
type textarea "x"
type textarea "A routine that has significantly improved my life is to pla"
type textarea "x"
type textarea "A routine that has significantly improved my life is to plan"
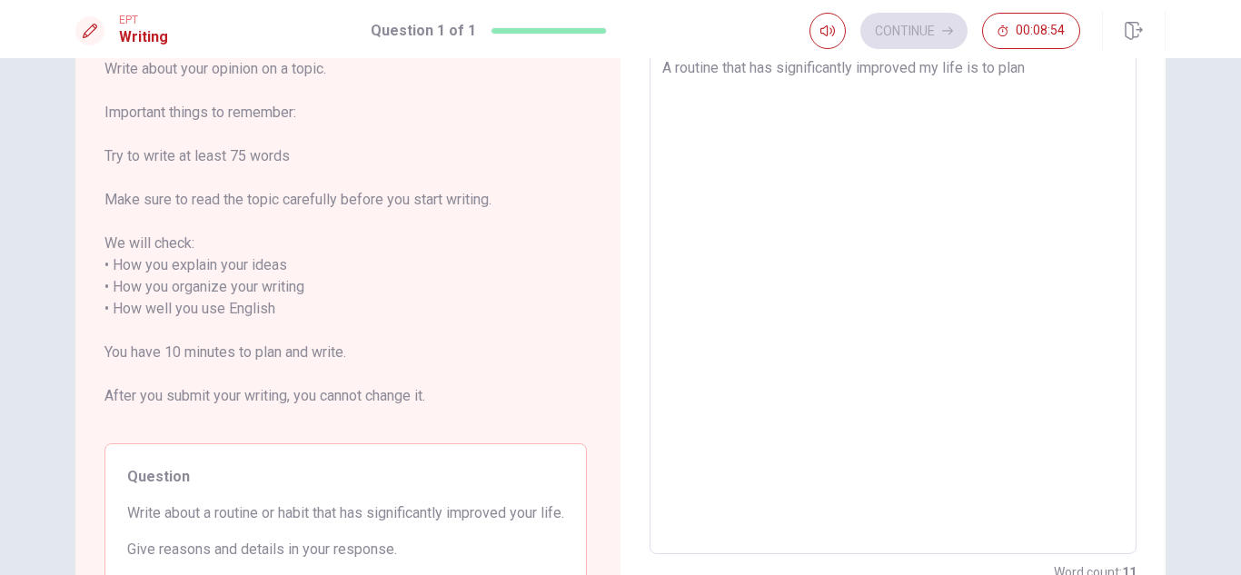
type textarea "x"
type textarea "A routine that has significantly improved my life is to plan"
type textarea "x"
type textarea "A routine that has significantly improved my life is to plan a"
type textarea "x"
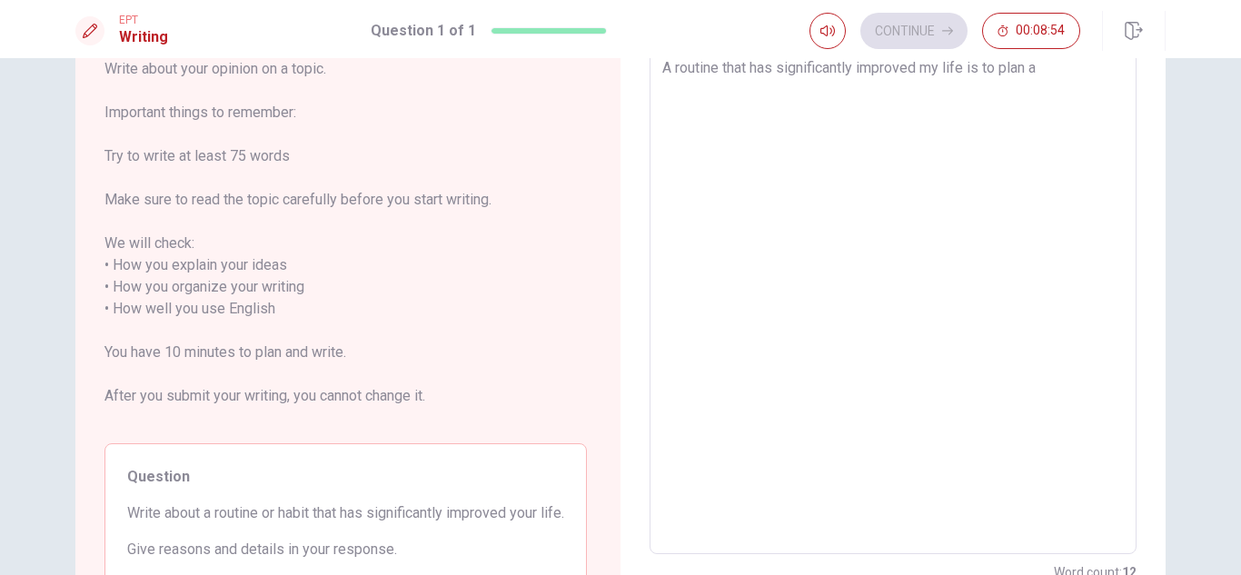
type textarea "A routine that has significantly improved my life is to plan an"
type textarea "x"
type textarea "A routine that has significantly improved my life is to plan and"
type textarea "x"
type textarea "A routine that has significantly improved my life is to plan and"
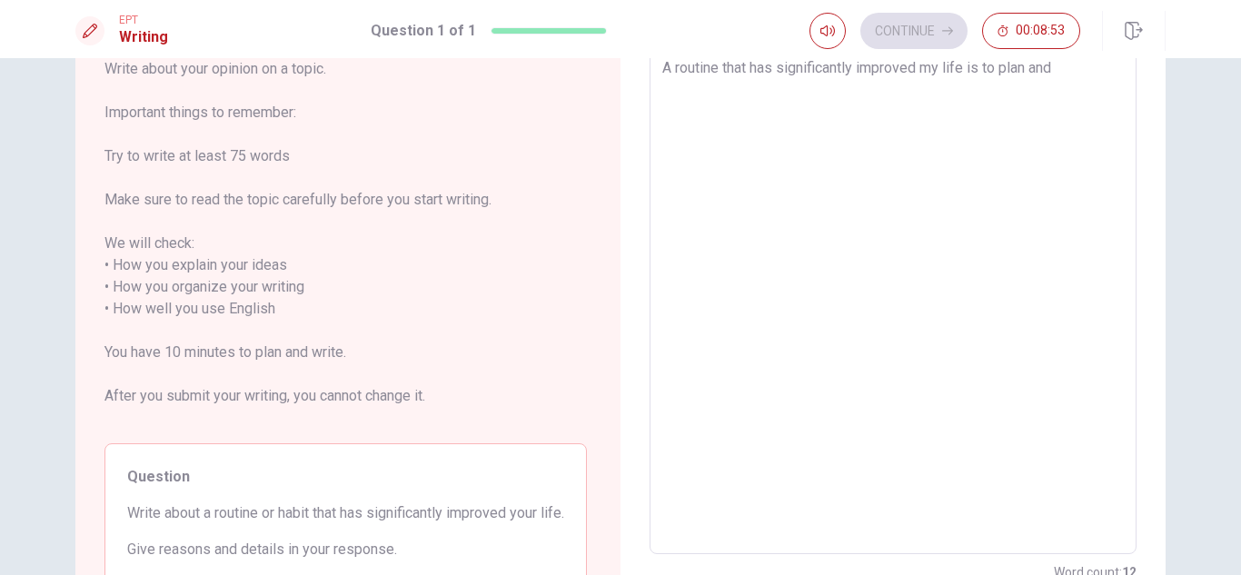
type textarea "x"
type textarea "A routine that has significantly improved my life is to plan and p"
type textarea "x"
type textarea "A routine that has significantly improved my life is to plan and pr"
type textarea "x"
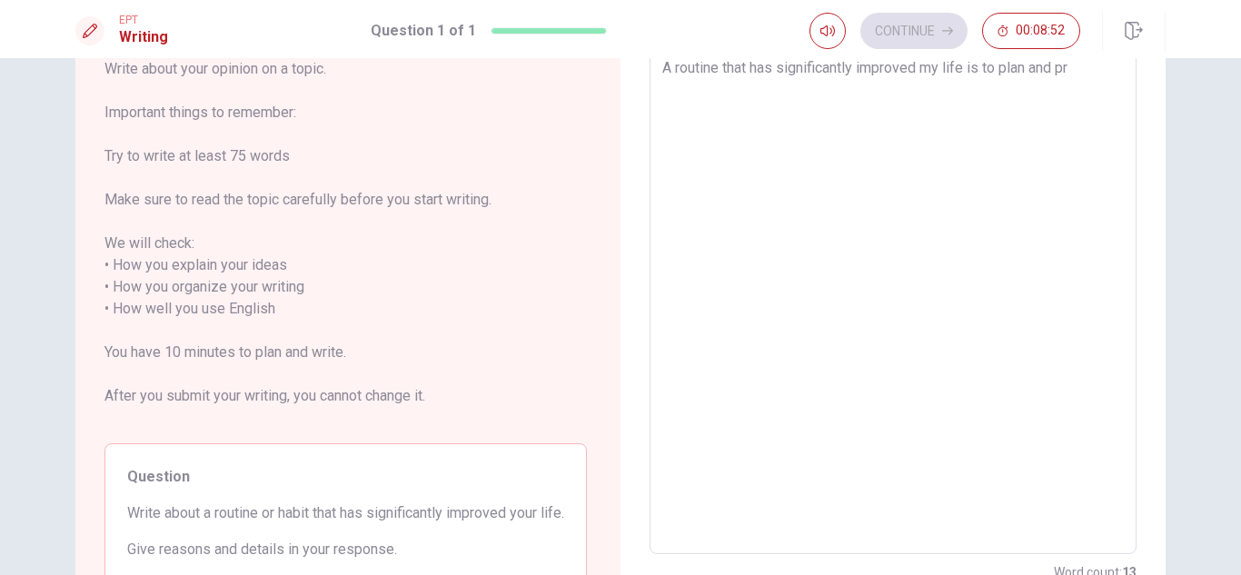
type textarea "A routine that has significantly improved my life is to plan and pre"
type textarea "x"
type textarea "A routine that has significantly improved my life is to plan and prep"
type textarea "x"
type textarea "A routine that has significantly improved my life is to plan and prepa"
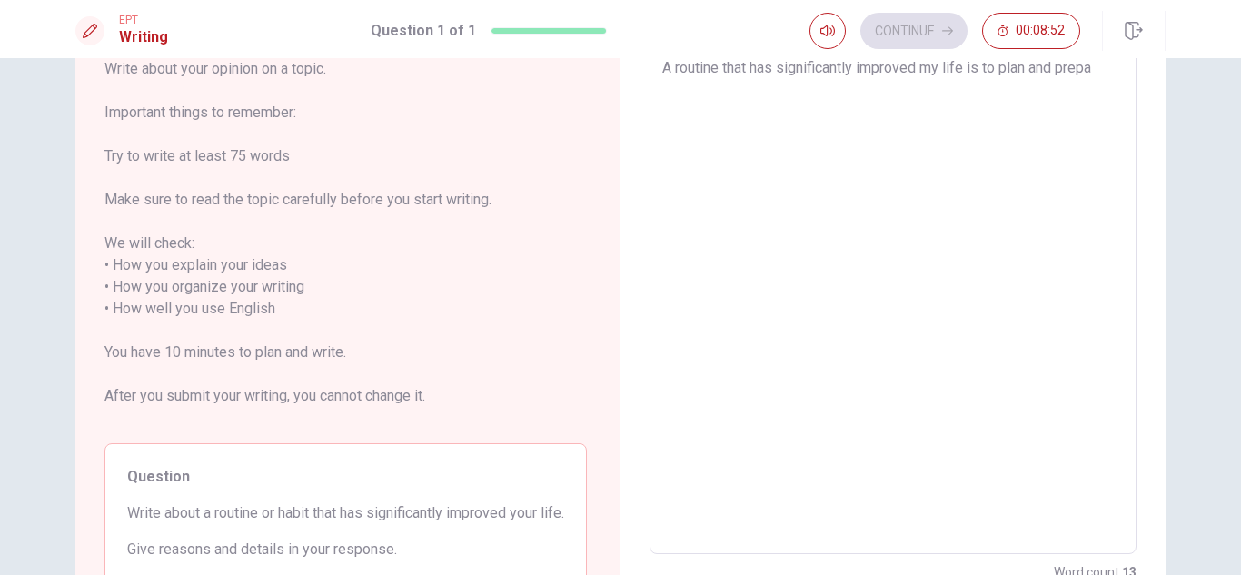
type textarea "x"
type textarea "A routine that has significantly improved my life is to plan and prepar"
type textarea "x"
type textarea "A routine that has significantly improved my life is to plan and prepare"
type textarea "x"
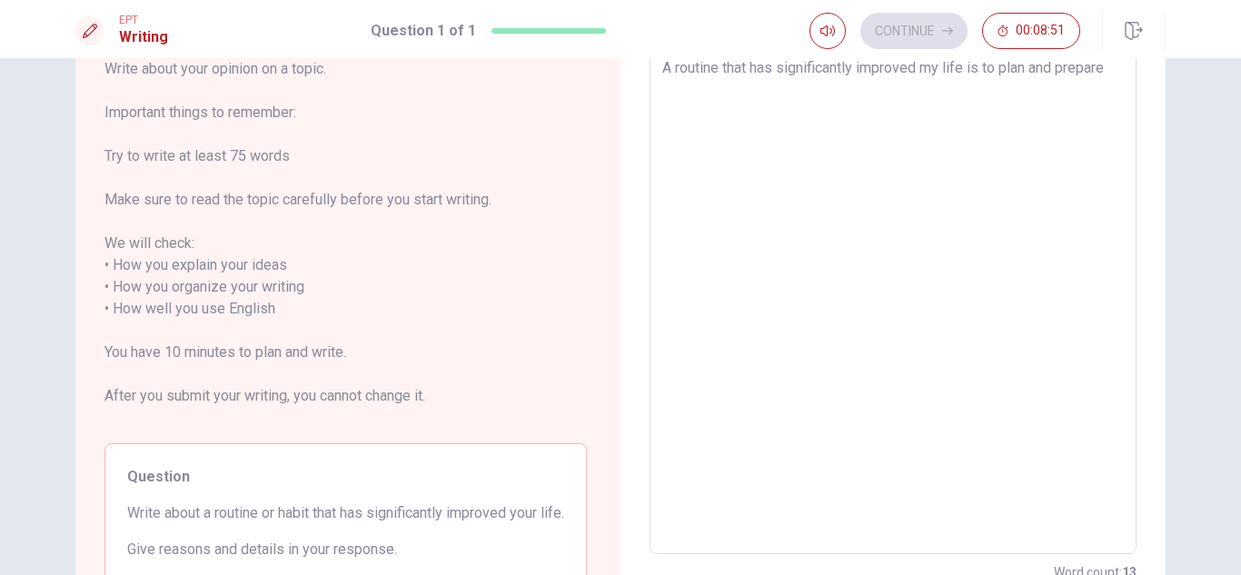
type textarea "A routine that has significantly improved my life is to plan and prepare"
type textarea "x"
type textarea "A routine that has significantly improved my life is to plan and prepare m"
type textarea "x"
type textarea "A routine that has significantly improved my life is to plan and prepare my"
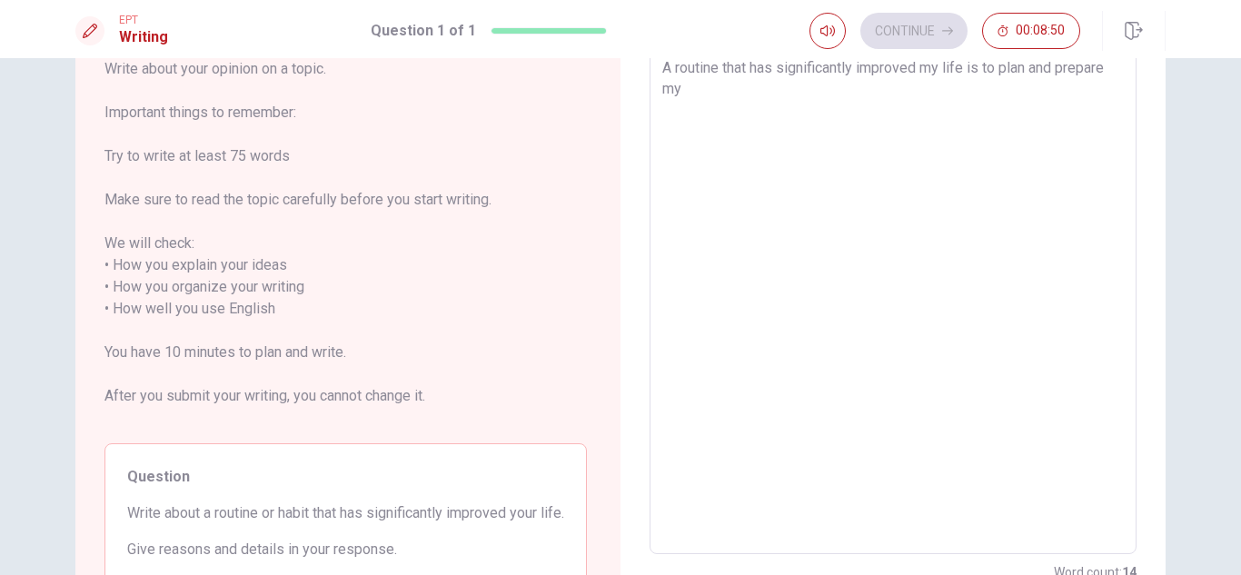
type textarea "x"
type textarea "A routine that has significantly improved my life is to plan and prepare my"
type textarea "x"
type textarea "A routine that has significantly improved my life is to plan and prepare my m"
type textarea "x"
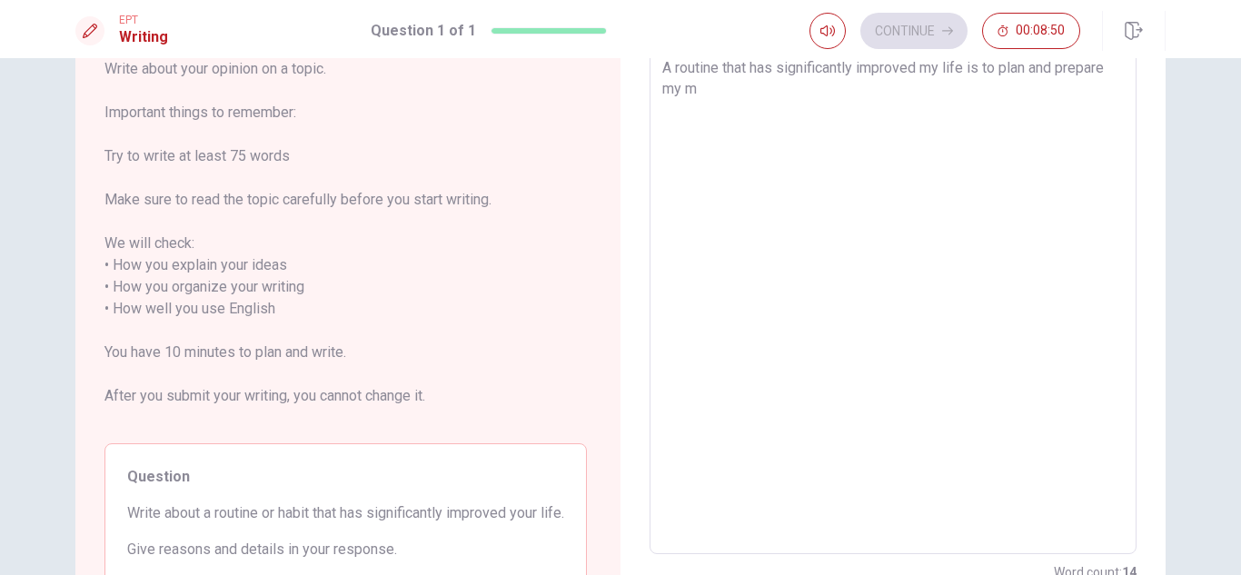
type textarea "A routine that has significantly improved my life is to plan and prepare my me"
type textarea "x"
type textarea "A routine that has significantly improved my life is to plan and prepare my mea"
type textarea "x"
type textarea "A routine that has significantly improved my life is to plan and prepare my meal"
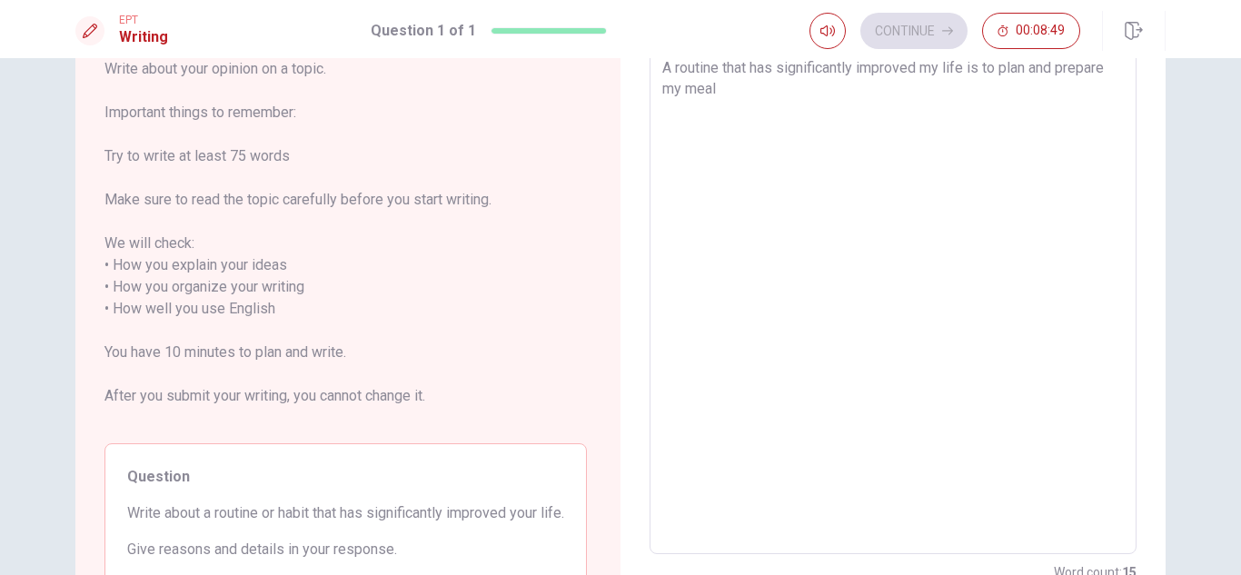
type textarea "x"
type textarea "A routine that has significantly improved my life is to plan and prepare my mea…"
type textarea "x"
type textarea "A routine that has significantly improved my life is to plan and prepare my mea…"
type textarea "x"
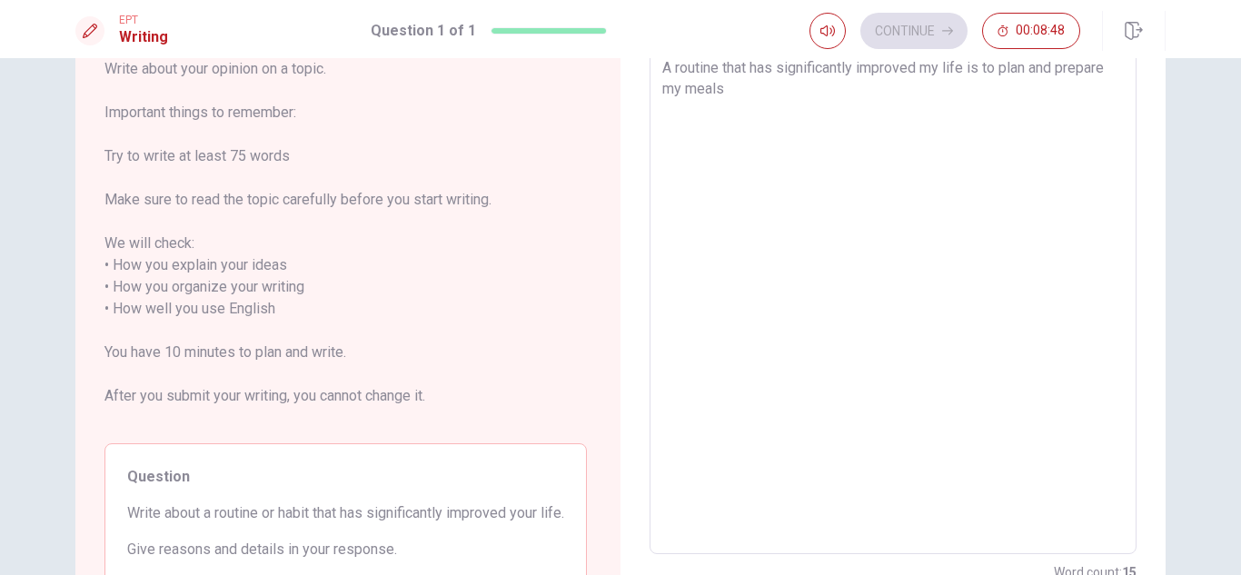
type textarea "A routine that has significantly improved my life is to plan and prepare my mea…"
type textarea "x"
type textarea "A routine that has significantly improved my life is to plan and prepare my mea…"
type textarea "x"
type textarea "A routine that has significantly improved my life is to plan and prepare my mea…"
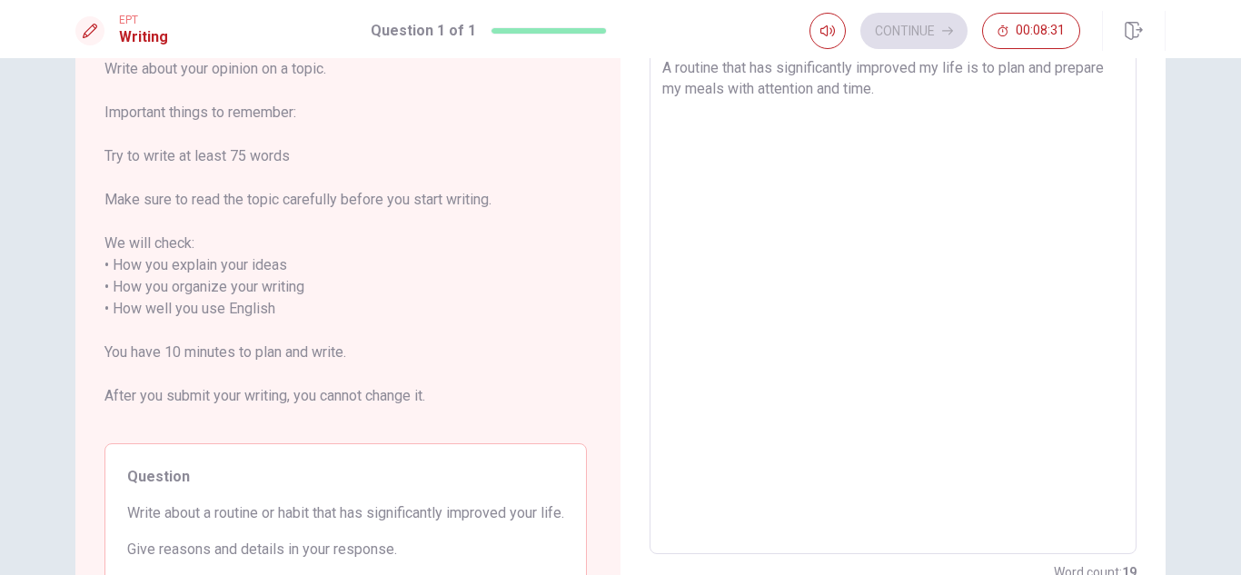
click at [910, 96] on textarea "A routine that has significantly improved my life is to plan and prepare my mea…" at bounding box center [892, 298] width 461 height 482
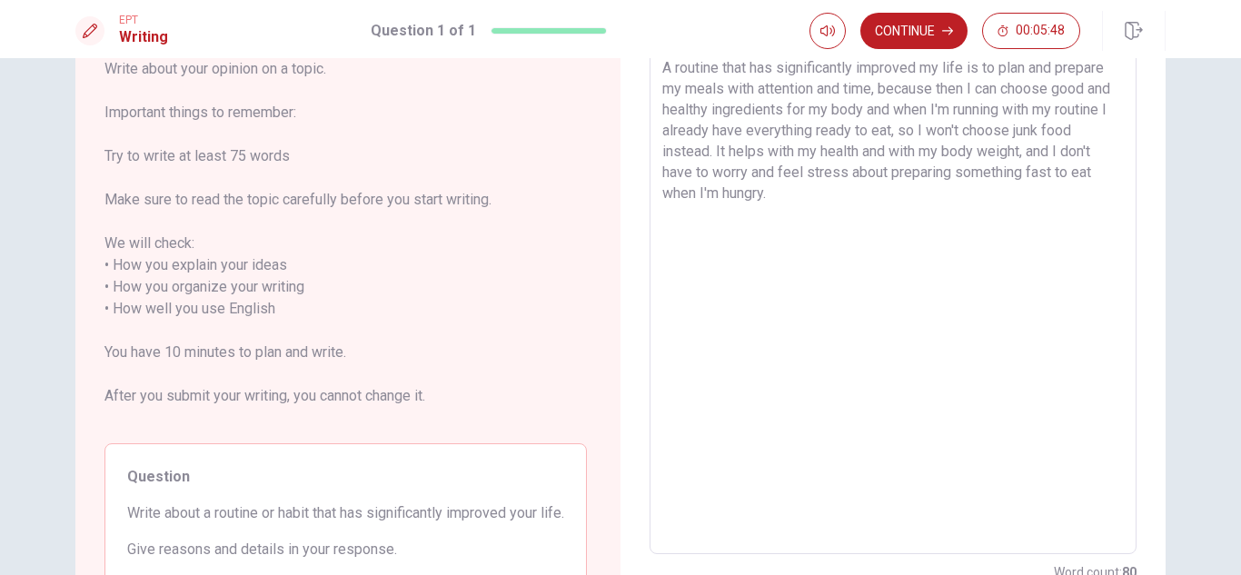
click at [880, 169] on textarea "A routine that has significantly improved my life is to plan and prepare my mea…" at bounding box center [892, 298] width 461 height 482
click at [870, 195] on textarea "A routine that has significantly improved my life is to plan and prepare my mea…" at bounding box center [892, 298] width 461 height 482
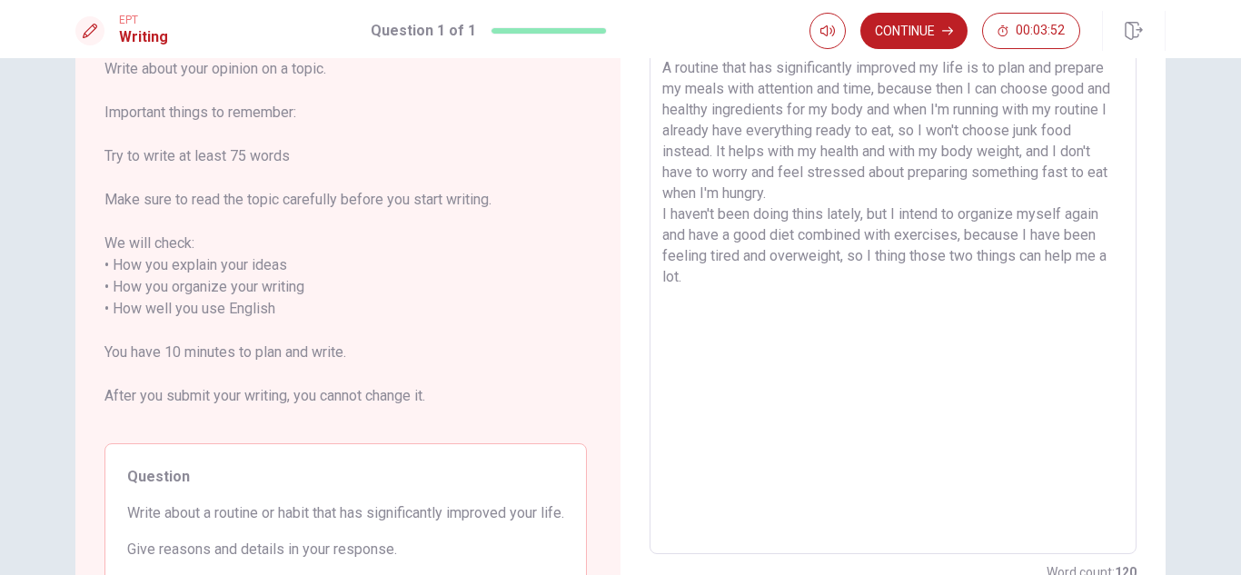
click at [809, 214] on textarea "A routine that has significantly improved my life is to plan and prepare my mea…" at bounding box center [892, 298] width 461 height 482
click at [745, 267] on textarea "A routine that has significantly improved my life is to plan and prepare my mea…" at bounding box center [892, 298] width 461 height 482
click at [886, 104] on textarea "A routine that has significantly improved my life is to plan and prepare my mea…" at bounding box center [892, 298] width 461 height 482
click at [923, 29] on button "Continue" at bounding box center [913, 31] width 107 height 36
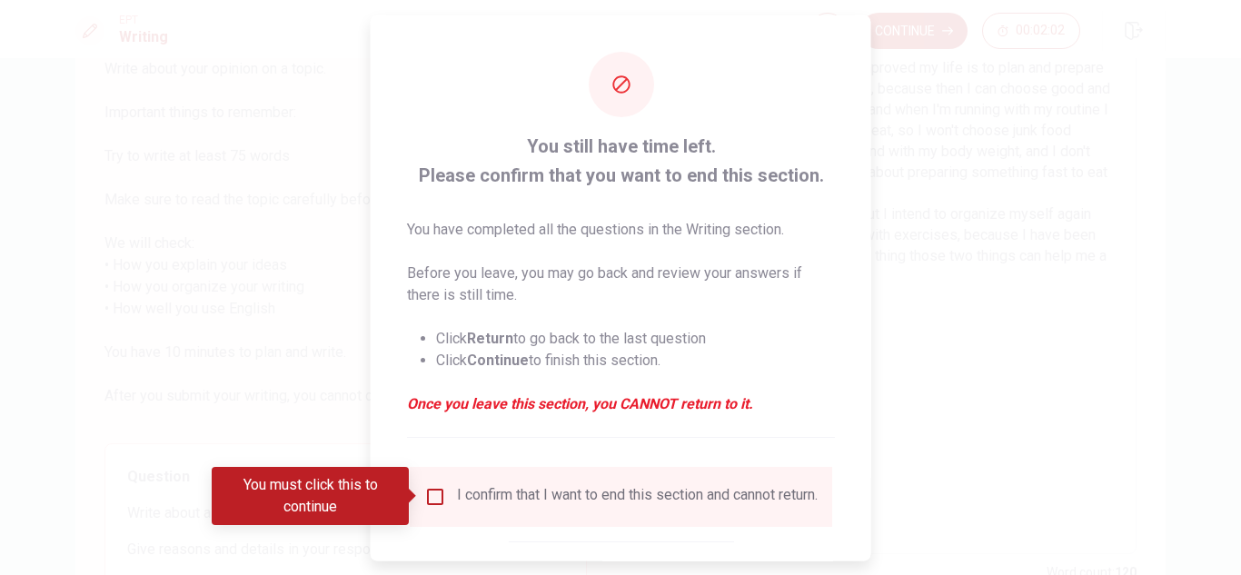
click at [438, 504] on input "You must click this to continue" at bounding box center [435, 496] width 22 height 22
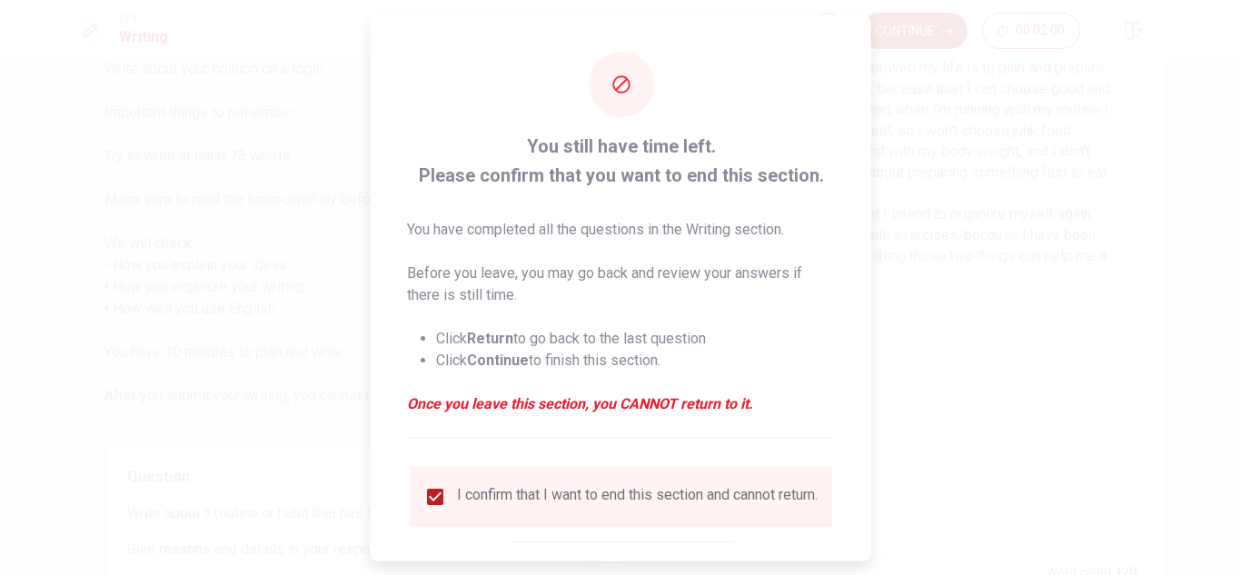
scroll to position [103, 0]
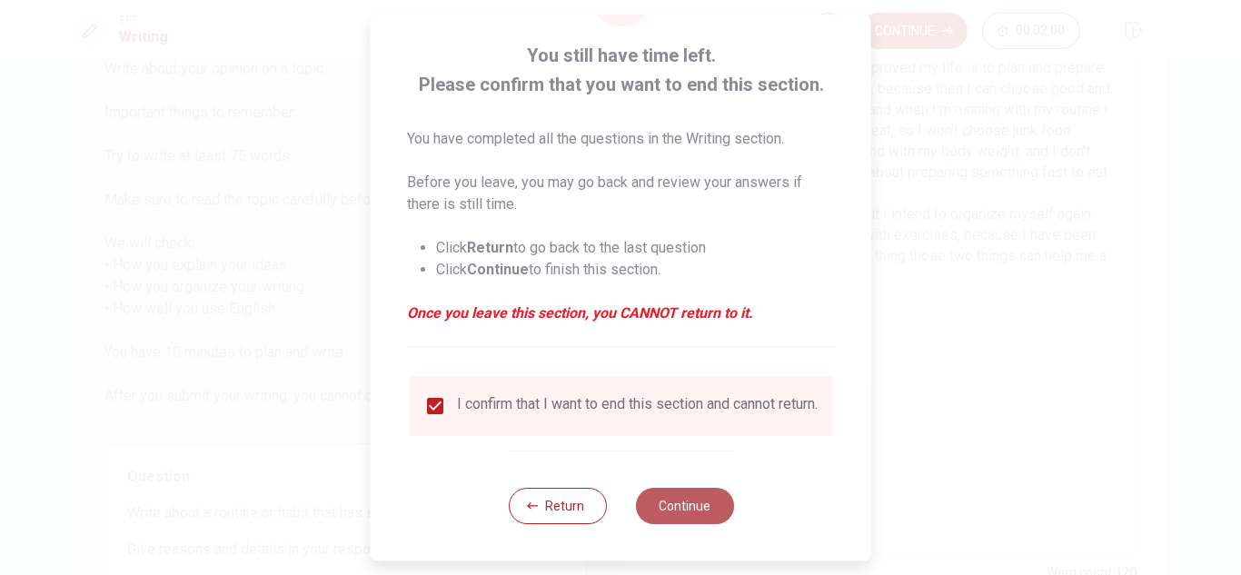
click at [708, 497] on button "Continue" at bounding box center [684, 506] width 98 height 36
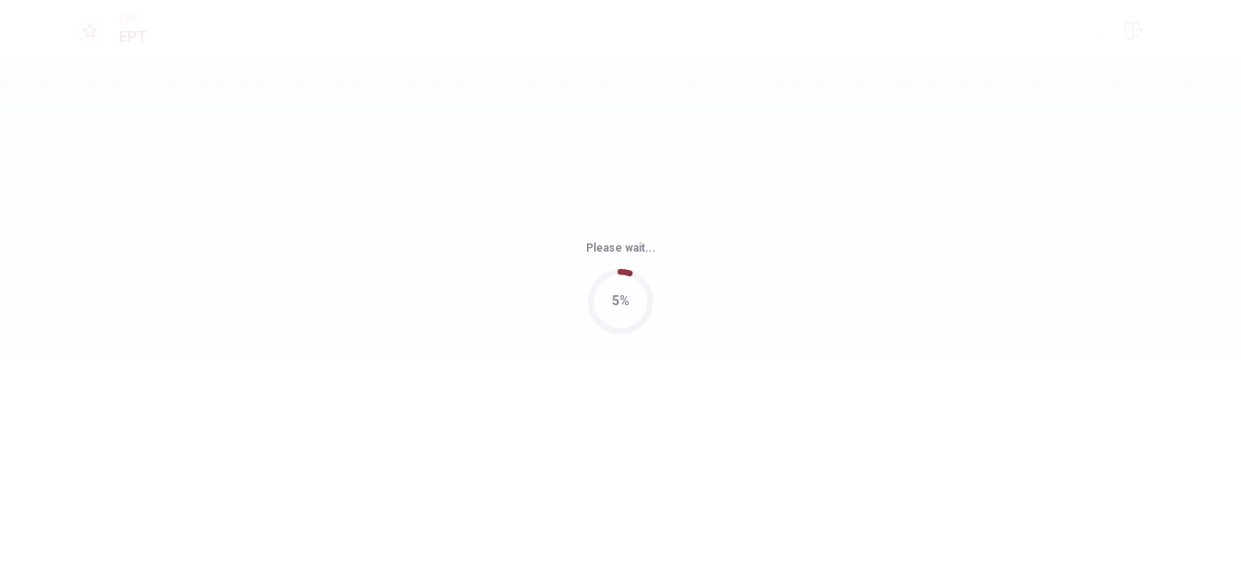
scroll to position [0, 0]
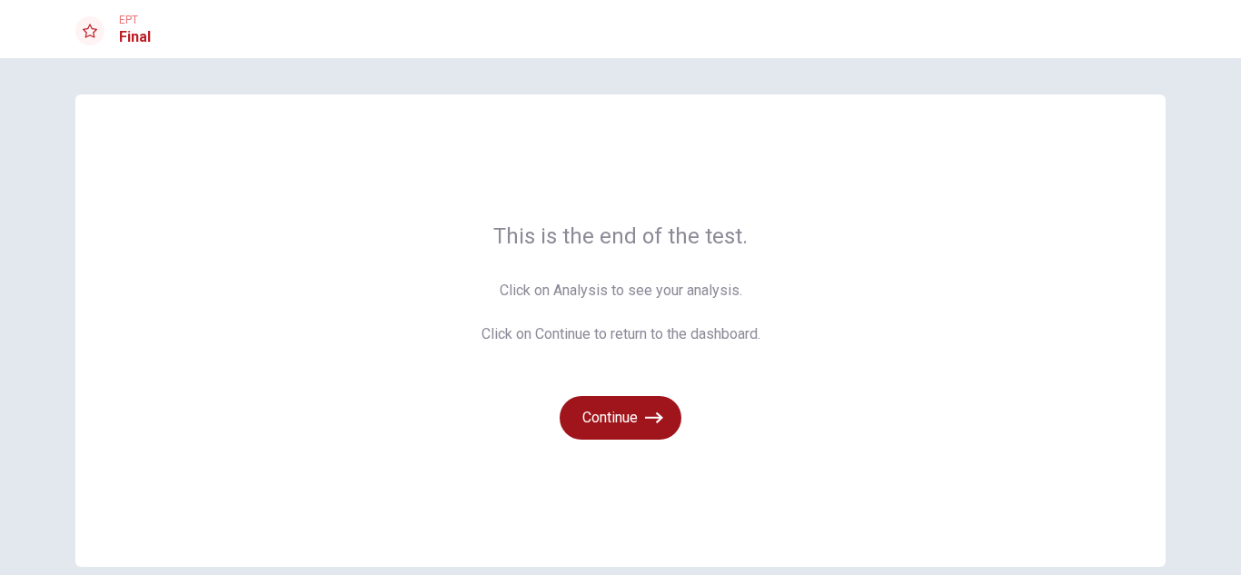
click at [634, 411] on button "Continue" at bounding box center [620, 418] width 122 height 44
